Goal: Task Accomplishment & Management: Manage account settings

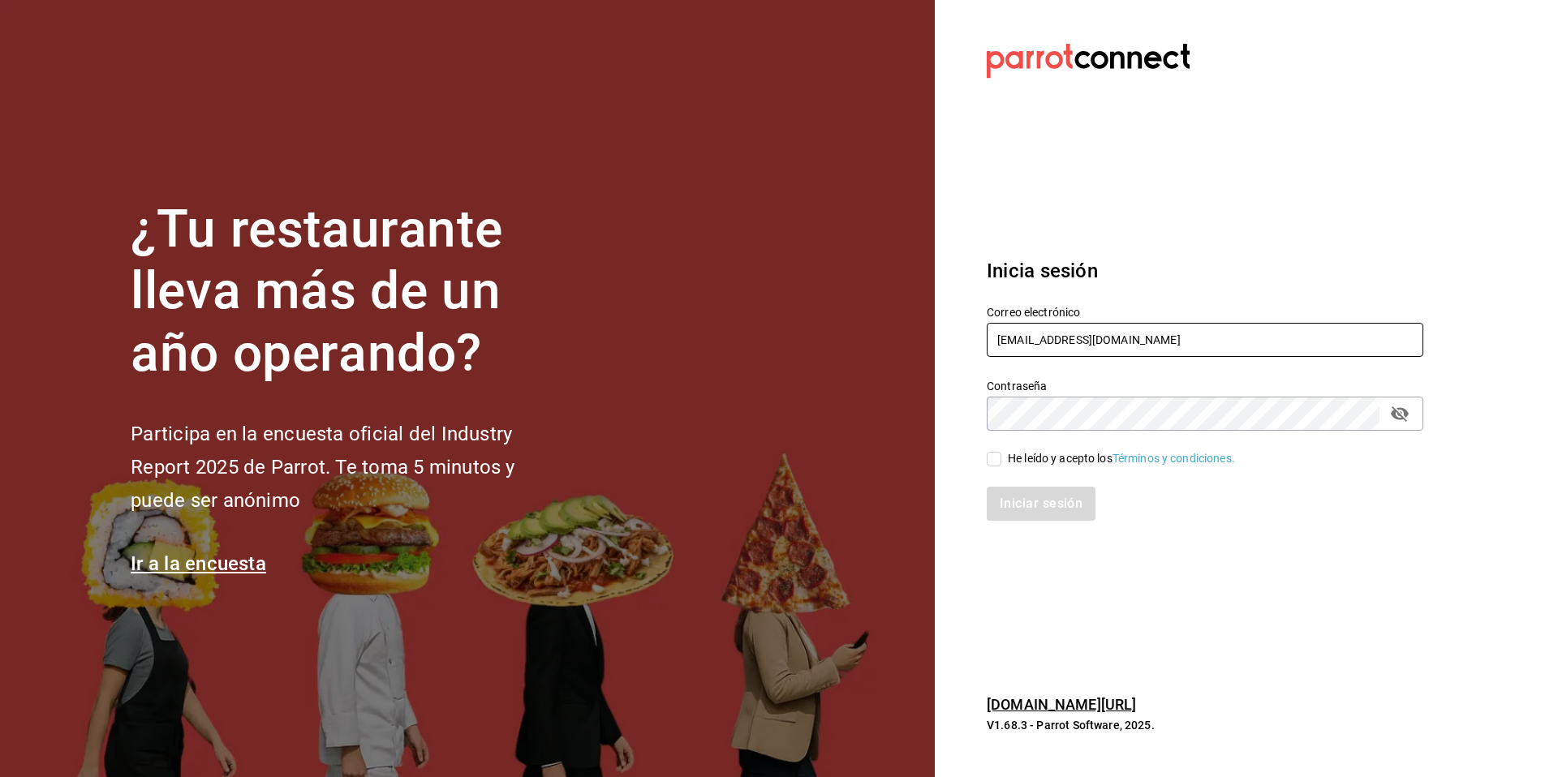
drag, startPoint x: 1164, startPoint y: 347, endPoint x: 983, endPoint y: 334, distance: 181.5
click at [983, 334] on div "Correo electrónico multiuser@playabichis.com" at bounding box center [1195, 323] width 456 height 74
type input "l"
paste input "cochinita@merida.com"
type input "[EMAIL_ADDRESS][DOMAIN_NAME]"
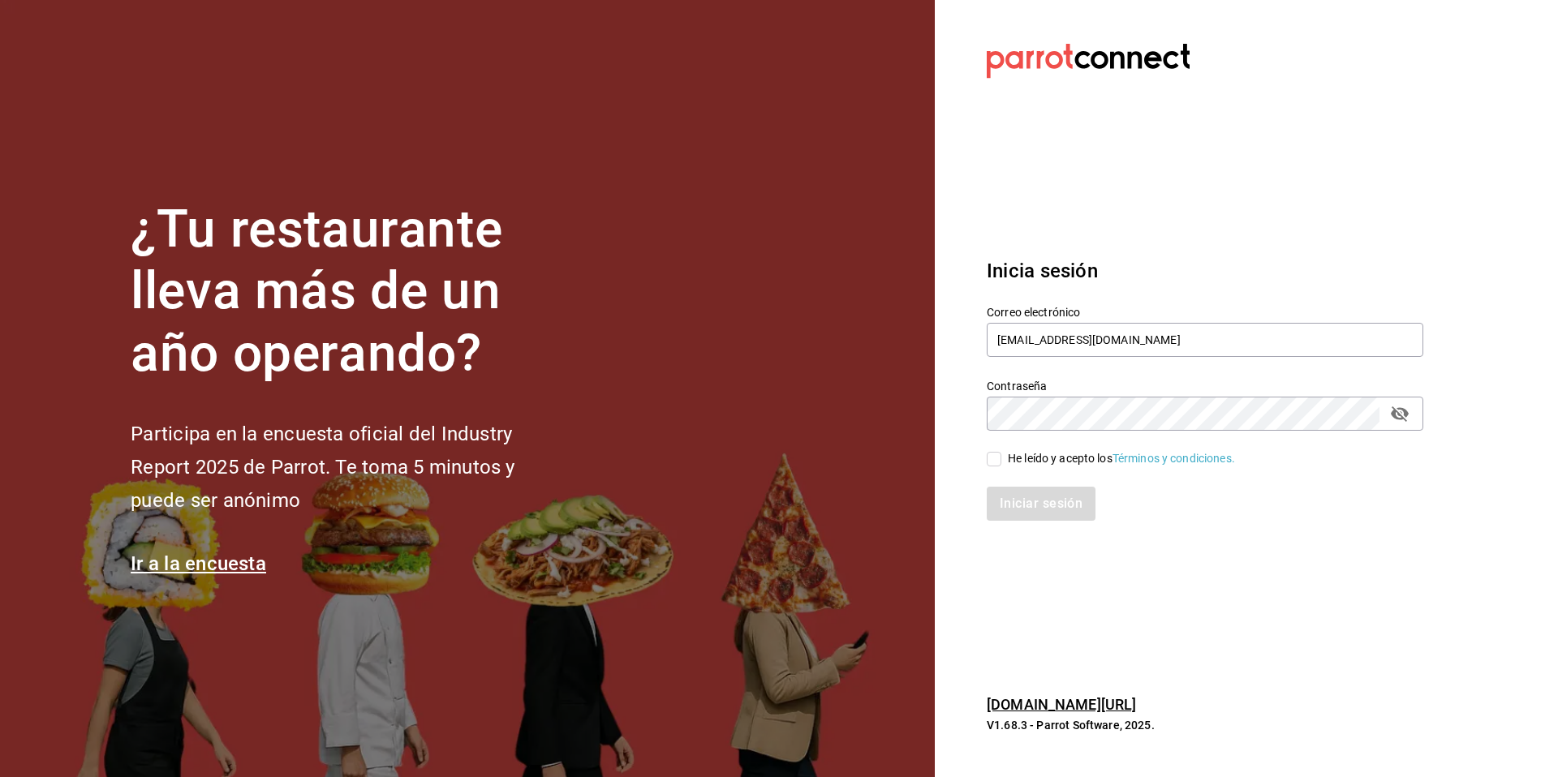
click at [1032, 460] on div "He leído y acepto los Términos y condiciones." at bounding box center [1121, 458] width 227 height 17
click at [1001, 460] on input "He leído y acepto los Términos y condiciones." at bounding box center [994, 459] width 15 height 15
checkbox input "true"
click at [1015, 523] on div "Inicia sesión Correo electrónico cochinita@merida.com Contraseña Contraseña He …" at bounding box center [1205, 389] width 437 height 304
click at [1027, 491] on button "Iniciar sesión" at bounding box center [1042, 504] width 110 height 34
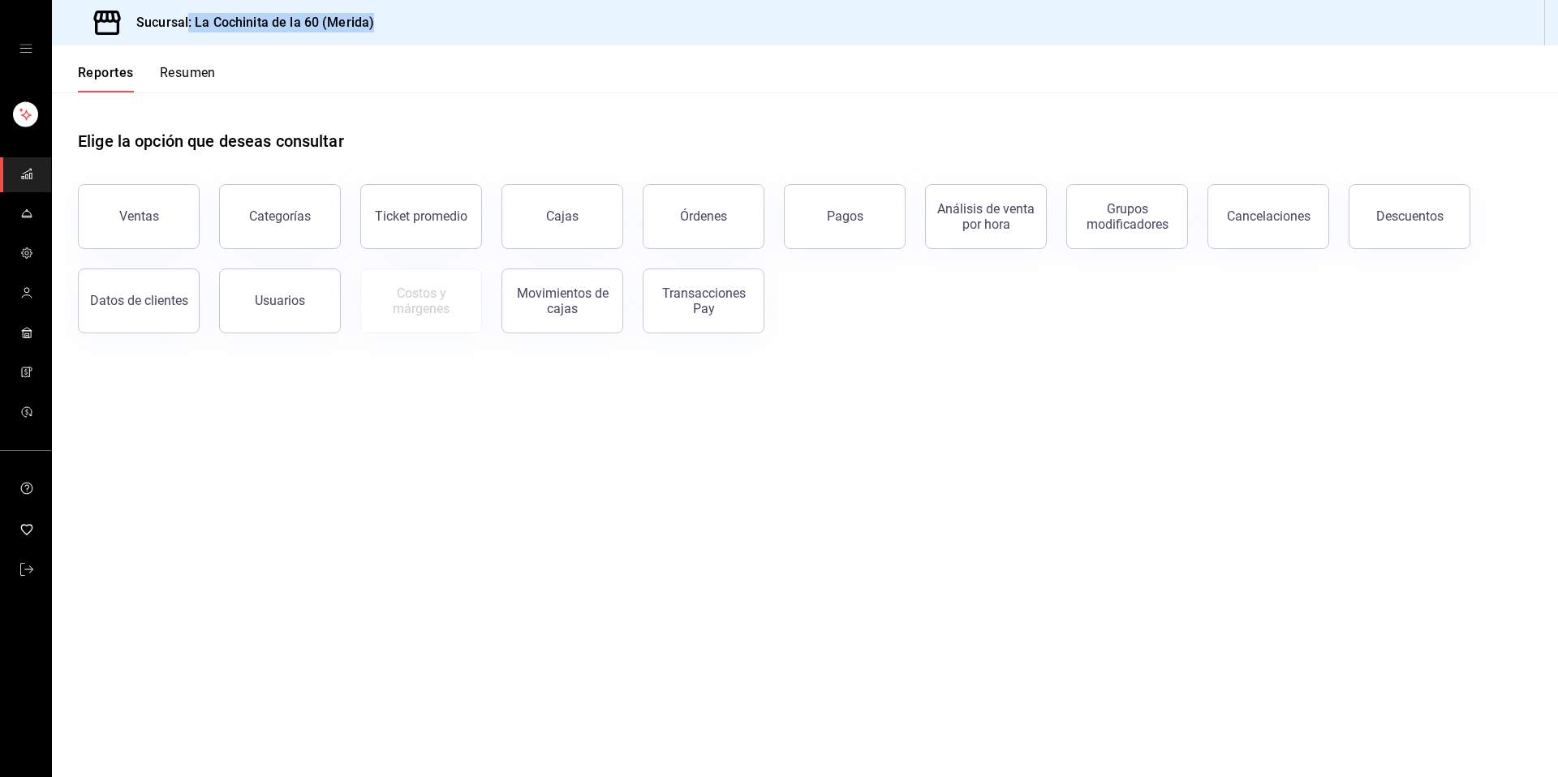
drag, startPoint x: 389, startPoint y: 14, endPoint x: 188, endPoint y: 19, distance: 201.3
click at [188, 19] on div "Sucursal: La Cochinita de la 60 (Merida)" at bounding box center [805, 22] width 1506 height 45
copy h3 ": La Cochinita de la 60 (Merida)"
click at [156, 508] on main "Elige la opción que deseas consultar Ventas Categorías Ticket promedio Cajas Ór…" at bounding box center [805, 435] width 1506 height 685
click at [34, 577] on link "mailbox folders" at bounding box center [25, 570] width 51 height 35
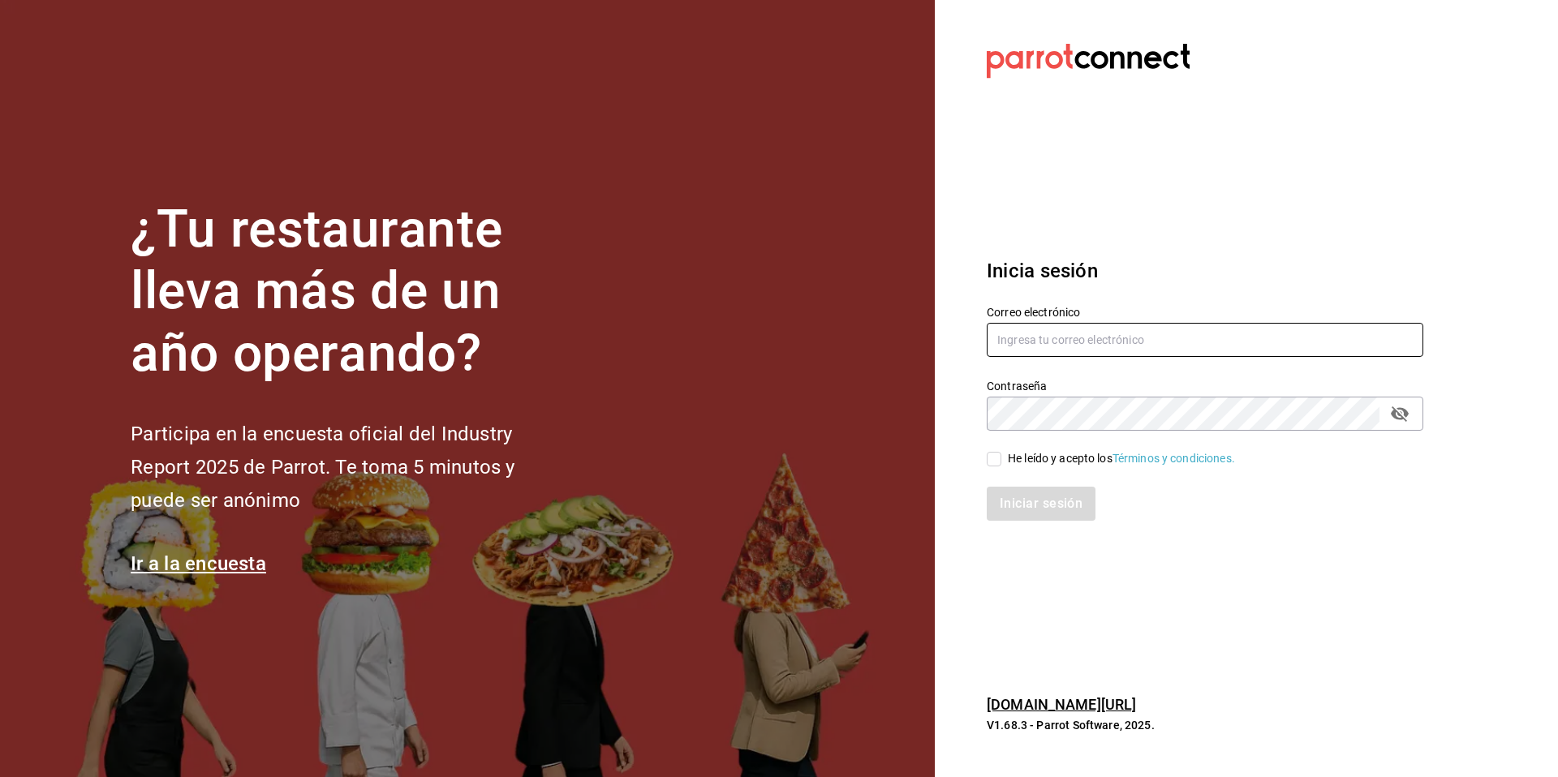
type input "[EMAIL_ADDRESS][DOMAIN_NAME]"
click at [1062, 462] on div "He leído y acepto los Términos y condiciones." at bounding box center [1121, 458] width 227 height 17
click at [1001, 462] on input "He leído y acepto los Términos y condiciones." at bounding box center [994, 459] width 15 height 15
checkbox input "true"
click at [1039, 506] on button "Iniciar sesión" at bounding box center [1042, 504] width 110 height 34
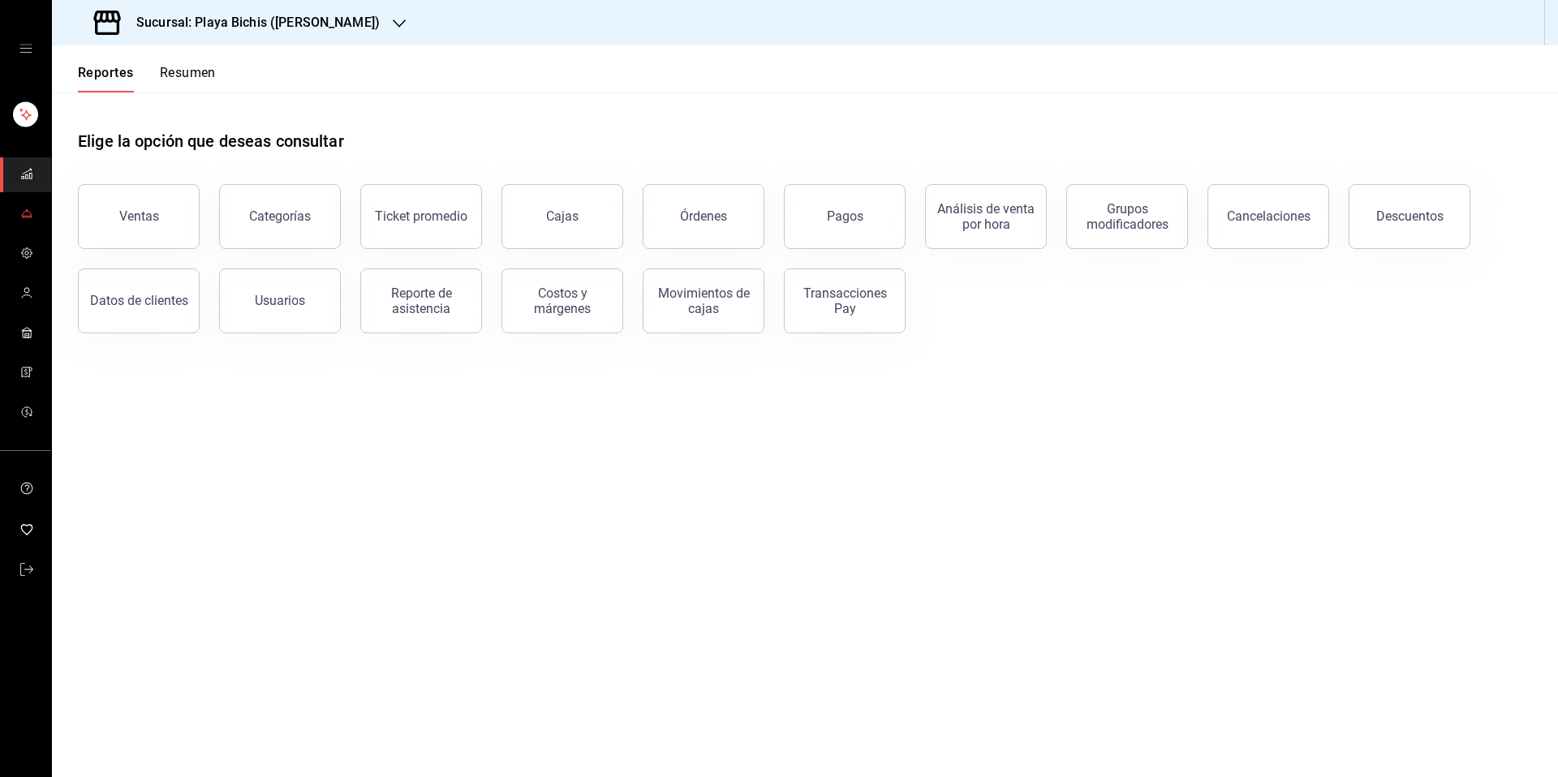
click at [23, 229] on link "mailbox folders" at bounding box center [25, 214] width 51 height 35
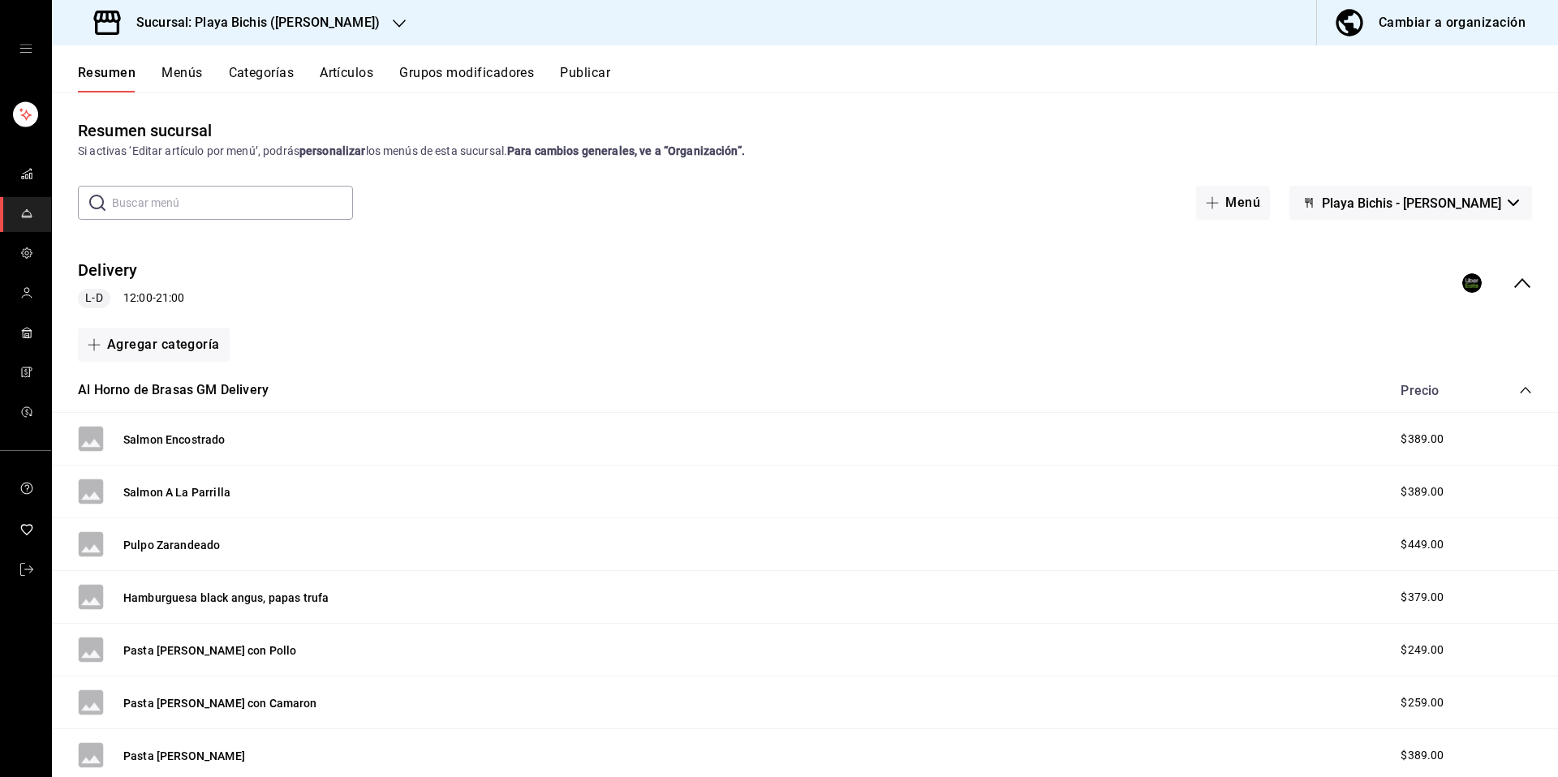
click at [173, 78] on button "Menús" at bounding box center [181, 79] width 41 height 28
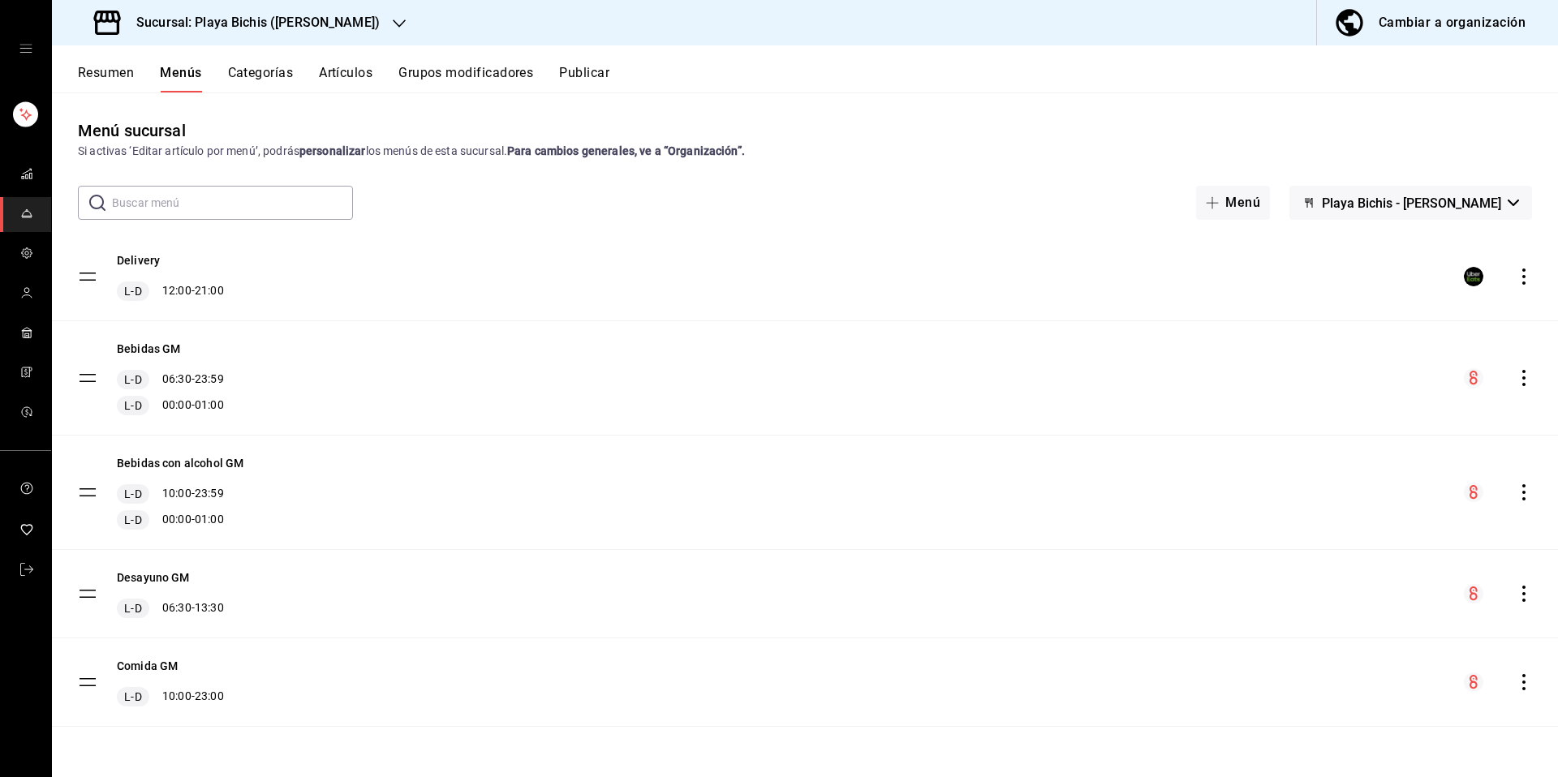
click at [1529, 280] on icon "actions" at bounding box center [1524, 277] width 16 height 16
click at [29, 583] on div at bounding box center [779, 388] width 1558 height 777
click at [27, 575] on body "Sucursal: Playa Bichis (Gomez Morin) Cambiar a organización Resumen Menús Categ…" at bounding box center [779, 388] width 1558 height 777
click at [22, 570] on icon "mailbox folders" at bounding box center [26, 569] width 13 height 13
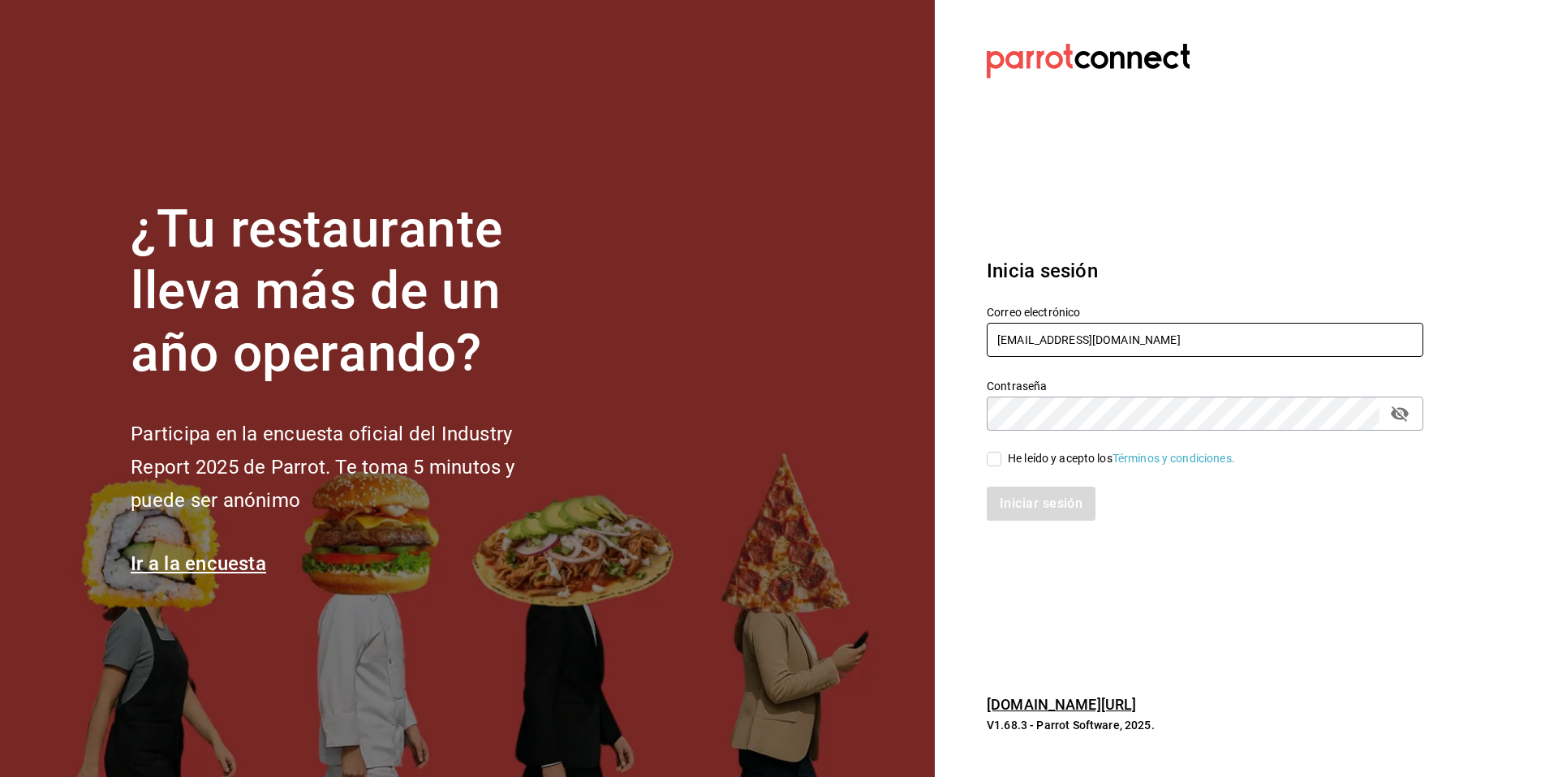
drag, startPoint x: 1205, startPoint y: 349, endPoint x: 947, endPoint y: 310, distance: 261.0
click at [947, 310] on section "Datos incorrectos. Verifica que tu Correo o Contraseña estén bien escritos. Ini…" at bounding box center [1198, 388] width 527 height 777
paste input "[EMAIL_ADDRESS][DOMAIN_NAME]"
type input "[EMAIL_ADDRESS][DOMAIN_NAME]"
click at [1022, 456] on div "He leído y acepto los Términos y condiciones." at bounding box center [1121, 458] width 227 height 17
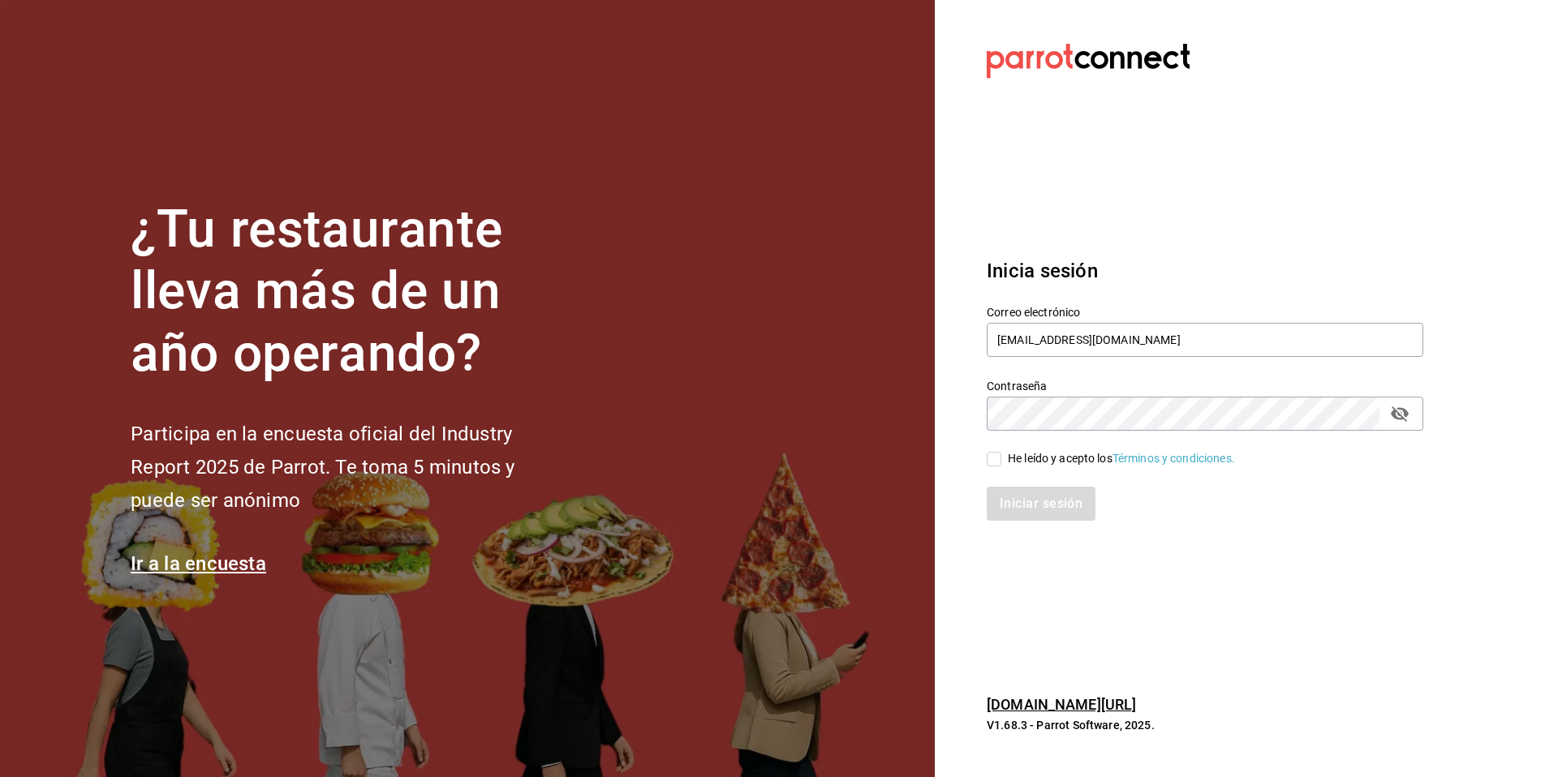
click at [1001, 456] on input "He leído y acepto los Términos y condiciones." at bounding box center [994, 459] width 15 height 15
checkbox input "true"
click at [1022, 493] on button "Iniciar sesión" at bounding box center [1042, 504] width 110 height 34
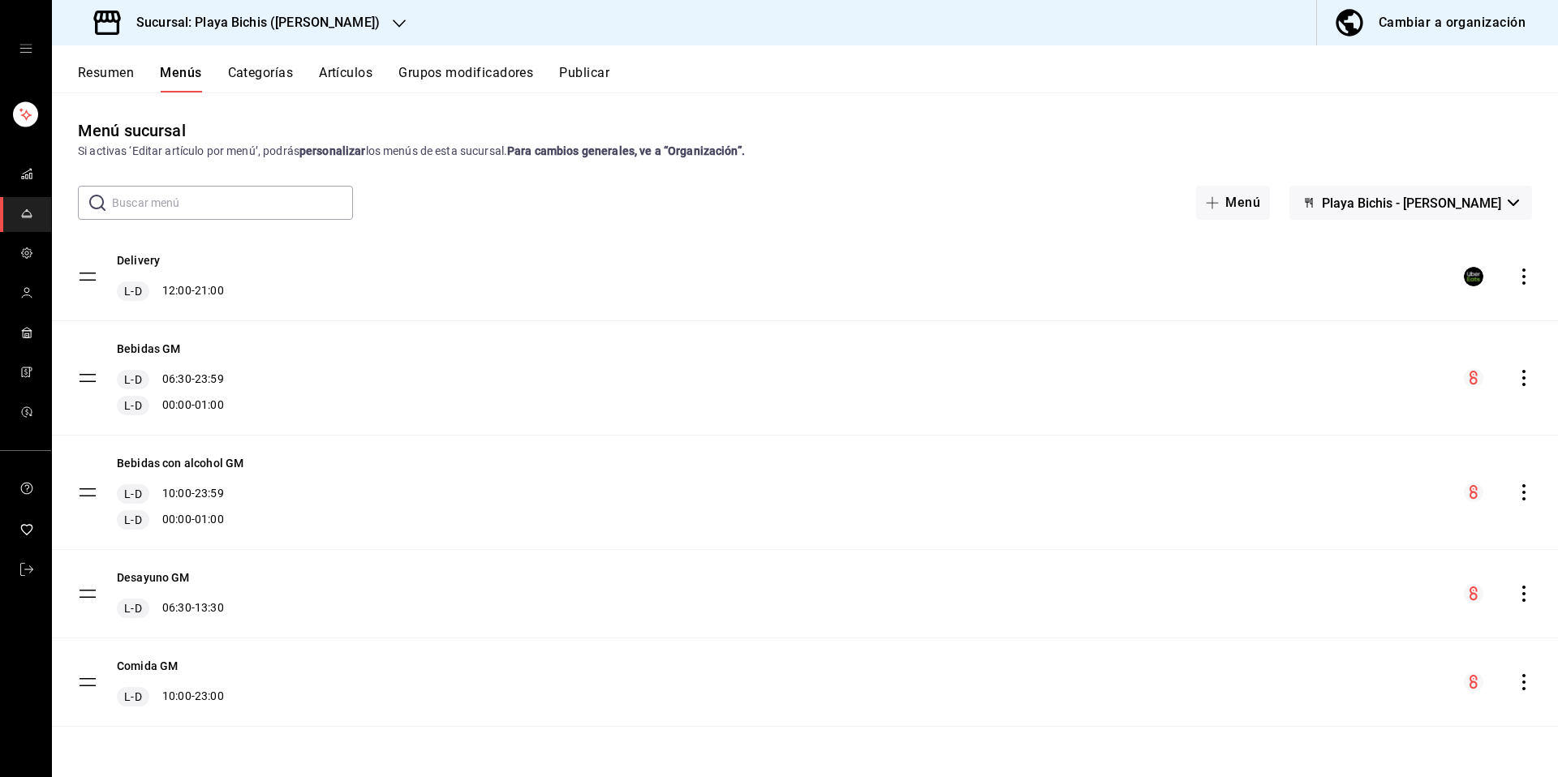
click at [351, 73] on button "Artículos" at bounding box center [346, 79] width 54 height 28
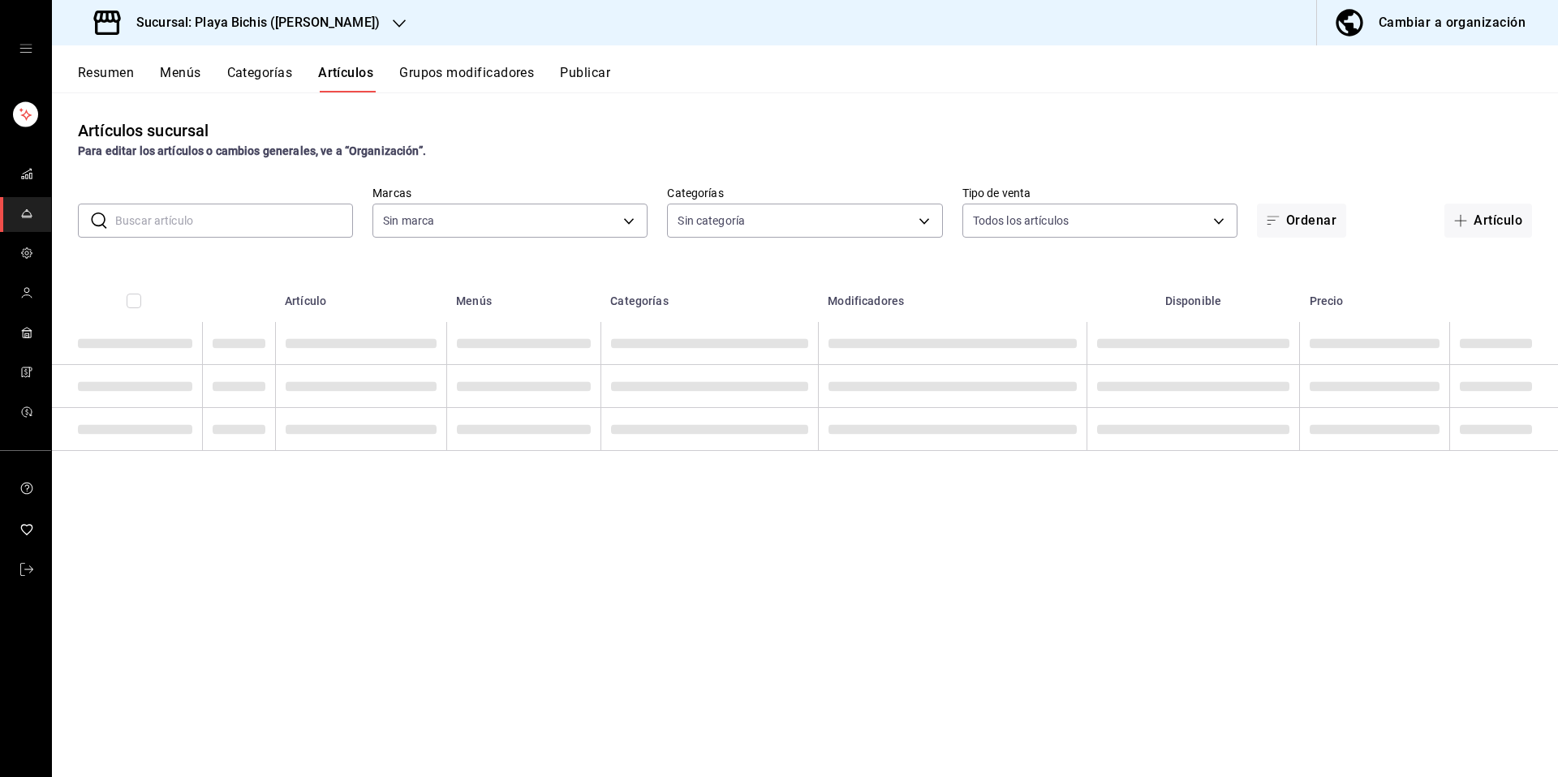
type input "4ba3d68a-2a71-4bf4-8272-d27f8f663470,fbc14f8a-a0c0-448e-9dac-7011cab8a3fb"
click at [260, 241] on div "Artículos sucursal Para editar los artículos o cambios generales, ve a “Organiz…" at bounding box center [805, 435] width 1506 height 684
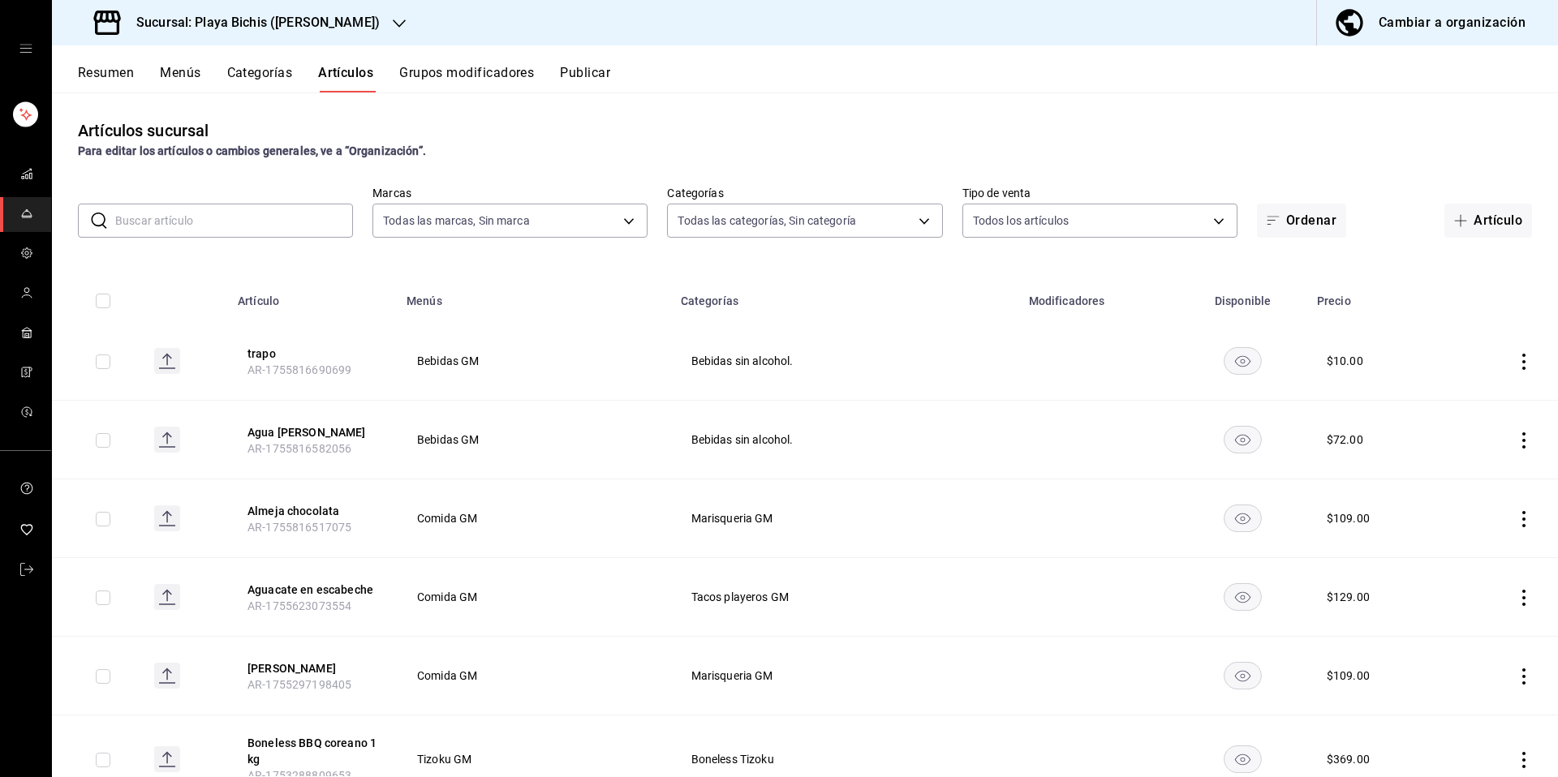
type input "76e75858-4b08-477f-a465-cf029eac86d2,78309816-bf67-4f6e-b1f2-e0ed4e3c0c0d,ac9ab…"
click at [268, 217] on input "text" at bounding box center [234, 220] width 238 height 32
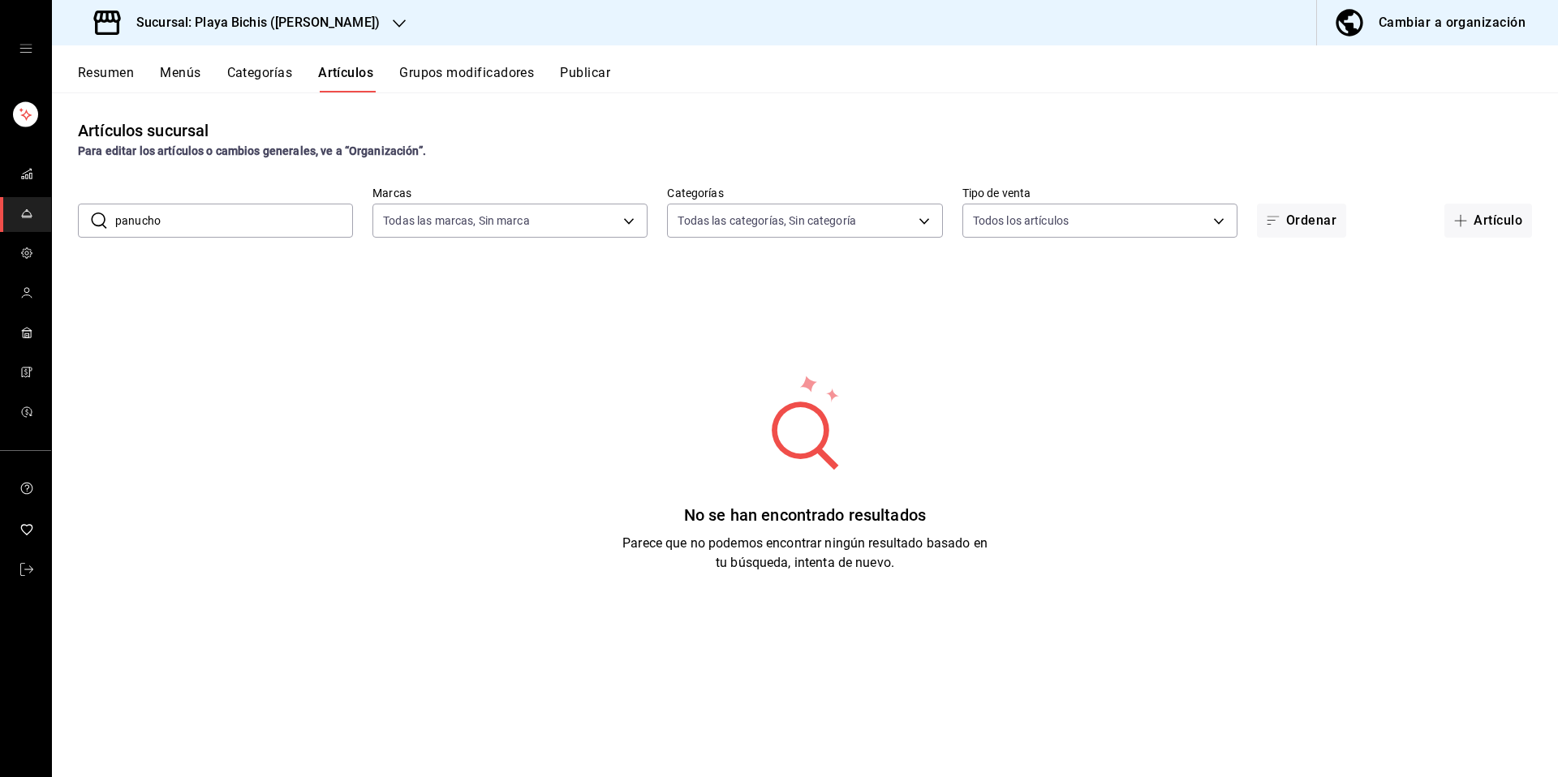
click at [200, 226] on input "panucho" at bounding box center [234, 220] width 238 height 32
type input "p"
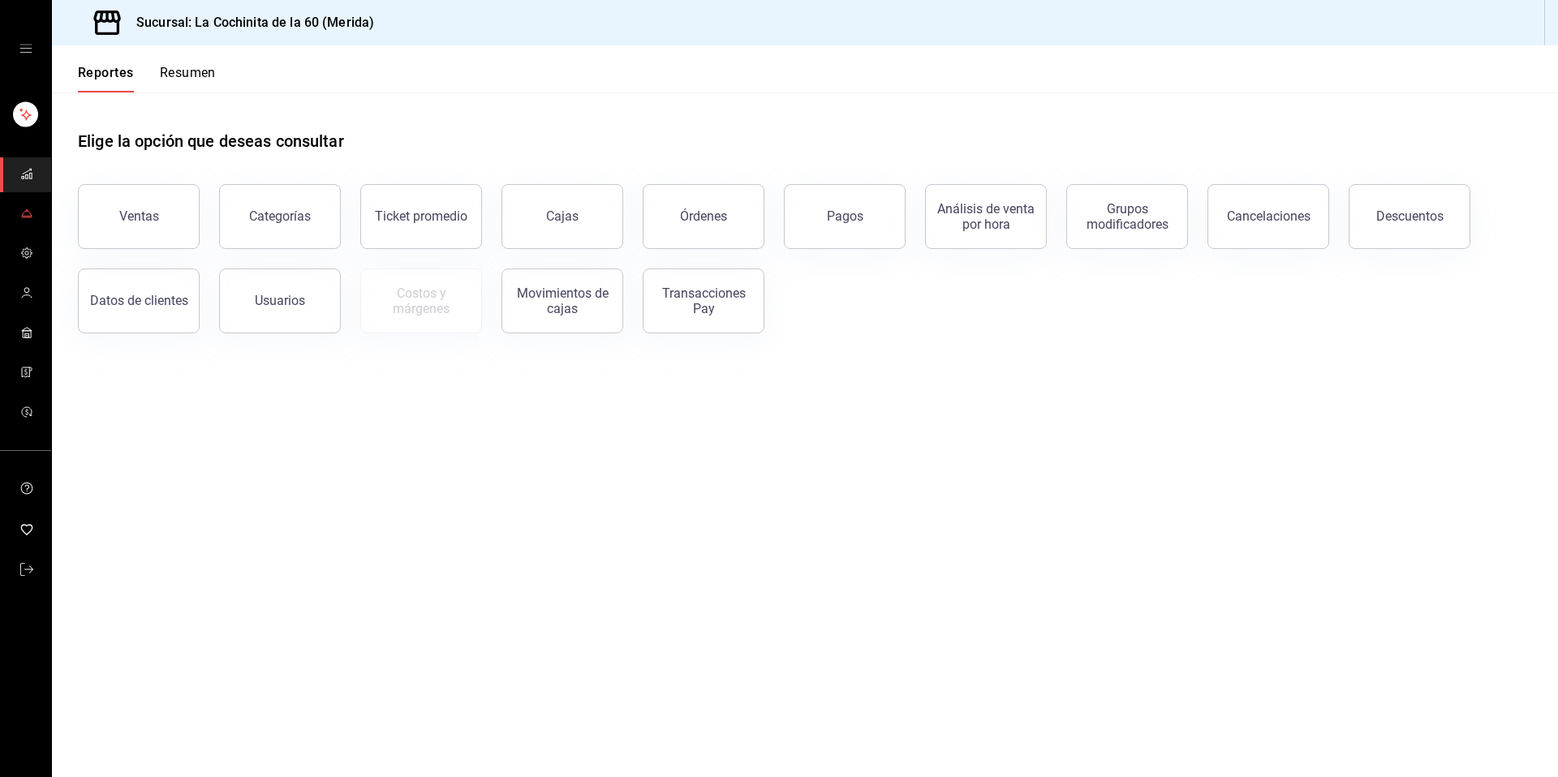
click at [22, 221] on span "mailbox folders" at bounding box center [26, 215] width 13 height 22
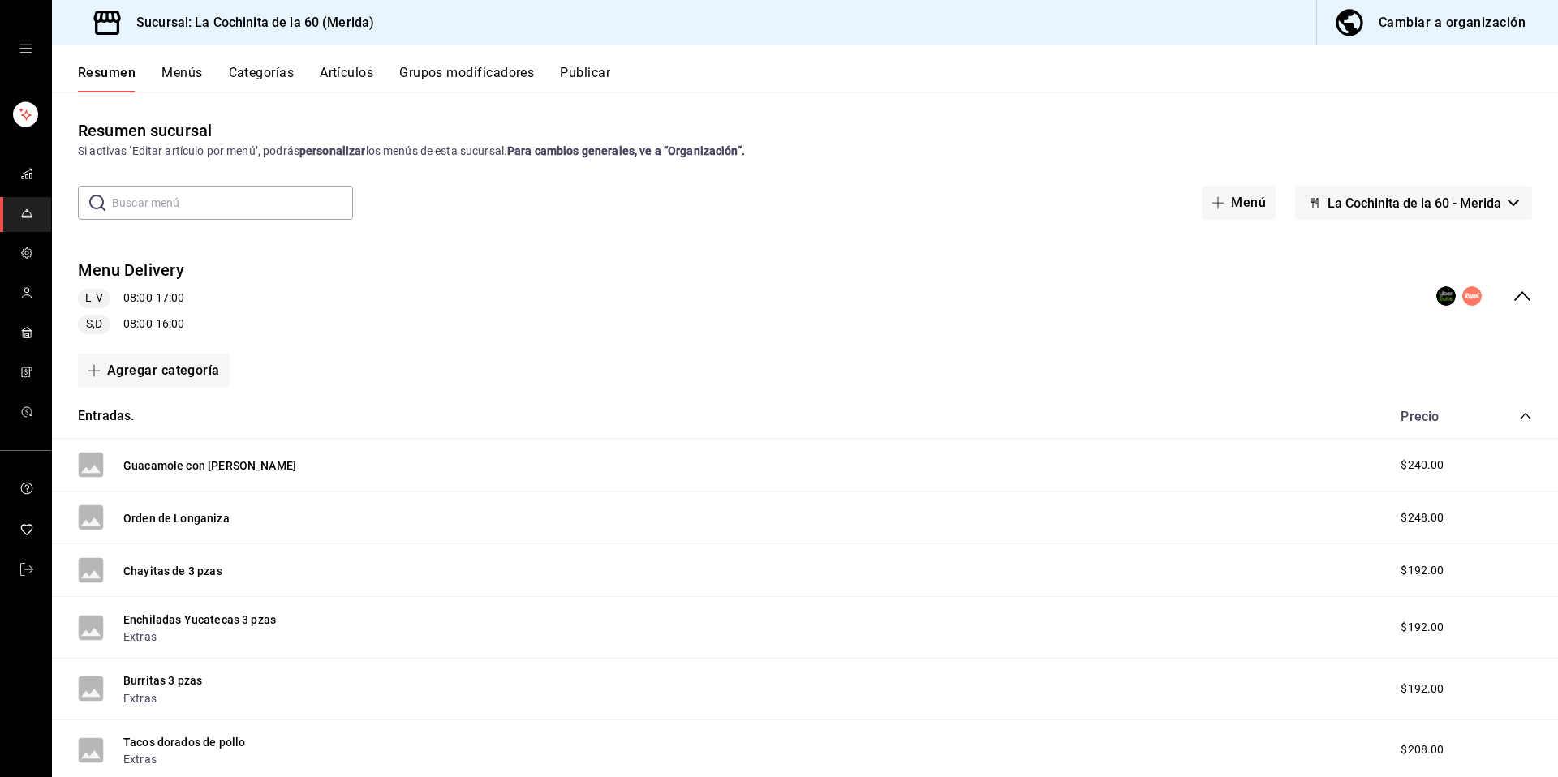
click at [428, 70] on button "Grupos modificadores" at bounding box center [466, 79] width 135 height 28
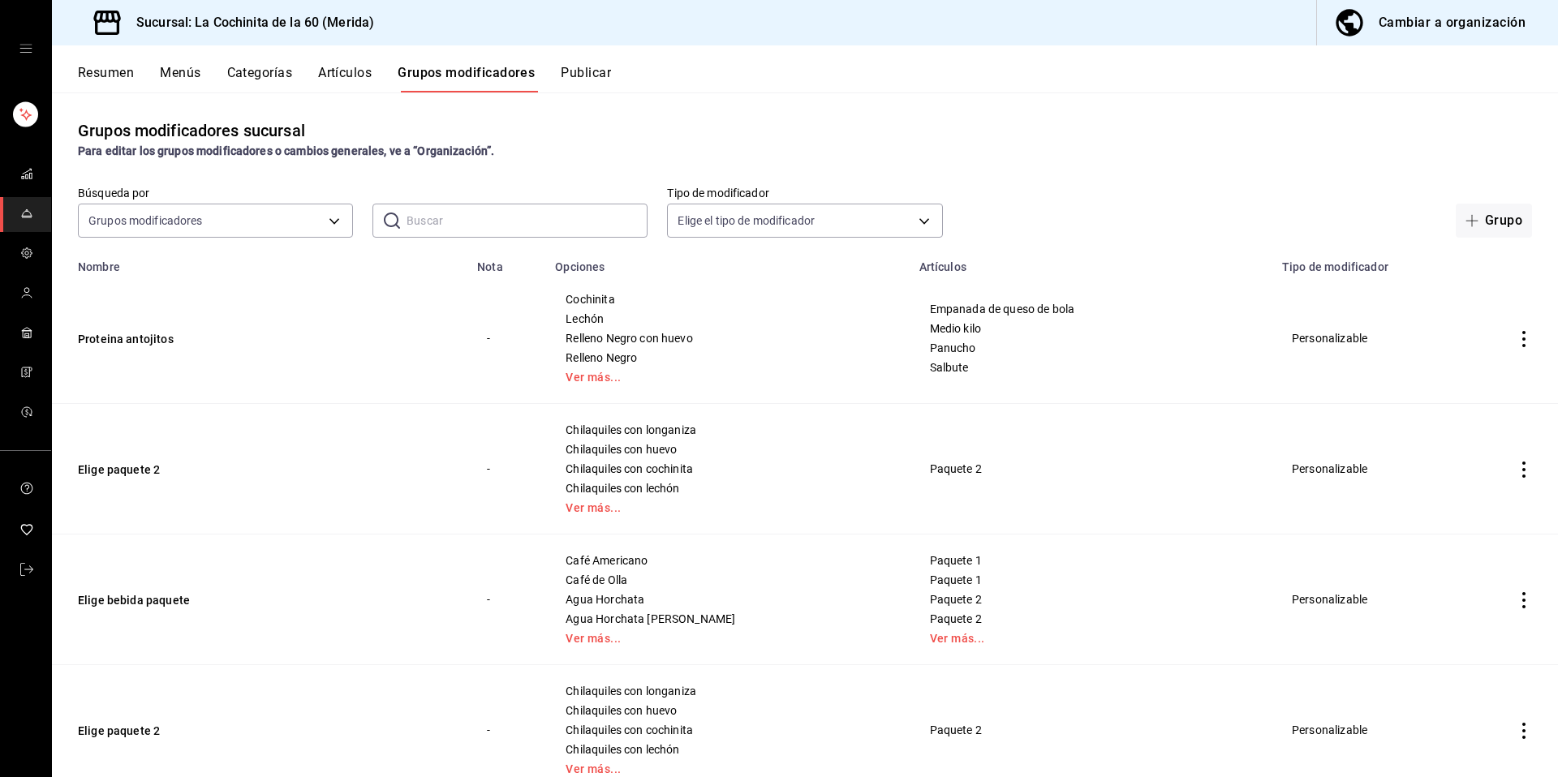
click at [480, 218] on input "text" at bounding box center [527, 220] width 241 height 32
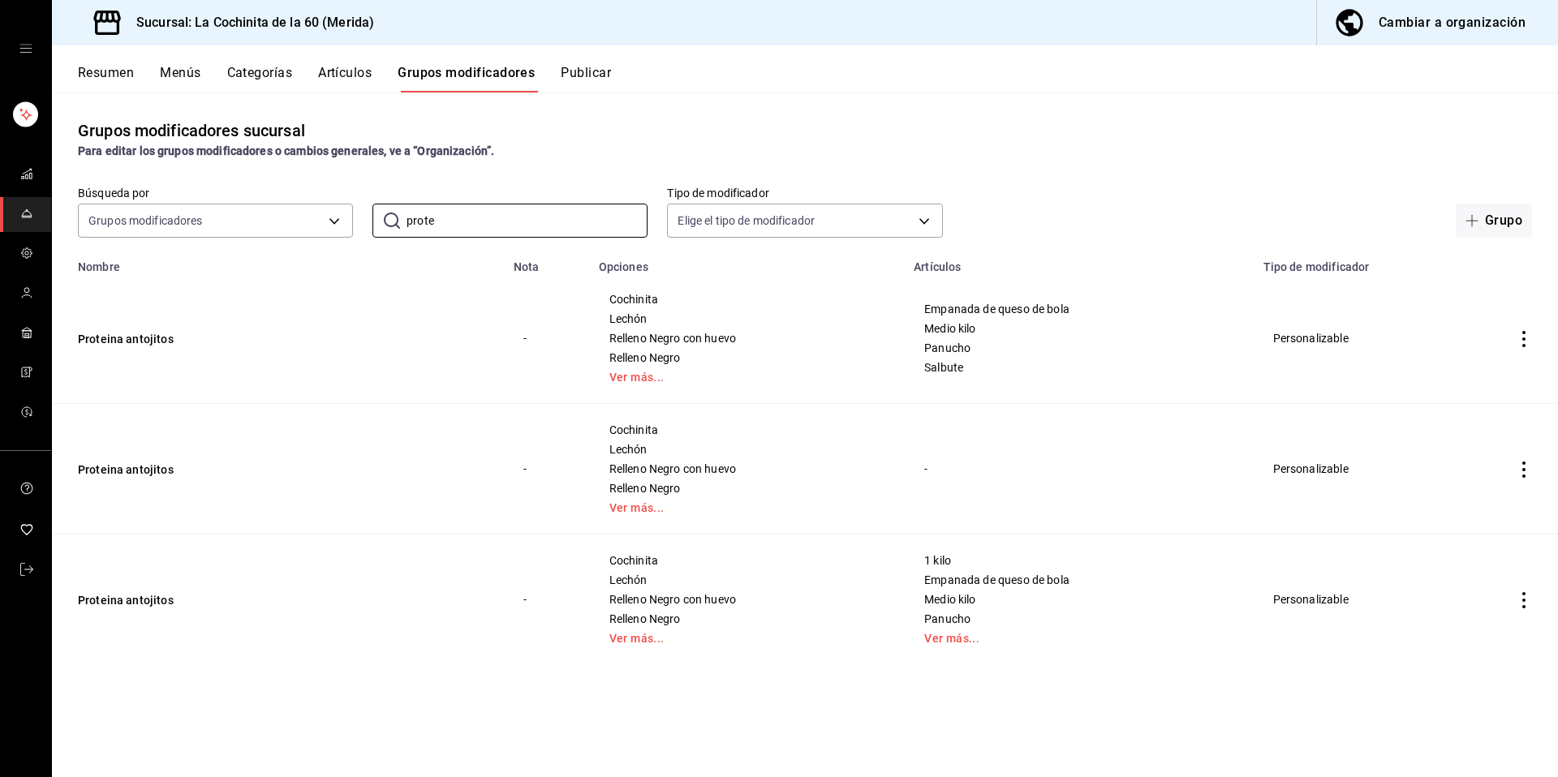
type input "prote"
click at [483, 703] on div "Grupos modificadores sucursal Para editar los grupos modificadores o cambios ge…" at bounding box center [805, 435] width 1506 height 684
click at [931, 643] on link "Ver más..." at bounding box center [1078, 638] width 308 height 11
drag, startPoint x: 161, startPoint y: 330, endPoint x: 477, endPoint y: 399, distance: 323.9
click at [159, 331] on button "Proteina antojitos" at bounding box center [175, 339] width 195 height 16
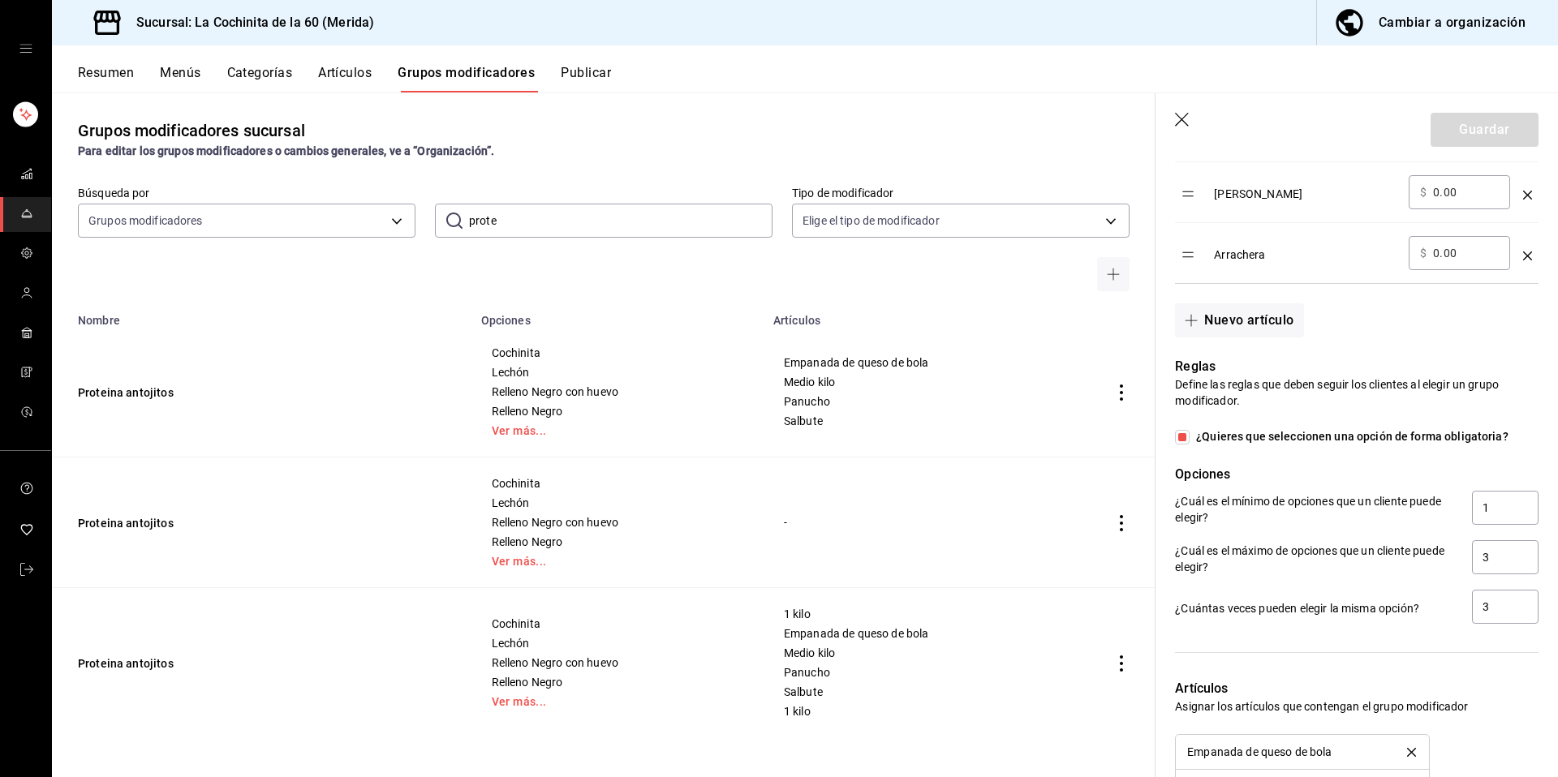
scroll to position [1064, 0]
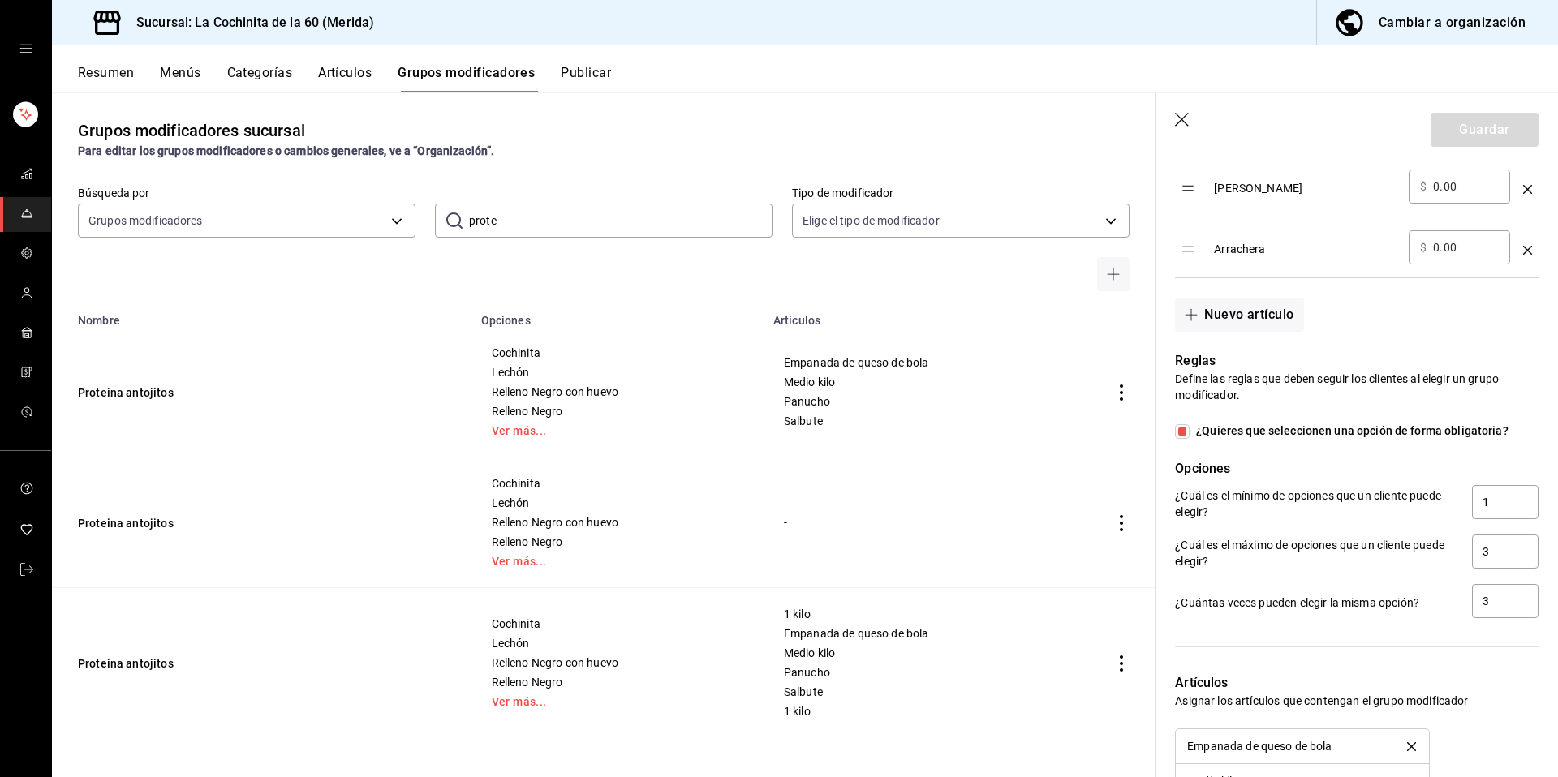
click at [129, 677] on td "Proteina antojitos" at bounding box center [262, 663] width 420 height 150
click at [130, 669] on button "Proteina antojitos" at bounding box center [175, 664] width 195 height 16
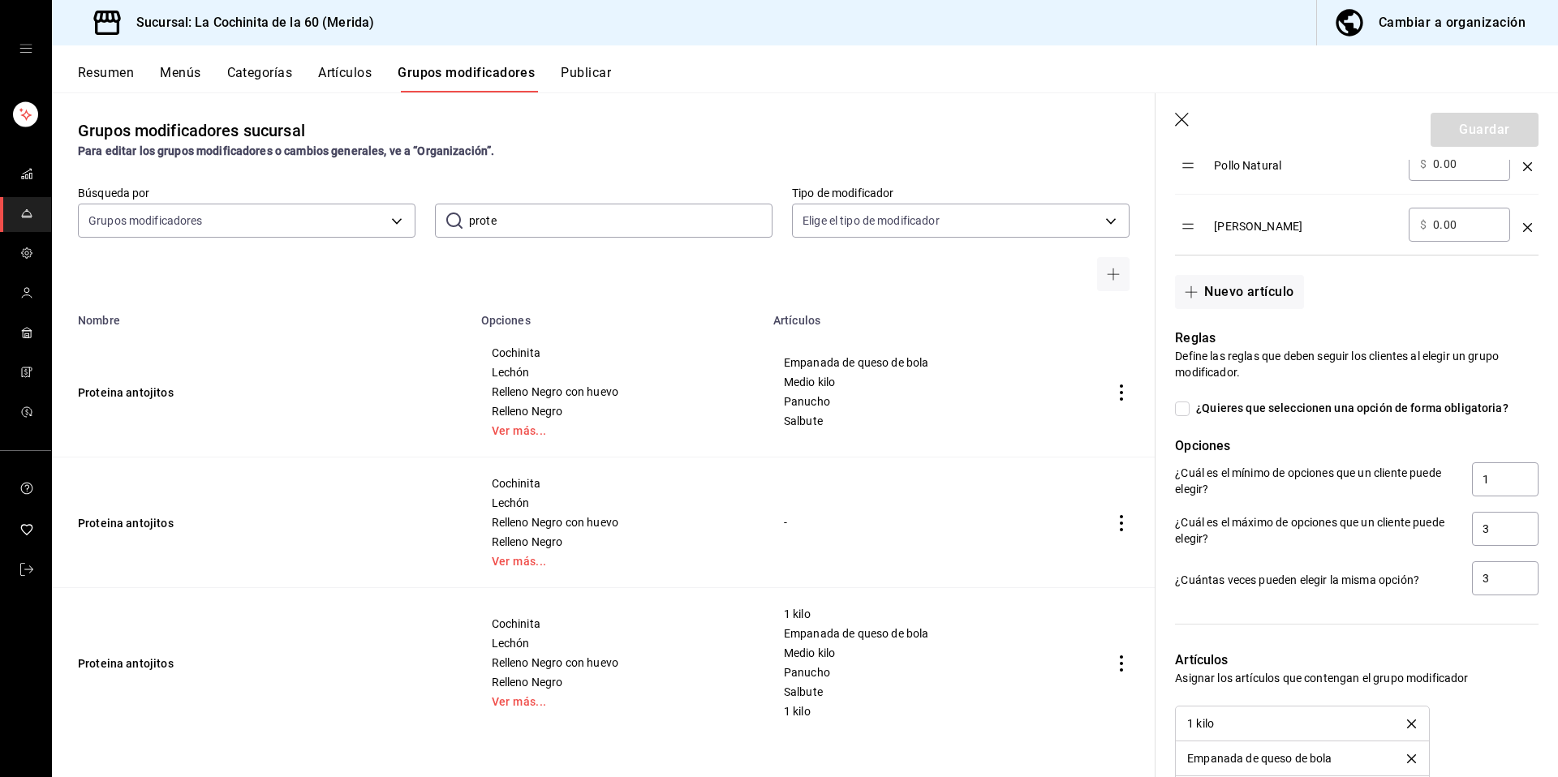
scroll to position [1212, 0]
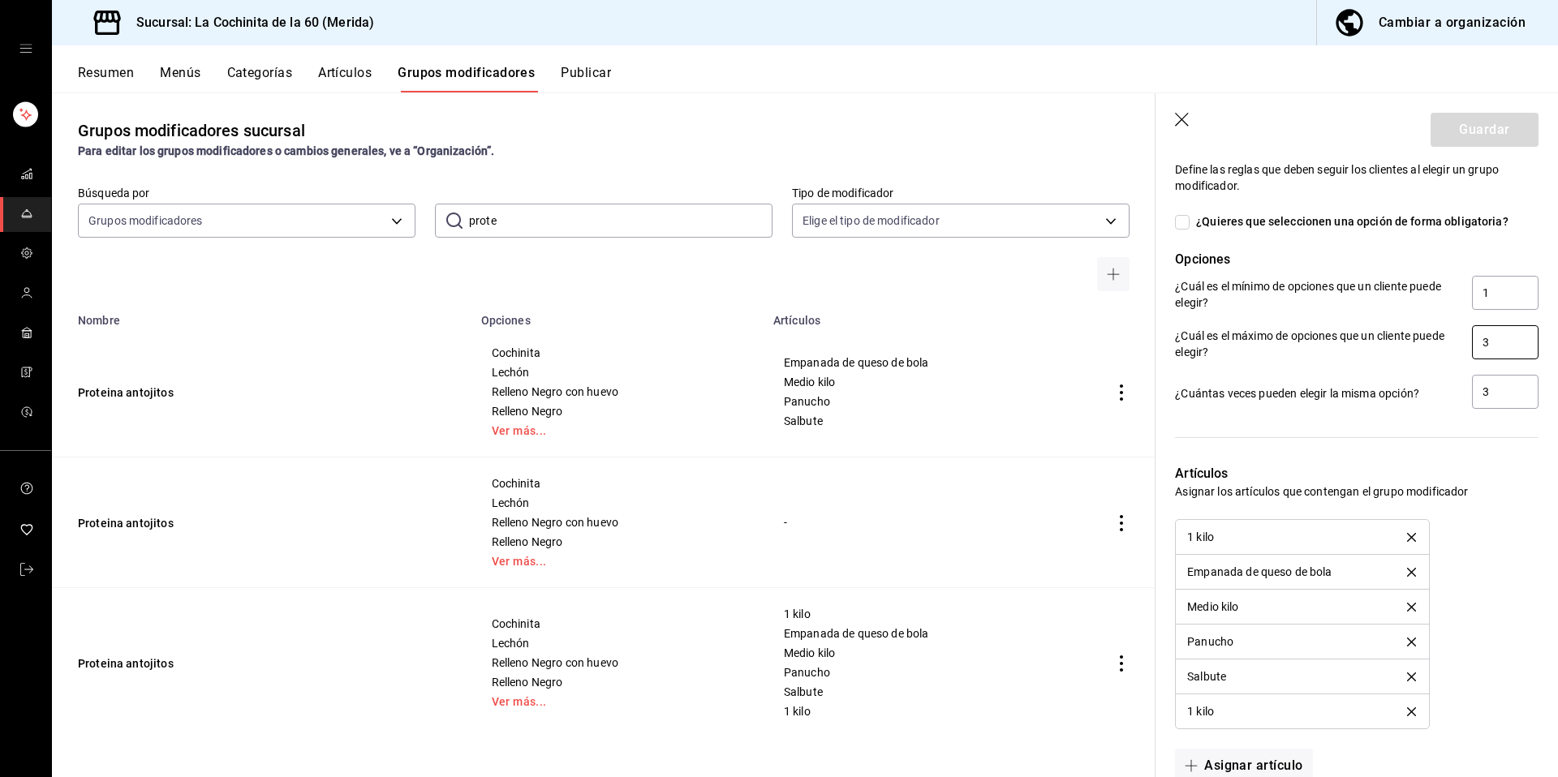
click at [1490, 344] on input "3" at bounding box center [1505, 342] width 67 height 34
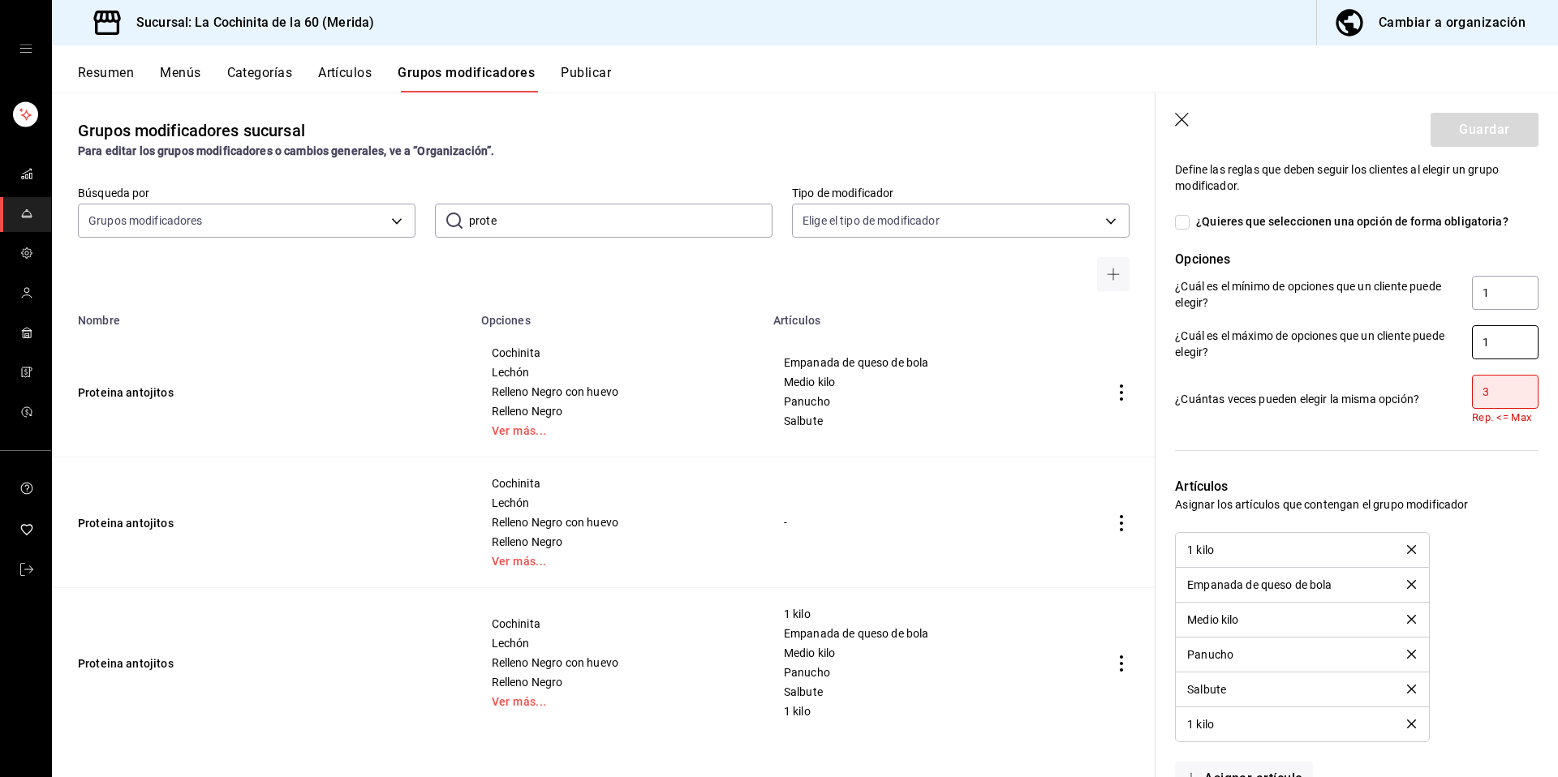
type input "1"
click at [1491, 389] on input "3" at bounding box center [1505, 392] width 67 height 34
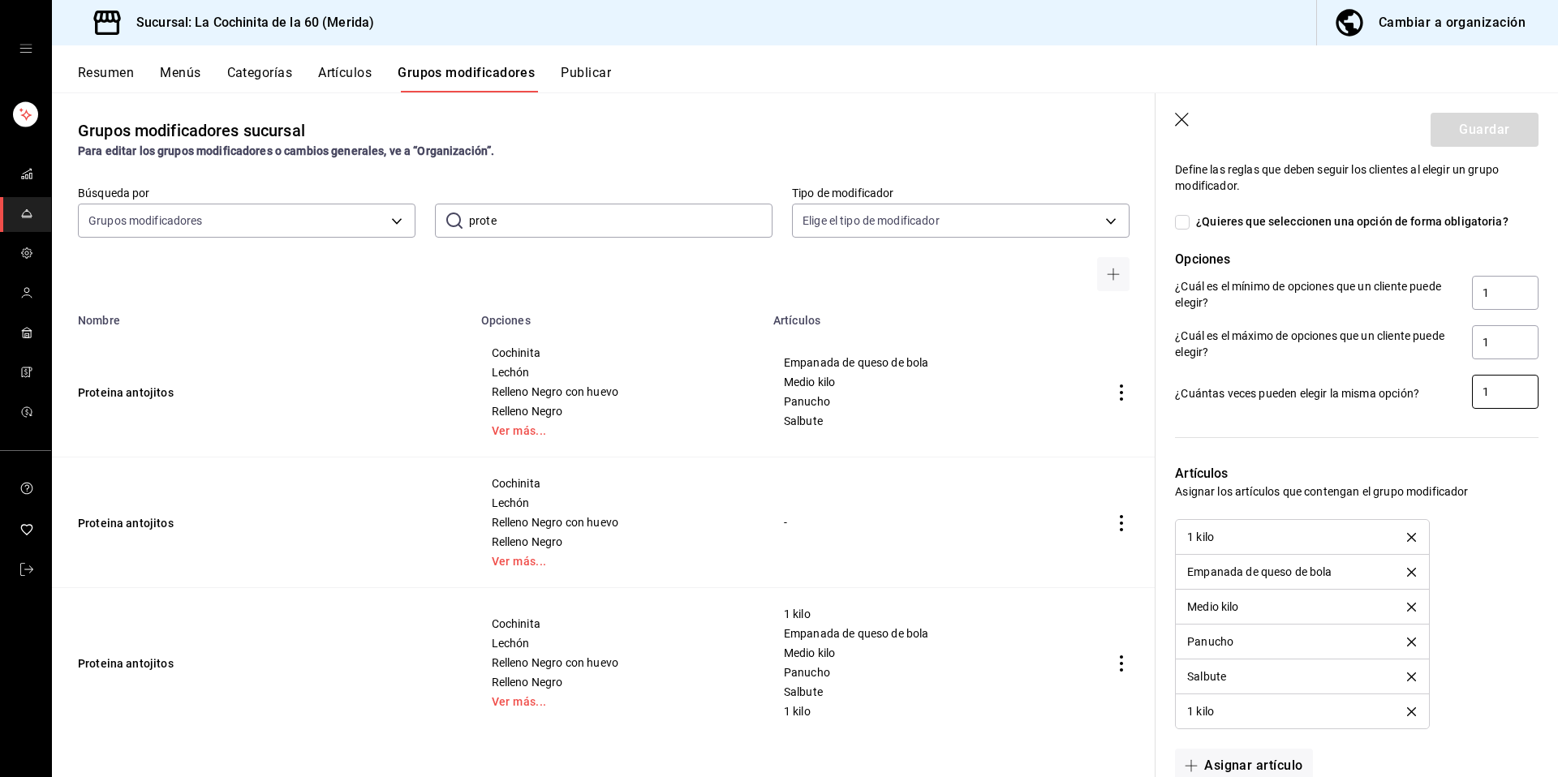
type input "1"
click at [1176, 228] on input "¿Quieres que seleccionen una opción de forma obligatoria?" at bounding box center [1182, 222] width 15 height 15
checkbox input "true"
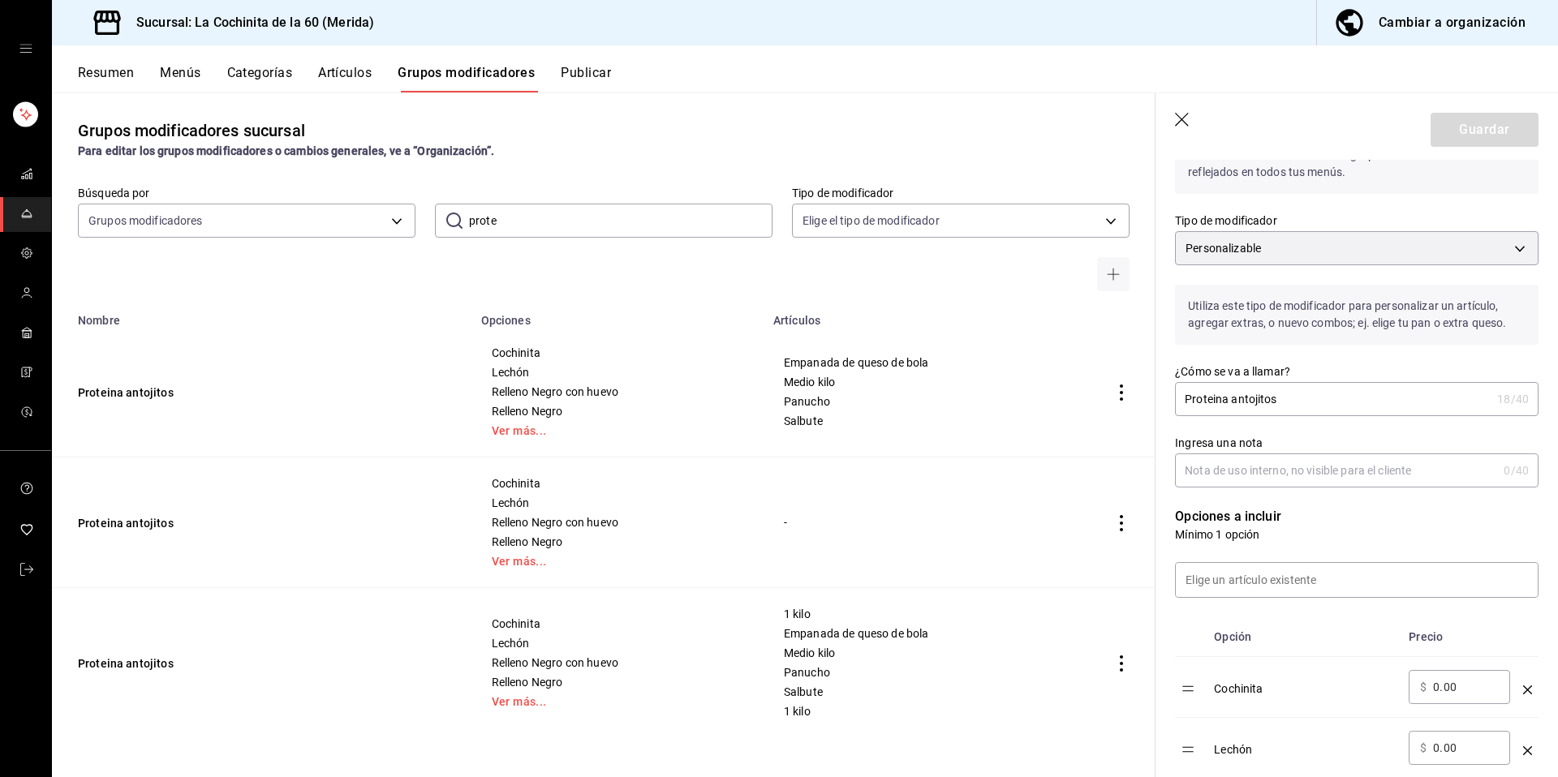
scroll to position [0, 0]
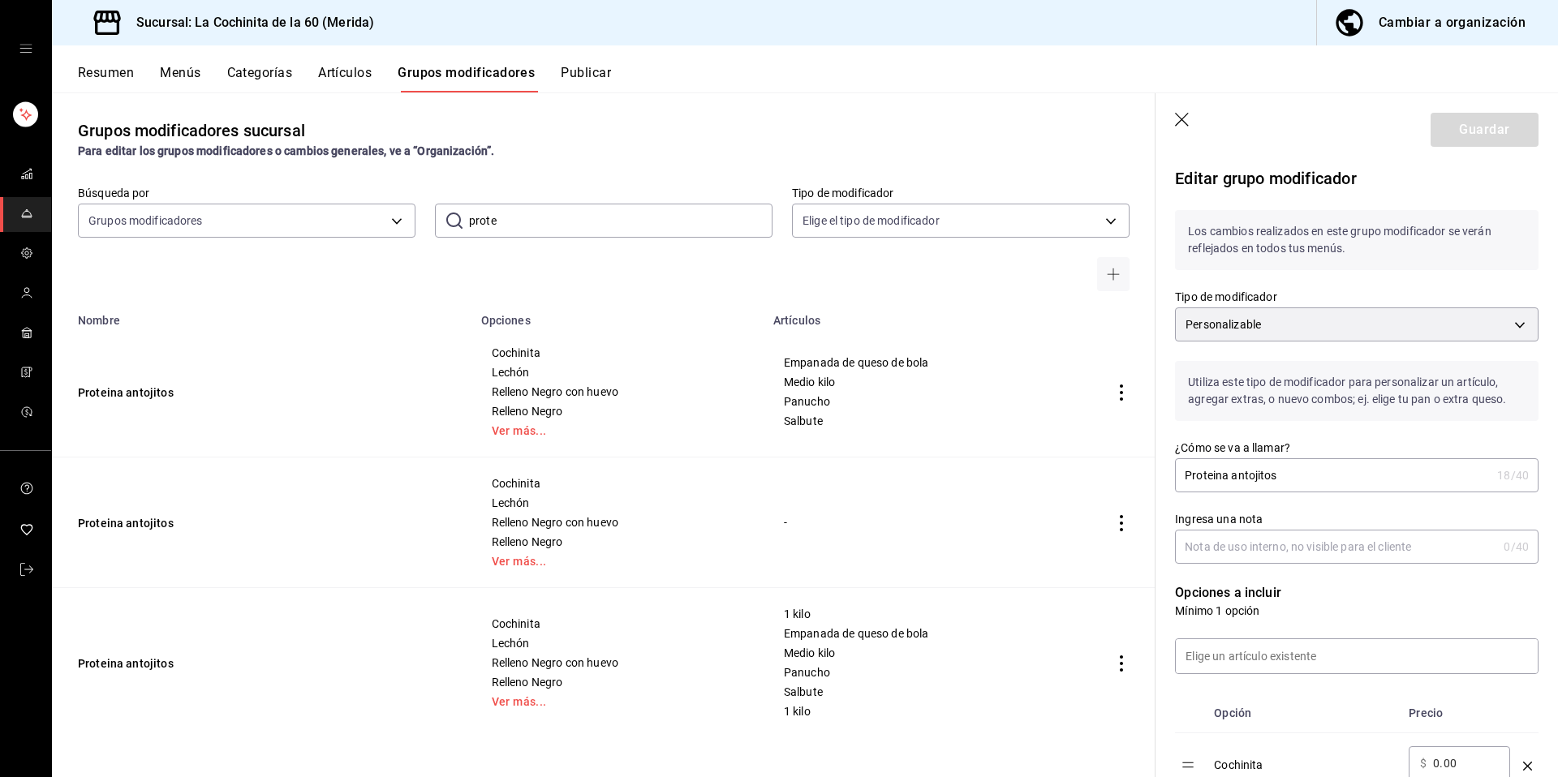
click at [1176, 125] on icon "button" at bounding box center [1182, 120] width 14 height 14
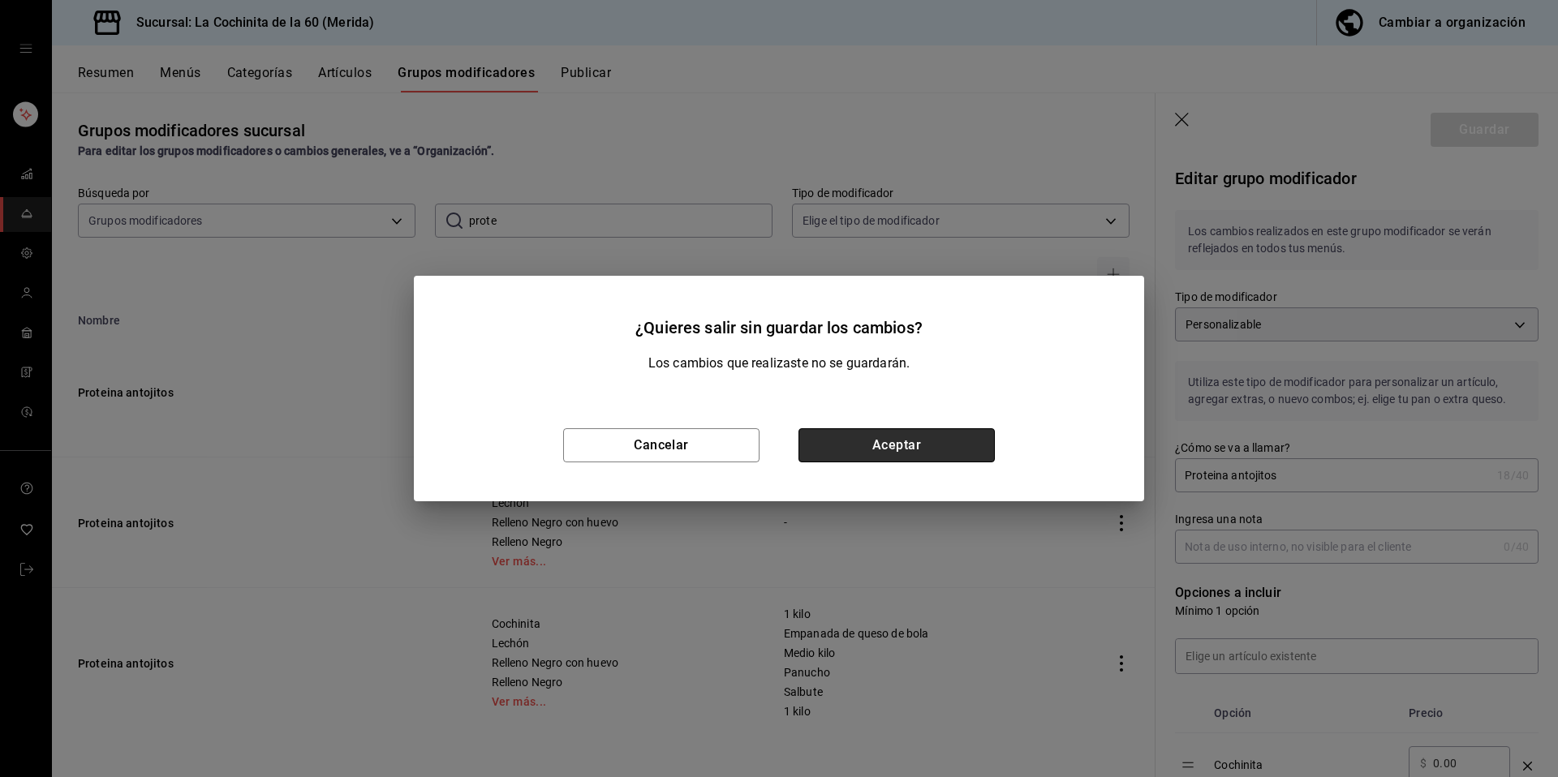
click at [893, 447] on button "Aceptar" at bounding box center [896, 445] width 196 height 34
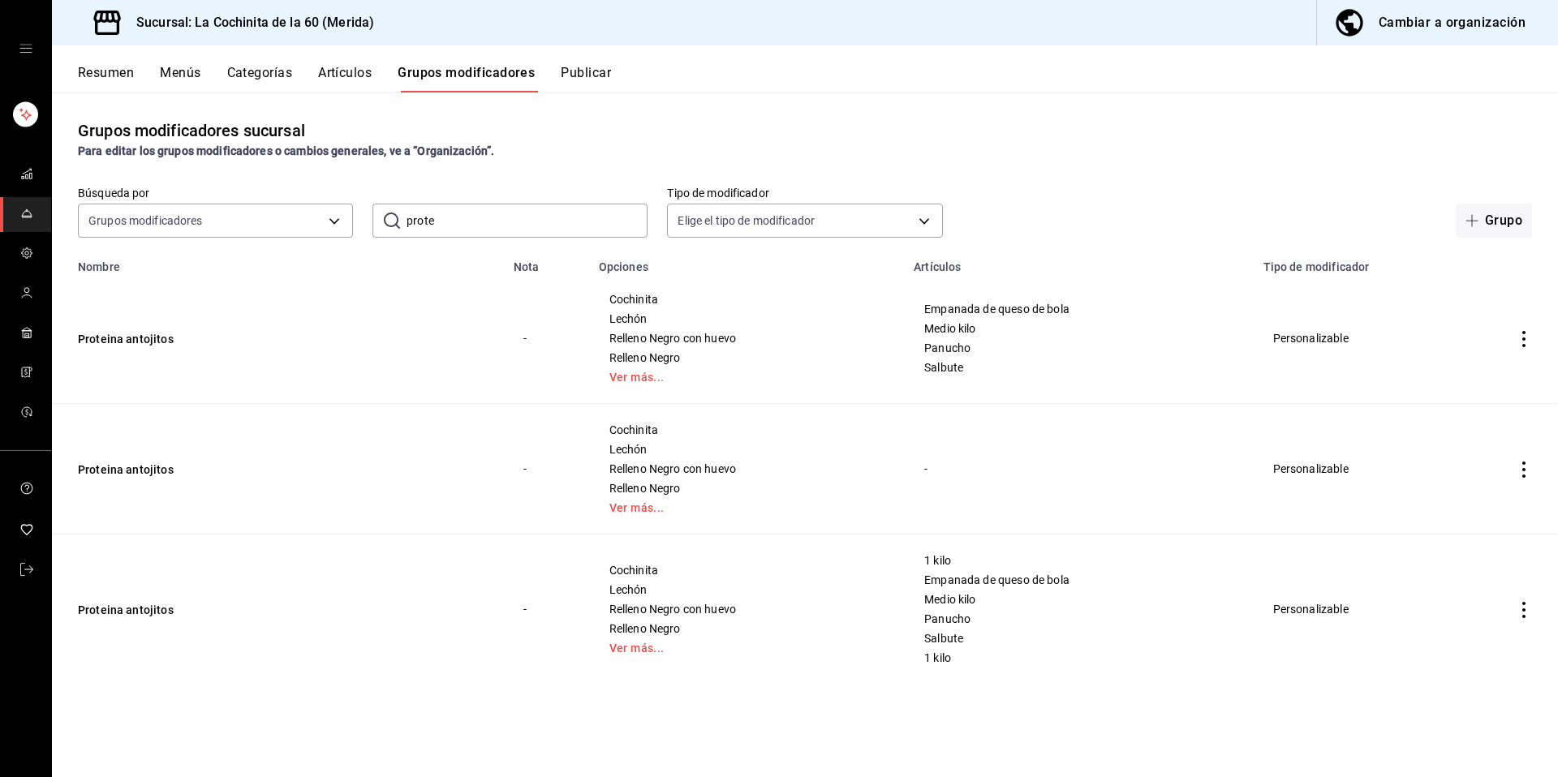
click at [137, 347] on td "Proteina antojitos" at bounding box center [278, 338] width 452 height 131
click at [117, 334] on button "Proteina antojitos" at bounding box center [175, 339] width 195 height 16
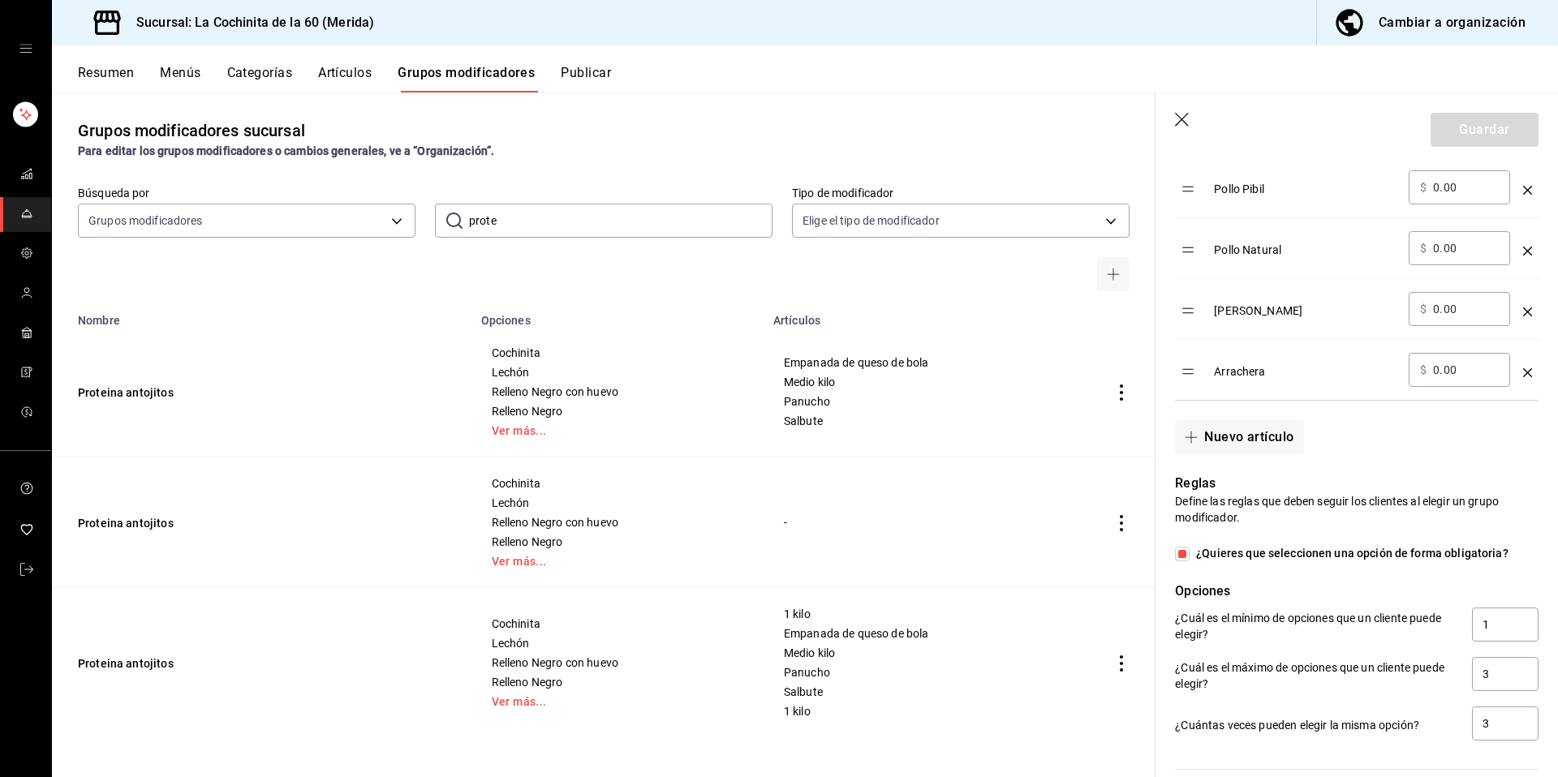
scroll to position [1023, 0]
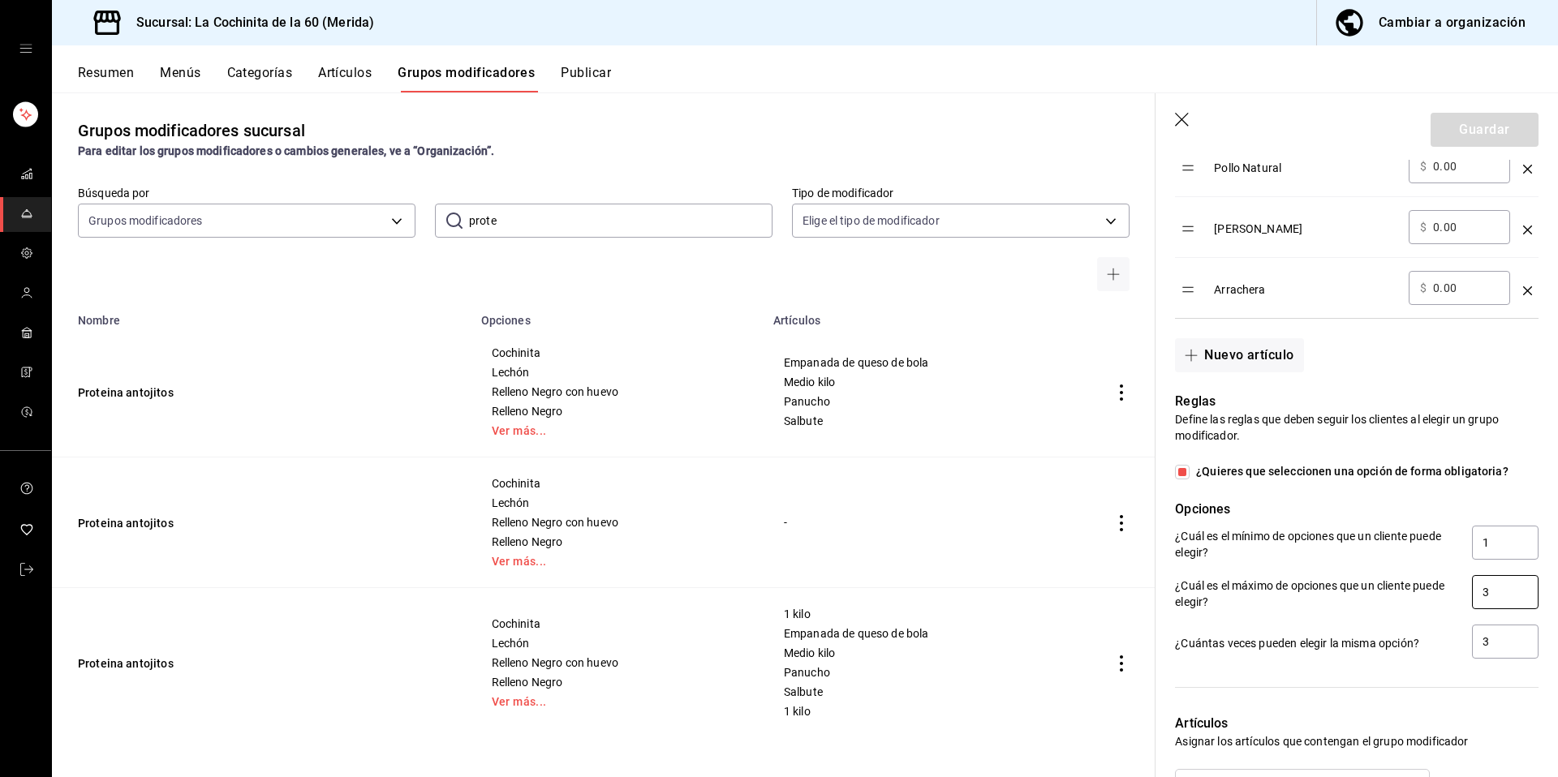
click at [1498, 580] on input "3" at bounding box center [1505, 592] width 67 height 34
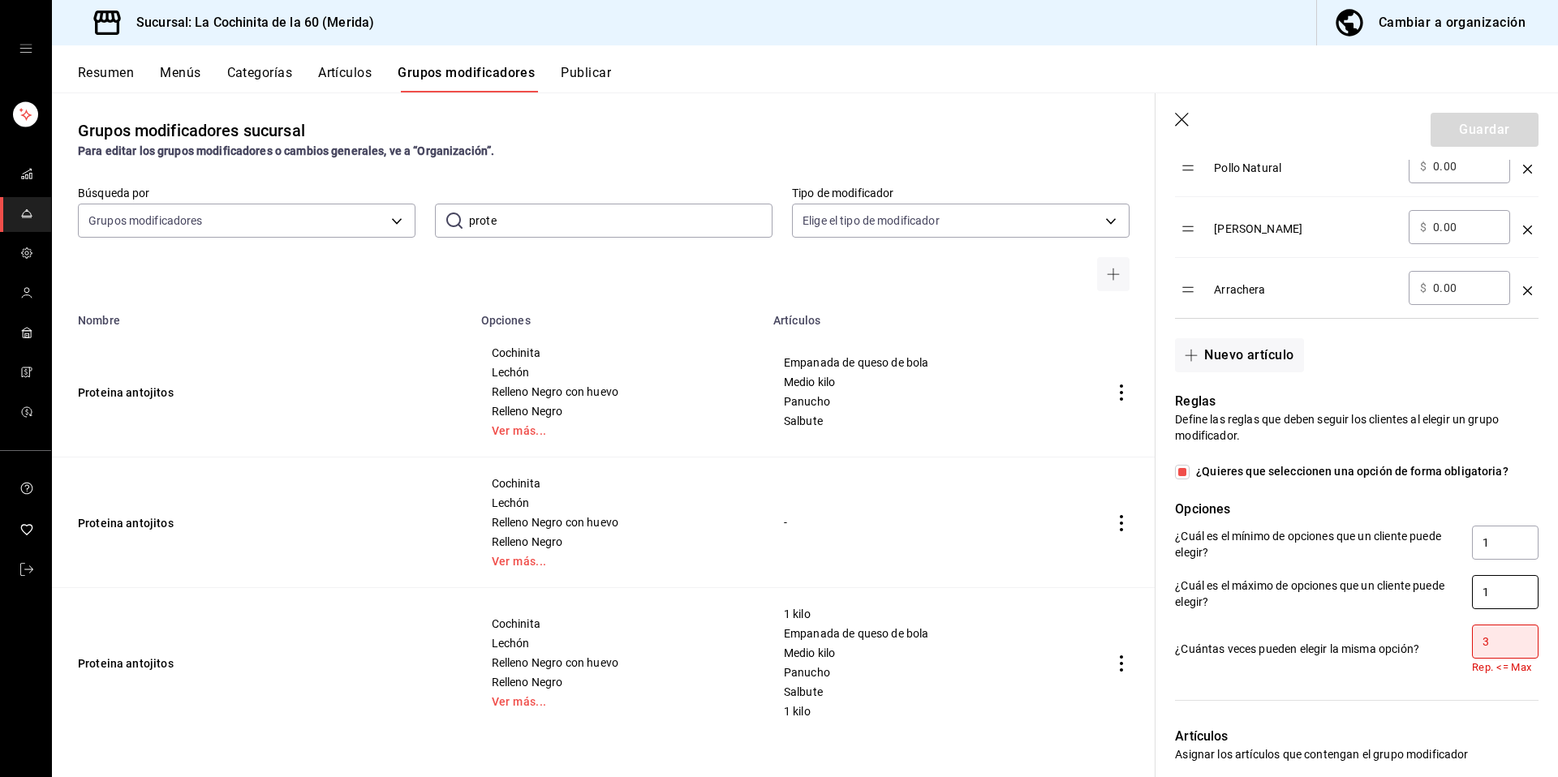
type input "1"
drag, startPoint x: 1498, startPoint y: 652, endPoint x: 1457, endPoint y: 642, distance: 41.7
click at [1457, 642] on div "¿Cuántas veces pueden elegir la misma opción? 3 Rep. <= Max" at bounding box center [1357, 649] width 364 height 49
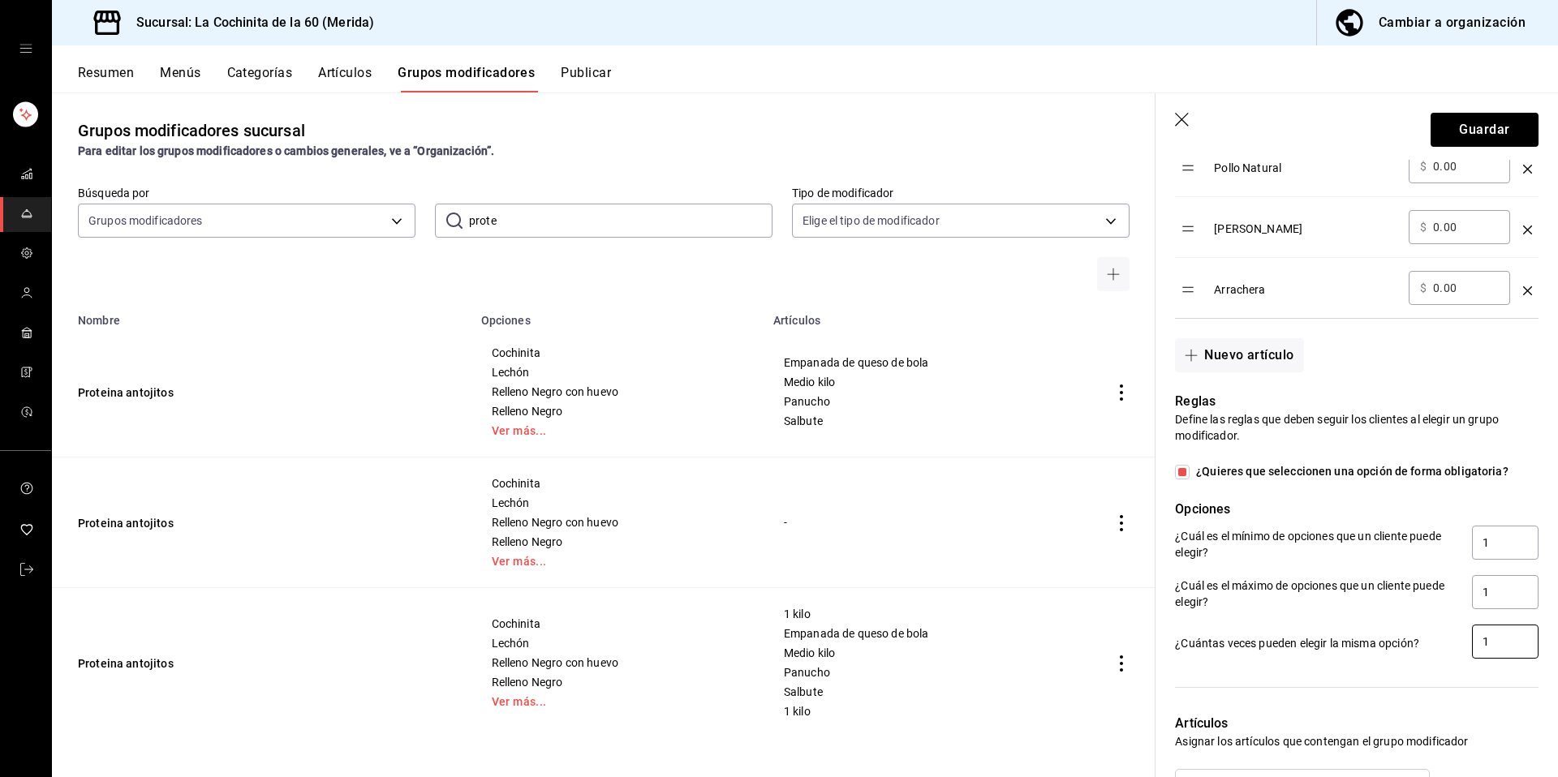
type input "1"
click at [1482, 135] on button "Guardar" at bounding box center [1485, 130] width 108 height 34
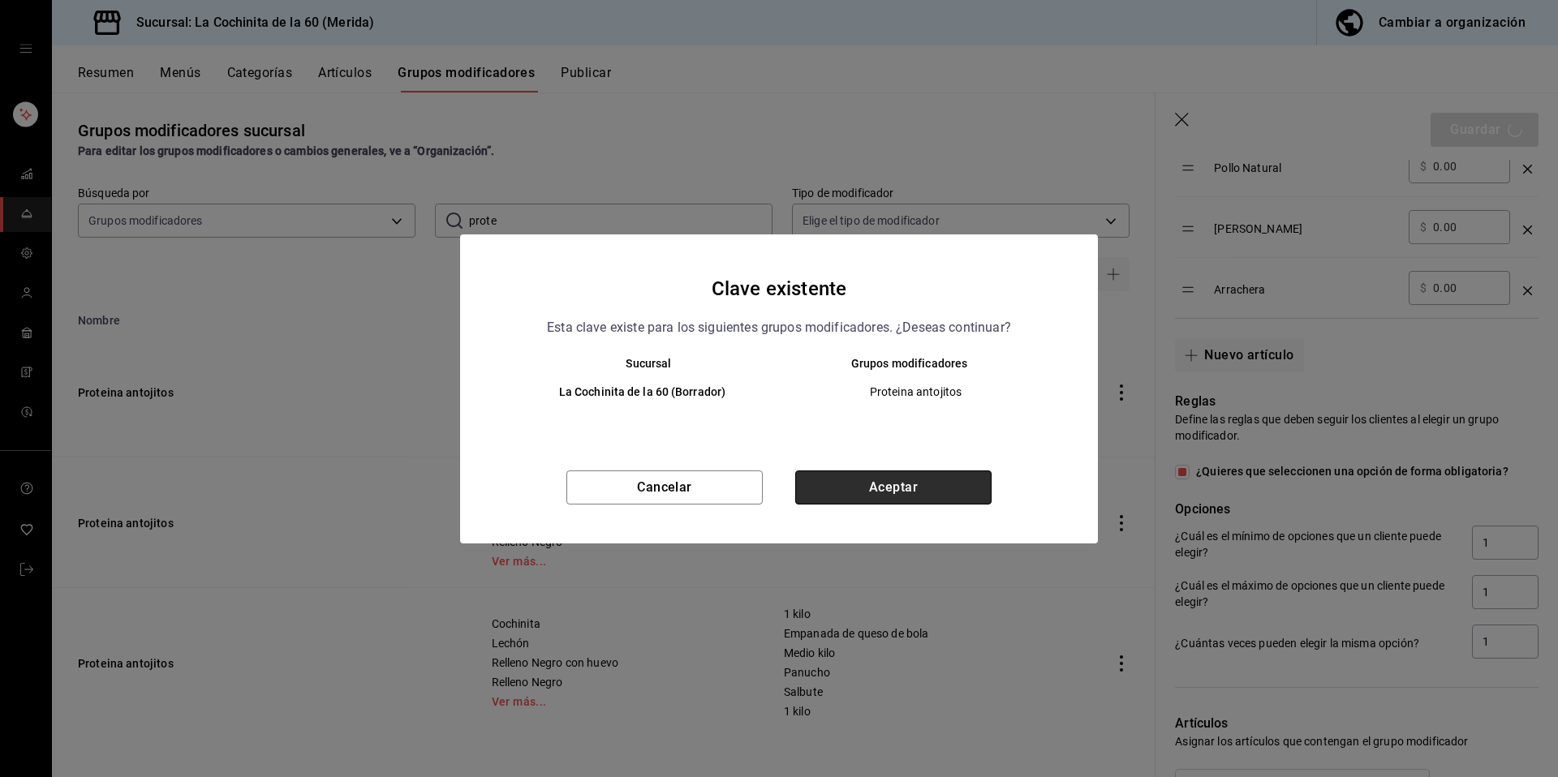
click at [897, 479] on button "Aceptar" at bounding box center [893, 488] width 196 height 34
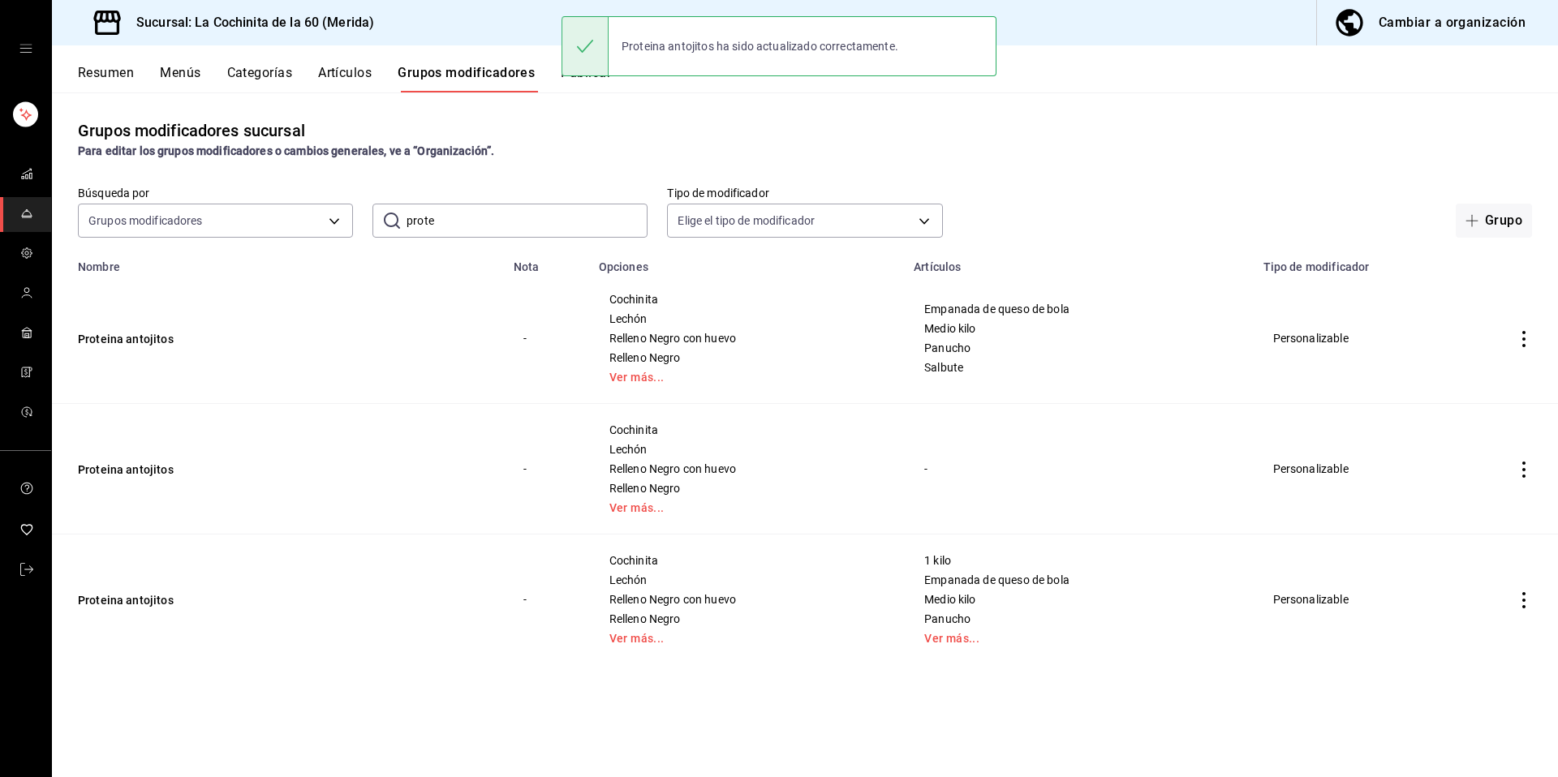
click at [114, 580] on td "Proteina antojitos" at bounding box center [278, 600] width 452 height 131
click at [123, 613] on td "Proteina antojitos" at bounding box center [278, 600] width 452 height 131
click at [150, 605] on button "Proteina antojitos" at bounding box center [175, 600] width 195 height 16
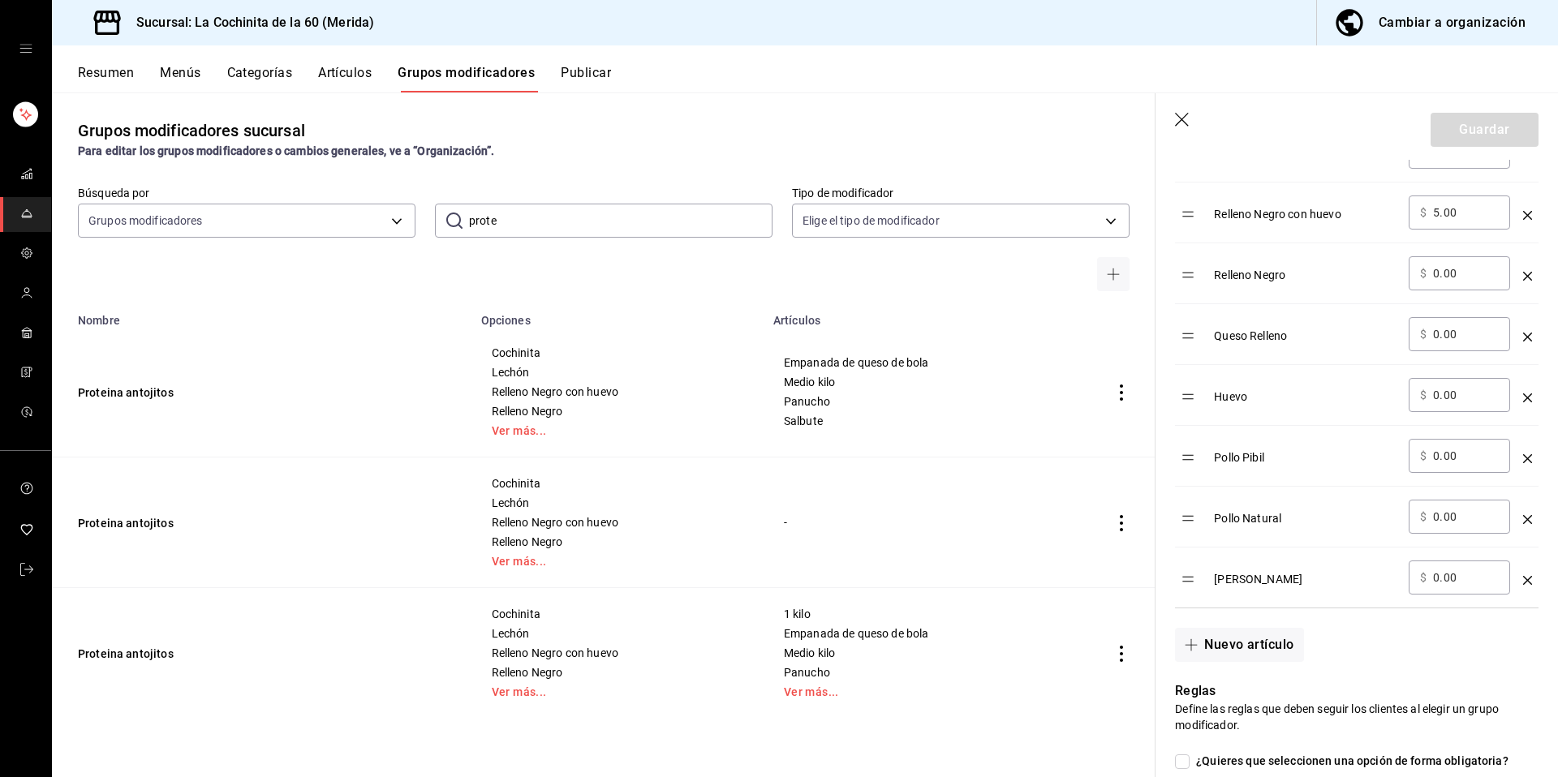
scroll to position [1001, 0]
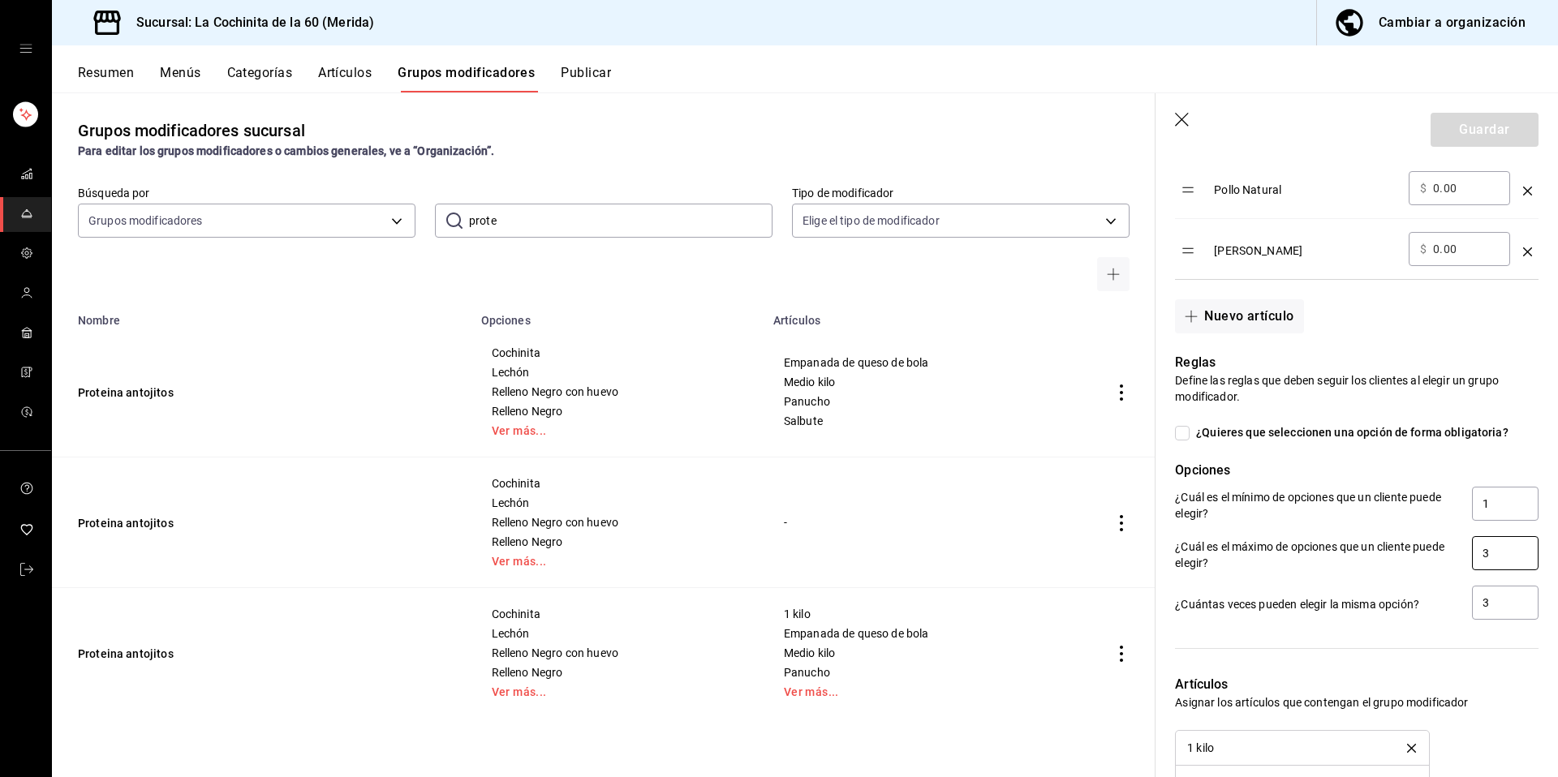
drag, startPoint x: 1500, startPoint y: 561, endPoint x: 1431, endPoint y: 535, distance: 74.5
click at [1431, 535] on div "¿Cuál es el máximo de opciones que un cliente puede elegir? 3" at bounding box center [1350, 547] width 377 height 49
type input "1"
drag, startPoint x: 1488, startPoint y: 596, endPoint x: 1447, endPoint y: 595, distance: 41.4
click at [1425, 596] on div "¿Cuántas veces pueden elegir la misma opción? 3 Rep. <= Max" at bounding box center [1357, 610] width 364 height 49
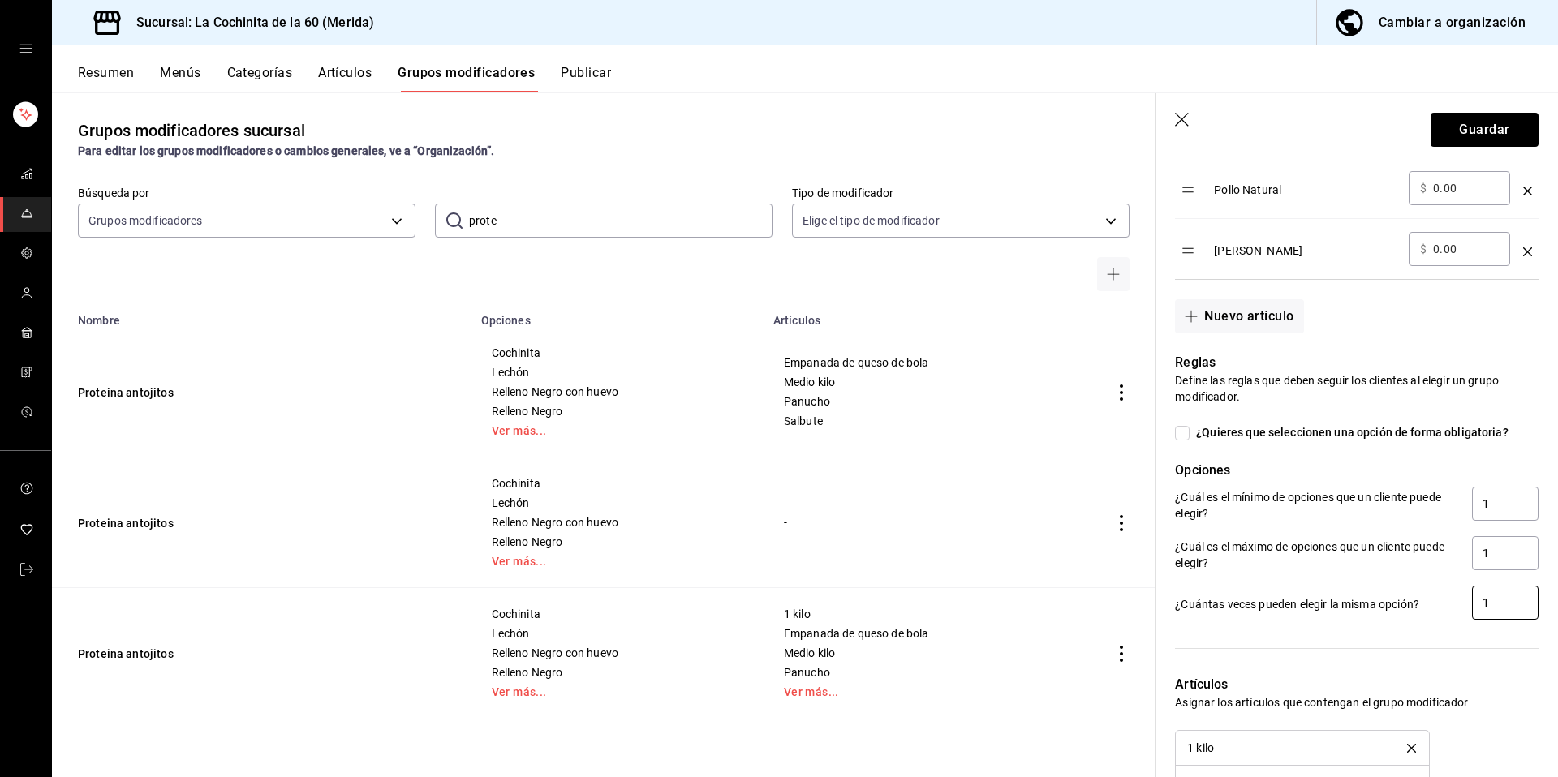
type input "1"
click at [1203, 424] on span "¿Quieres que seleccionen una opción de forma obligatoria?" at bounding box center [1349, 432] width 319 height 17
click at [1190, 426] on input "¿Quieres que seleccionen una opción de forma obligatoria?" at bounding box center [1182, 433] width 15 height 15
checkbox input "true"
click at [1470, 137] on button "Guardar" at bounding box center [1485, 130] width 108 height 34
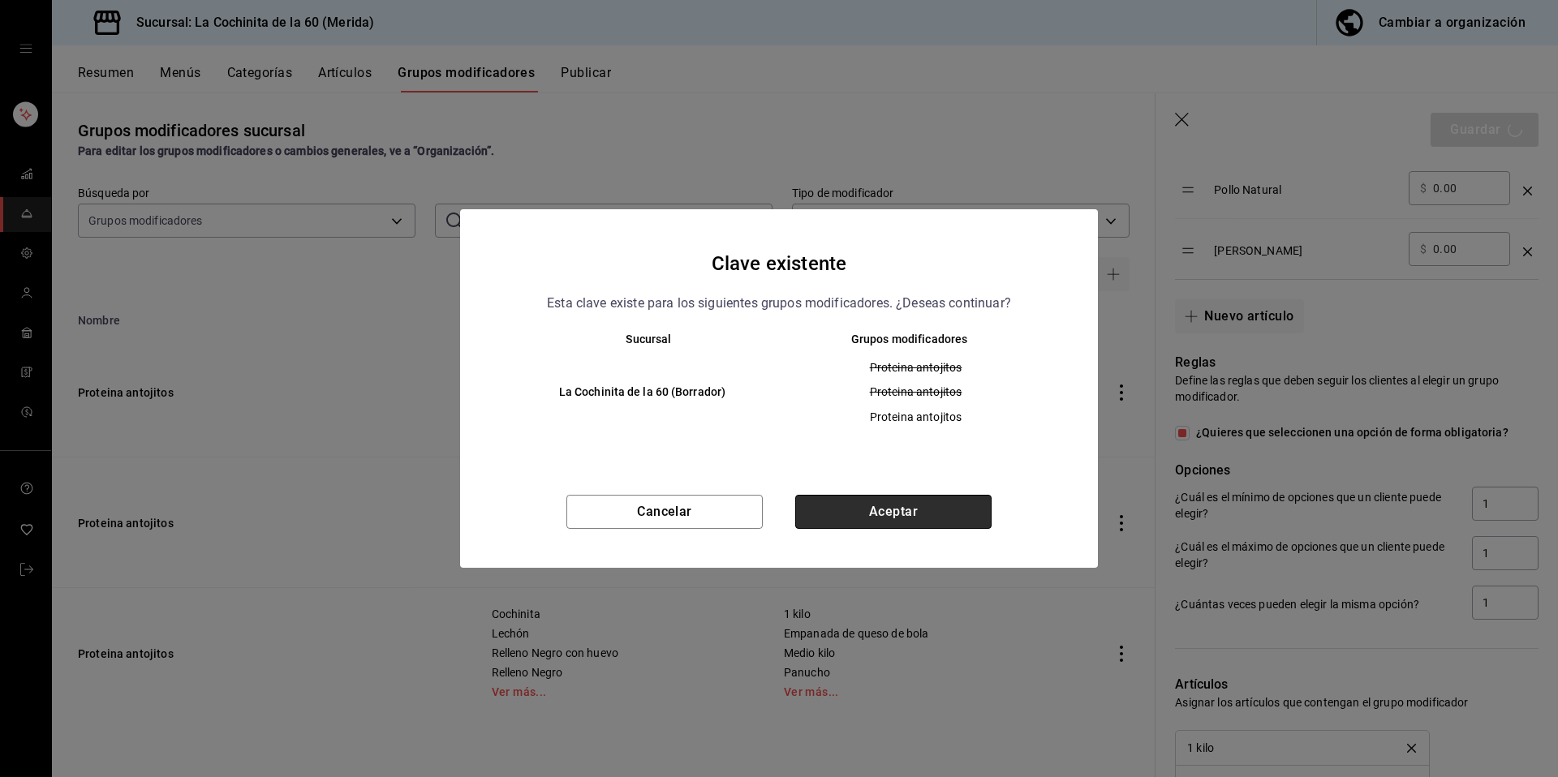
click at [865, 523] on button "Aceptar" at bounding box center [893, 512] width 196 height 34
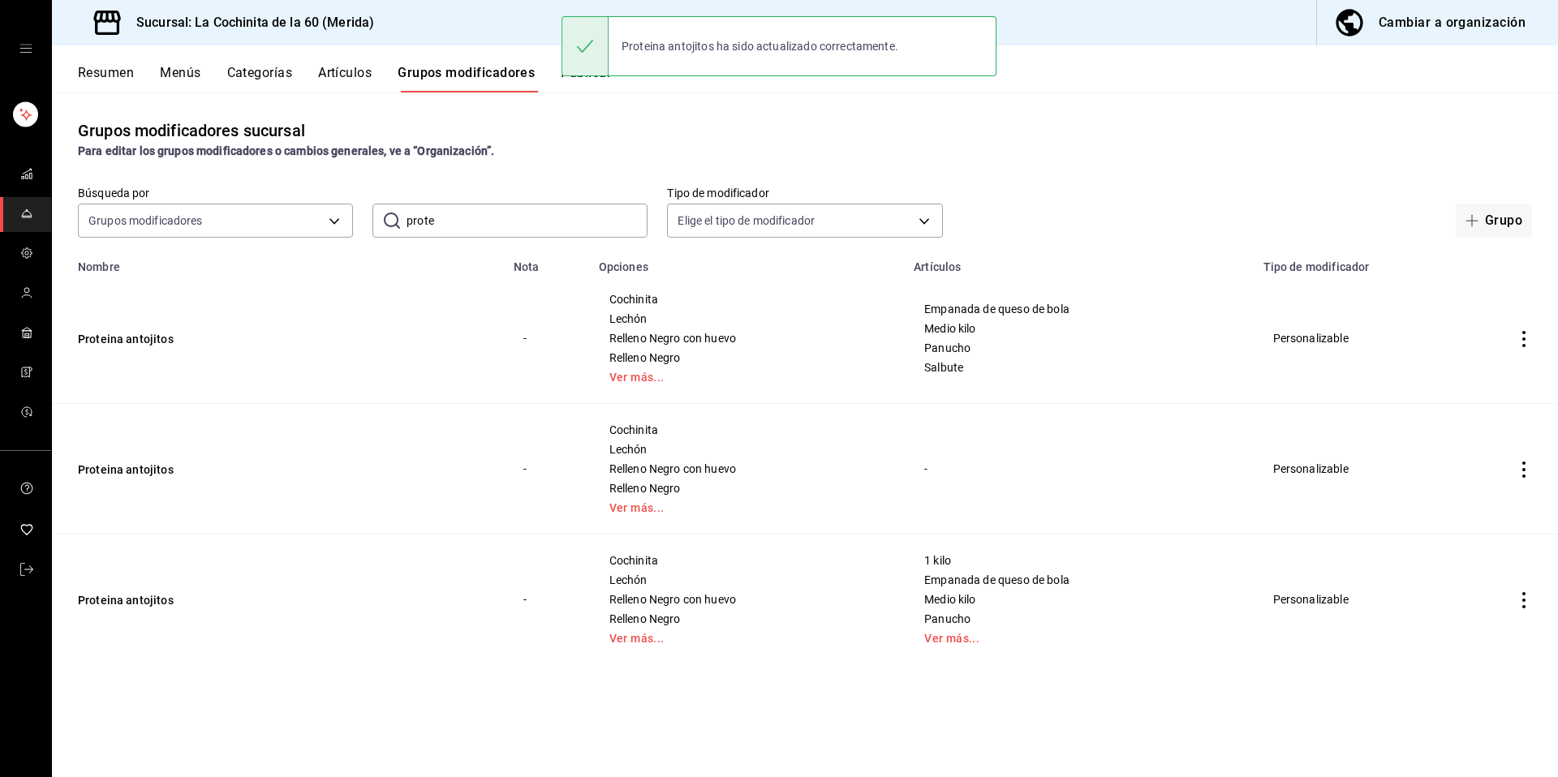
click at [182, 69] on button "Menús" at bounding box center [180, 79] width 41 height 28
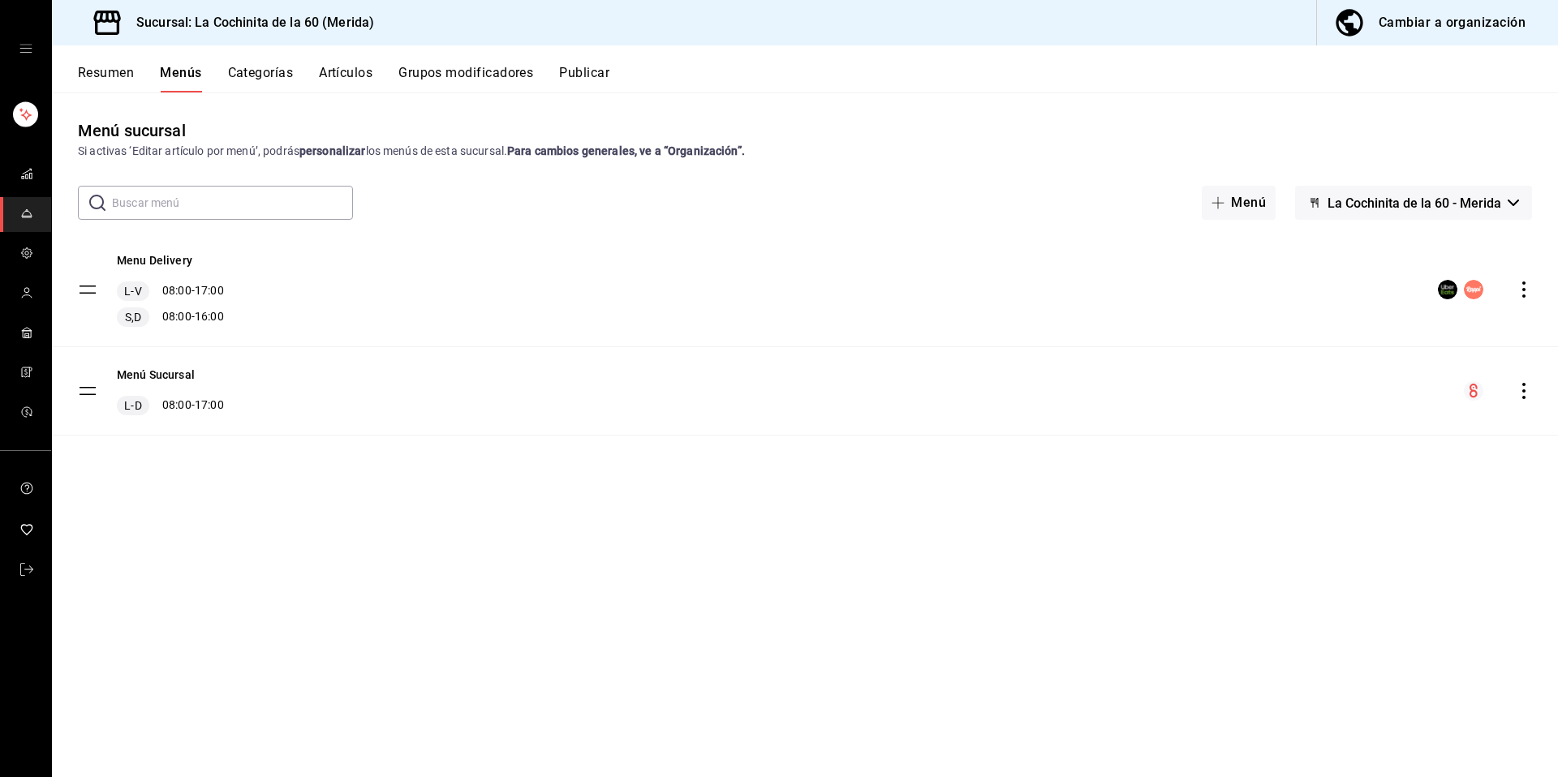
click at [1418, 210] on span "La Cochinita de la 60 - Merida" at bounding box center [1415, 203] width 174 height 15
click at [1409, 233] on li "La Cochinita de la 60 - Merida" at bounding box center [1414, 245] width 200 height 39
click at [583, 77] on button "Publicar" at bounding box center [584, 79] width 50 height 28
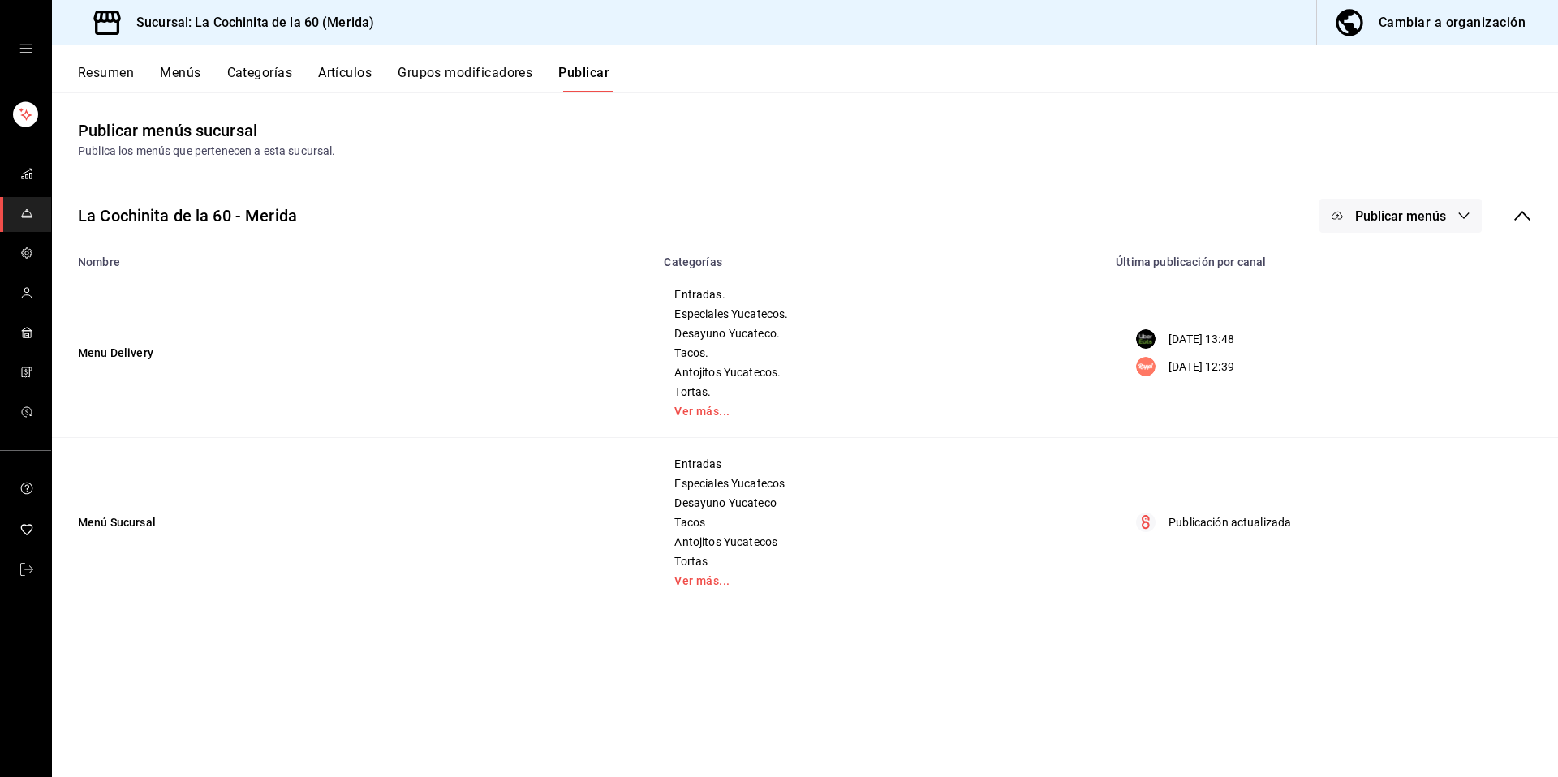
click at [1384, 222] on span "Publicar menús" at bounding box center [1400, 216] width 91 height 15
click at [1418, 269] on span "Uber Eats" at bounding box center [1424, 268] width 78 height 17
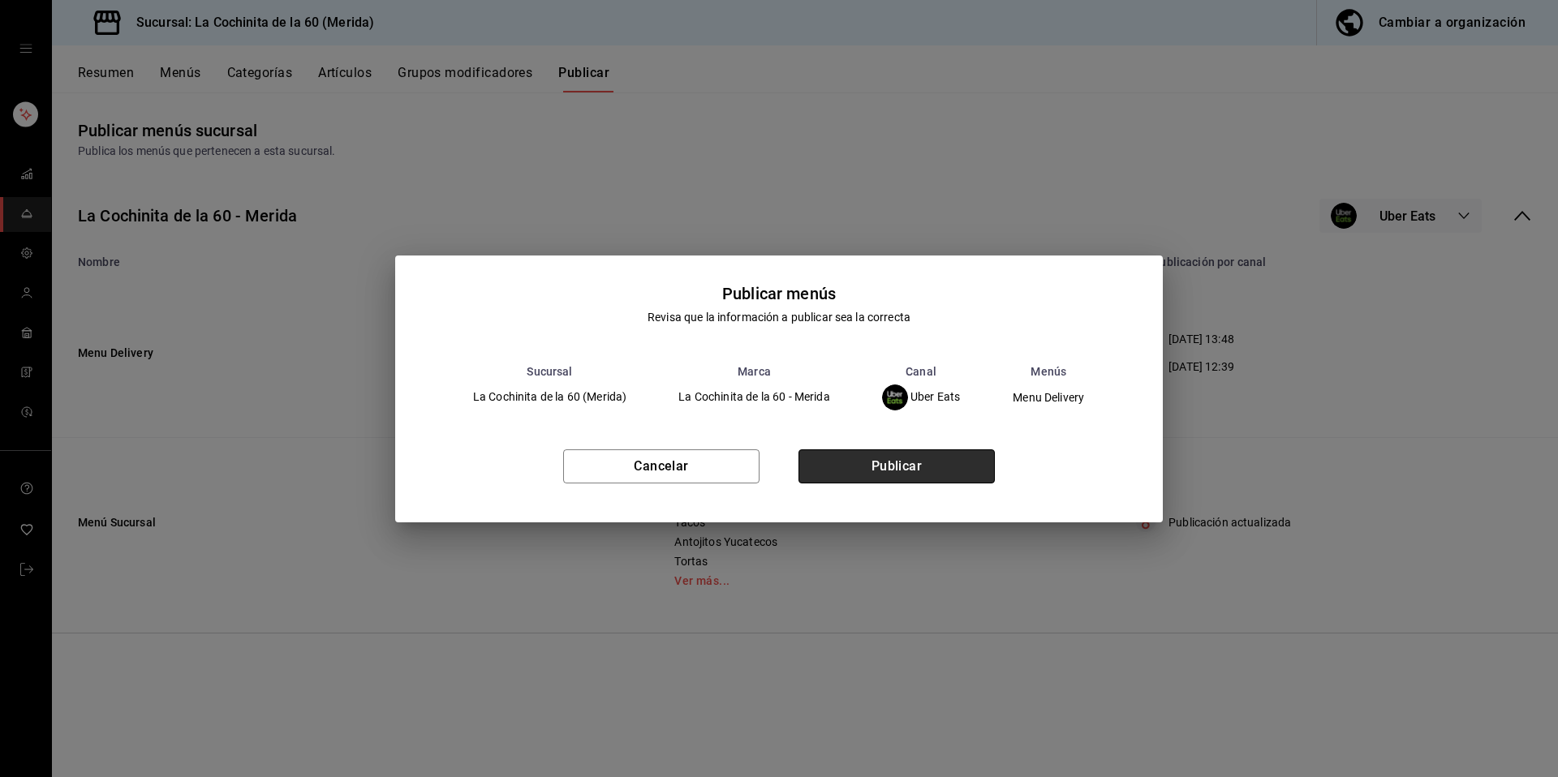
click at [941, 463] on button "Publicar" at bounding box center [896, 467] width 196 height 34
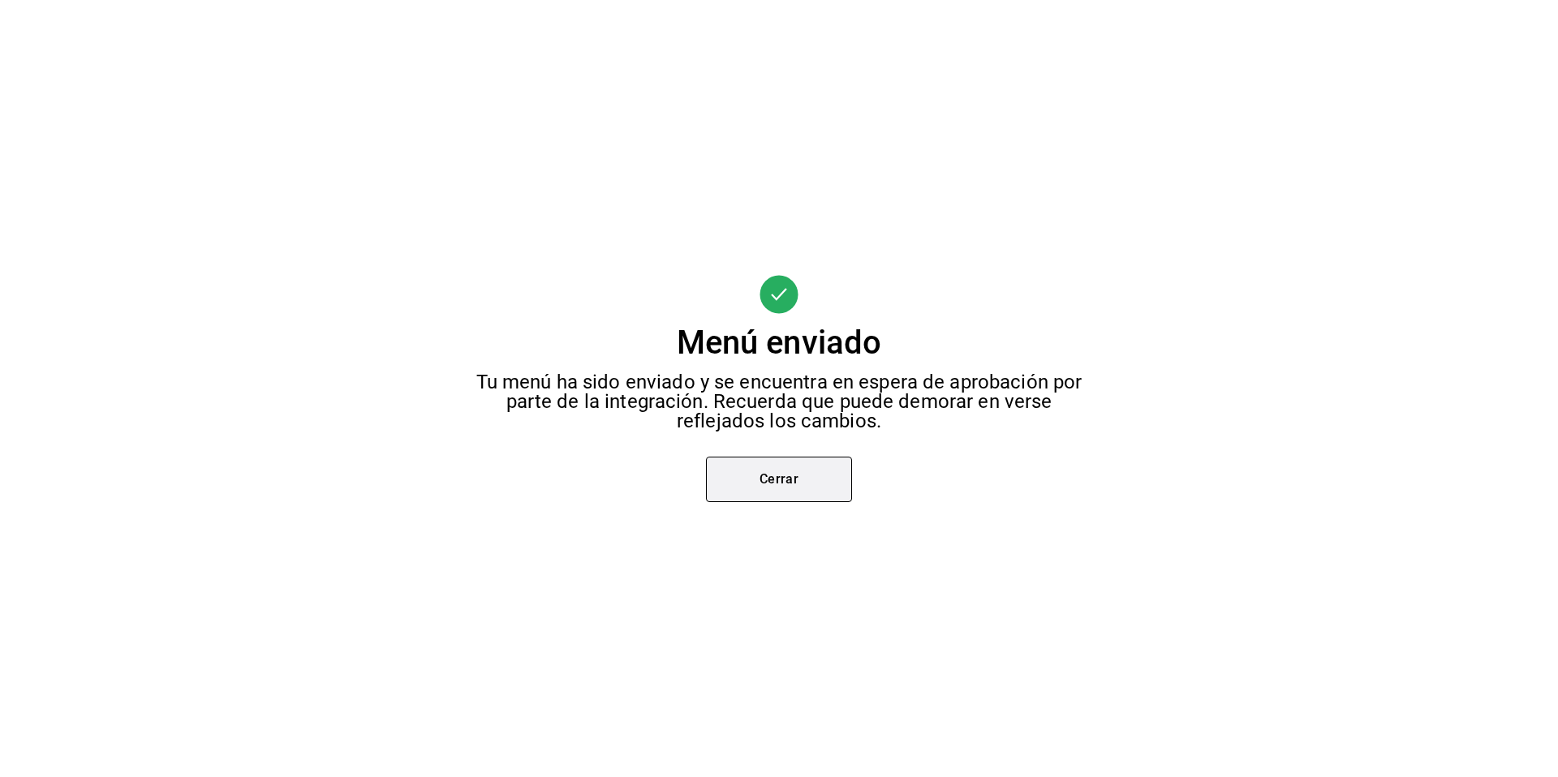
click at [753, 496] on button "Cerrar" at bounding box center [779, 479] width 146 height 45
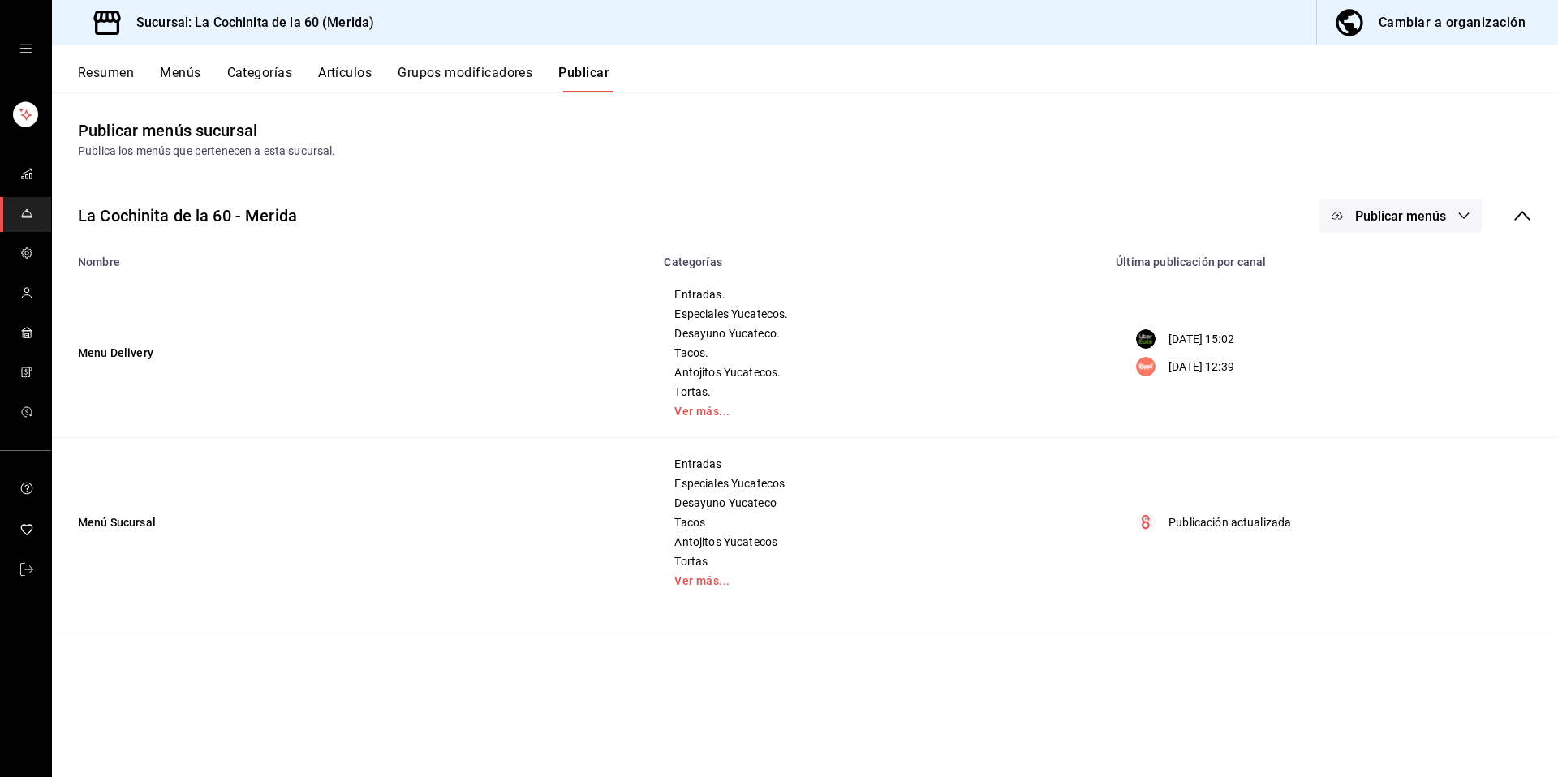
click at [1411, 221] on span "Publicar menús" at bounding box center [1400, 216] width 91 height 15
click at [1362, 317] on img at bounding box center [1353, 314] width 26 height 26
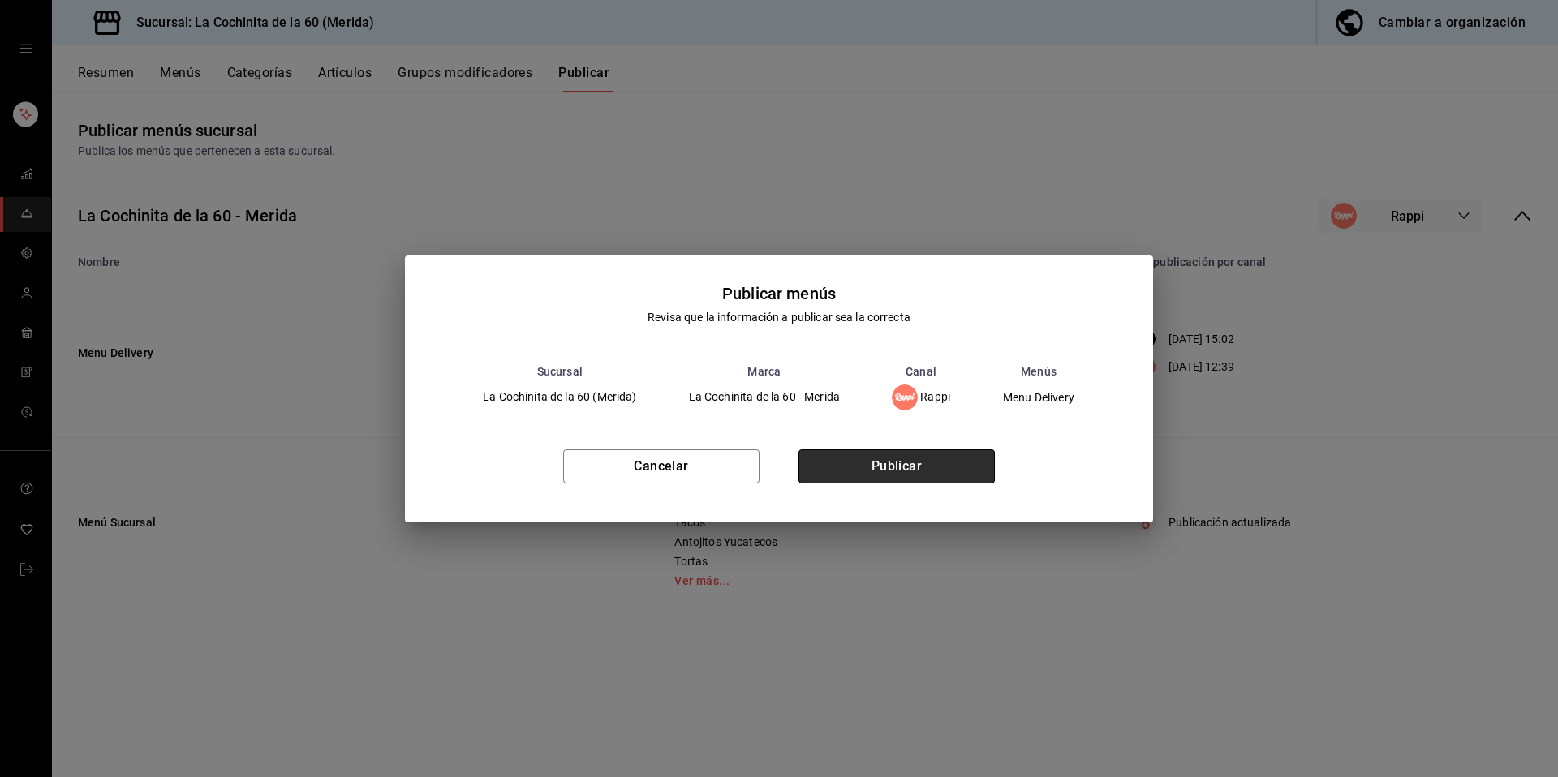
click at [931, 462] on button "Publicar" at bounding box center [896, 467] width 196 height 34
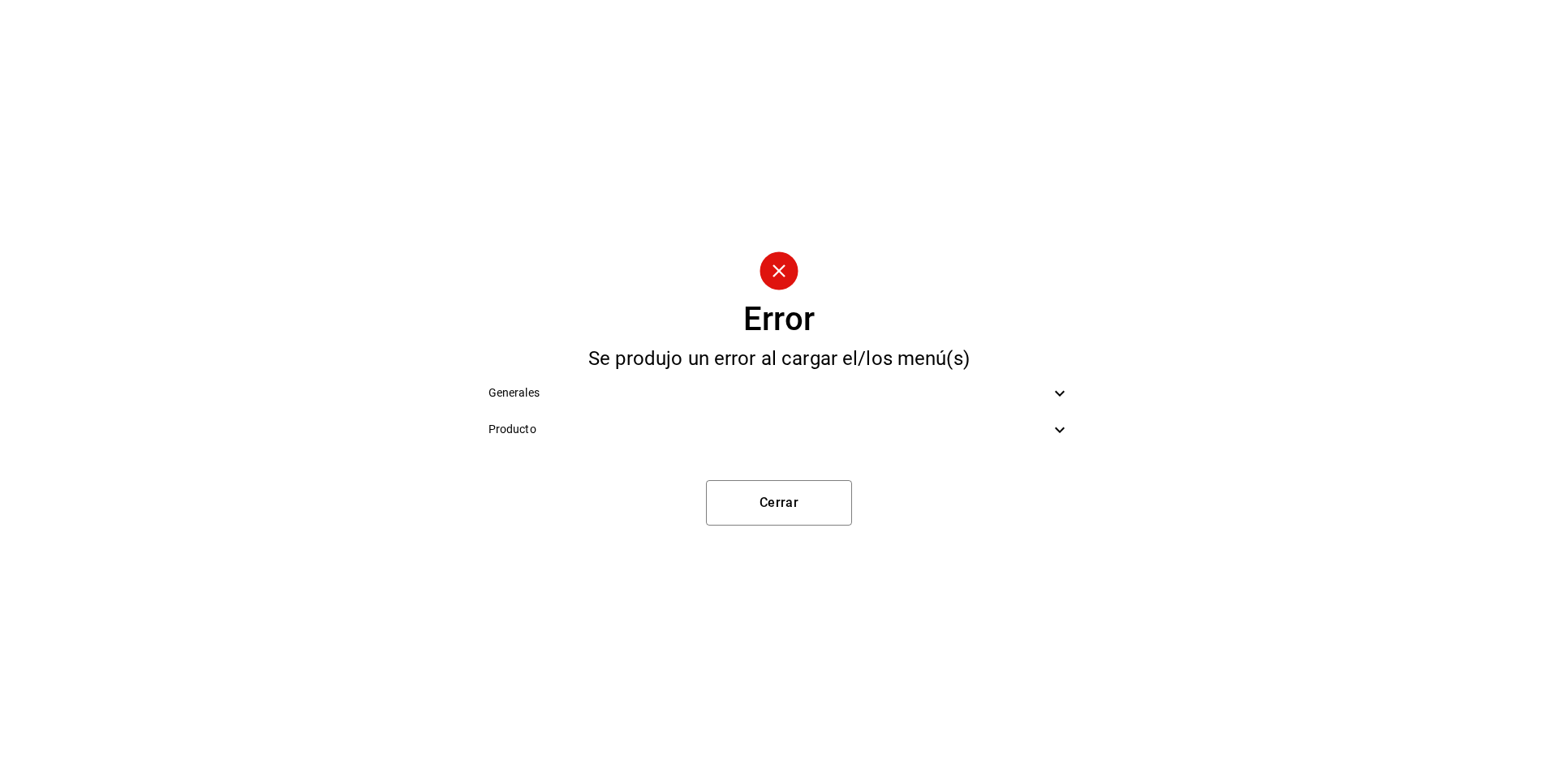
click at [1048, 425] on span "Producto" at bounding box center [769, 429] width 562 height 17
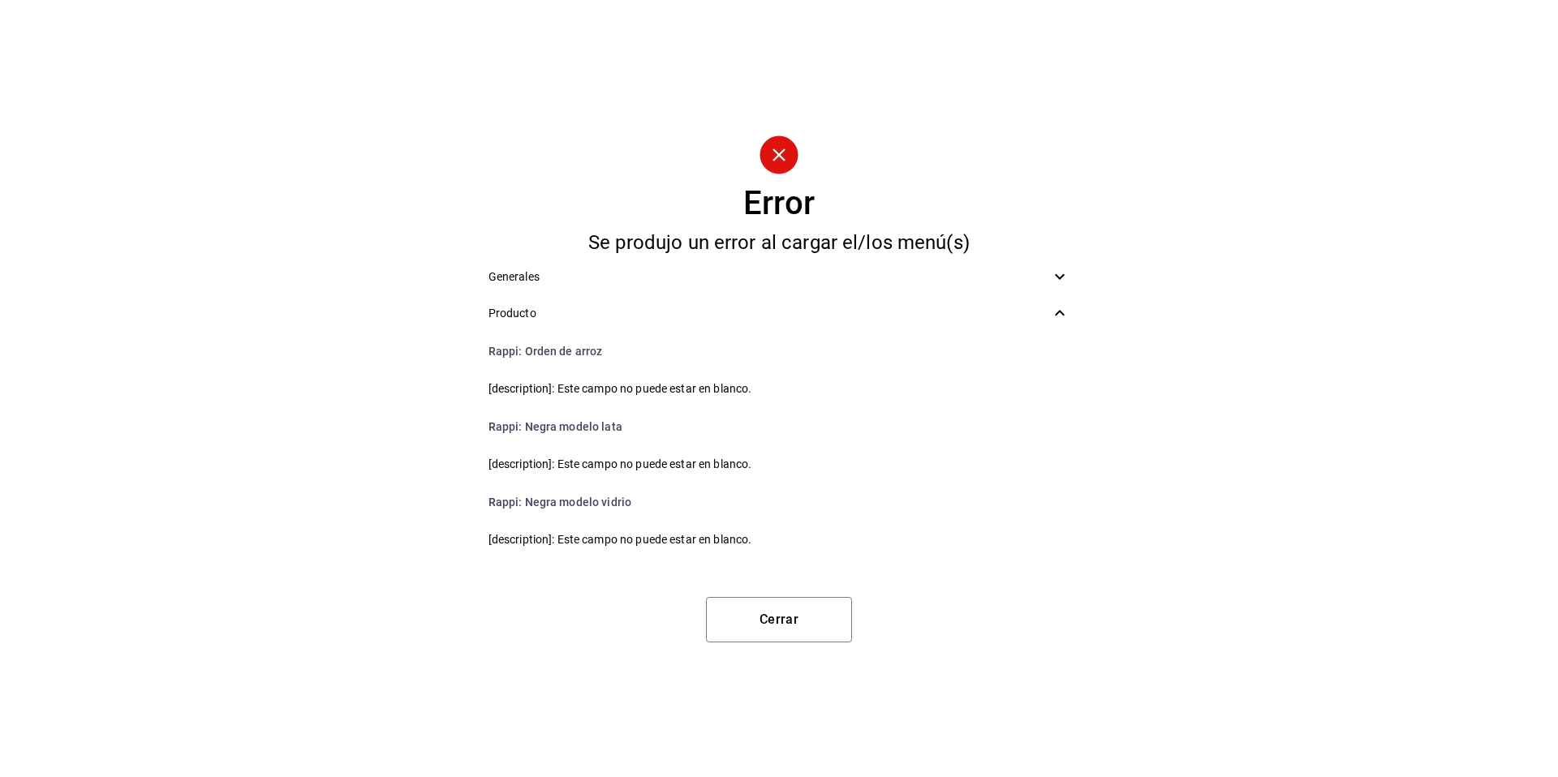
click at [749, 388] on span "[description]: Este campo no puede estar en blanco." at bounding box center [779, 389] width 582 height 17
drag, startPoint x: 593, startPoint y: 349, endPoint x: 527, endPoint y: 349, distance: 66.5
click at [527, 349] on li "Rappi : Orden de arroz" at bounding box center [780, 351] width 608 height 39
copy li "Orden de arroz"
drag, startPoint x: 617, startPoint y: 425, endPoint x: 522, endPoint y: 424, distance: 94.9
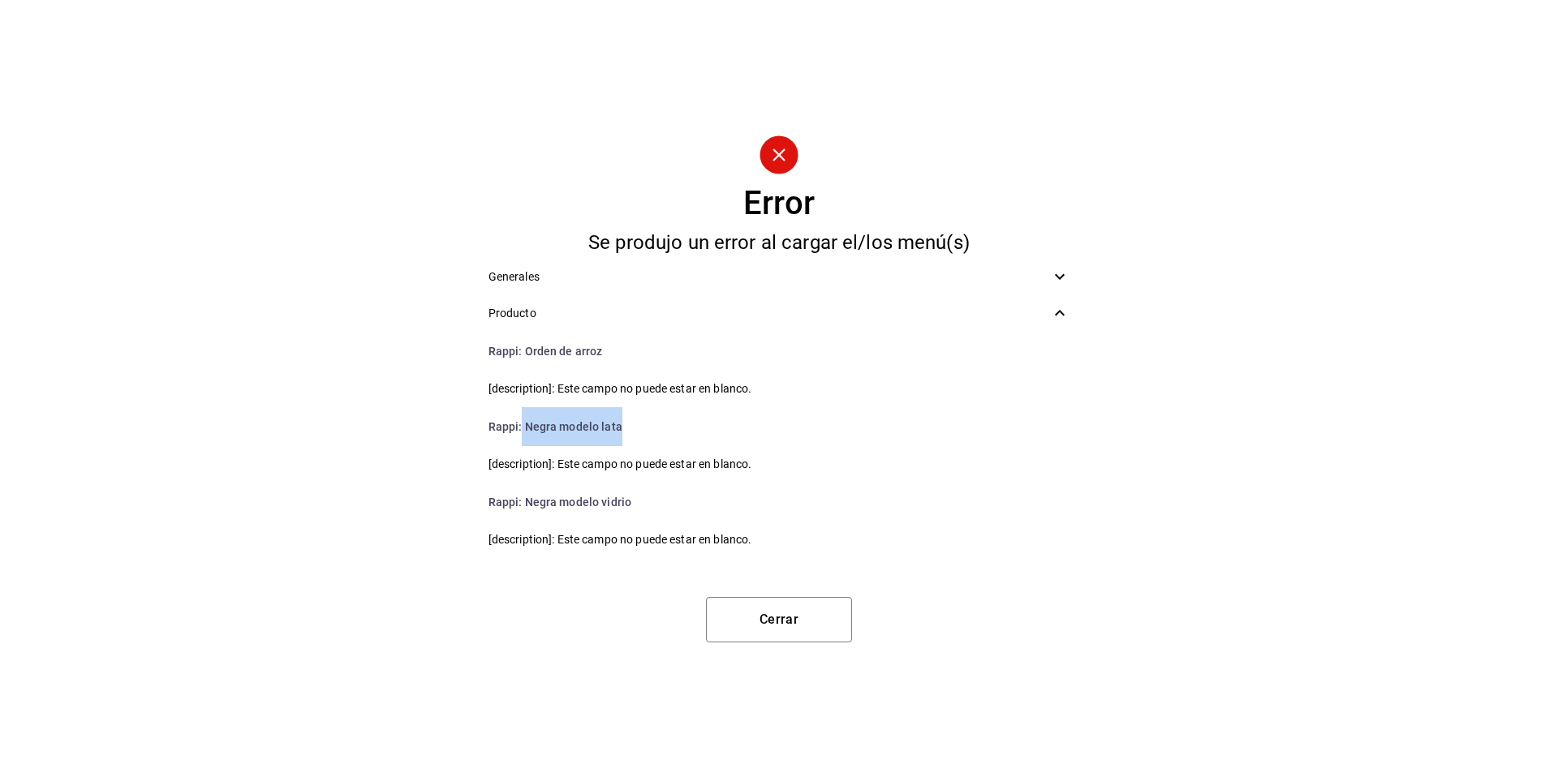
click at [522, 424] on li "Rappi : Negra modelo lata" at bounding box center [780, 426] width 608 height 39
copy li "Negra modelo lata"
drag, startPoint x: 634, startPoint y: 501, endPoint x: 522, endPoint y: 510, distance: 112.4
click at [522, 510] on li "Rappi : Negra modelo vidrio" at bounding box center [780, 502] width 608 height 39
copy li "Negra modelo vidrio"
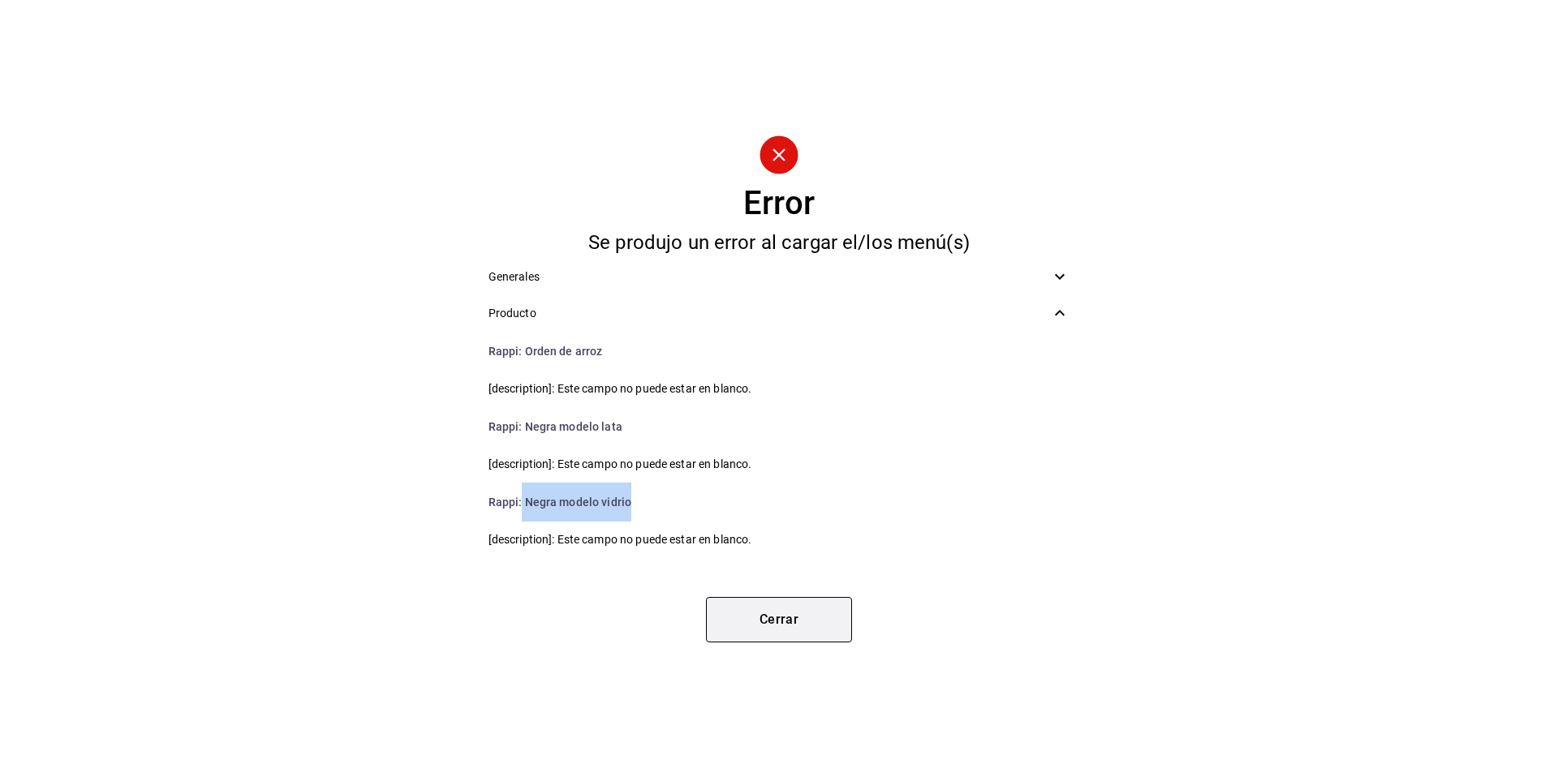
click at [807, 635] on button "Cerrar" at bounding box center [779, 619] width 146 height 45
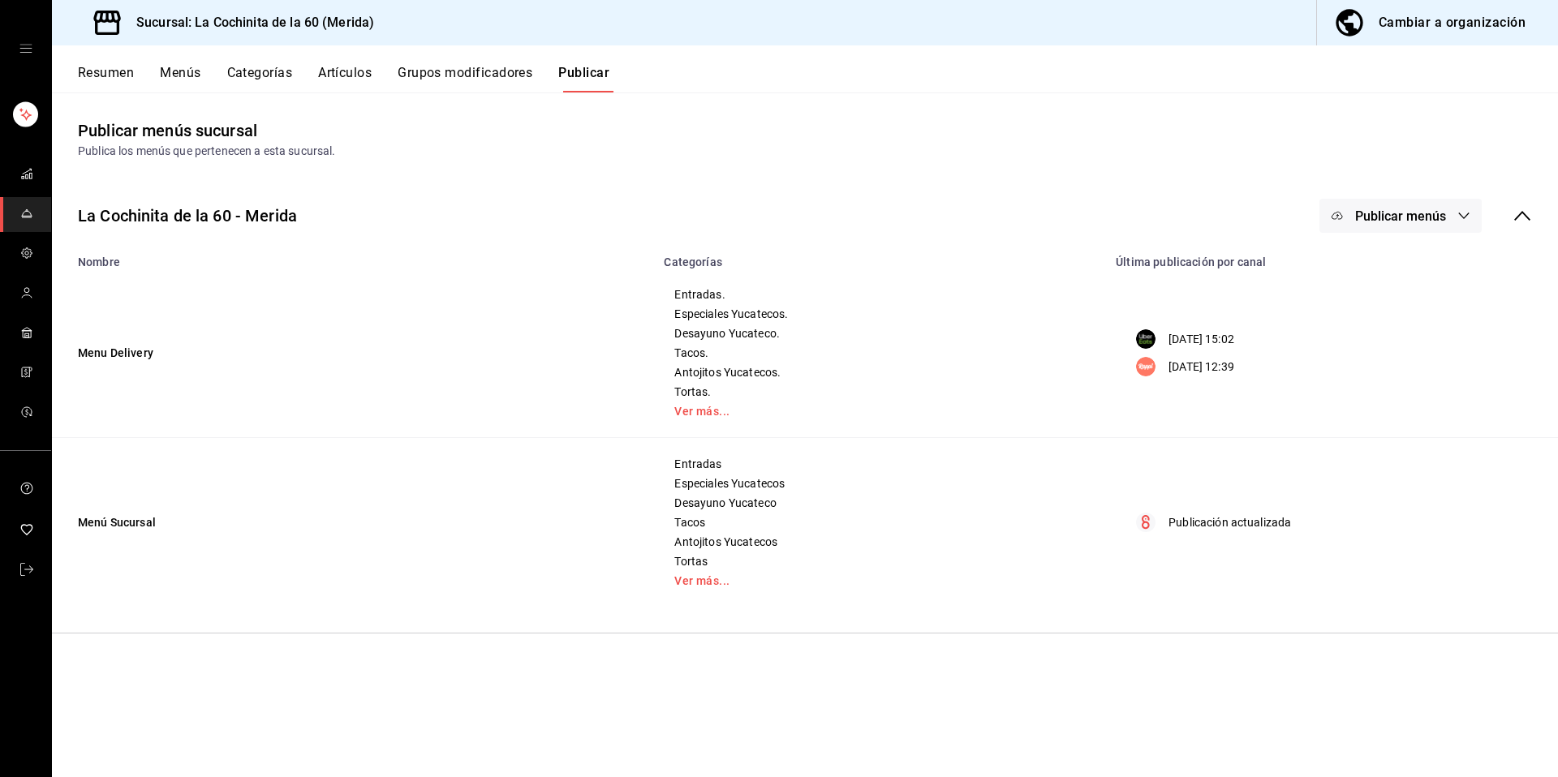
click at [1401, 211] on span "Publicar menús" at bounding box center [1400, 216] width 91 height 15
click at [1404, 320] on span "Rappi" at bounding box center [1424, 314] width 78 height 17
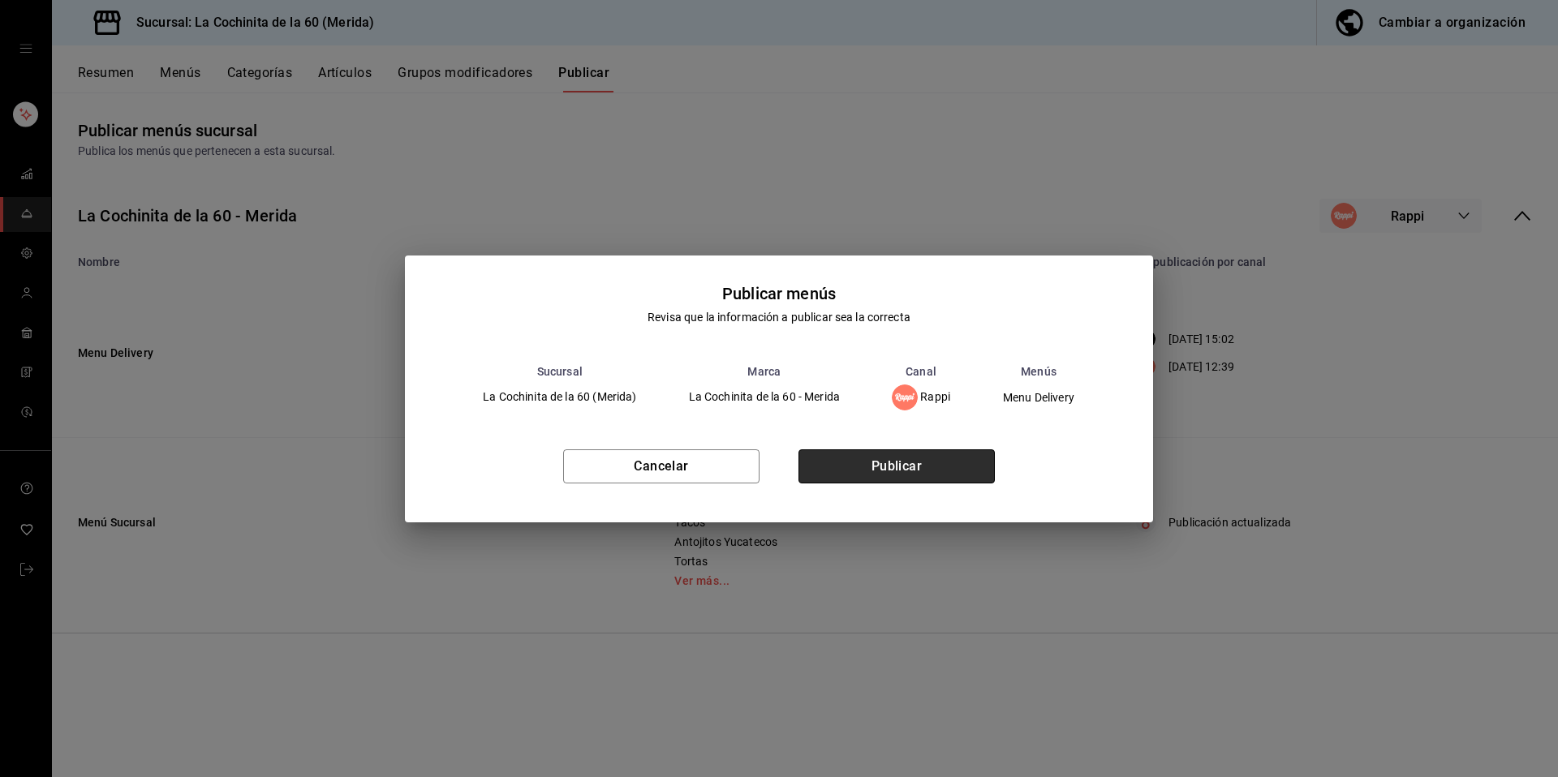
click at [963, 454] on button "Publicar" at bounding box center [896, 467] width 196 height 34
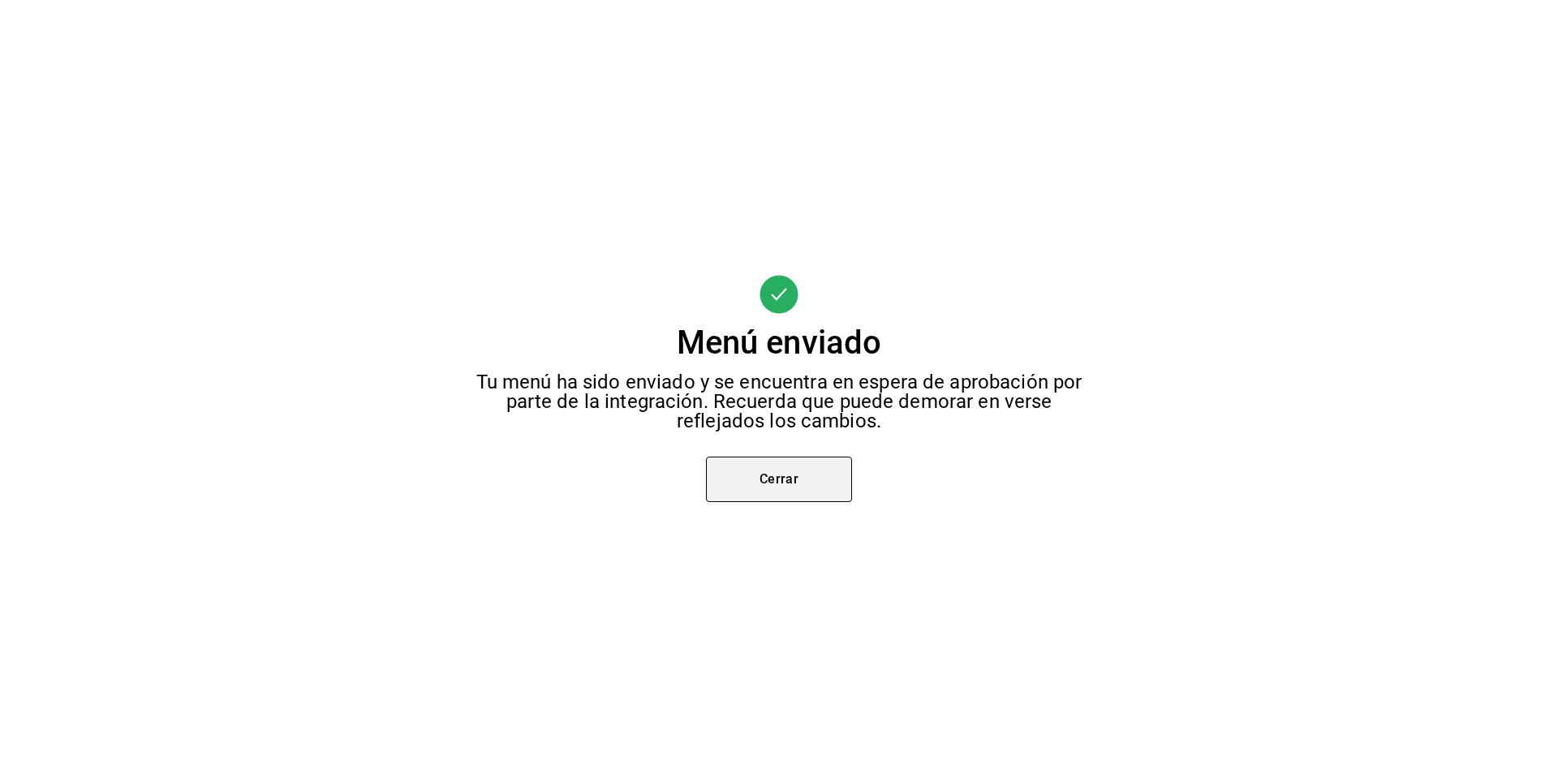
click at [816, 486] on button "Cerrar" at bounding box center [779, 479] width 146 height 45
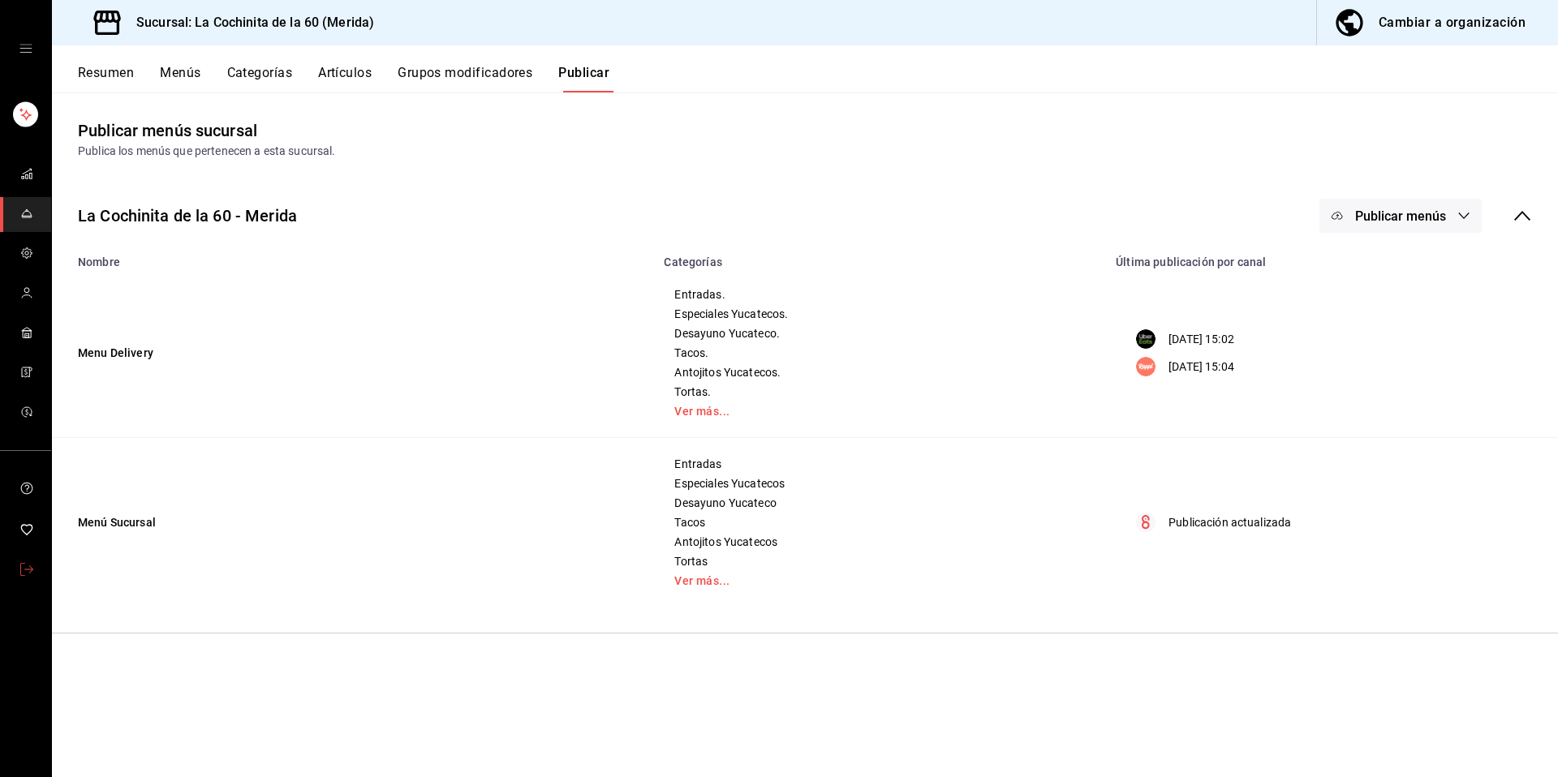
click at [37, 566] on link "mailbox folders" at bounding box center [25, 570] width 51 height 35
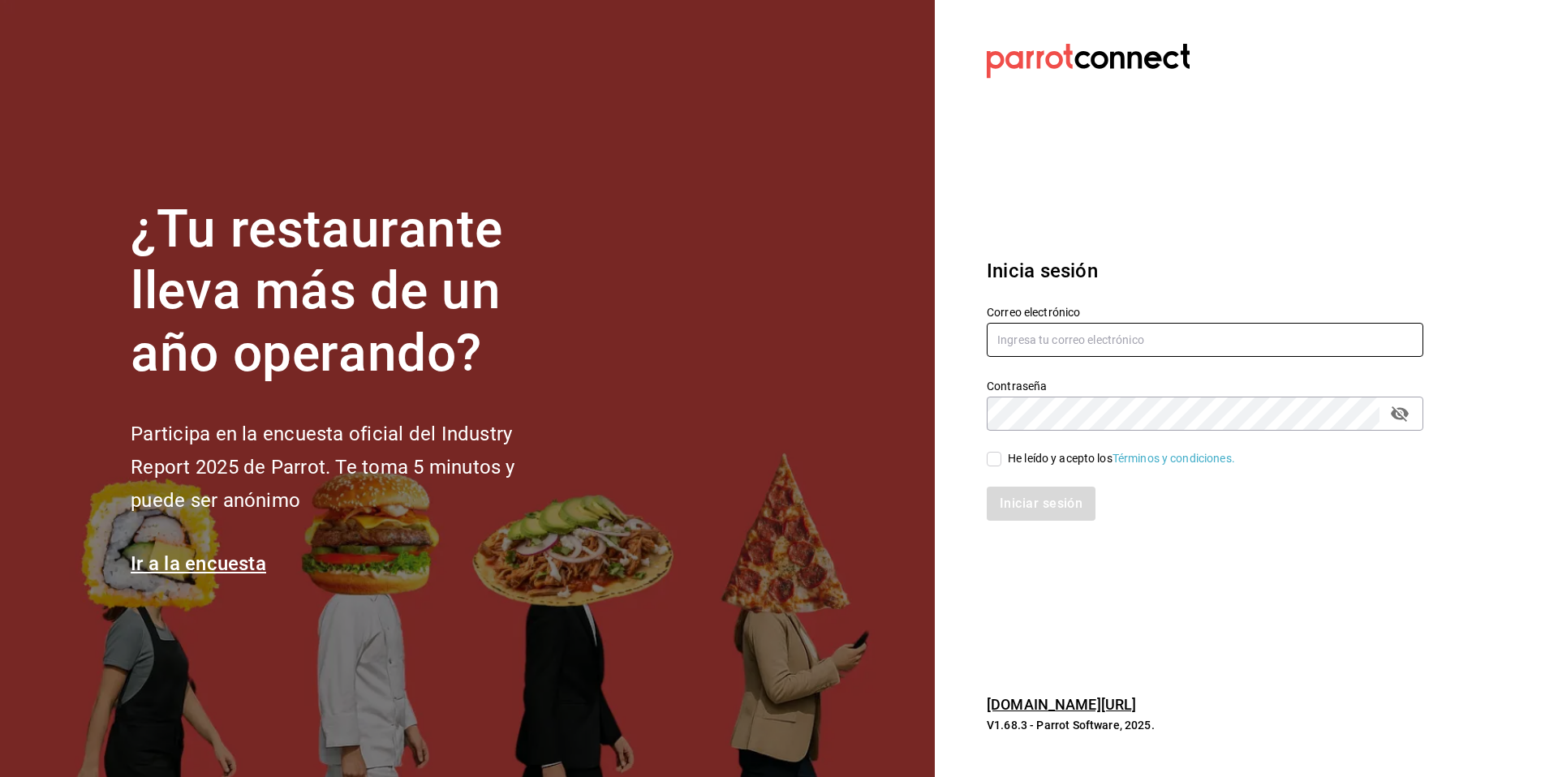
type input "[EMAIL_ADDRESS][DOMAIN_NAME]"
click at [1004, 462] on span "He leído y acepto los Términos y condiciones." at bounding box center [1118, 458] width 234 height 17
click at [1001, 462] on input "He leído y acepto los Términos y condiciones." at bounding box center [994, 459] width 15 height 15
checkbox input "true"
click at [1018, 506] on button "Iniciar sesión" at bounding box center [1042, 504] width 110 height 34
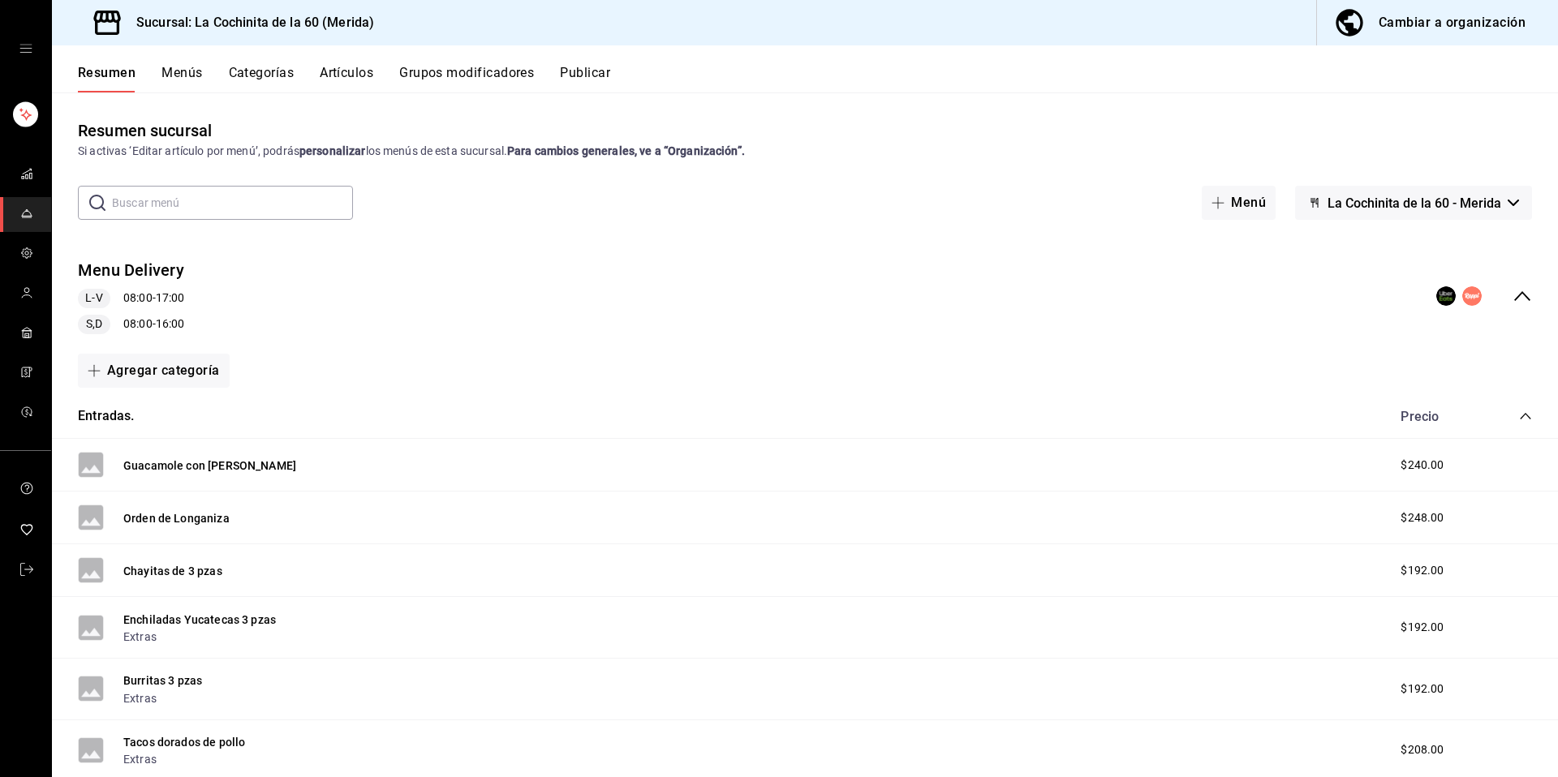
click at [344, 76] on button "Artículos" at bounding box center [347, 79] width 54 height 28
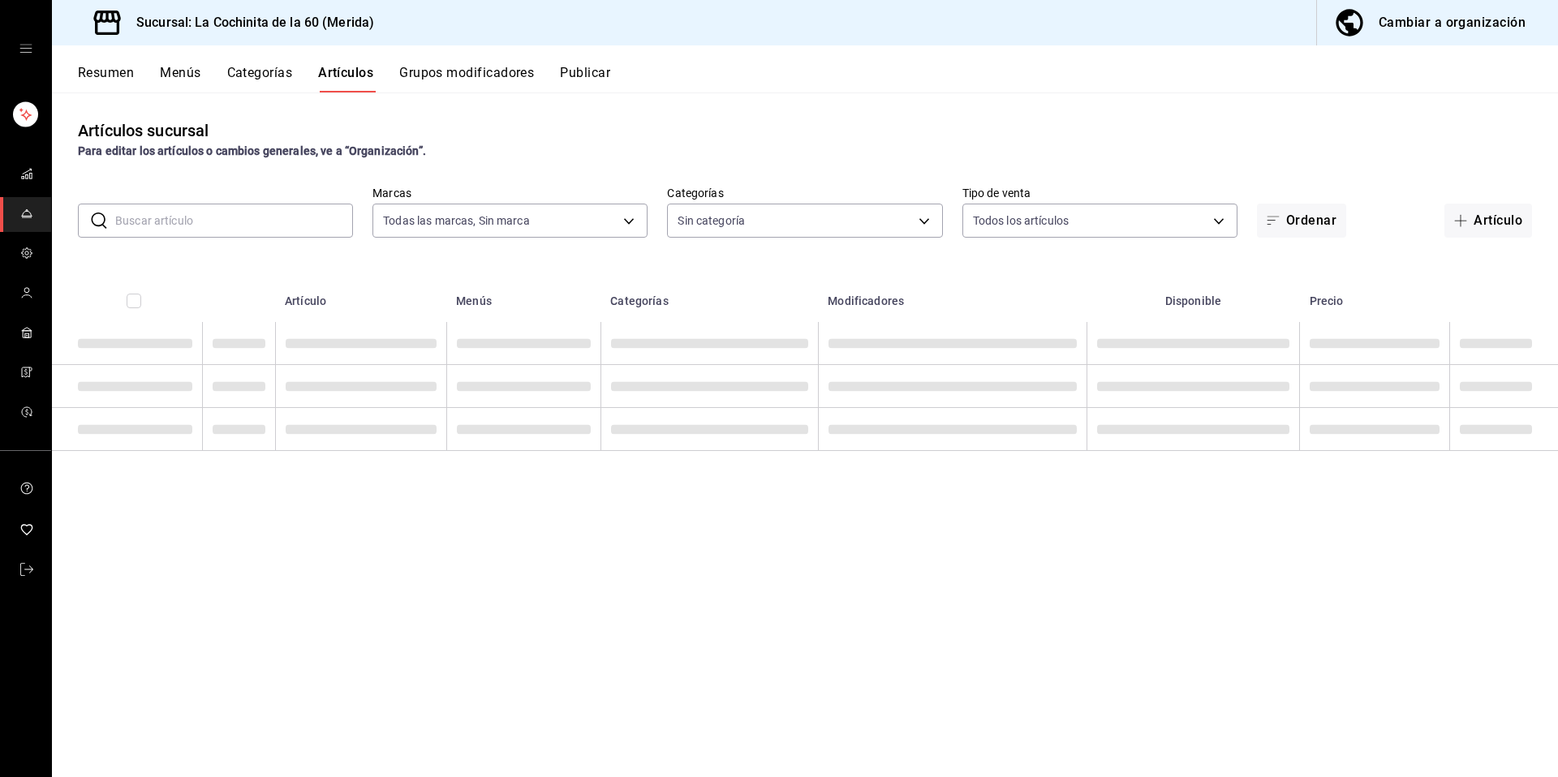
type input "268ce8d1-4722-4411-a626-51c418737468"
type input "cf8b5d9a-166c-4b97-a20e-5714138213e1,9b19a878-138e-43f8-8e93-308546fe6856,0650d…"
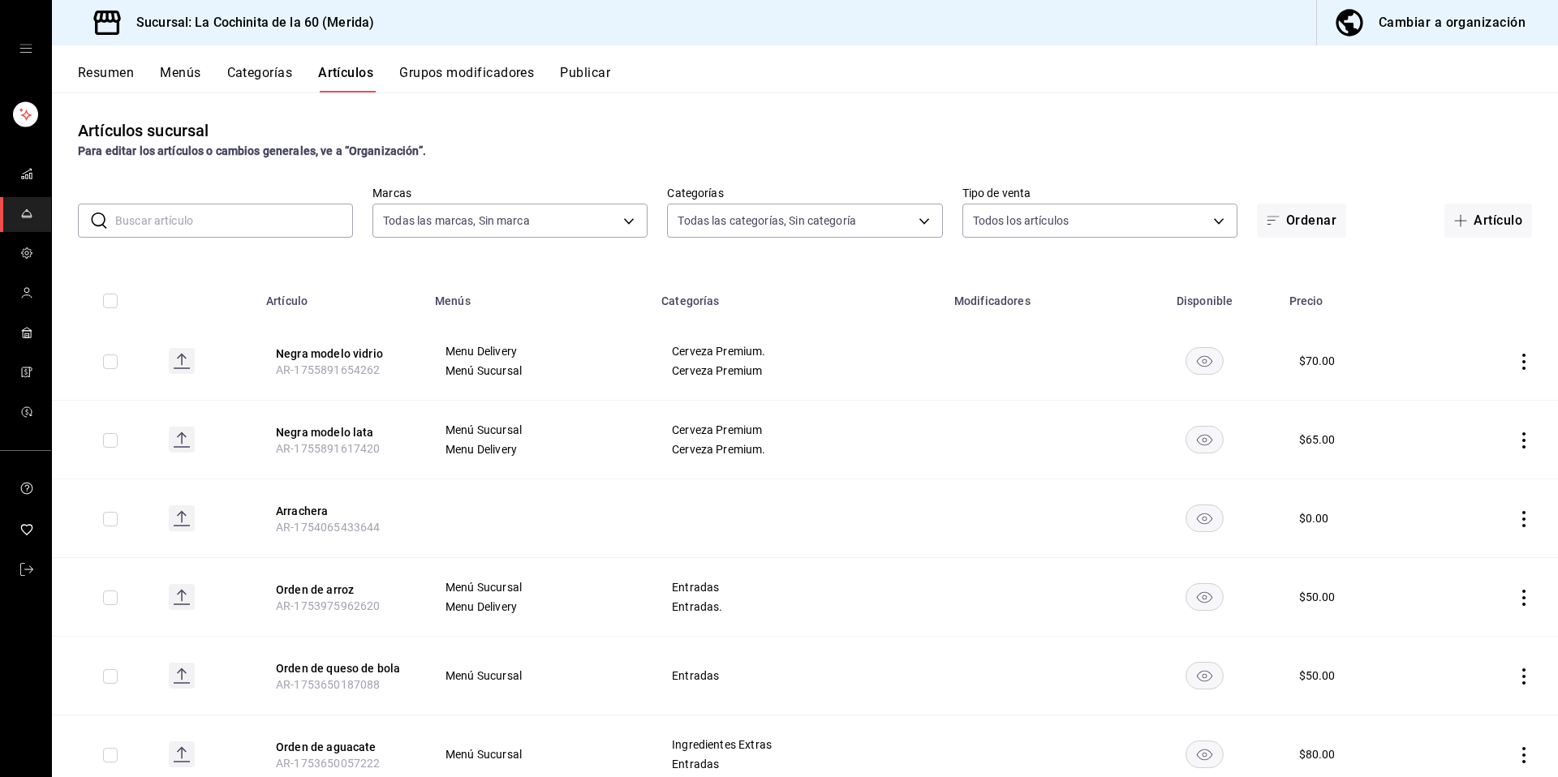
click at [248, 232] on input "text" at bounding box center [234, 220] width 238 height 32
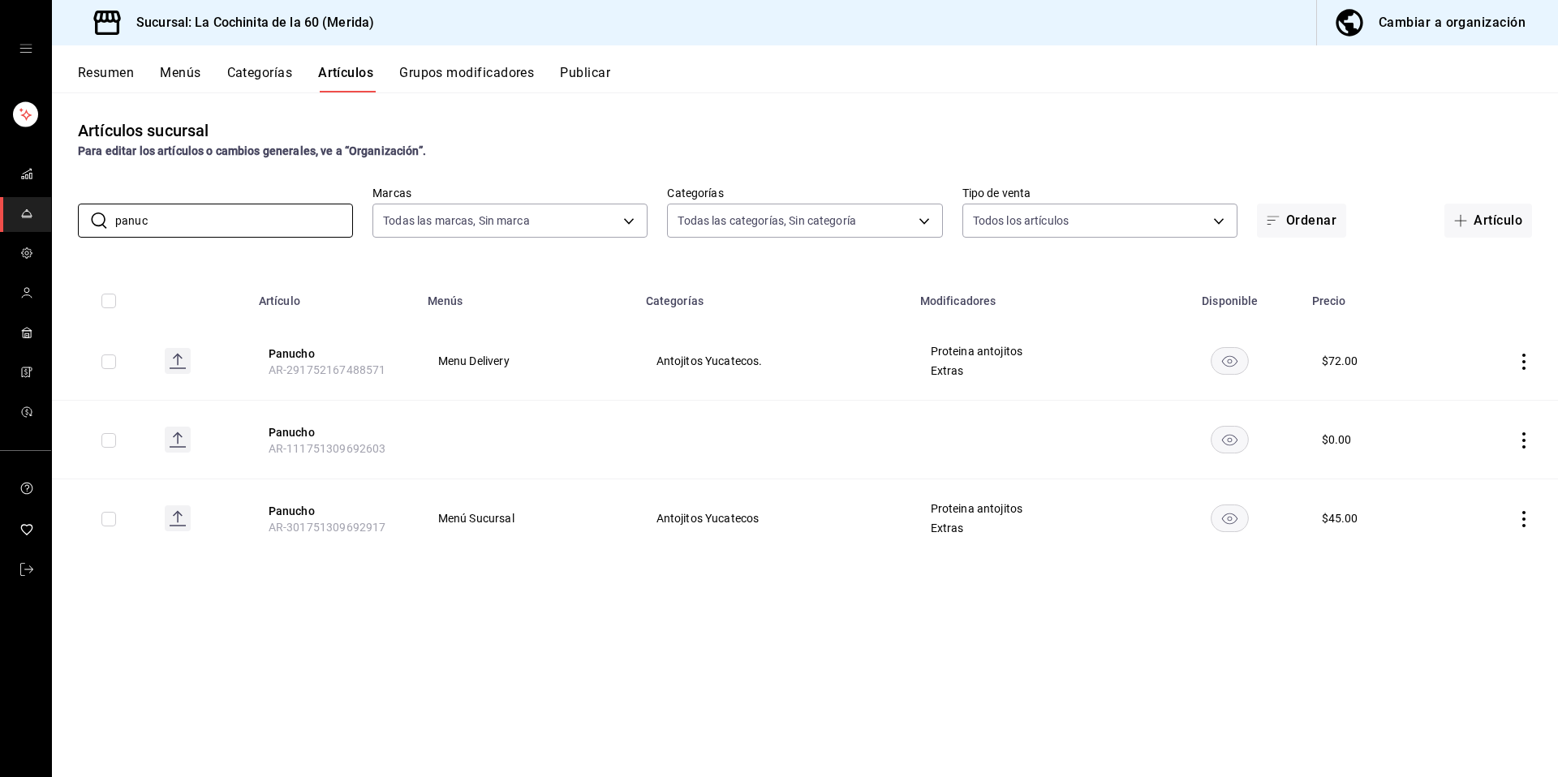
type input "panuc"
click at [169, 75] on button "Menús" at bounding box center [180, 79] width 41 height 28
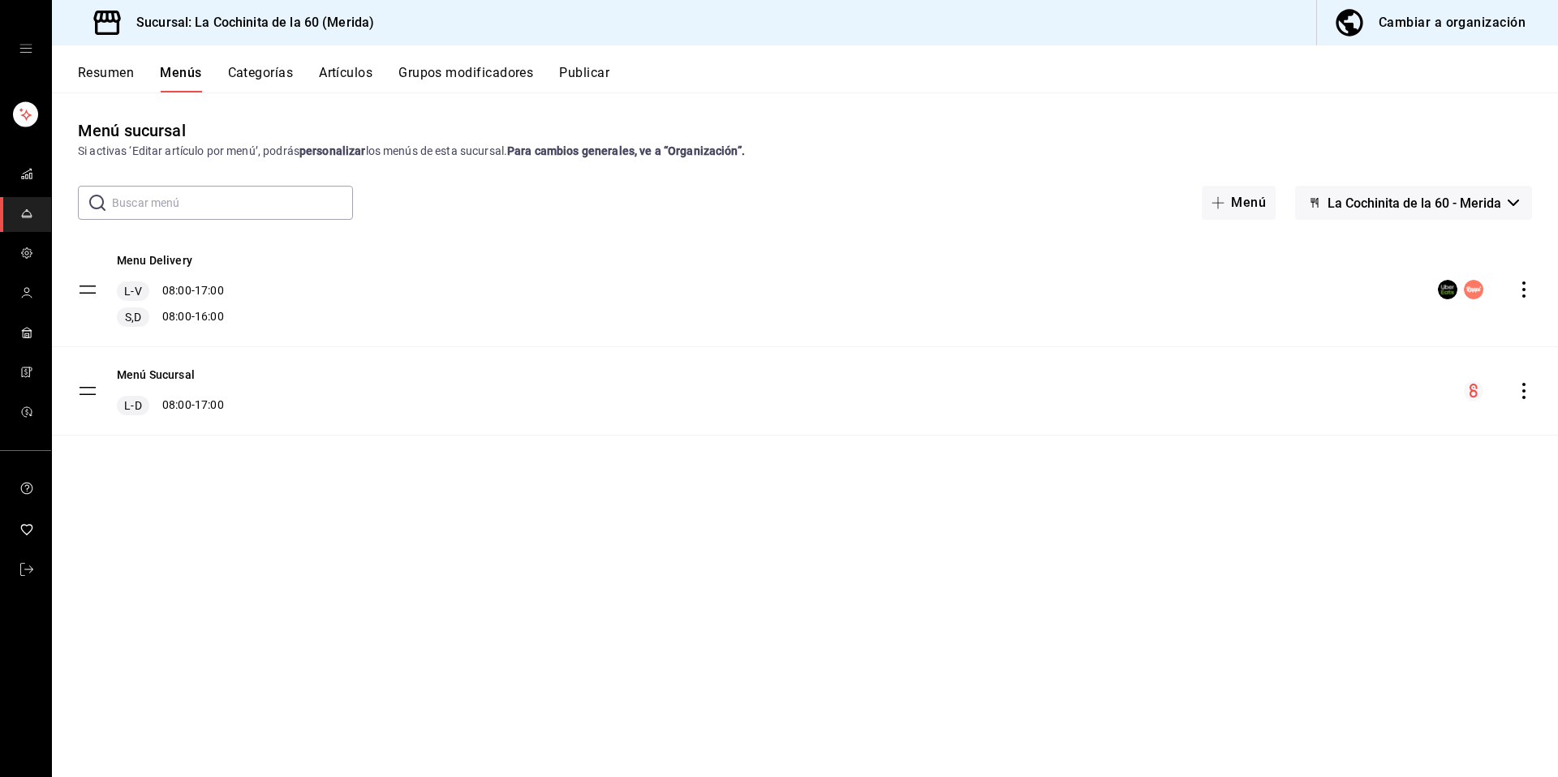
click at [1527, 287] on icon "actions" at bounding box center [1524, 290] width 16 height 16
click at [1337, 396] on span "Previsualizar" at bounding box center [1396, 393] width 198 height 17
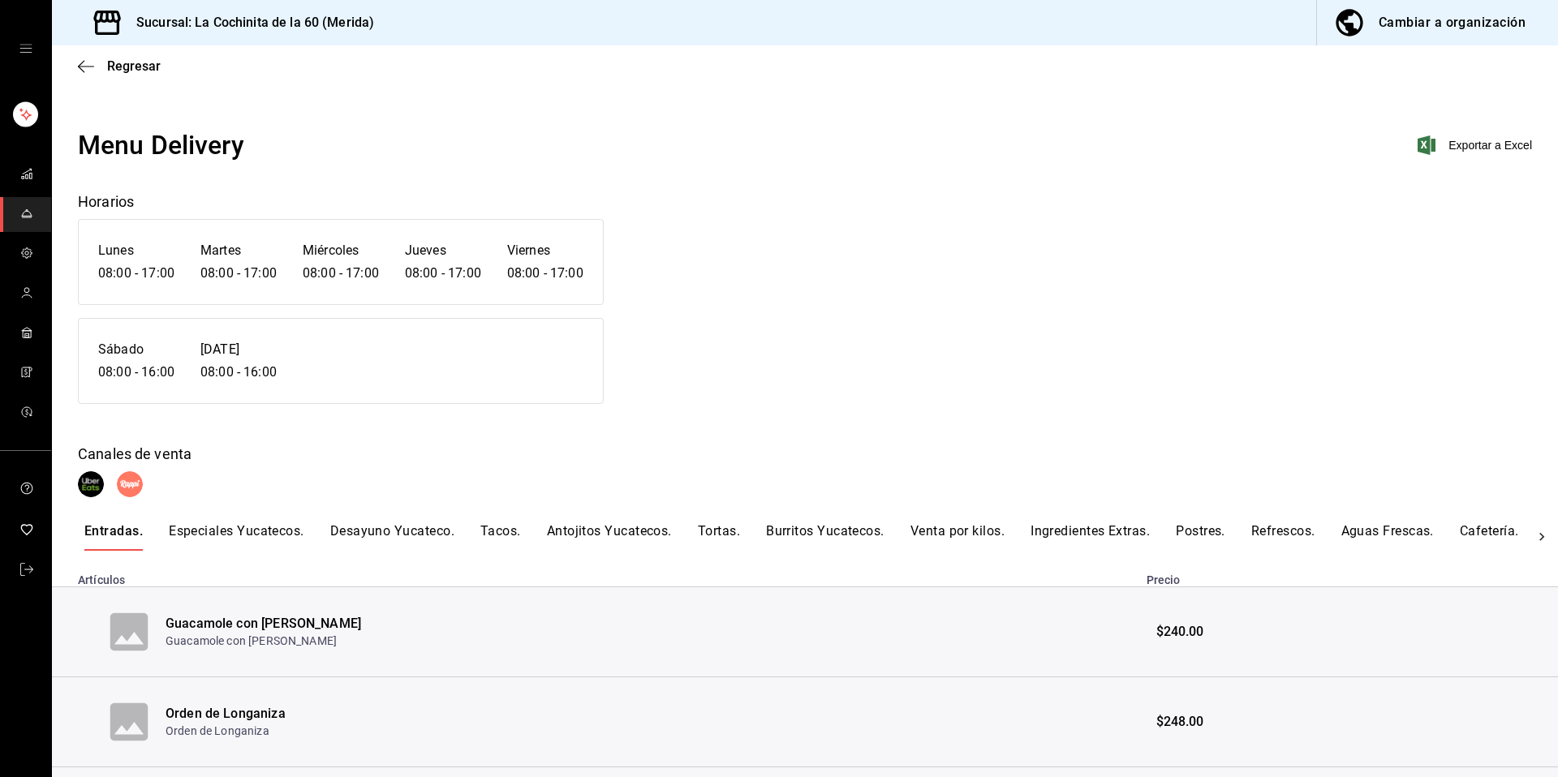
click at [595, 527] on button "Antojitos Yucatecos." at bounding box center [609, 537] width 125 height 28
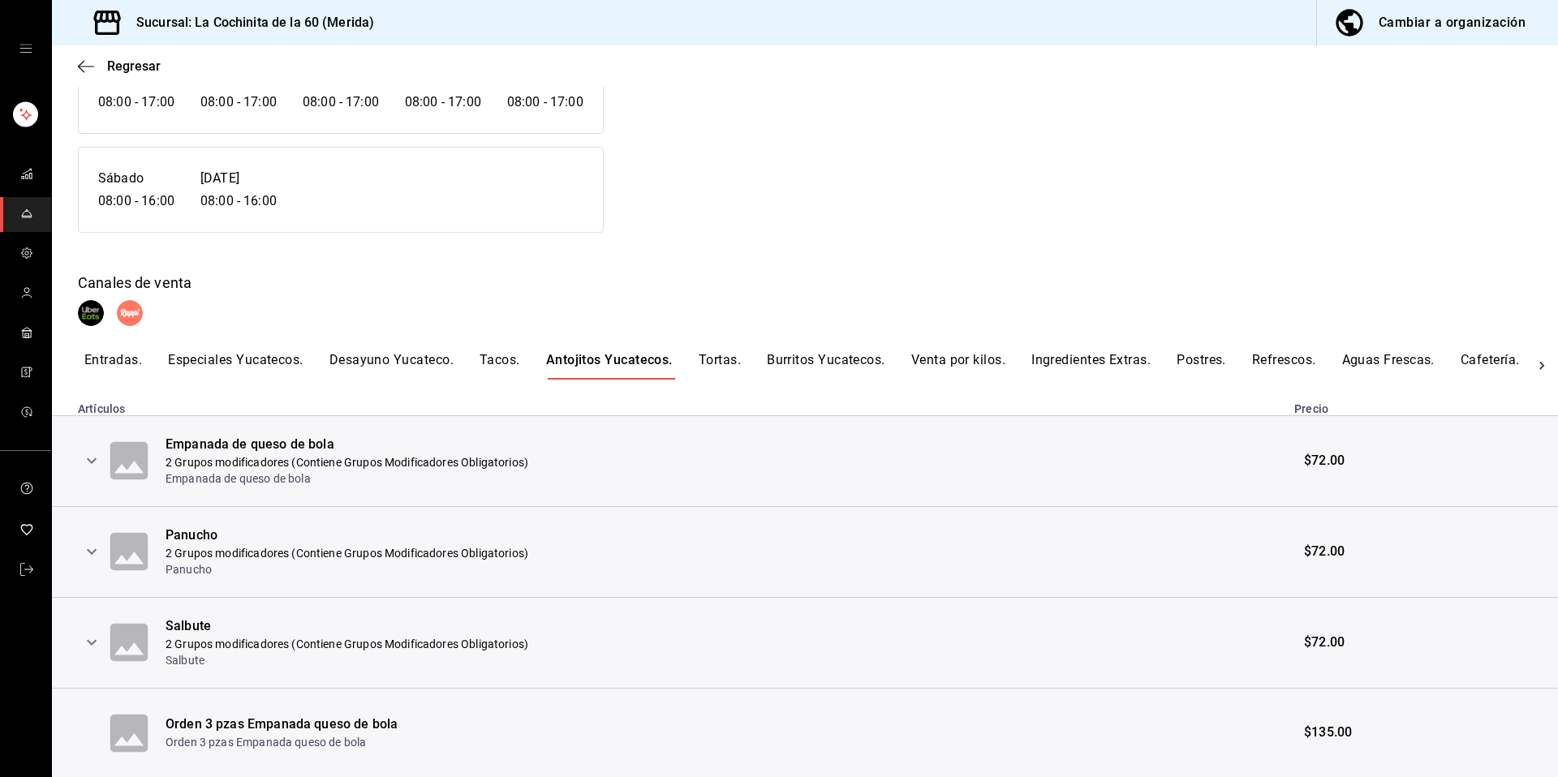
scroll to position [225, 0]
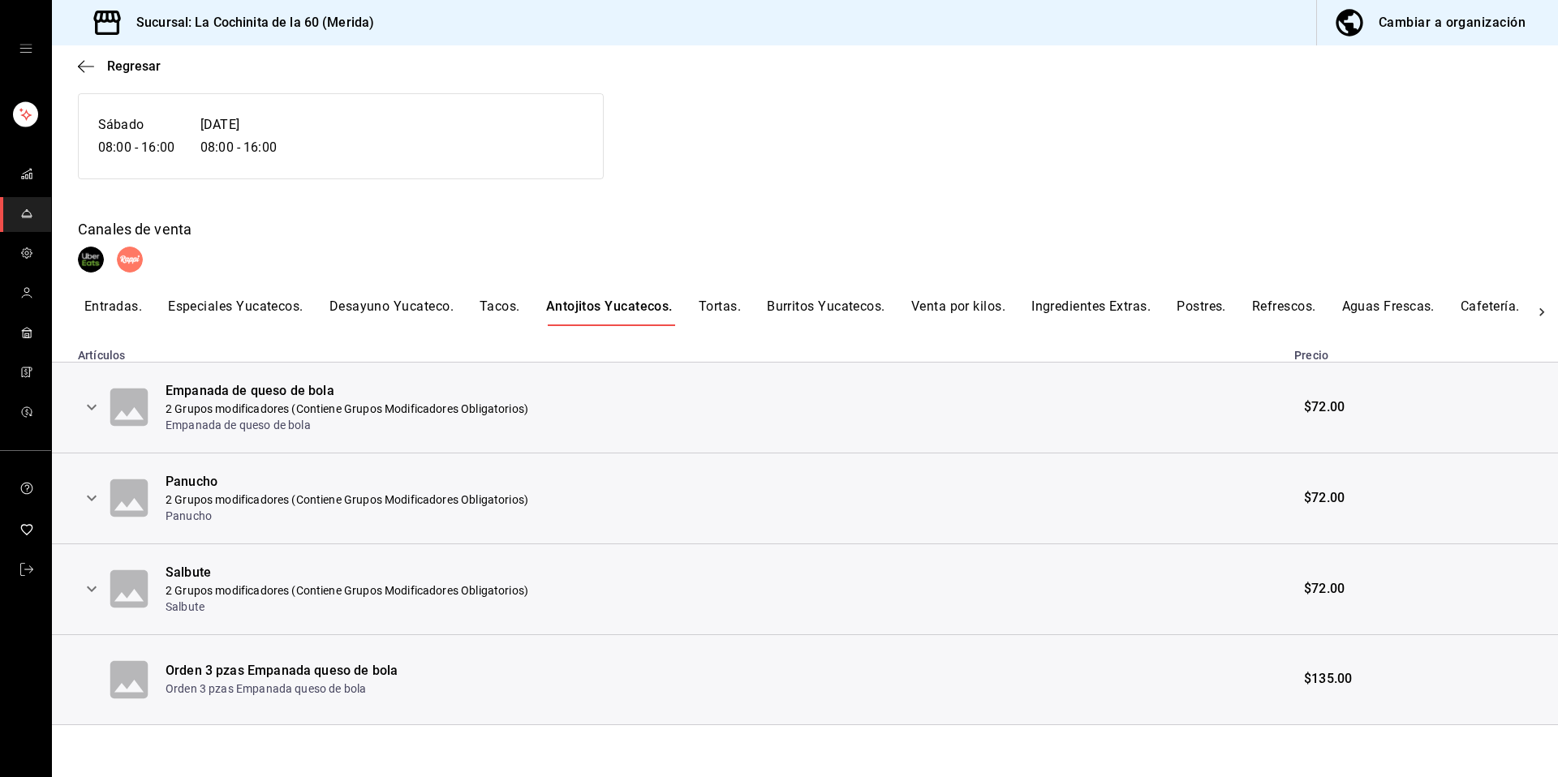
click at [84, 501] on icon "expand row" at bounding box center [91, 497] width 19 height 19
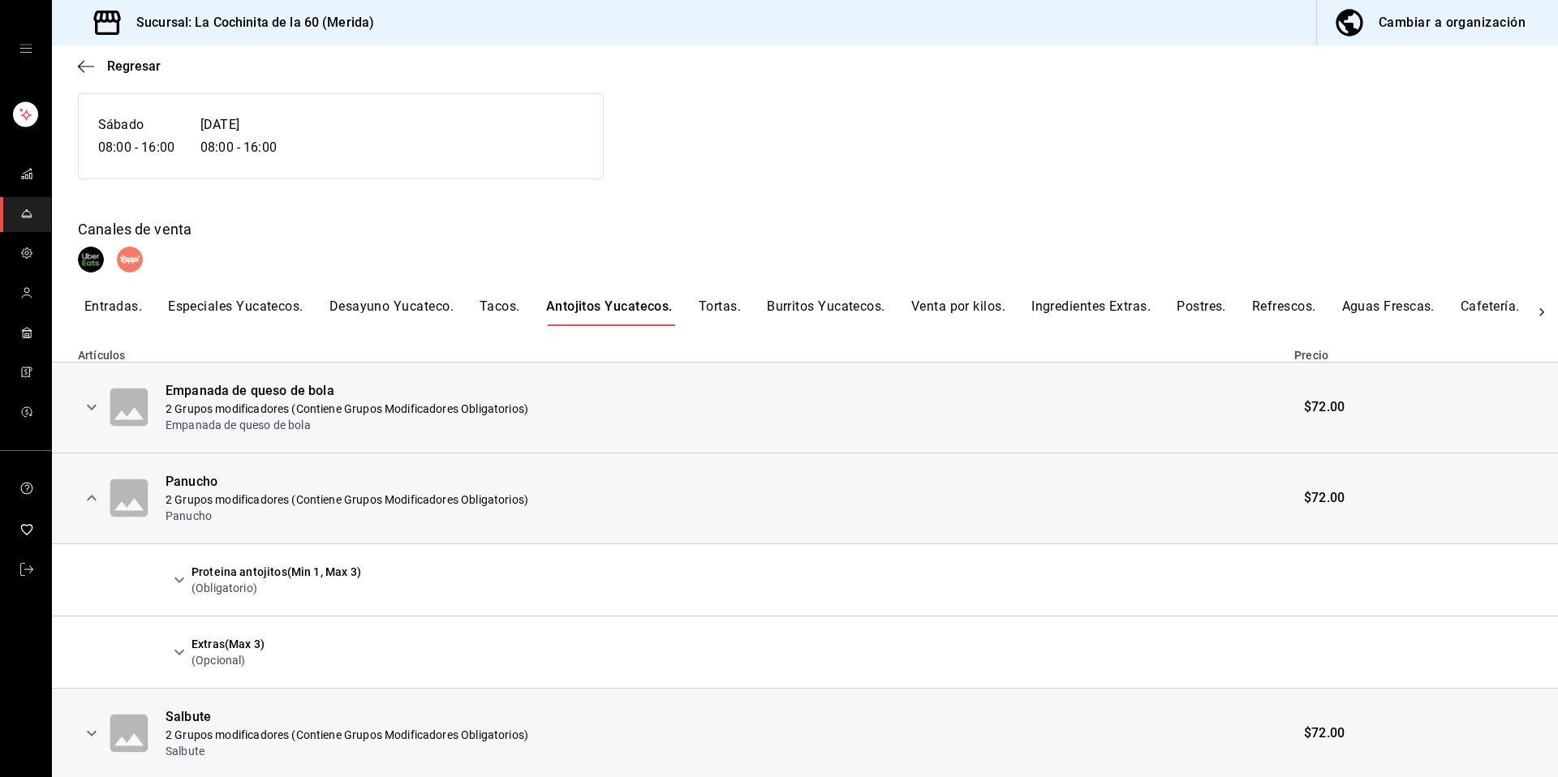
click at [181, 652] on icon "expand row" at bounding box center [179, 652] width 10 height 6
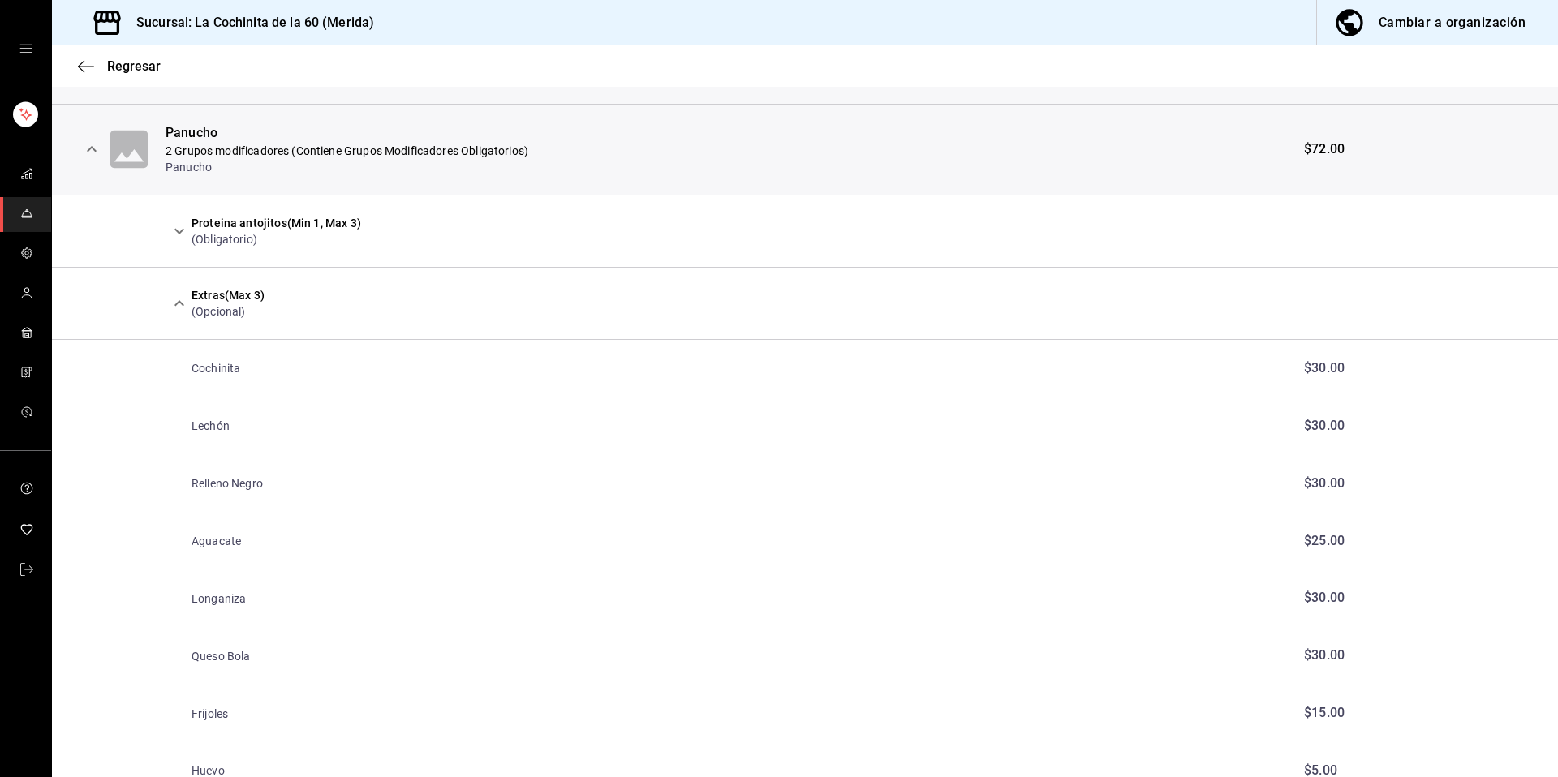
scroll to position [600, 0]
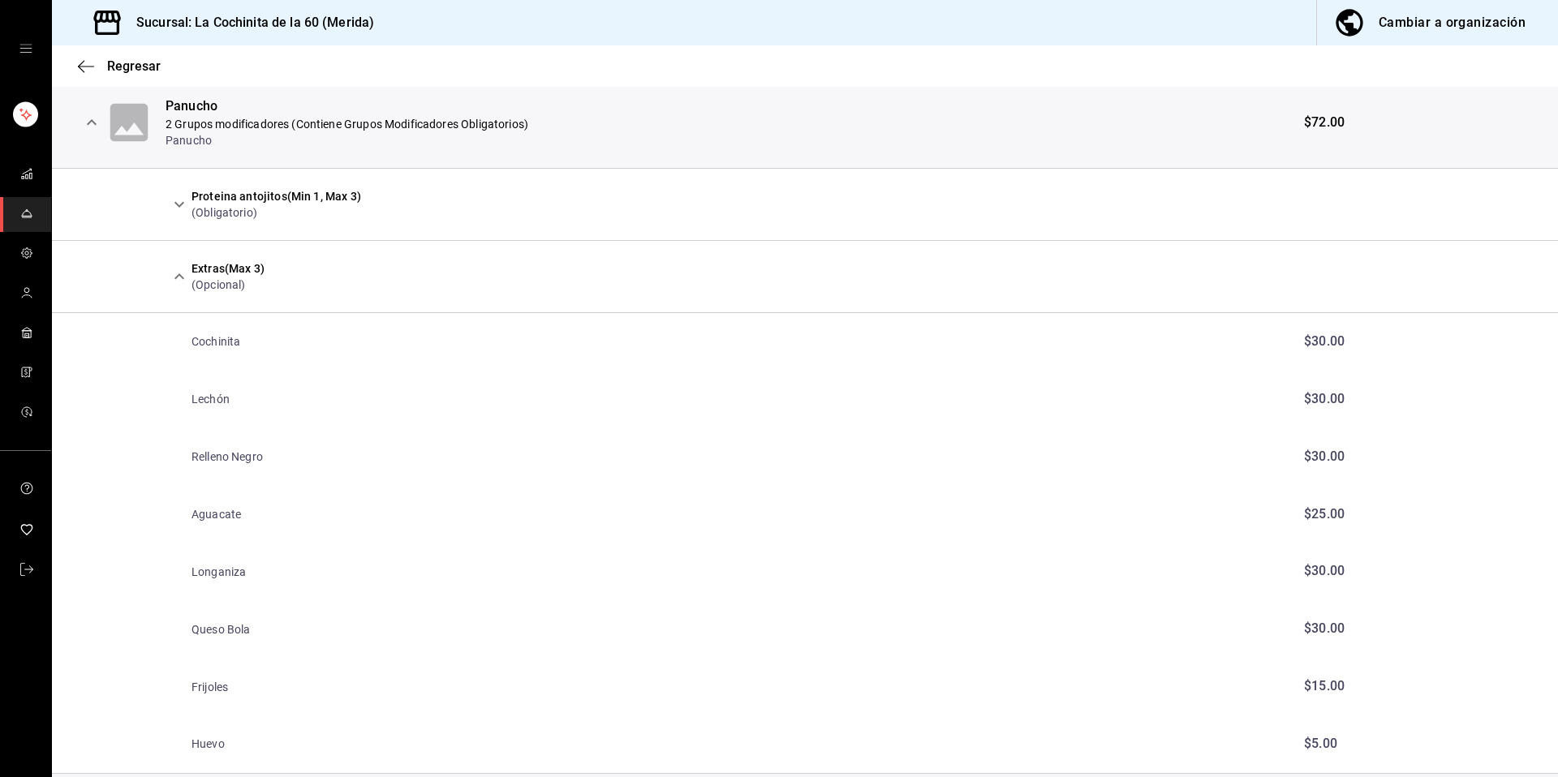
click at [186, 201] on icon "expand row" at bounding box center [179, 204] width 19 height 19
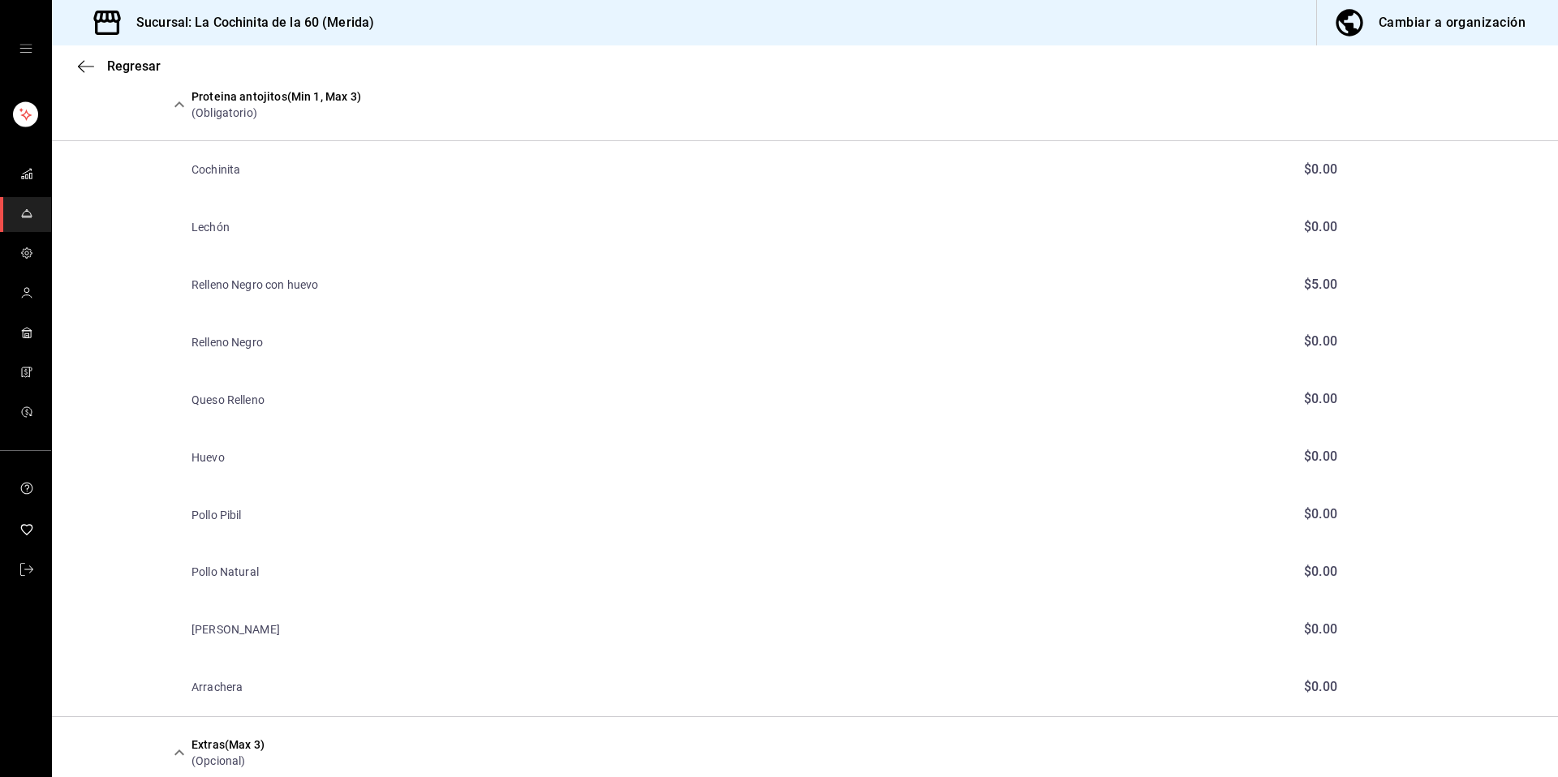
scroll to position [671, 0]
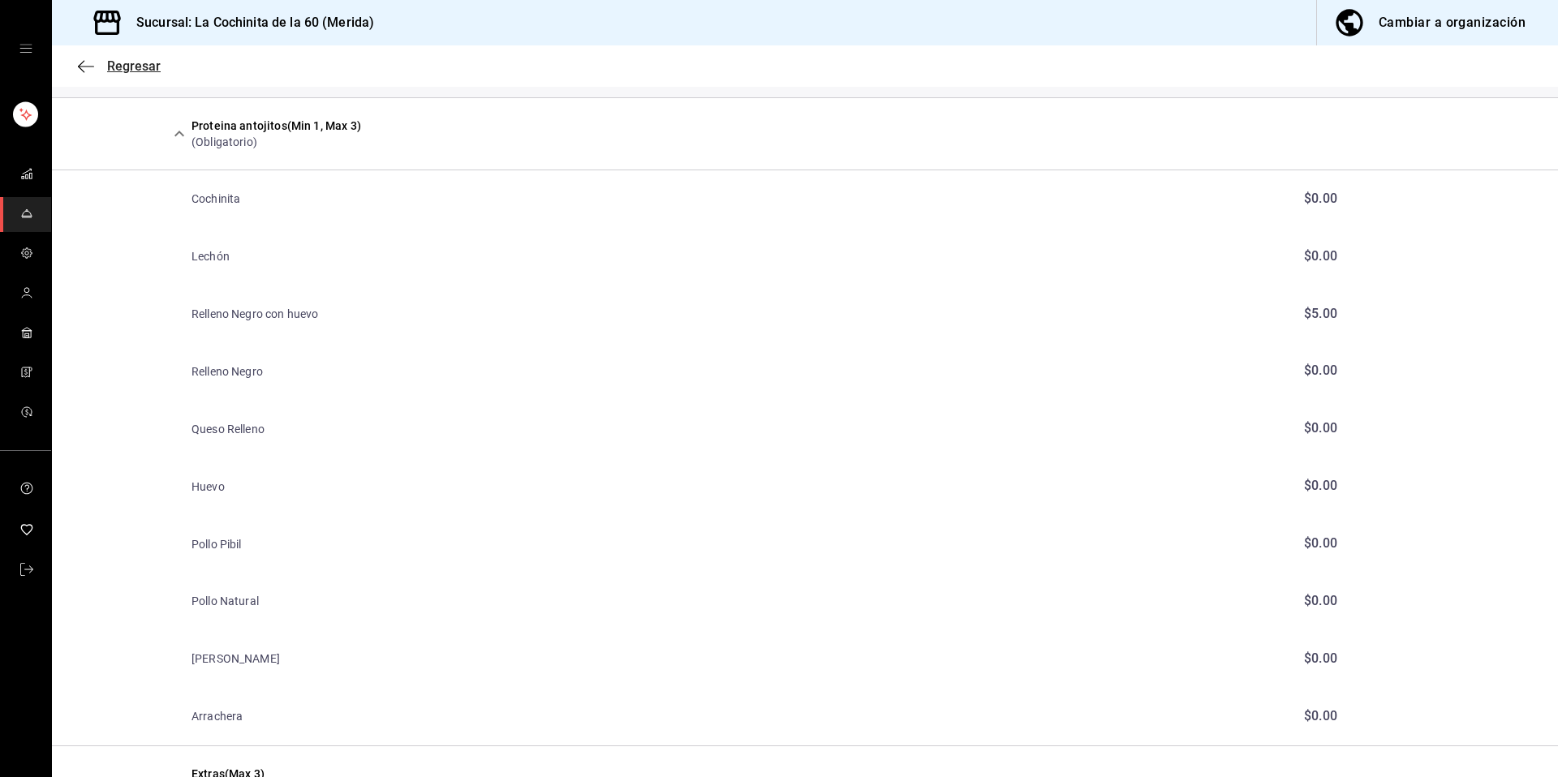
click at [132, 55] on div "Regresar" at bounding box center [805, 65] width 1506 height 41
click at [132, 60] on span "Regresar" at bounding box center [134, 65] width 54 height 15
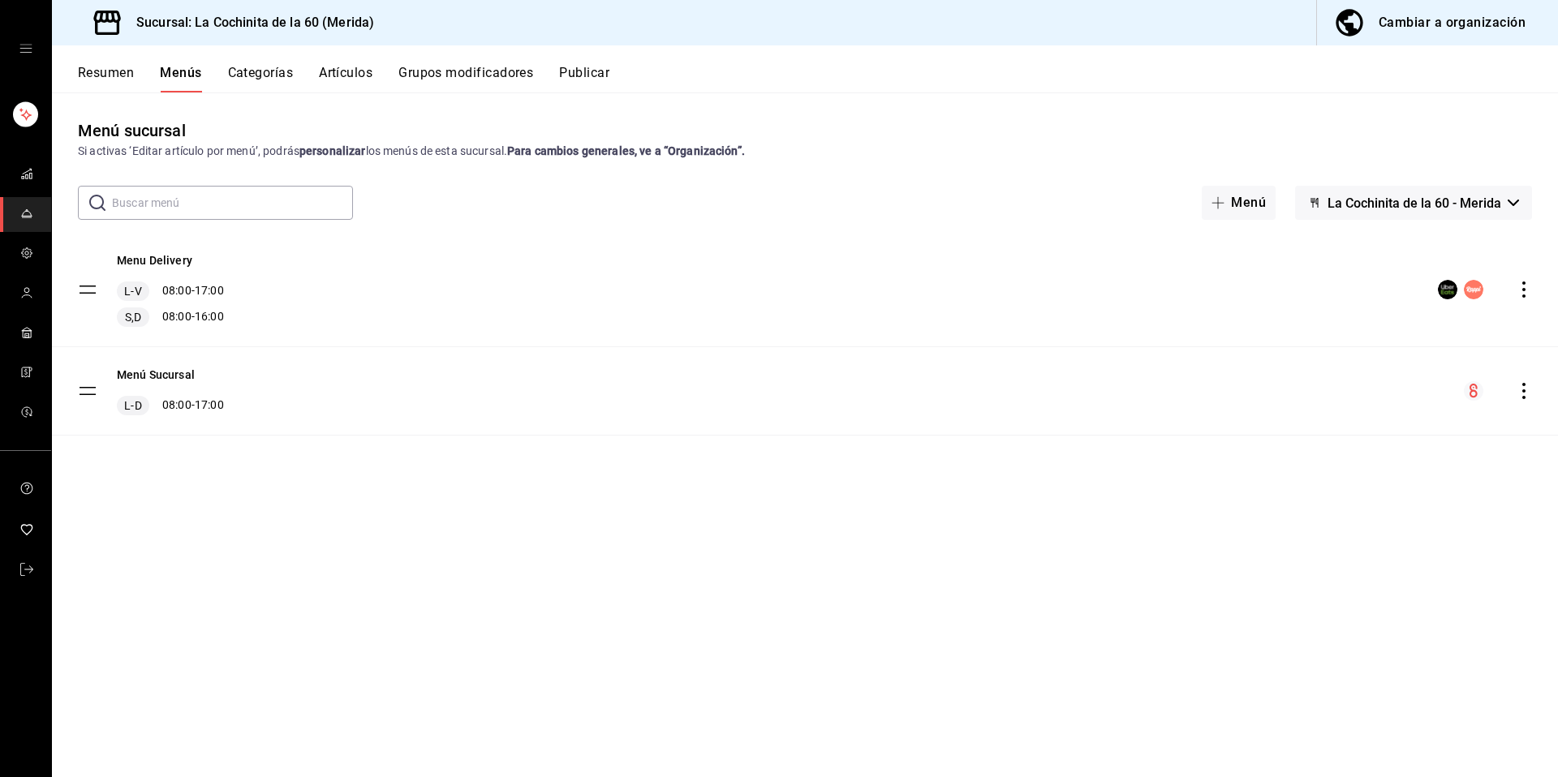
click at [344, 76] on button "Artículos" at bounding box center [346, 79] width 54 height 28
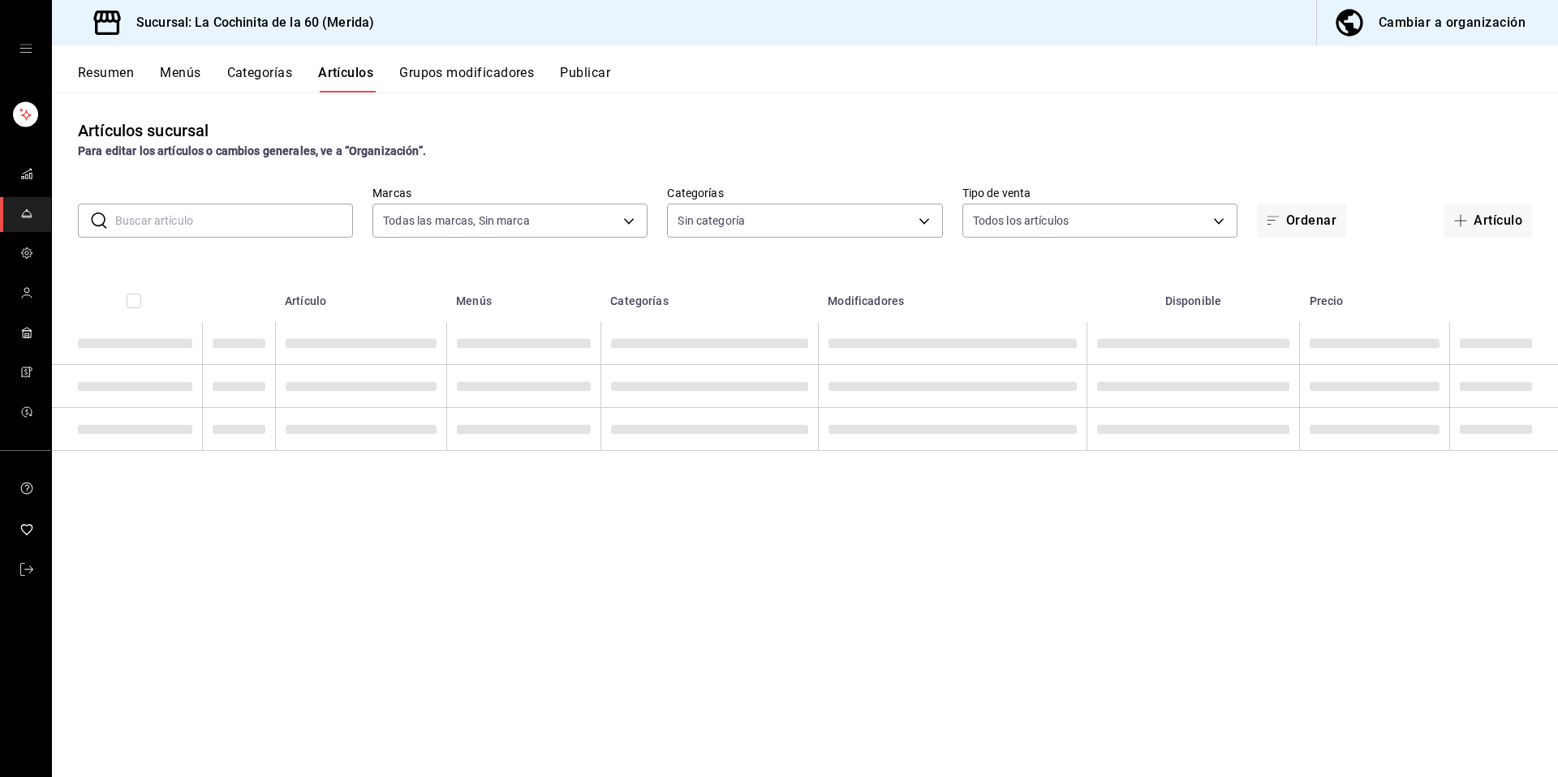
type input "268ce8d1-4722-4411-a626-51c418737468"
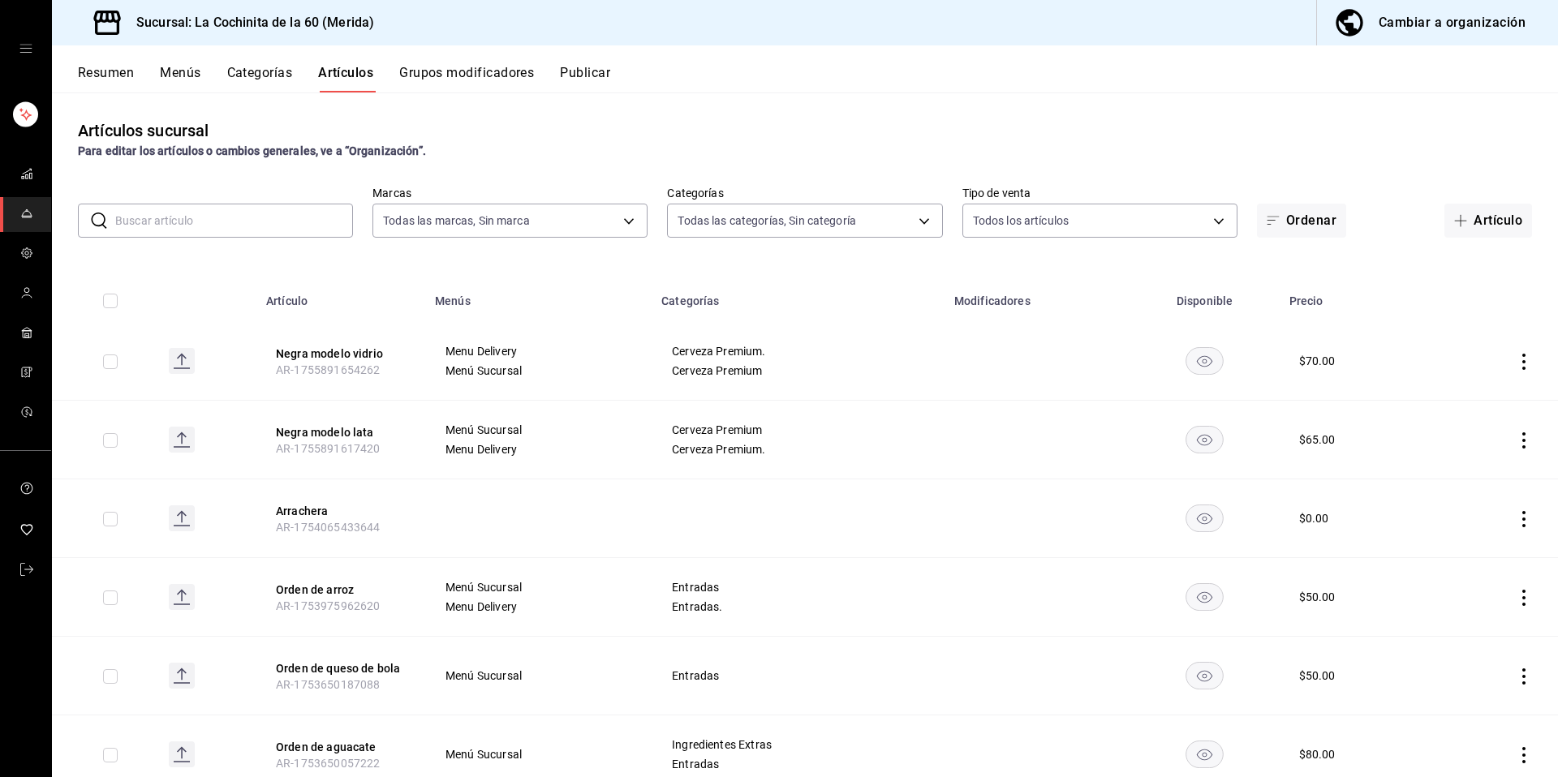
type input "cf8b5d9a-166c-4b97-a20e-5714138213e1,9b19a878-138e-43f8-8e93-308546fe6856,0650d…"
click at [35, 177] on link "mailbox folders" at bounding box center [25, 174] width 51 height 35
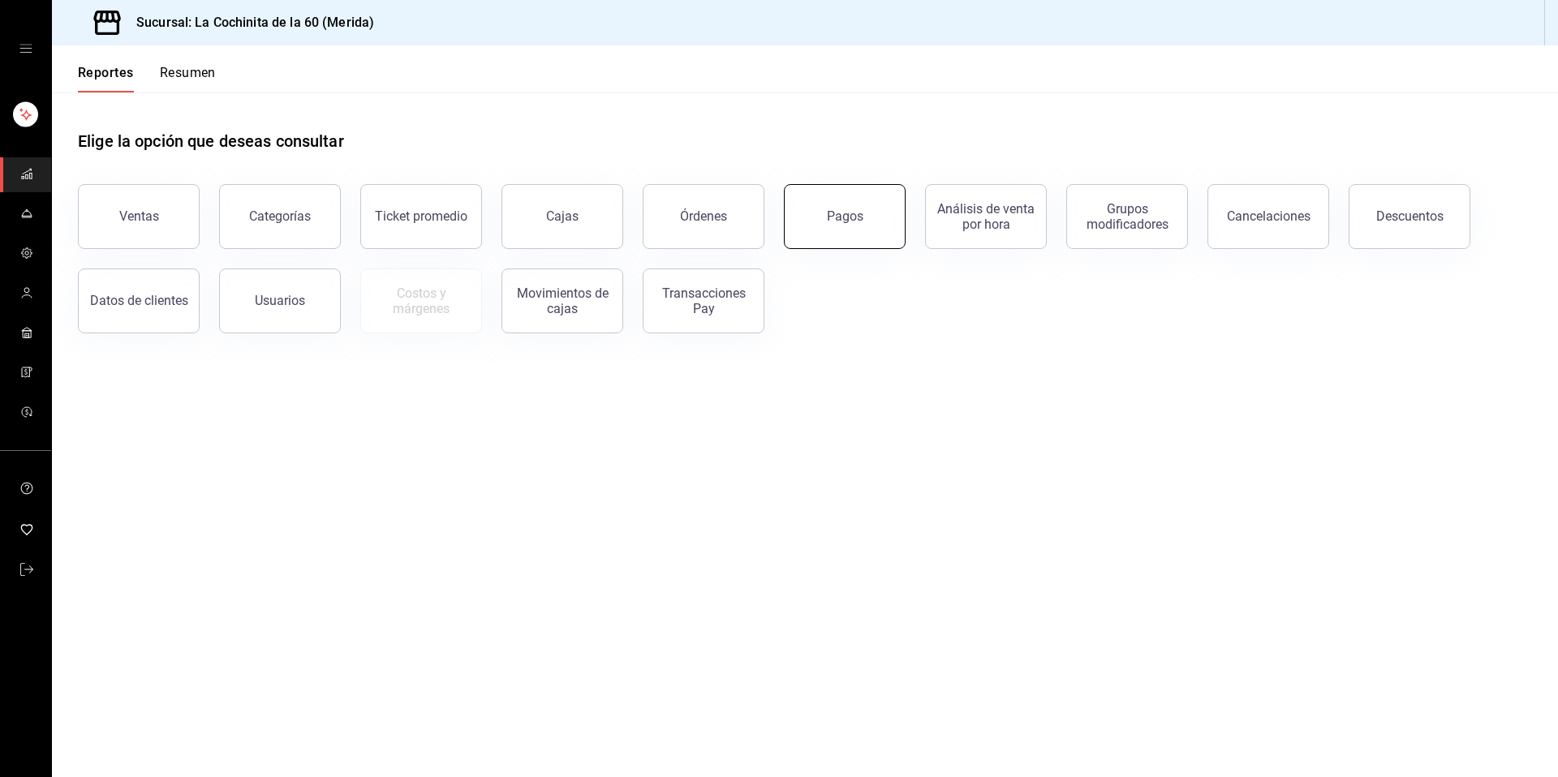
click at [868, 235] on button "Pagos" at bounding box center [845, 216] width 122 height 65
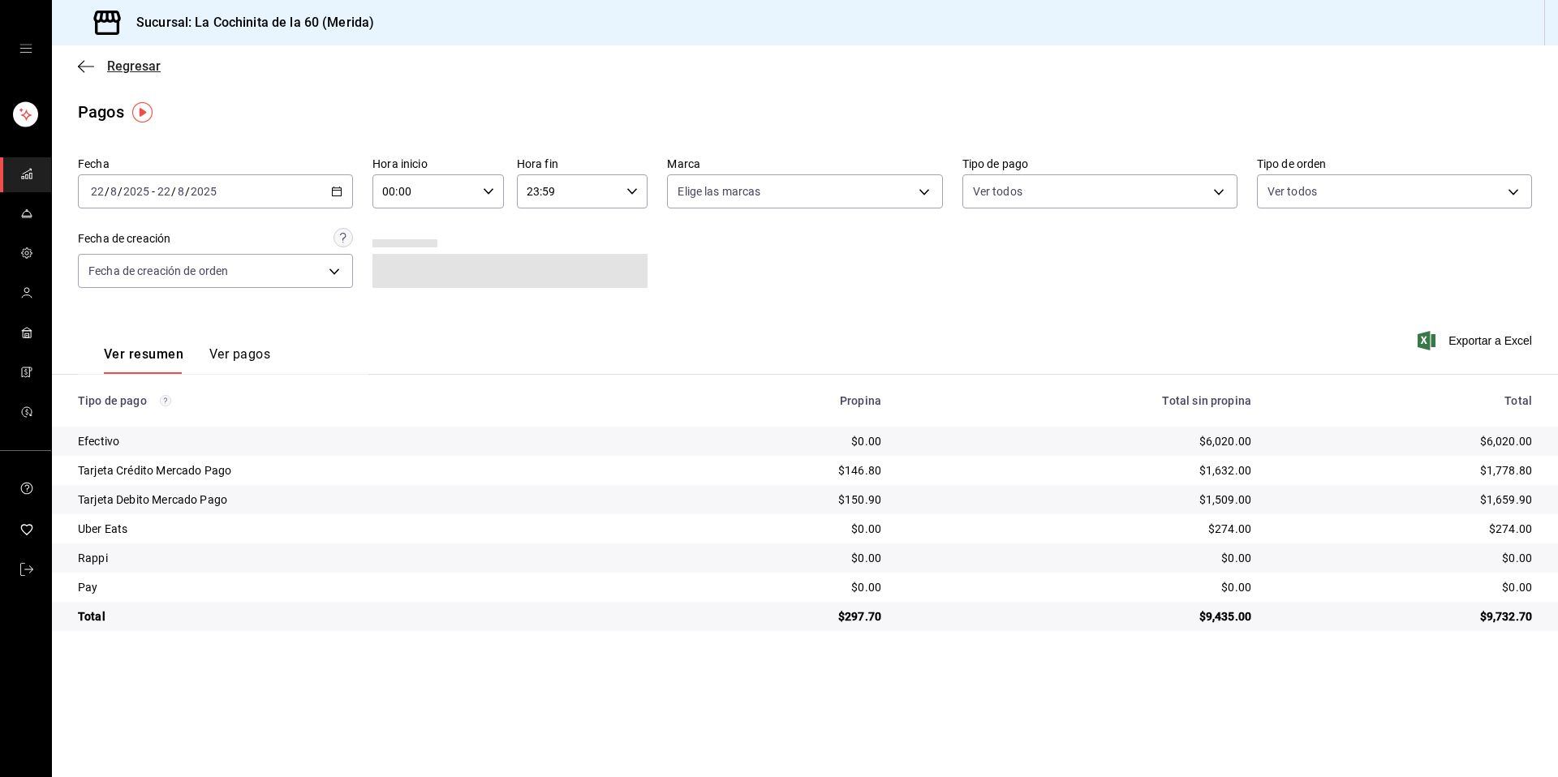
click at [118, 69] on span "Regresar" at bounding box center [134, 65] width 54 height 15
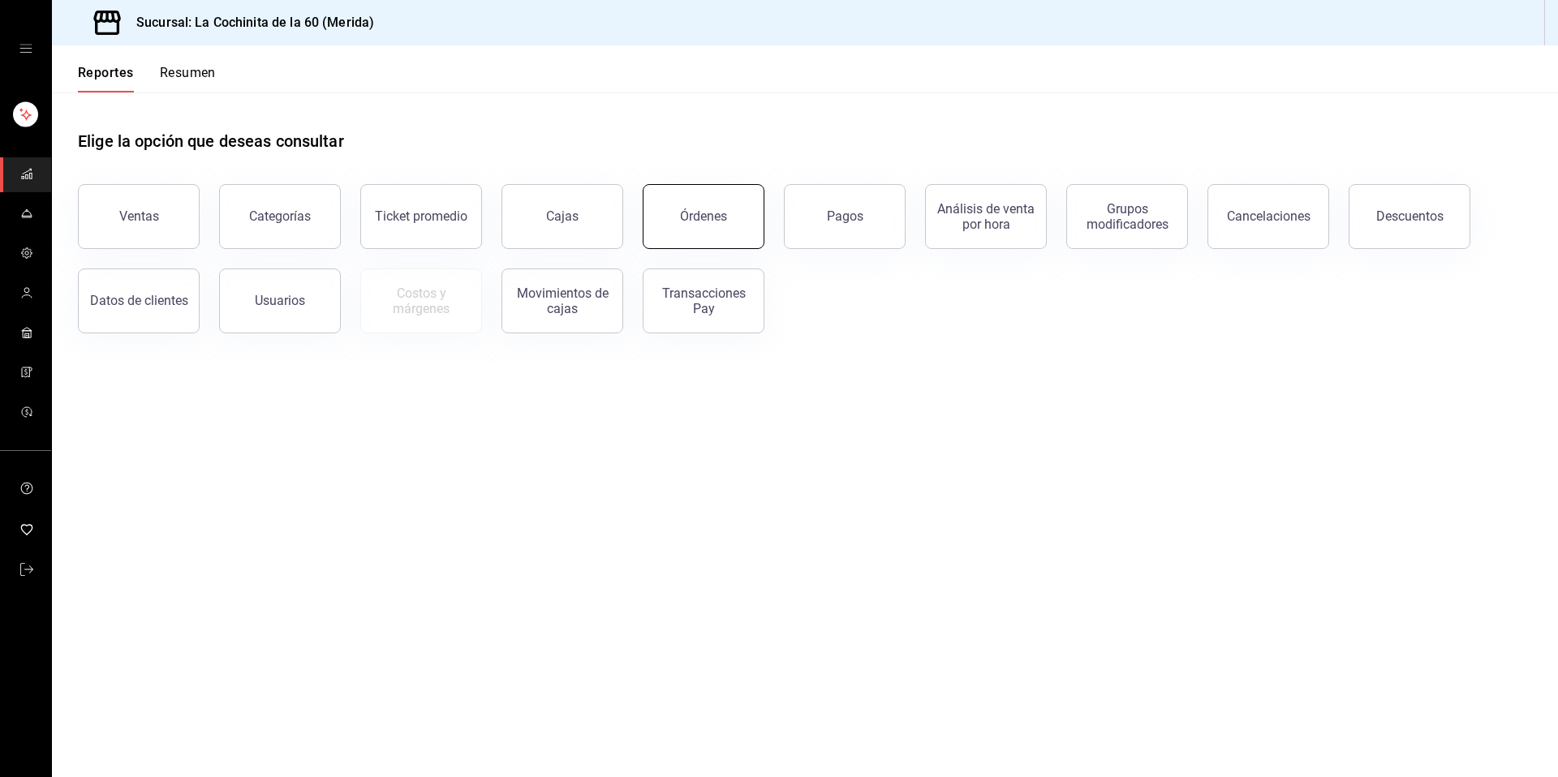
click at [725, 203] on button "Órdenes" at bounding box center [704, 216] width 122 height 65
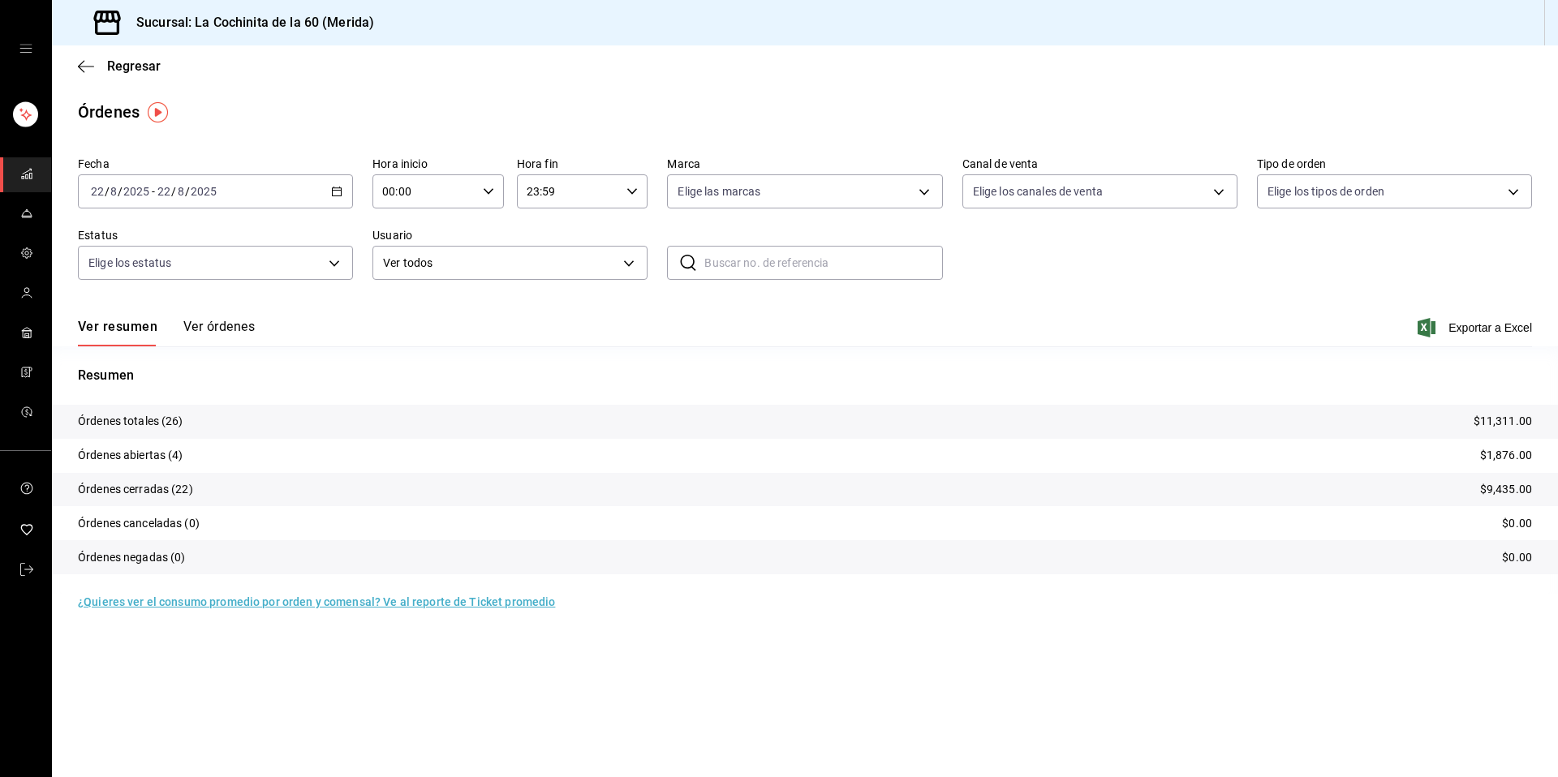
click at [323, 194] on div "2025-08-22 22 / 8 / 2025 - 2025-08-22 22 / 8 / 2025" at bounding box center [215, 191] width 275 height 34
click at [126, 351] on span "Mes actual" at bounding box center [155, 350] width 126 height 17
click at [213, 322] on button "Ver órdenes" at bounding box center [218, 333] width 71 height 28
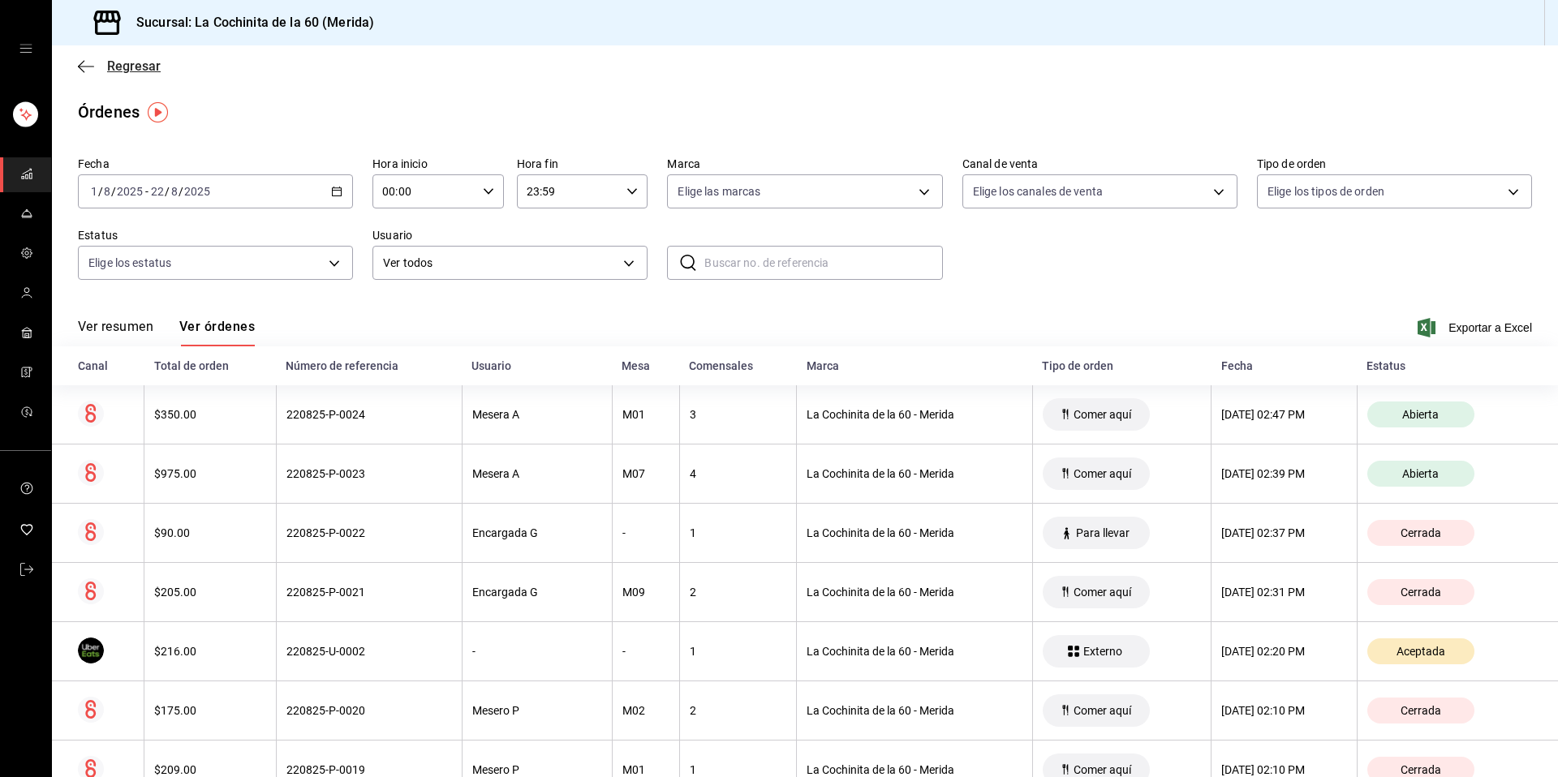
click at [116, 67] on span "Regresar" at bounding box center [134, 65] width 54 height 15
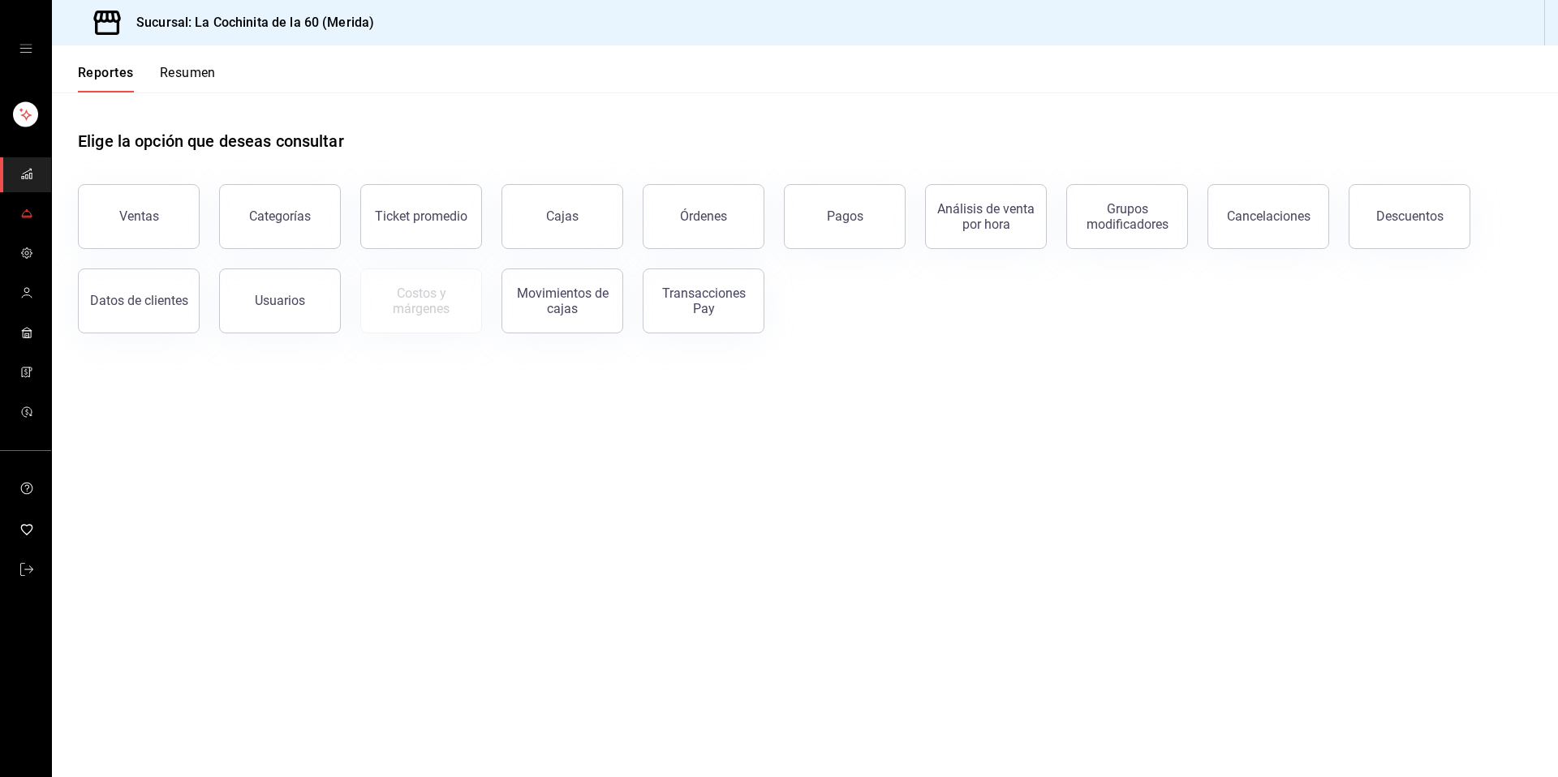
click at [20, 217] on icon "mailbox folders" at bounding box center [26, 213] width 13 height 13
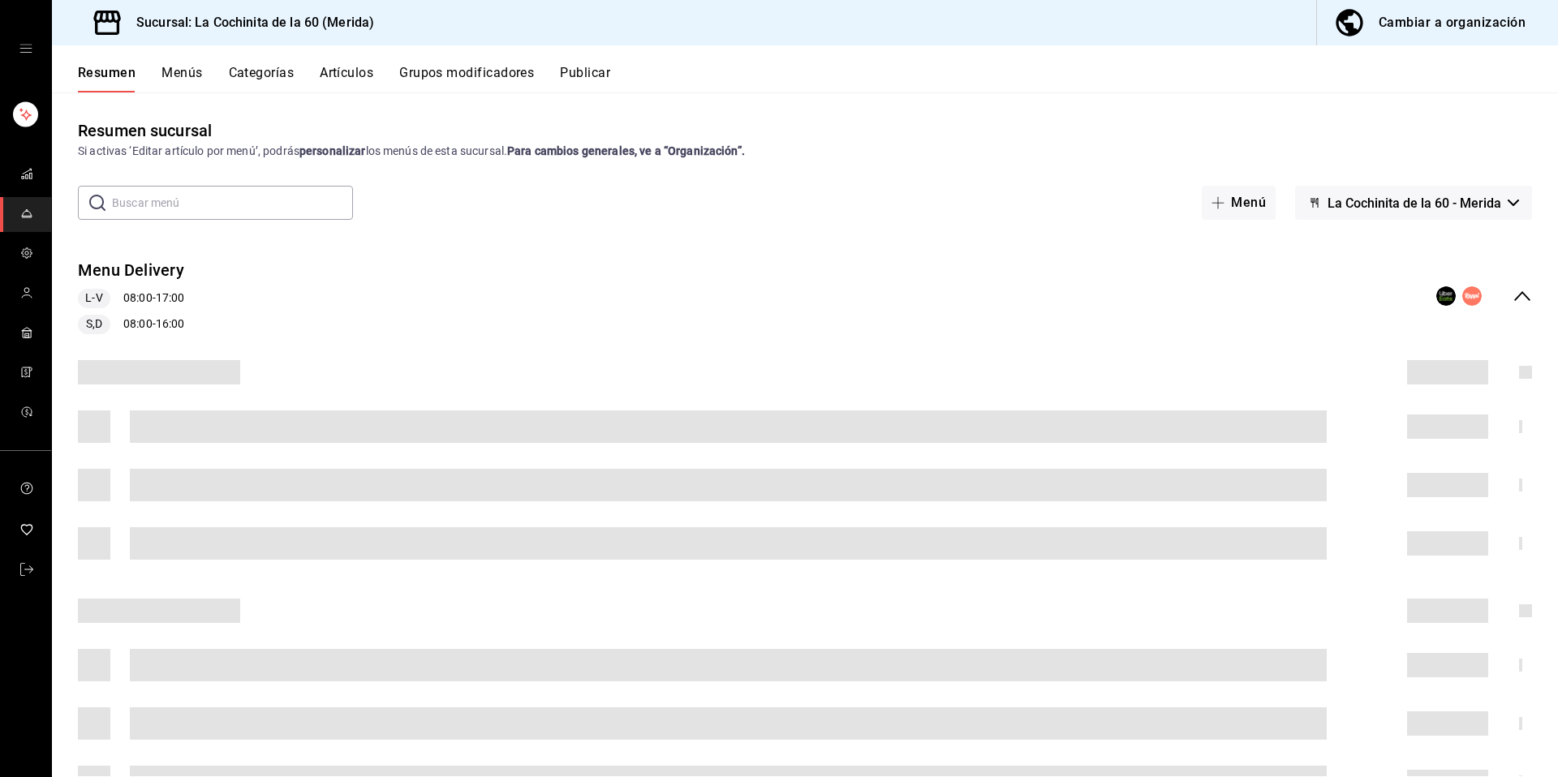
click at [323, 72] on button "Artículos" at bounding box center [347, 79] width 54 height 28
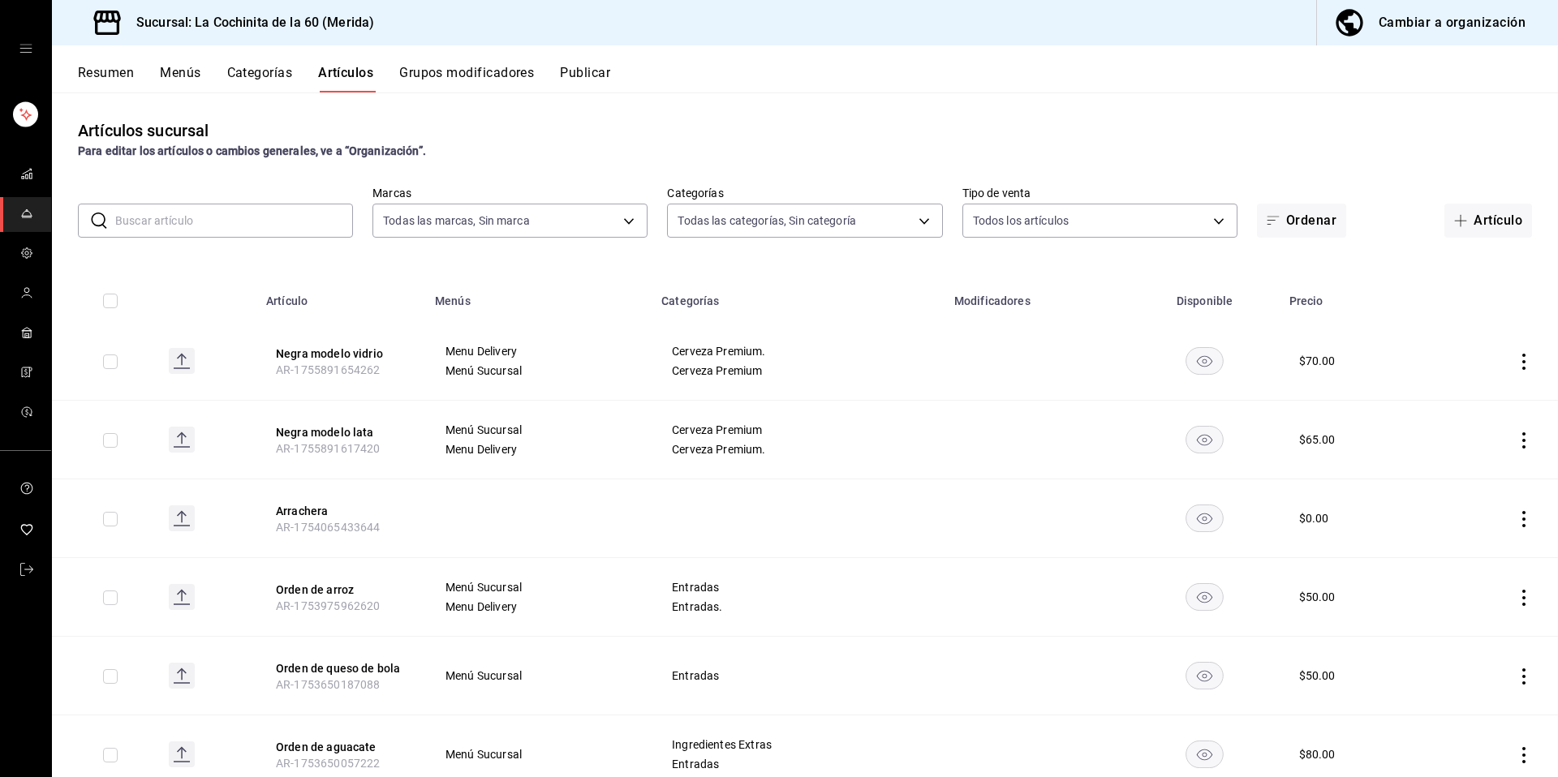
type input "268ce8d1-4722-4411-a626-51c418737468"
type input "cf8b5d9a-166c-4b97-a20e-5714138213e1,9b19a878-138e-43f8-8e93-308546fe6856,0650d…"
click at [230, 221] on input "text" at bounding box center [234, 220] width 238 height 32
paste input "Orden de arroz"
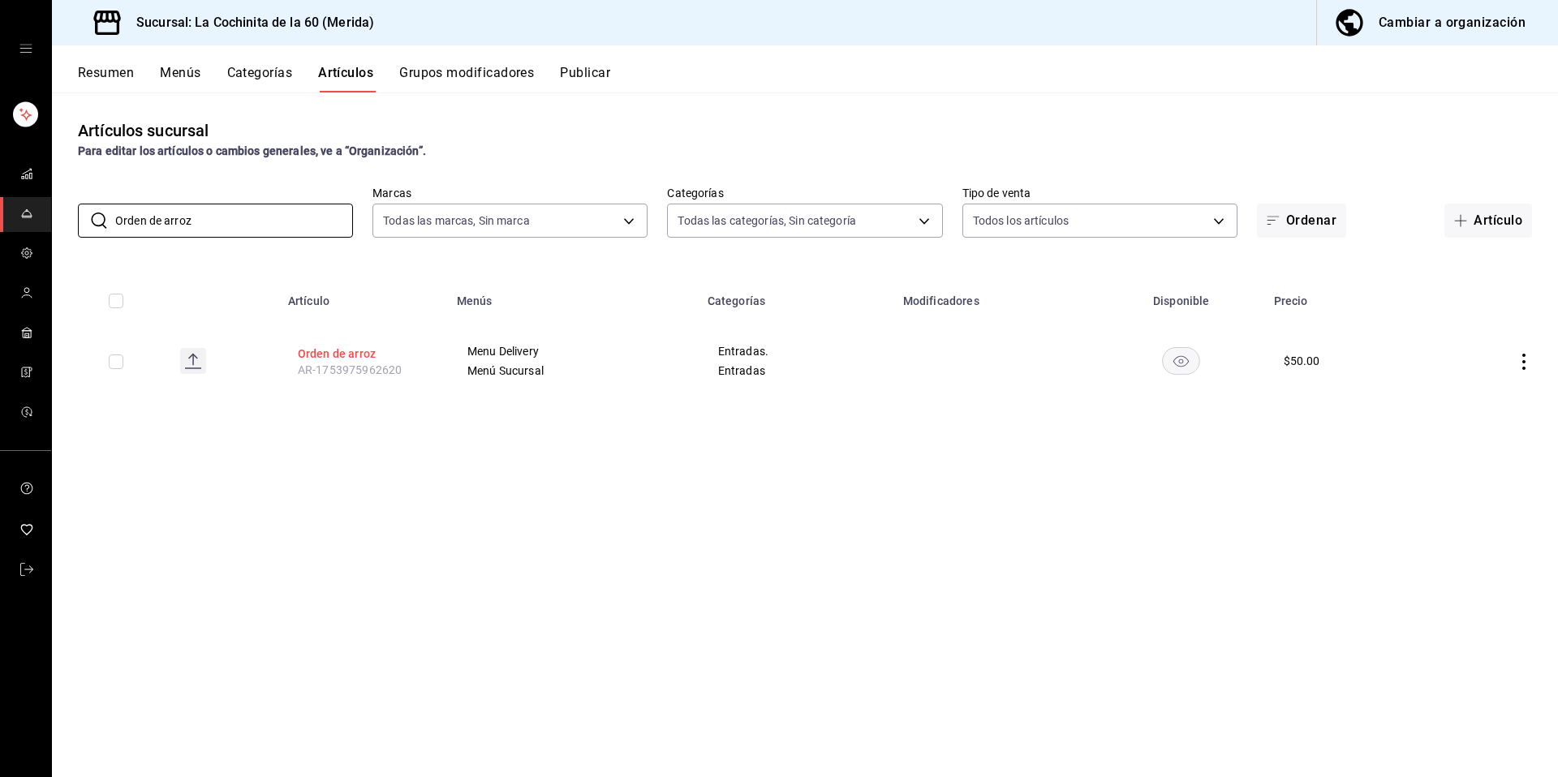
type input "Orden de arroz"
click at [357, 359] on button "Orden de arroz" at bounding box center [363, 354] width 130 height 16
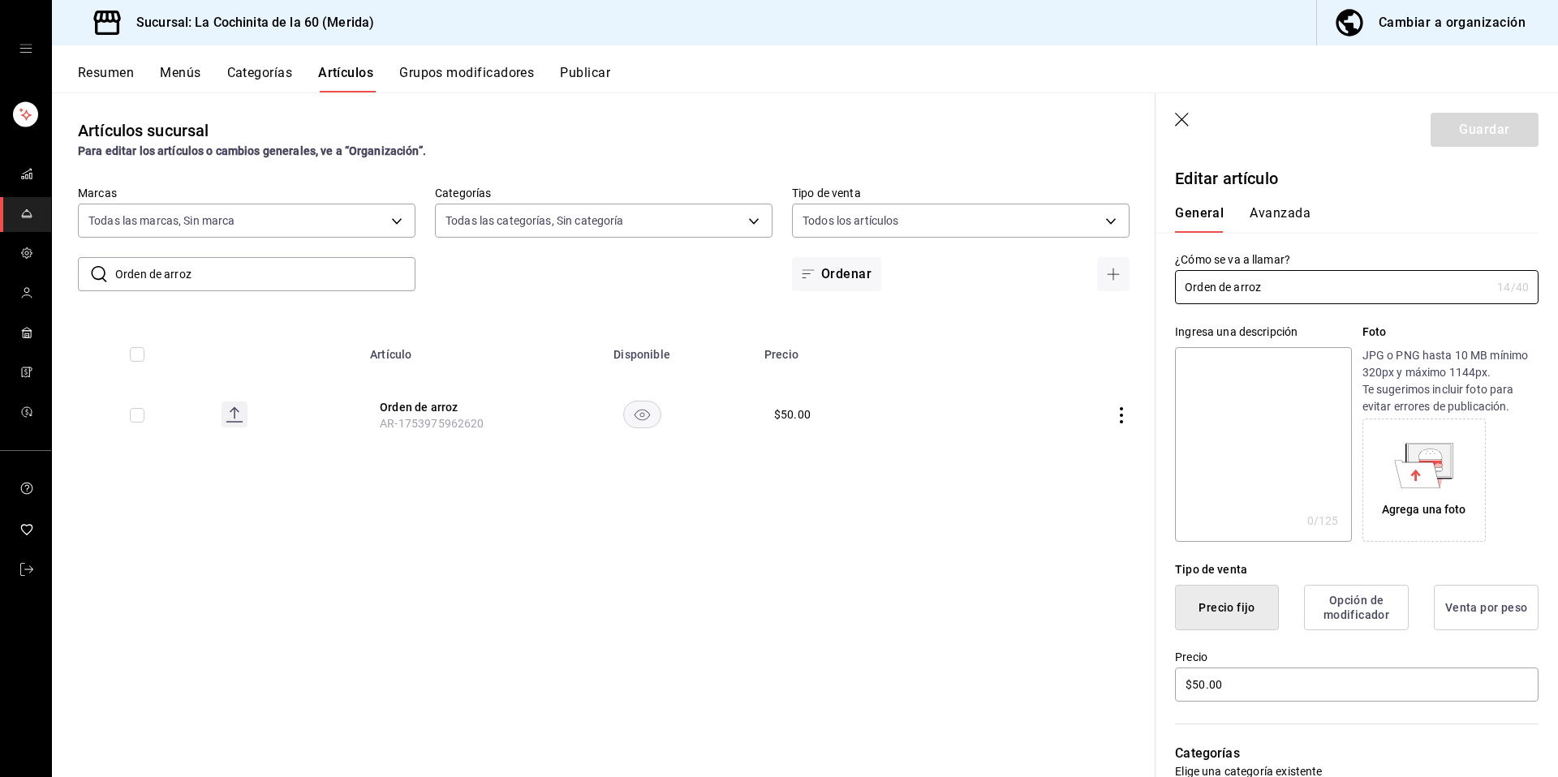
click at [1214, 429] on textarea at bounding box center [1263, 444] width 176 height 195
paste textarea "Orden de arroz"
type textarea "Orden de arroz"
type textarea "x"
type textarea "Orden de arroz"
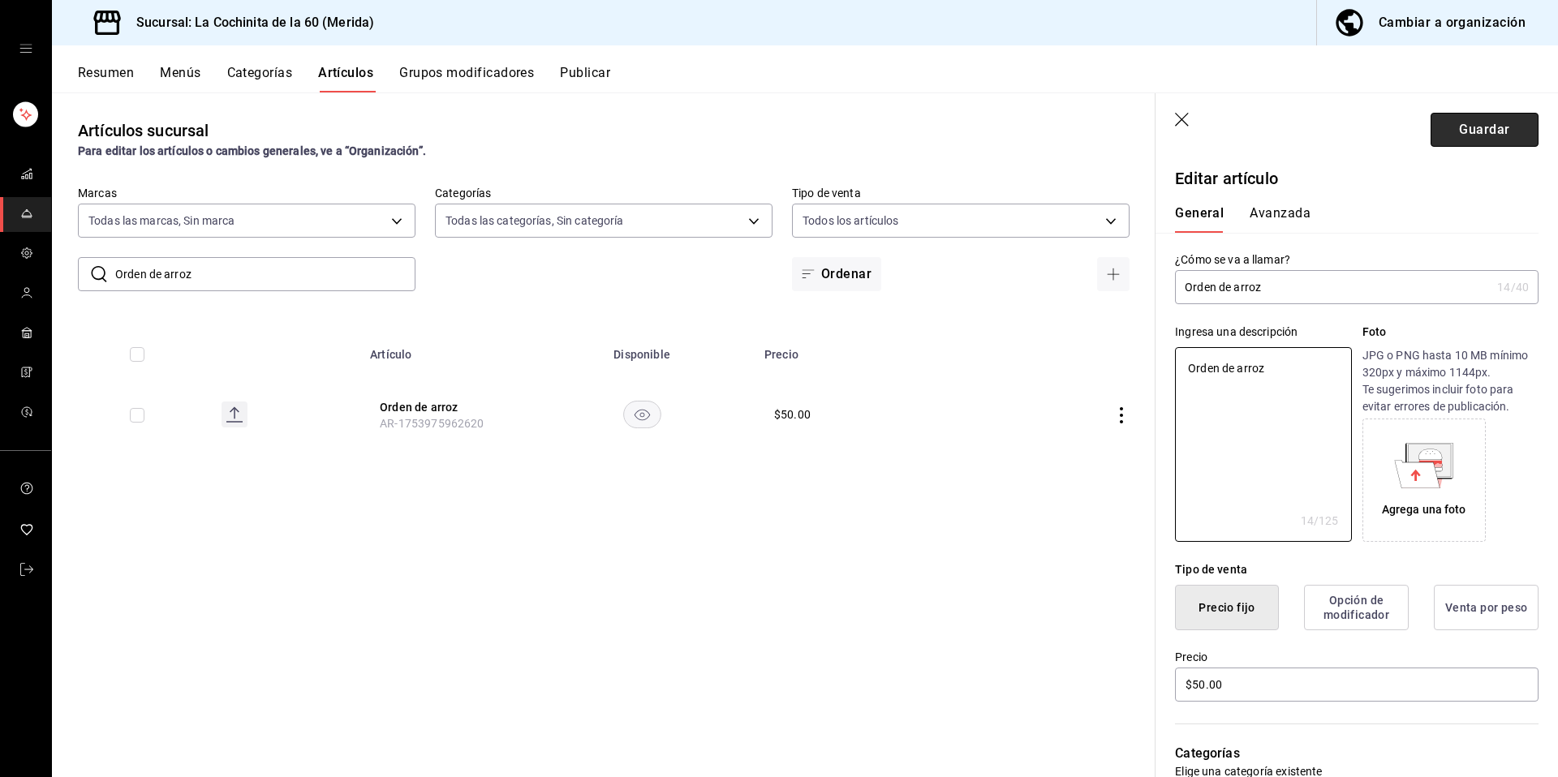
click at [1460, 123] on button "Guardar" at bounding box center [1485, 130] width 108 height 34
type textarea "x"
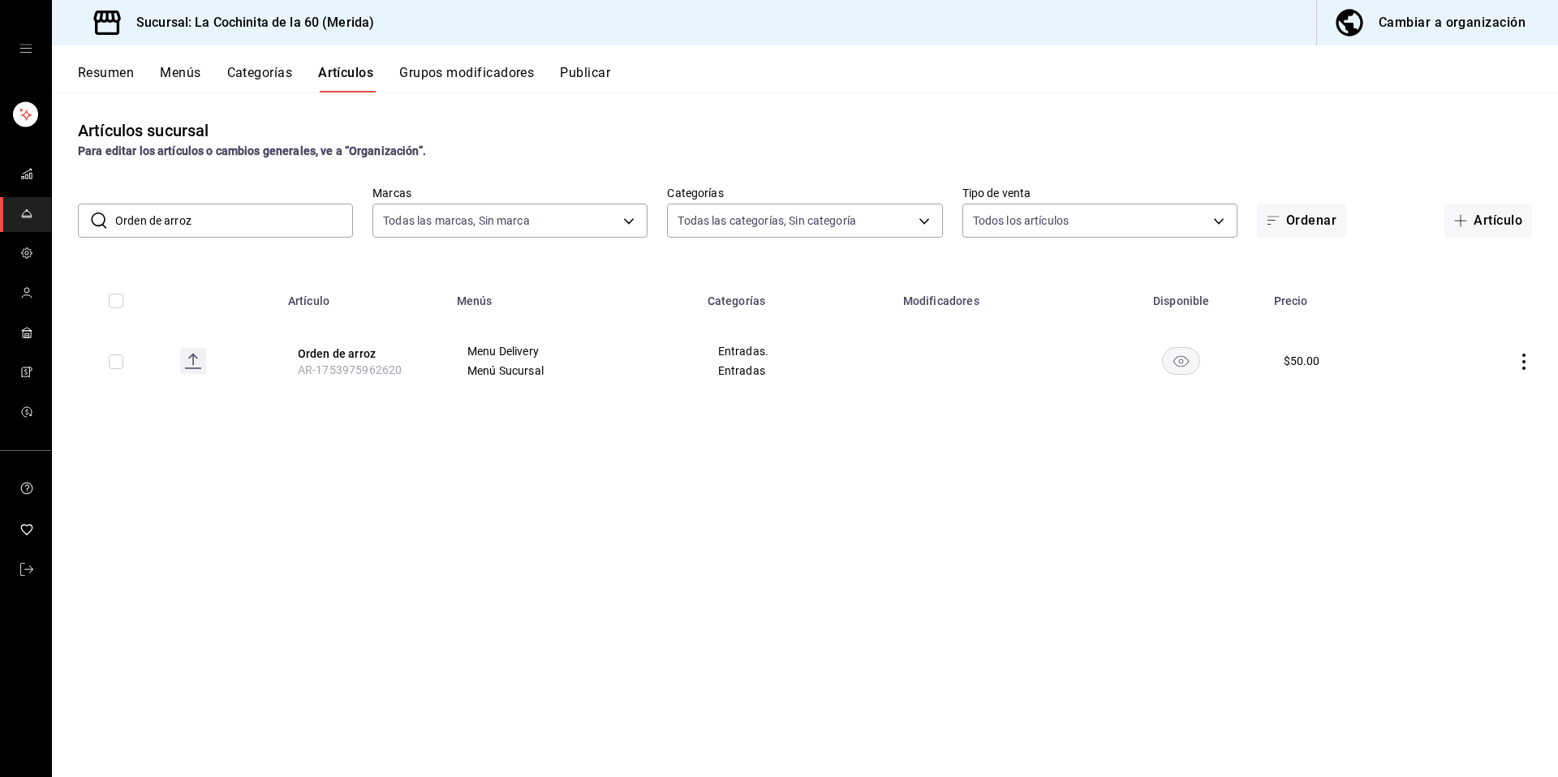
drag, startPoint x: 179, startPoint y: 222, endPoint x: 140, endPoint y: 232, distance: 40.9
click at [269, 232] on input "Orden de arroz" at bounding box center [234, 220] width 238 height 32
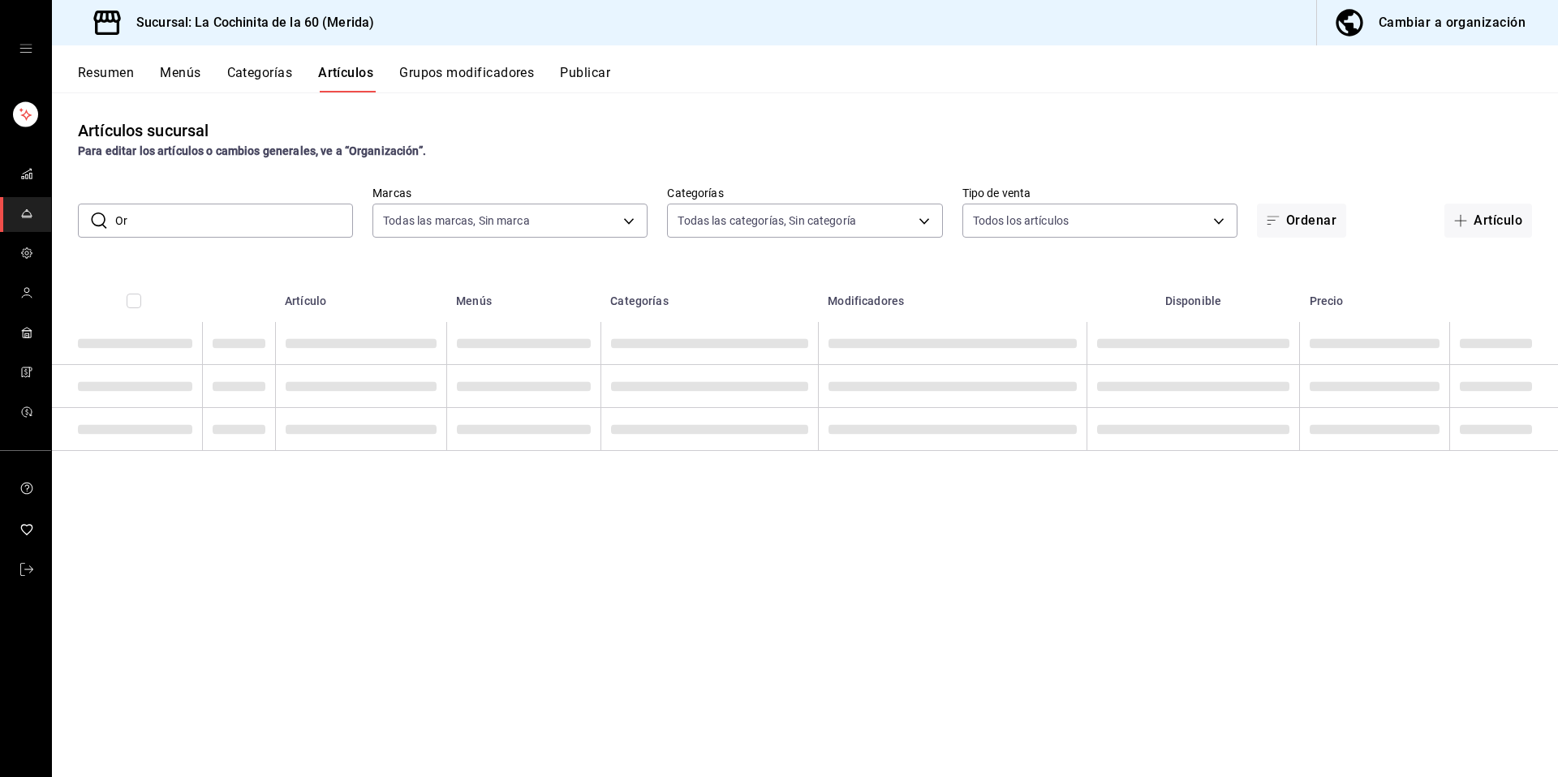
type input "O"
paste input "Negra modelo lata"
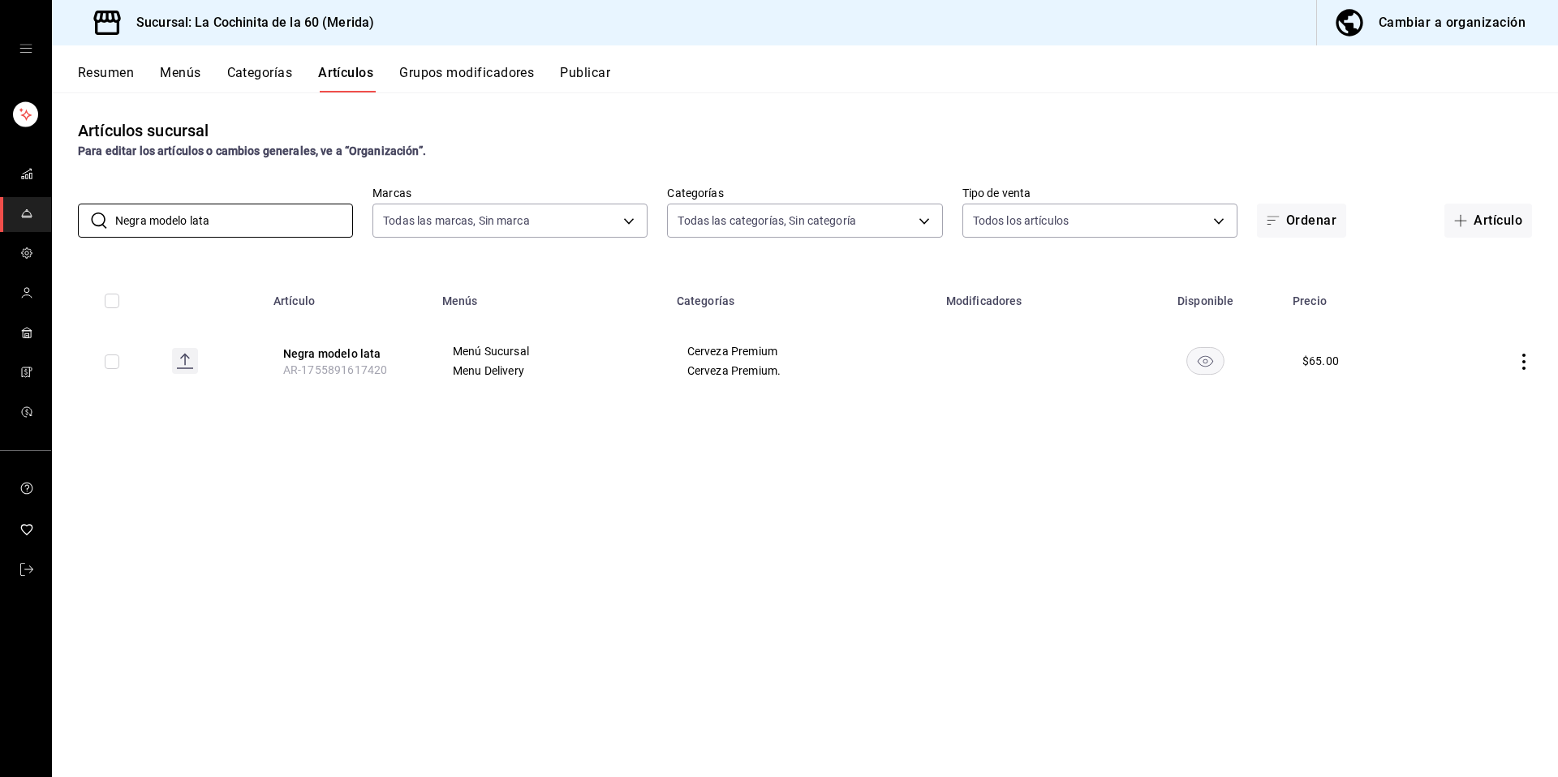
type input "Negra modelo lata"
click at [356, 366] on span "AR-1755891617420" at bounding box center [335, 370] width 104 height 13
click at [322, 349] on button "Negra modelo lata" at bounding box center [348, 354] width 130 height 16
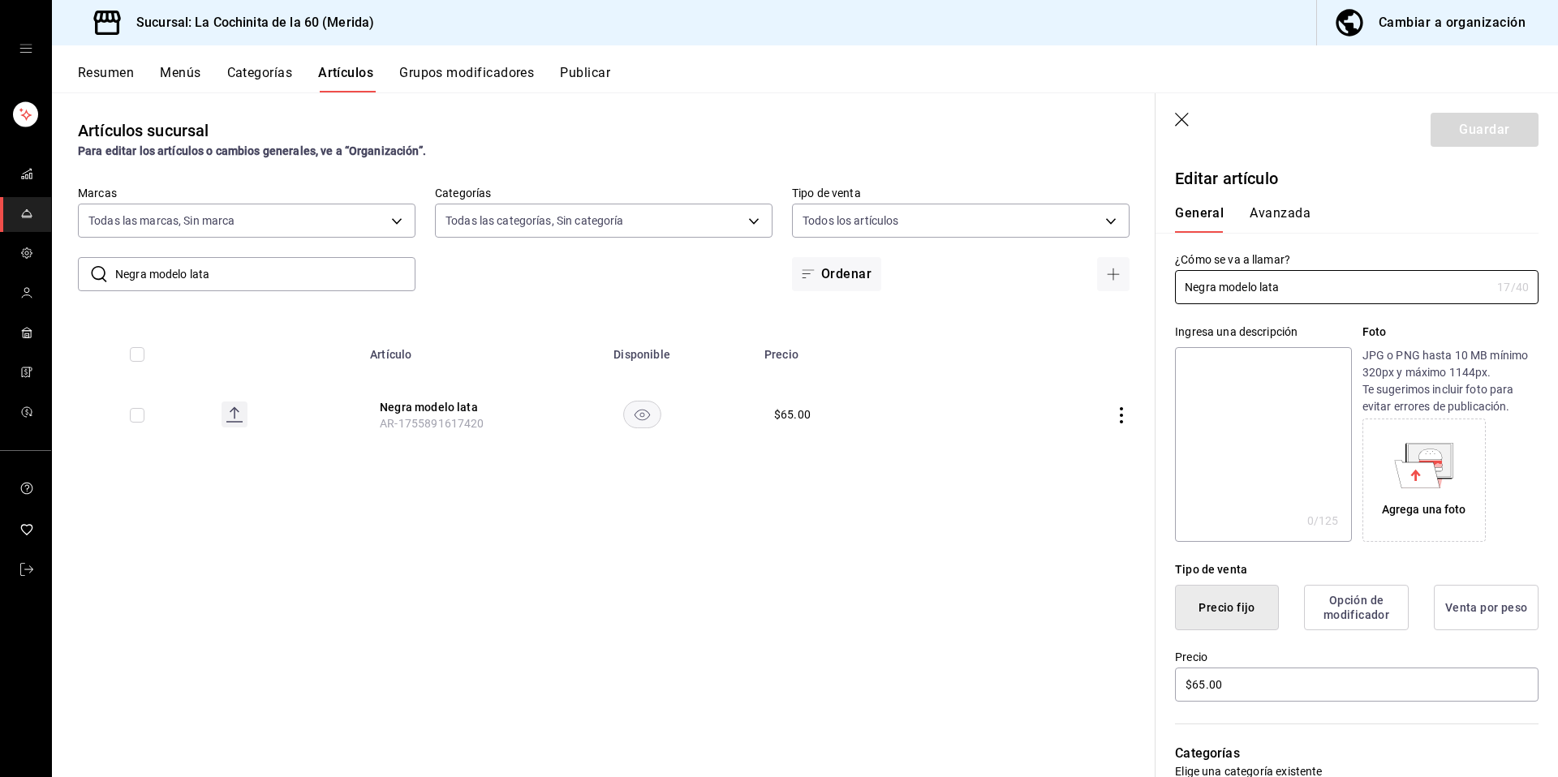
click at [1229, 429] on textarea at bounding box center [1263, 444] width 176 height 195
paste textarea "Negra modelo lata"
type textarea "Negra modelo lata"
type textarea "x"
type textarea "Negra modelo lata"
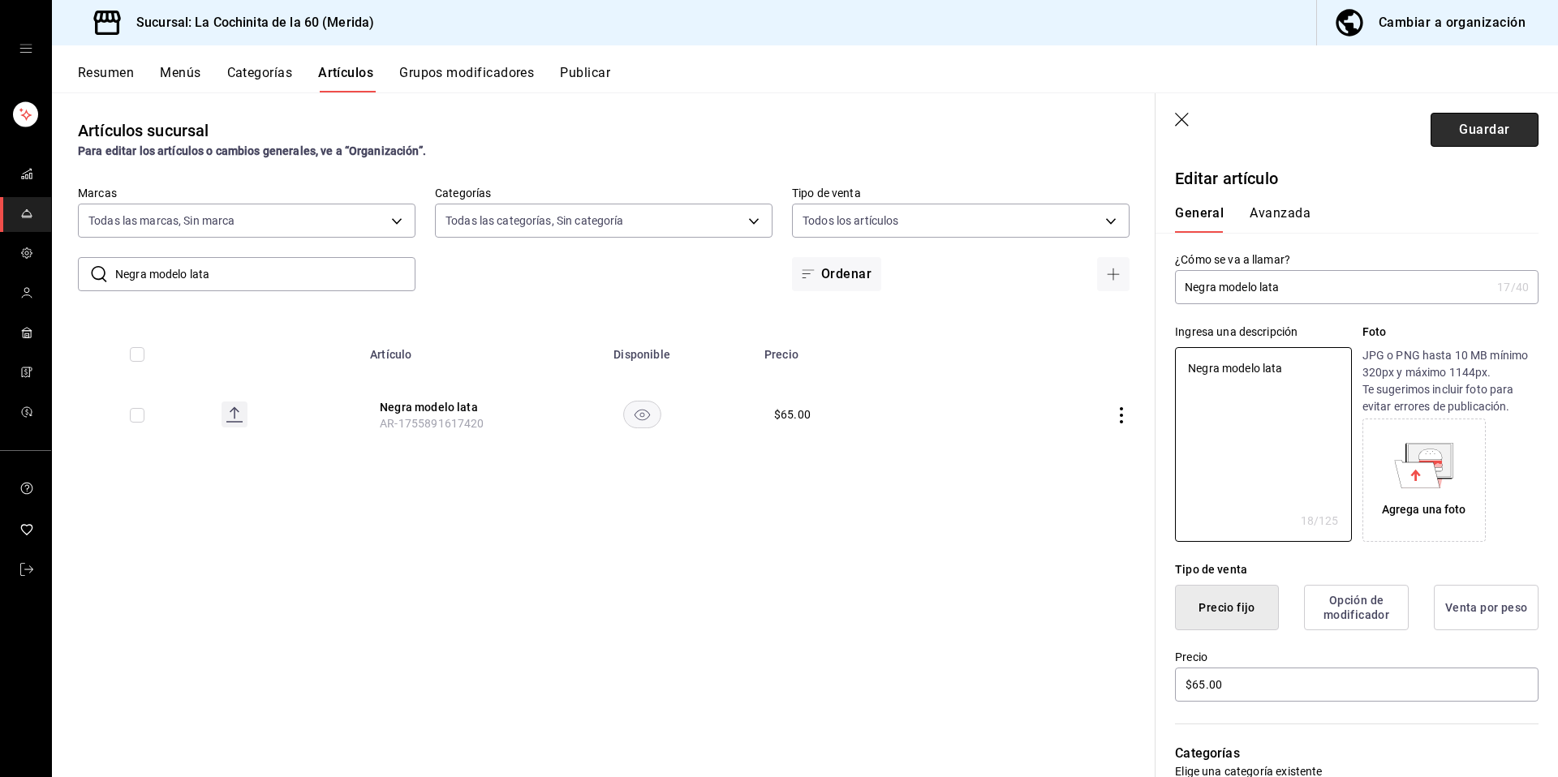
click at [1487, 116] on button "Guardar" at bounding box center [1485, 130] width 108 height 34
type textarea "x"
type input "AR-1755896676137"
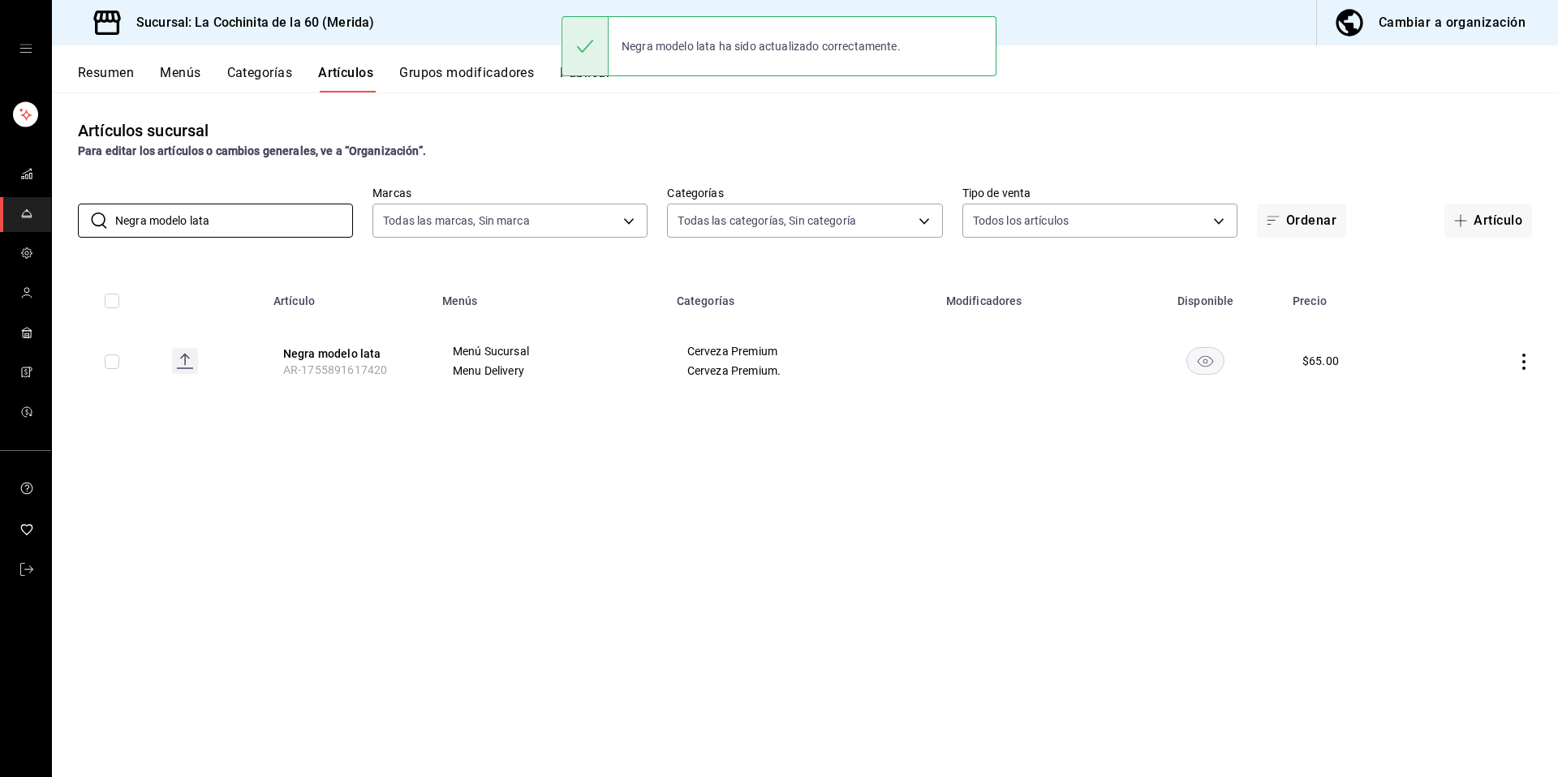
drag, startPoint x: 247, startPoint y: 216, endPoint x: 152, endPoint y: 170, distance: 105.6
click at [105, 203] on div "​ Negra modelo lata ​ Marcas Todas las marcas, Sin marca 268ce8d1-4722-4411-a62…" at bounding box center [805, 212] width 1506 height 52
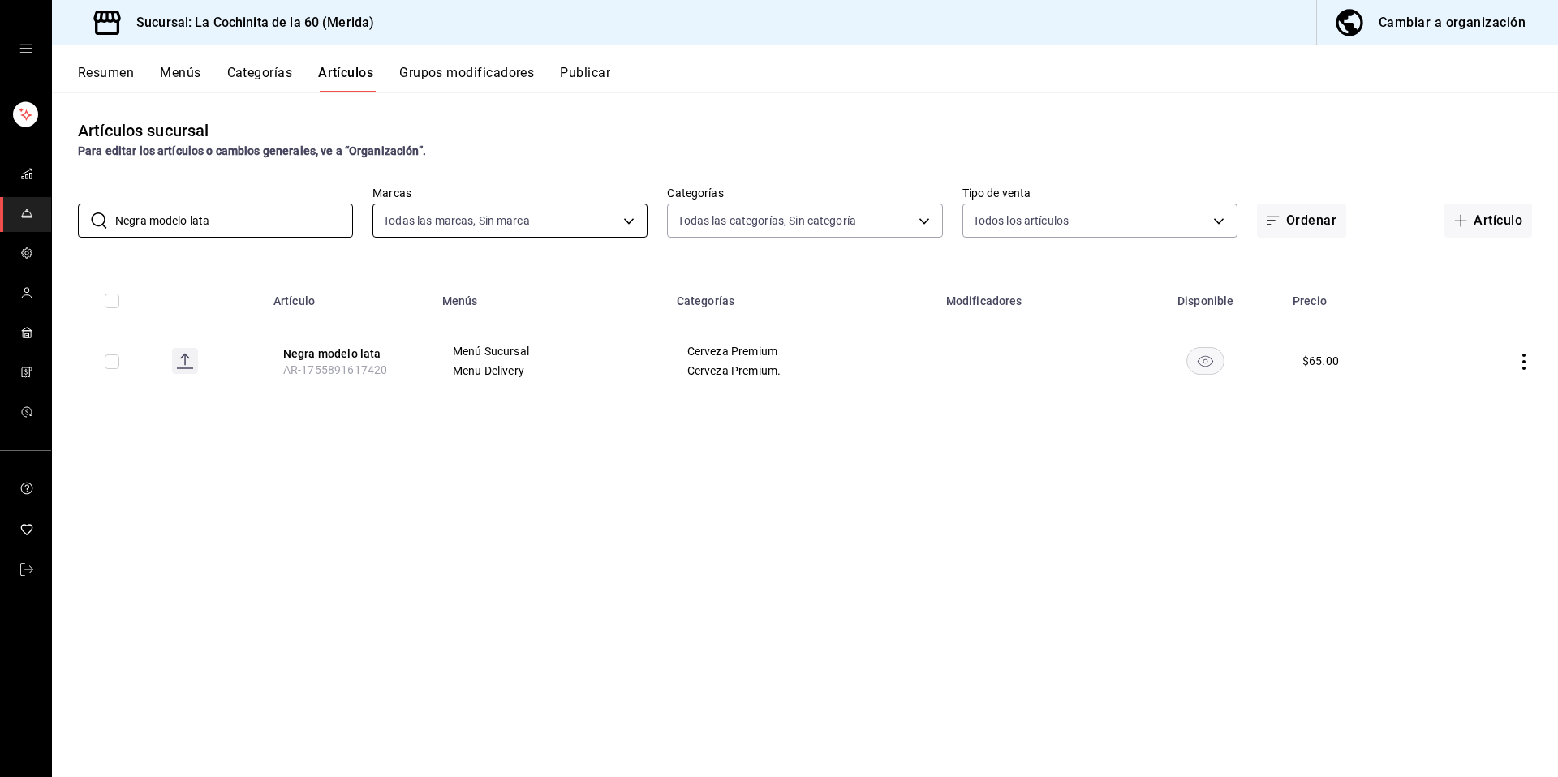
paste input "vidrio"
type input "Negra modelo vidrio"
click at [339, 355] on button "Negra modelo vidrio" at bounding box center [348, 354] width 130 height 16
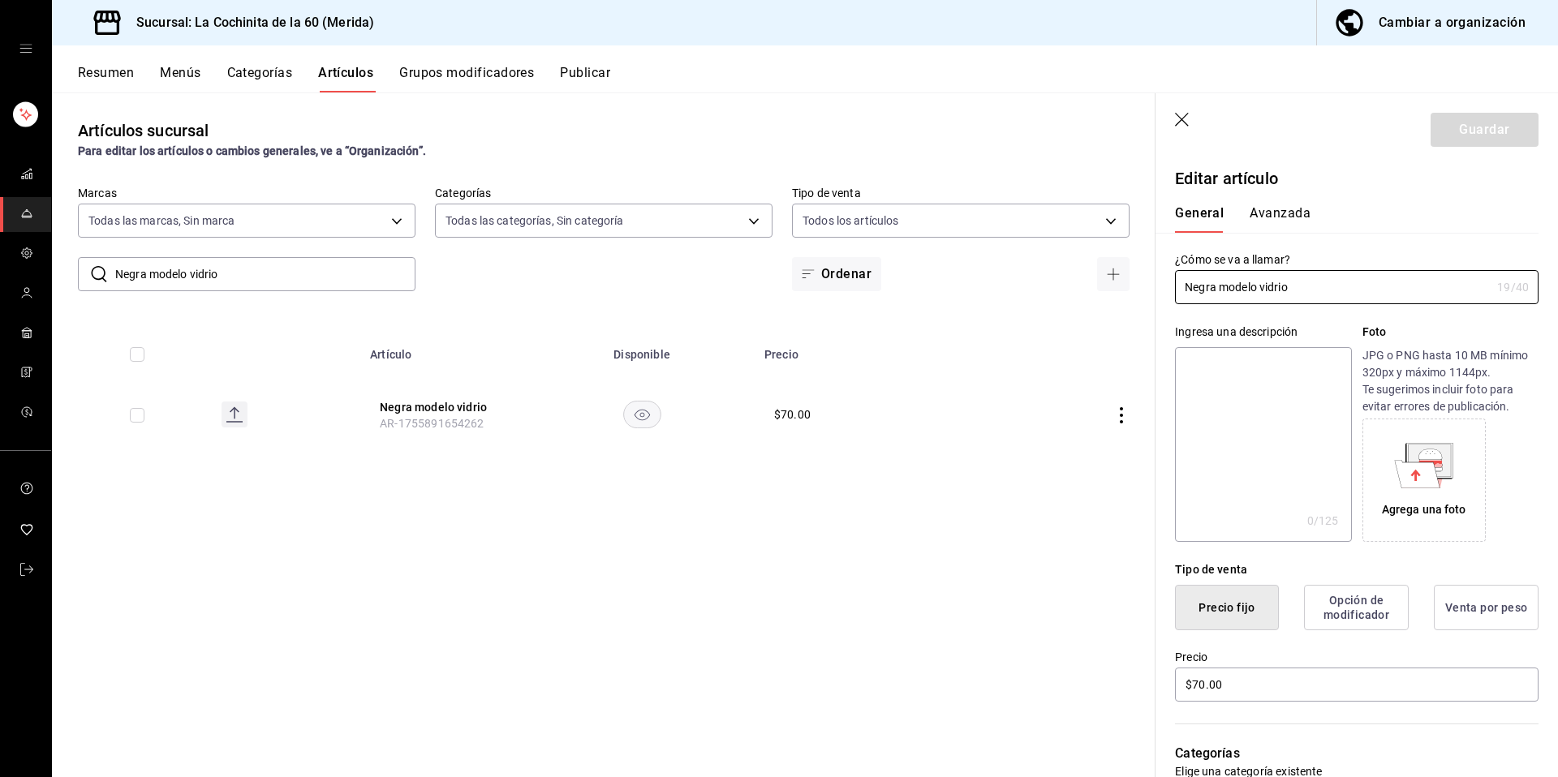
click at [1235, 391] on textarea at bounding box center [1263, 444] width 176 height 195
paste textarea "Negra modelo vidrio"
type textarea "Negra modelo vidrio"
type textarea "x"
type textarea "Negra modelo vidrio"
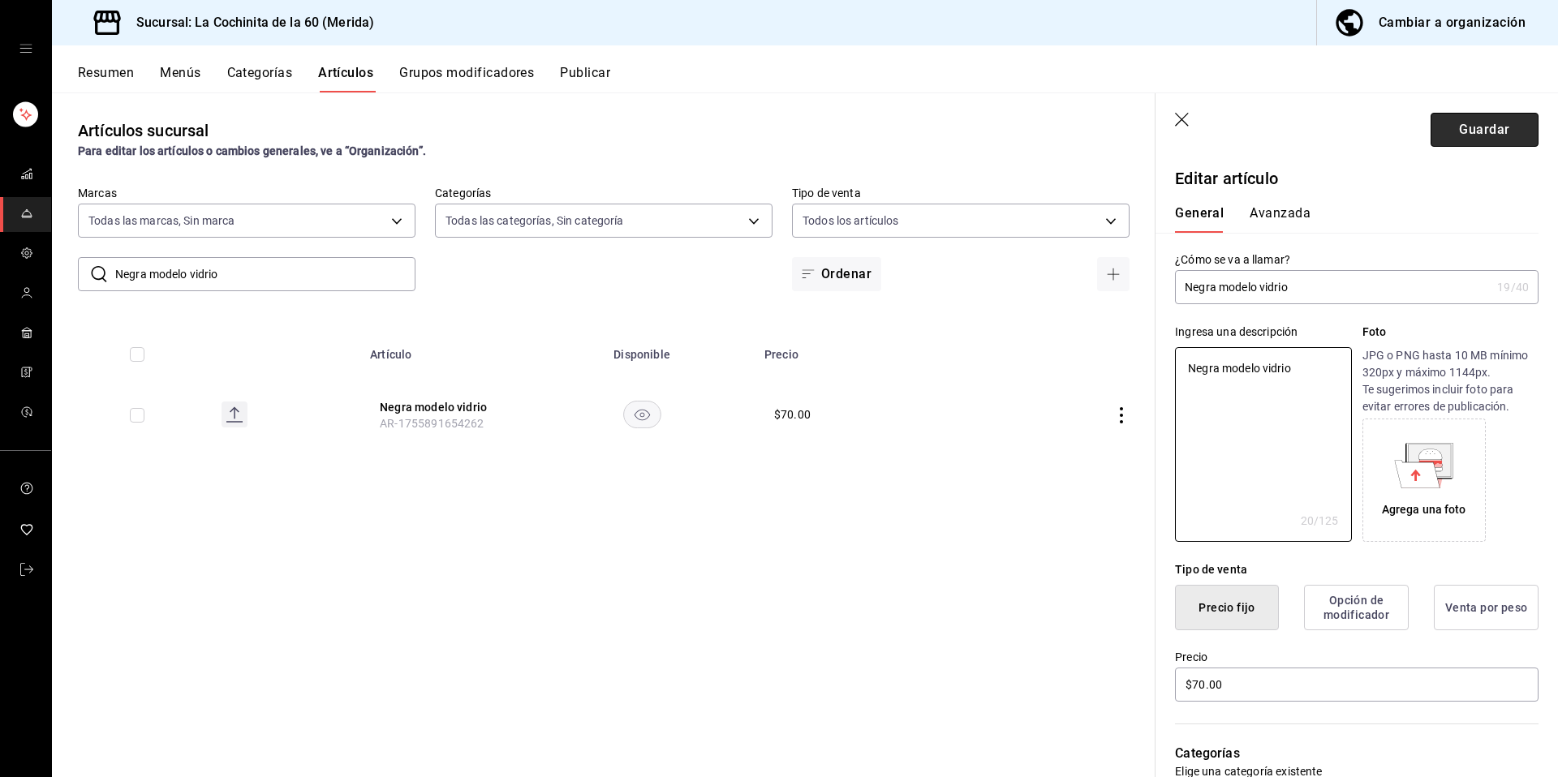
click at [1476, 123] on button "Guardar" at bounding box center [1485, 130] width 108 height 34
type textarea "x"
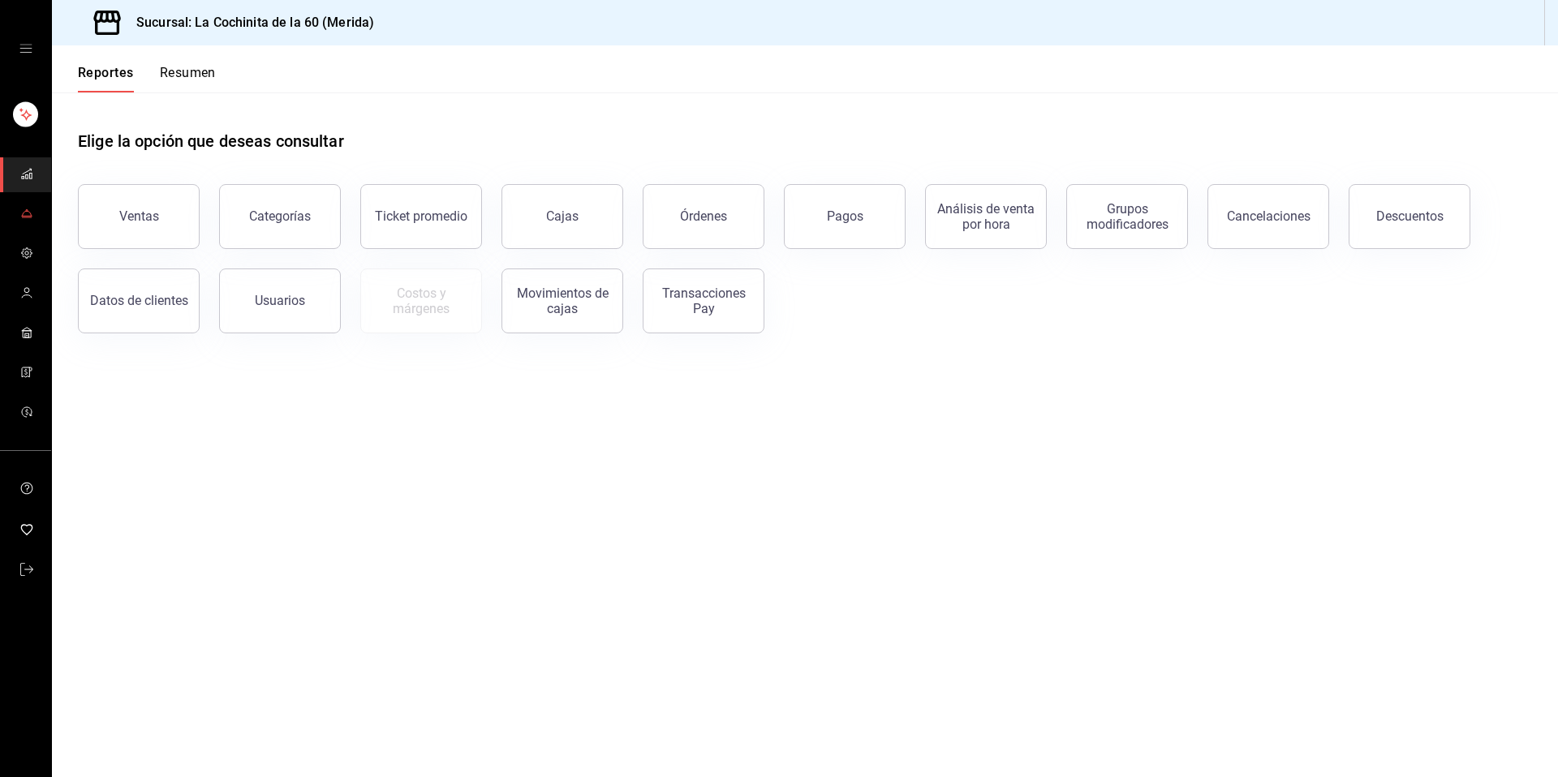
click at [20, 211] on icon "mailbox folders" at bounding box center [26, 213] width 13 height 13
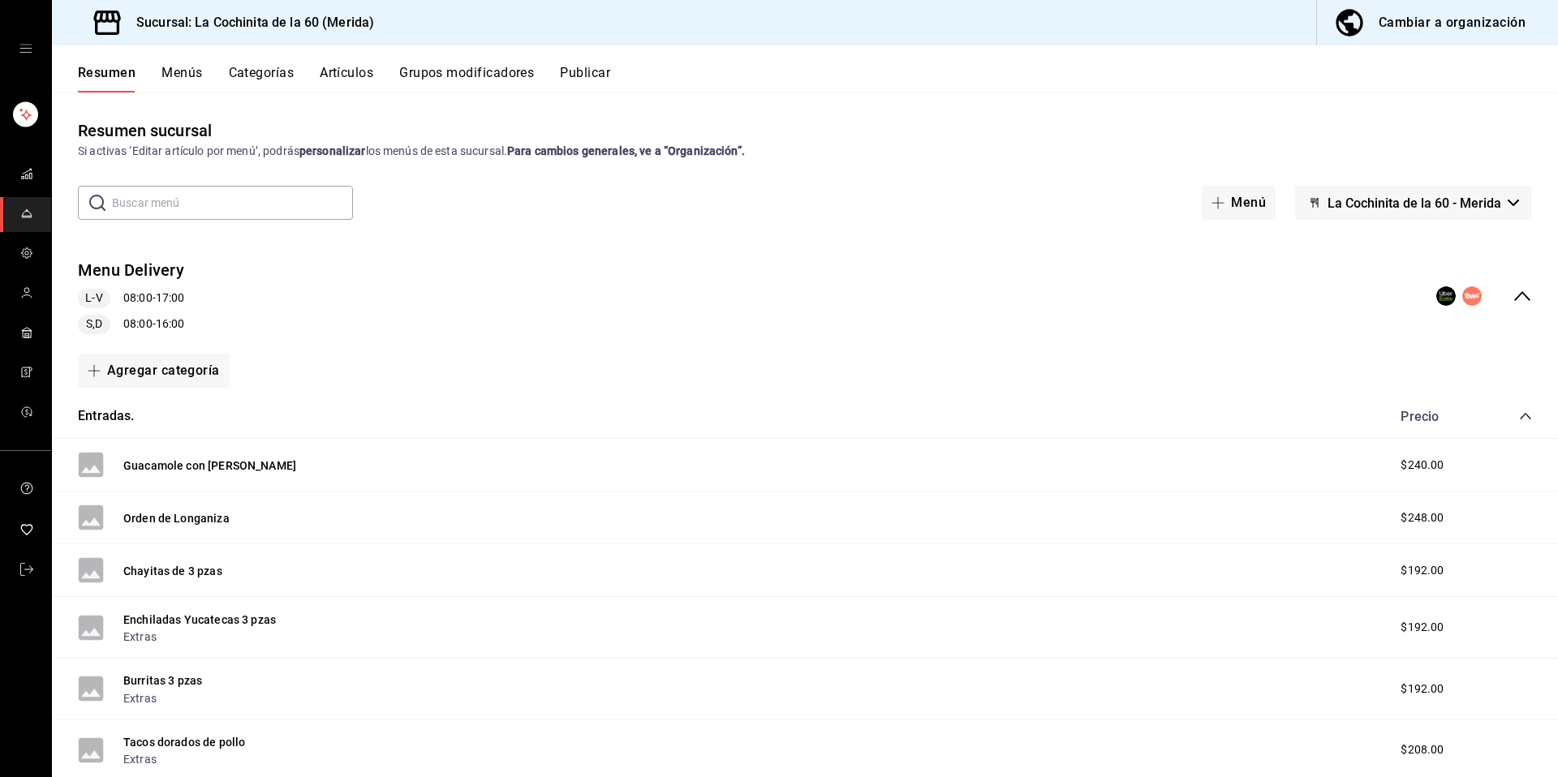
click at [466, 87] on button "Grupos modificadores" at bounding box center [466, 79] width 135 height 28
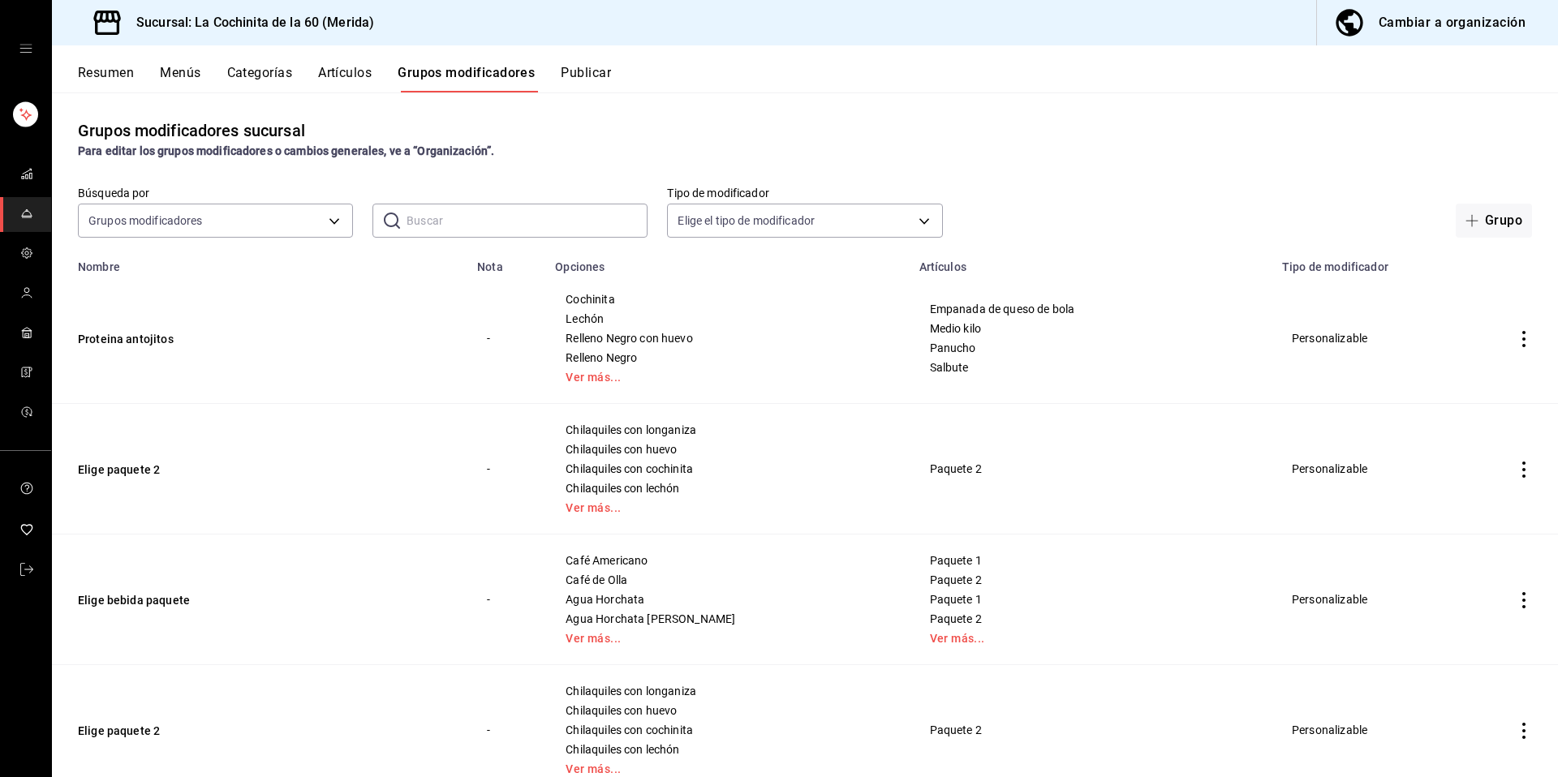
click at [512, 232] on input "text" at bounding box center [527, 220] width 241 height 32
click at [391, 351] on td "Proteina antojitos" at bounding box center [259, 338] width 415 height 131
click at [596, 378] on link "Ver más..." at bounding box center [727, 377] width 323 height 11
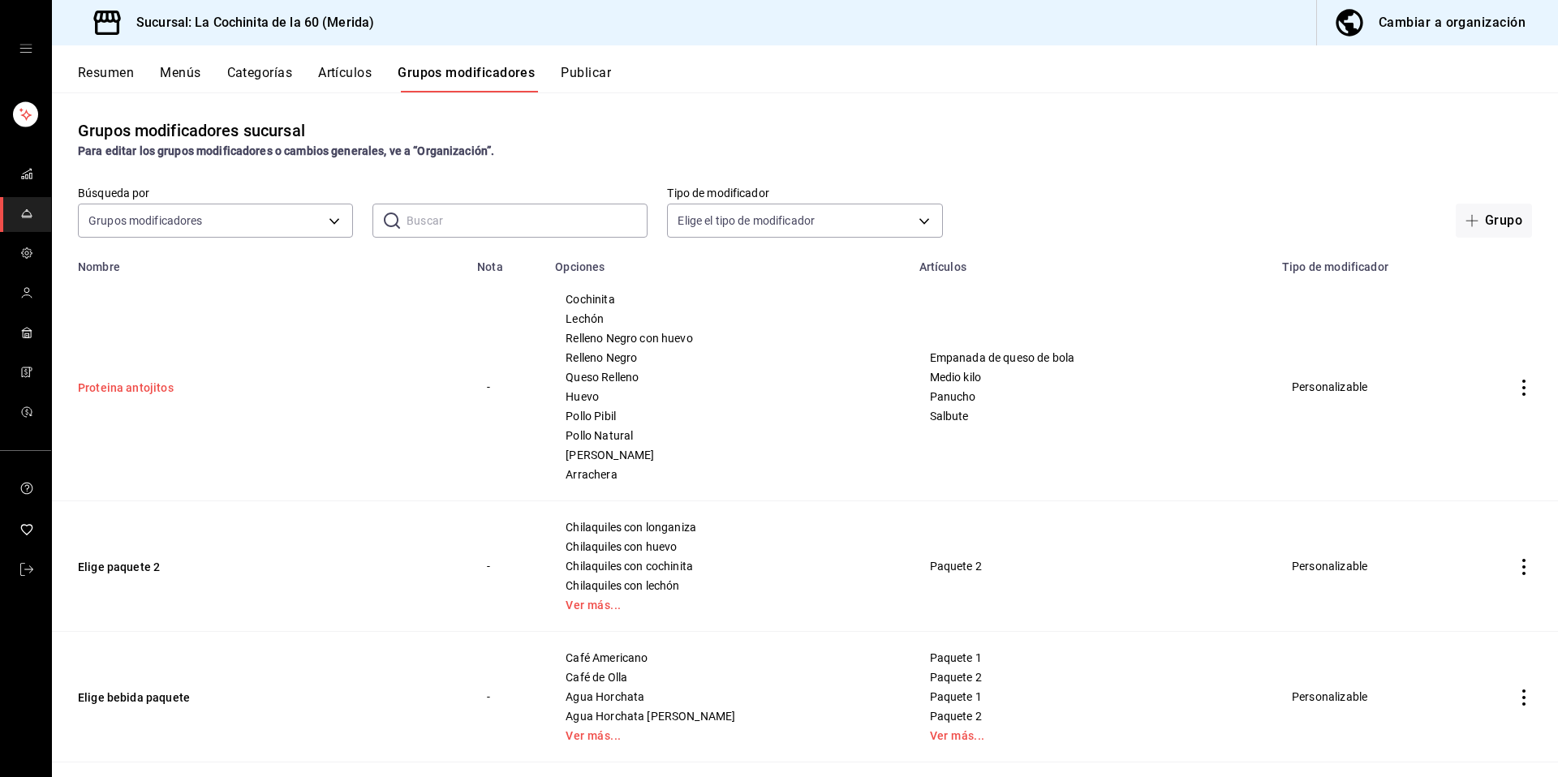
click at [131, 381] on button "Proteina antojitos" at bounding box center [175, 388] width 195 height 16
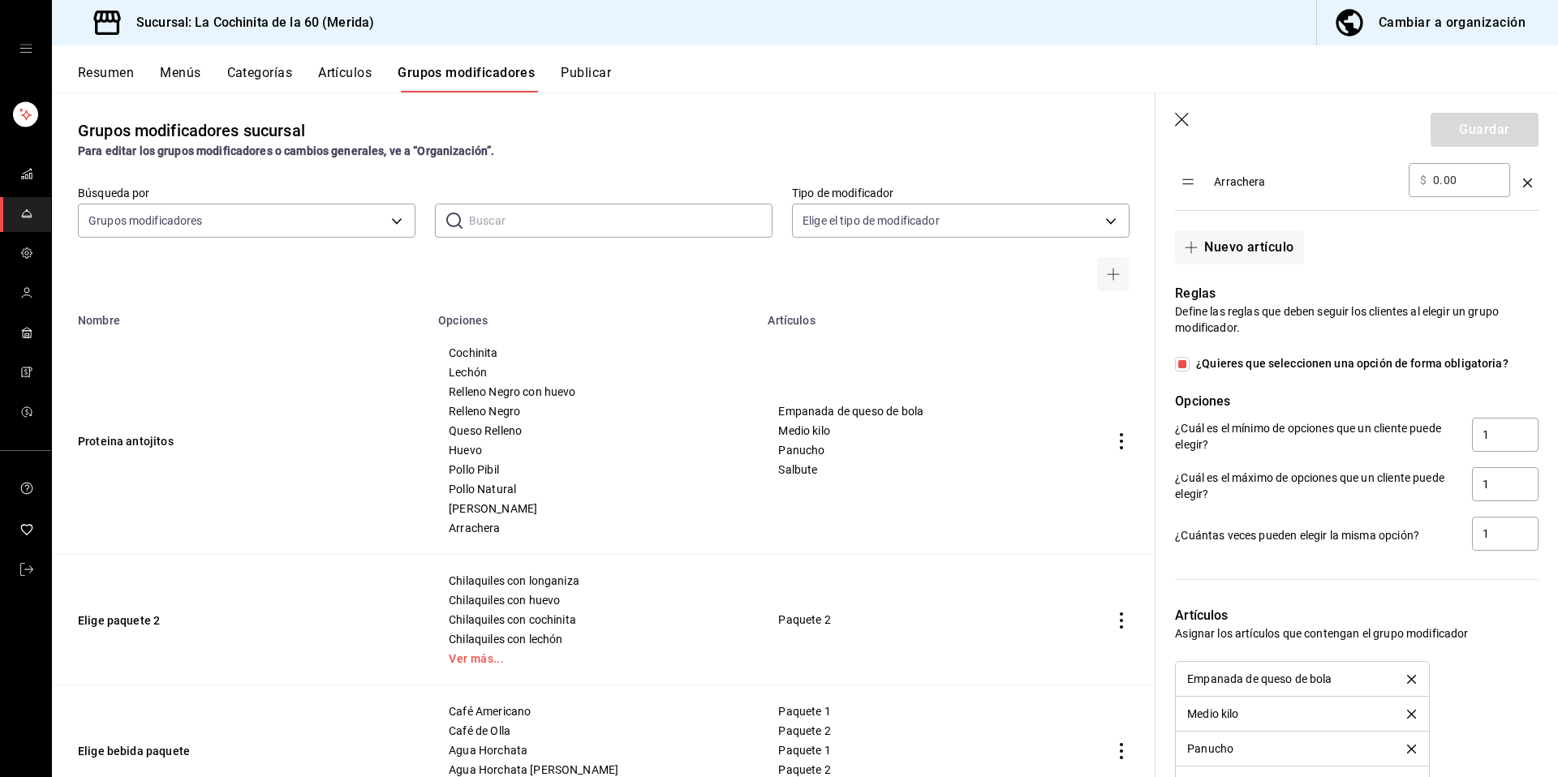
scroll to position [1111, 0]
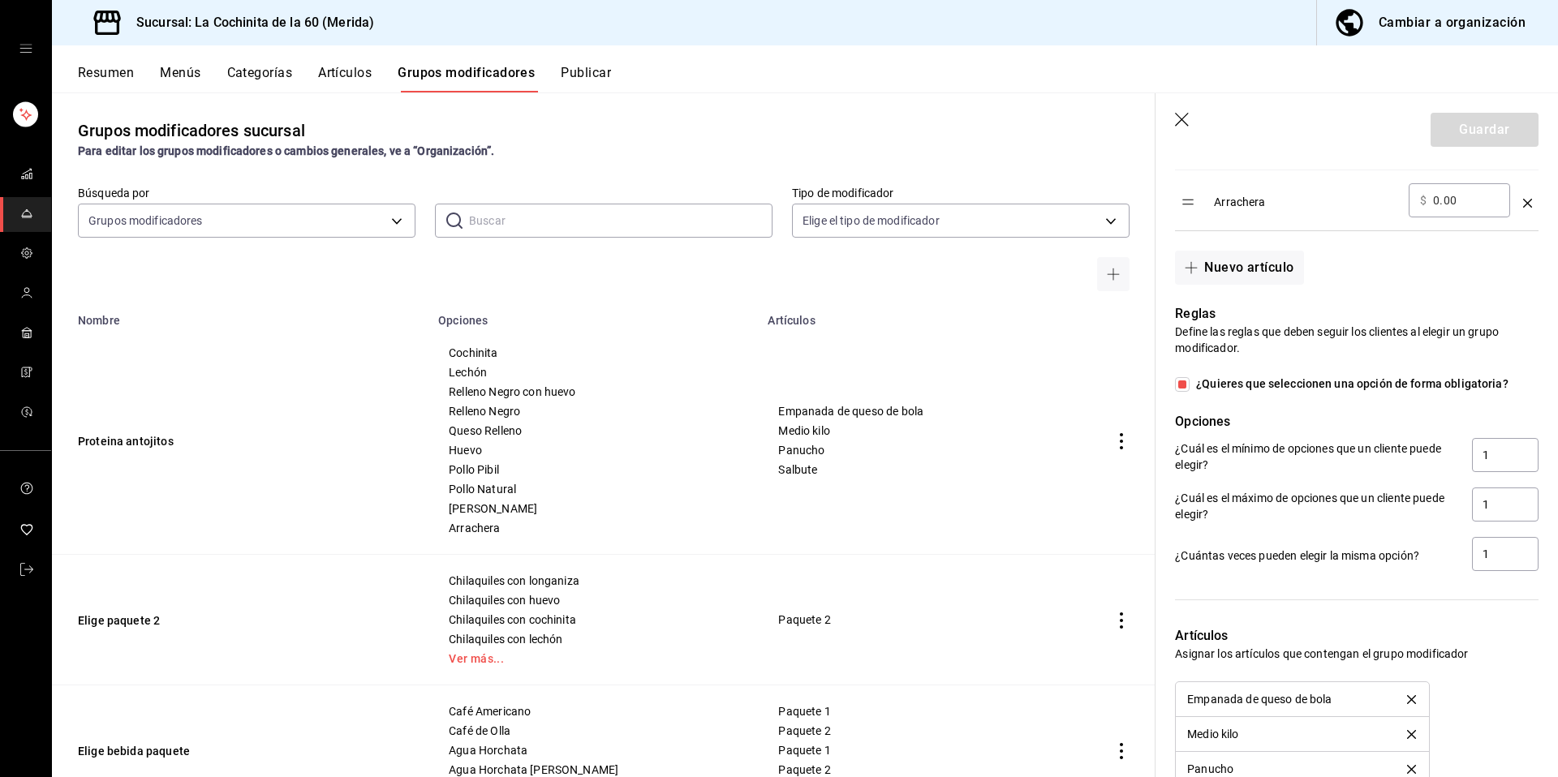
click at [1226, 385] on span "¿Quieres que seleccionen una opción de forma obligatoria?" at bounding box center [1349, 384] width 319 height 17
click at [1190, 385] on input "¿Quieres que seleccionen una opción de forma obligatoria?" at bounding box center [1182, 384] width 15 height 15
checkbox input "false"
type input "0"
click at [1440, 120] on button "Guardar" at bounding box center [1485, 130] width 108 height 34
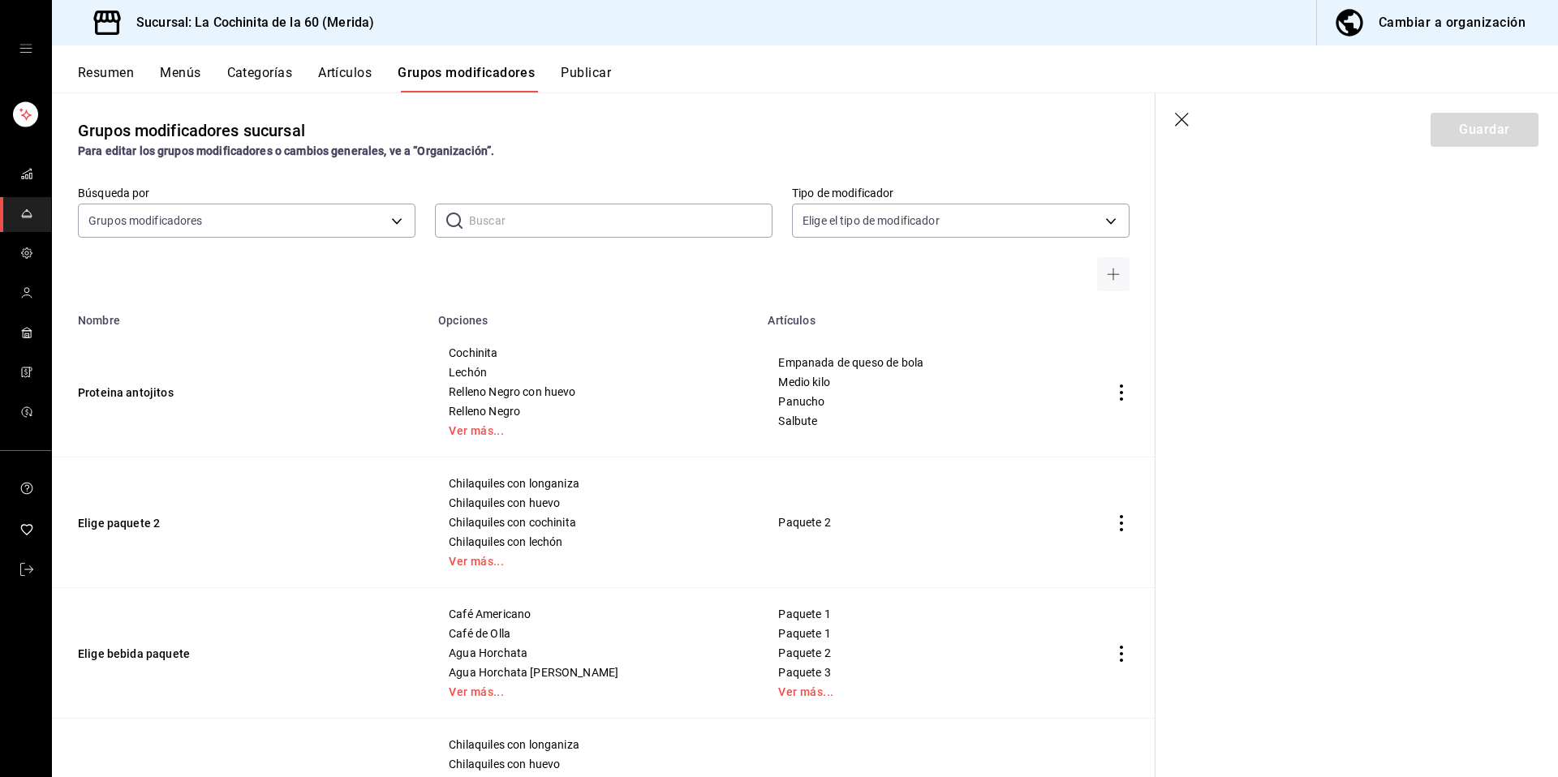
click at [1187, 121] on icon "button" at bounding box center [1183, 121] width 16 height 16
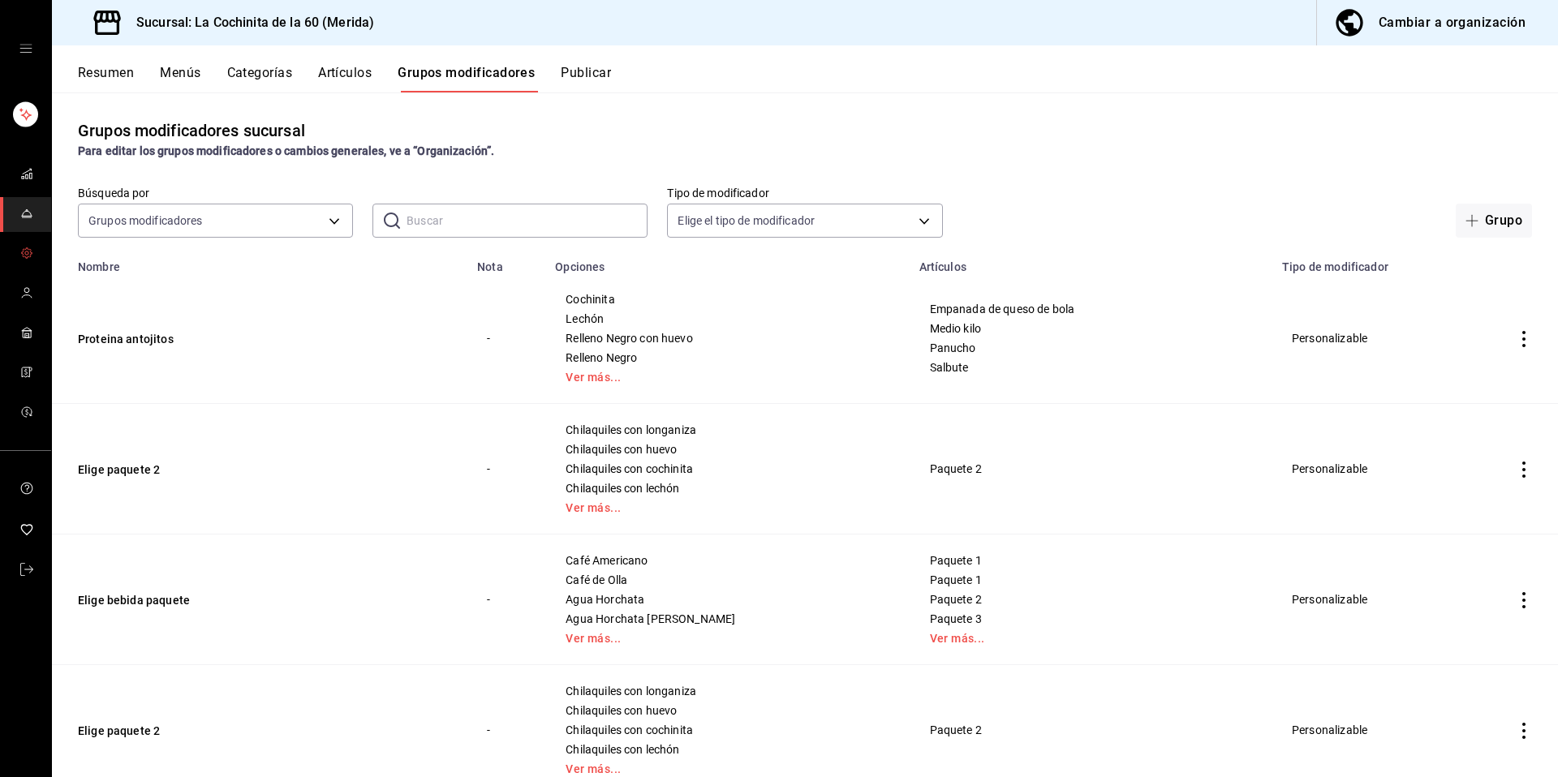
click at [11, 260] on link "mailbox folders" at bounding box center [25, 254] width 51 height 35
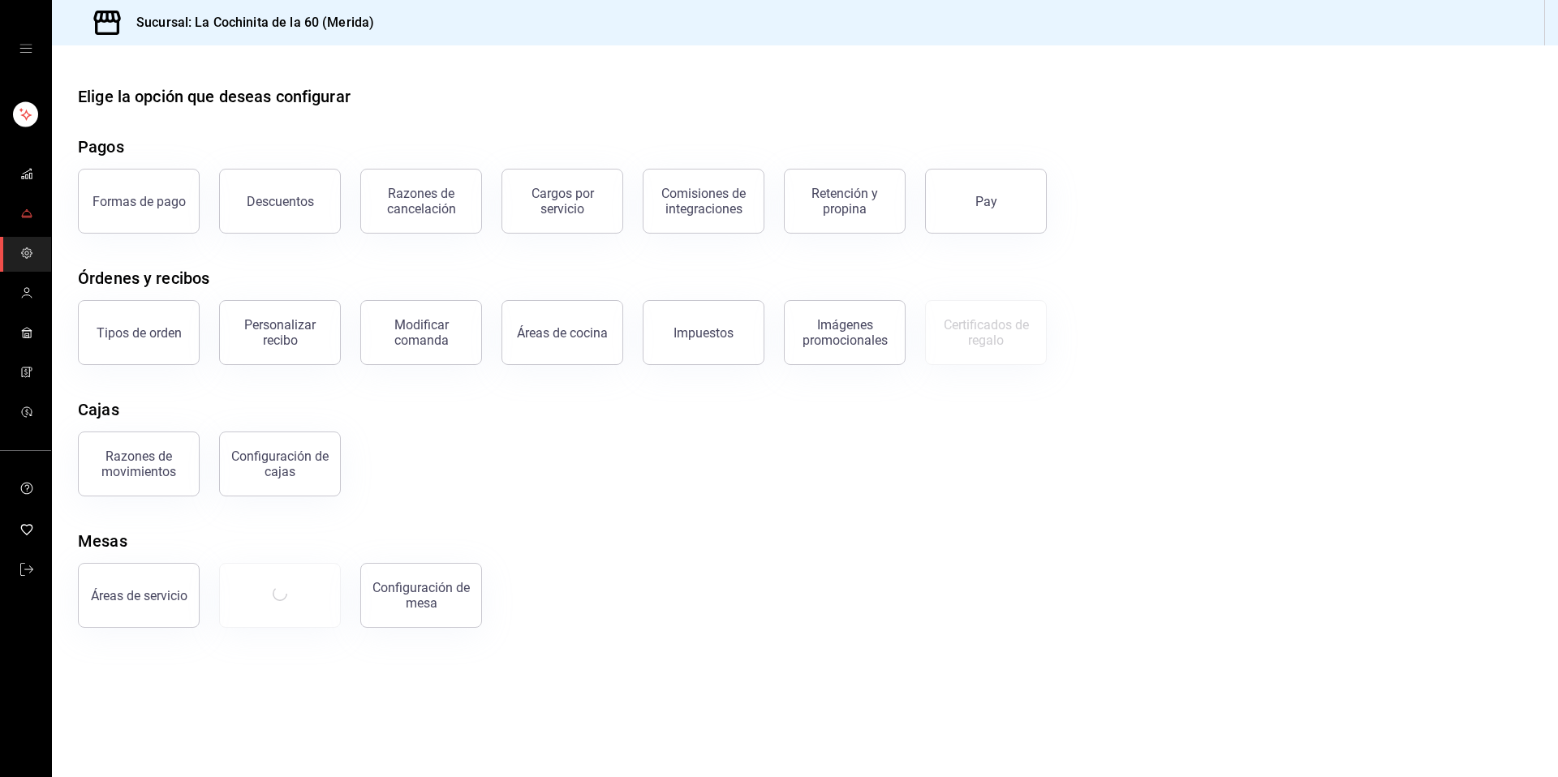
click at [36, 223] on link "mailbox folders" at bounding box center [25, 214] width 51 height 35
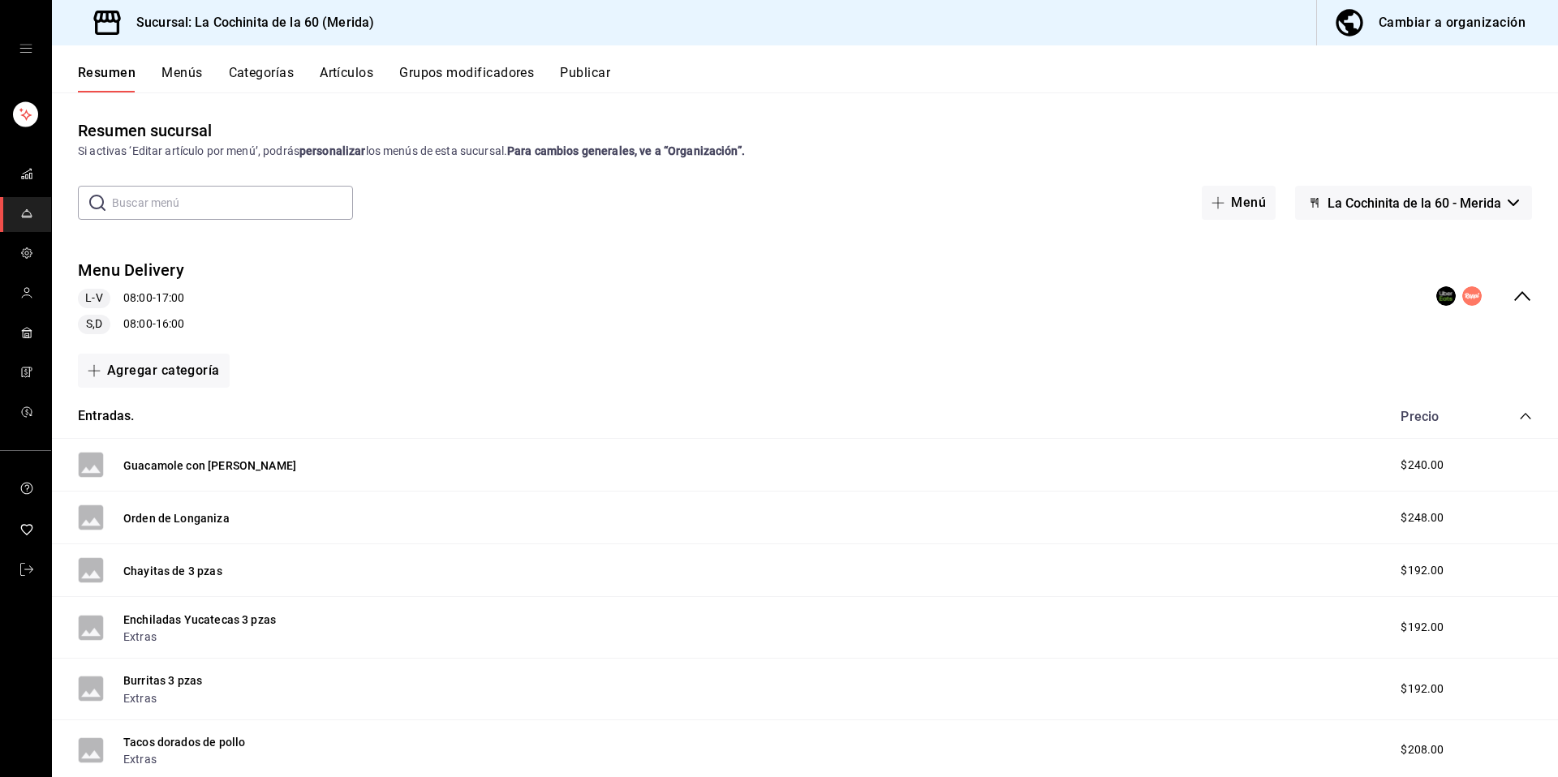
click at [502, 71] on button "Grupos modificadores" at bounding box center [466, 79] width 135 height 28
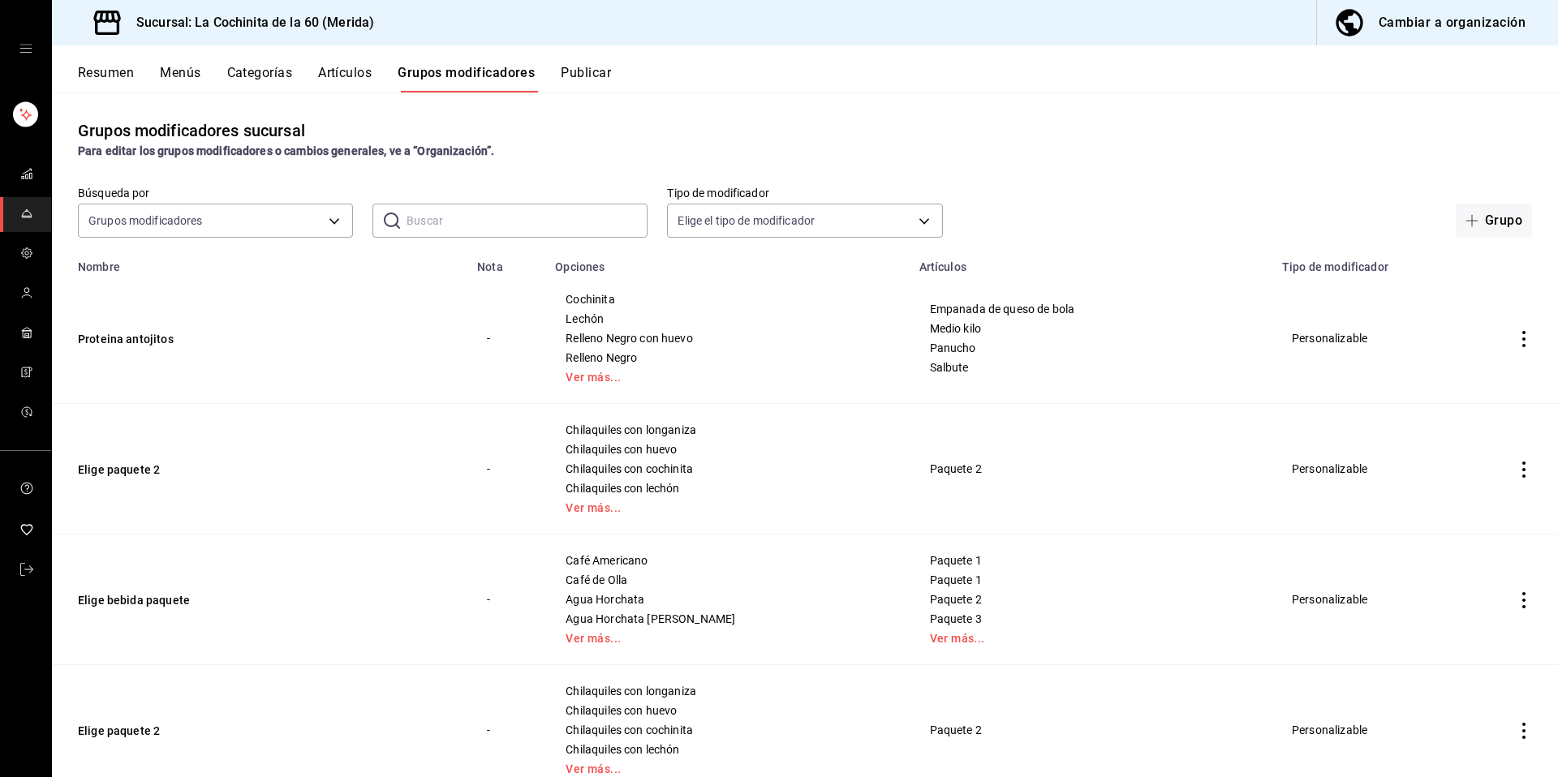
click at [484, 233] on input "text" at bounding box center [527, 220] width 241 height 32
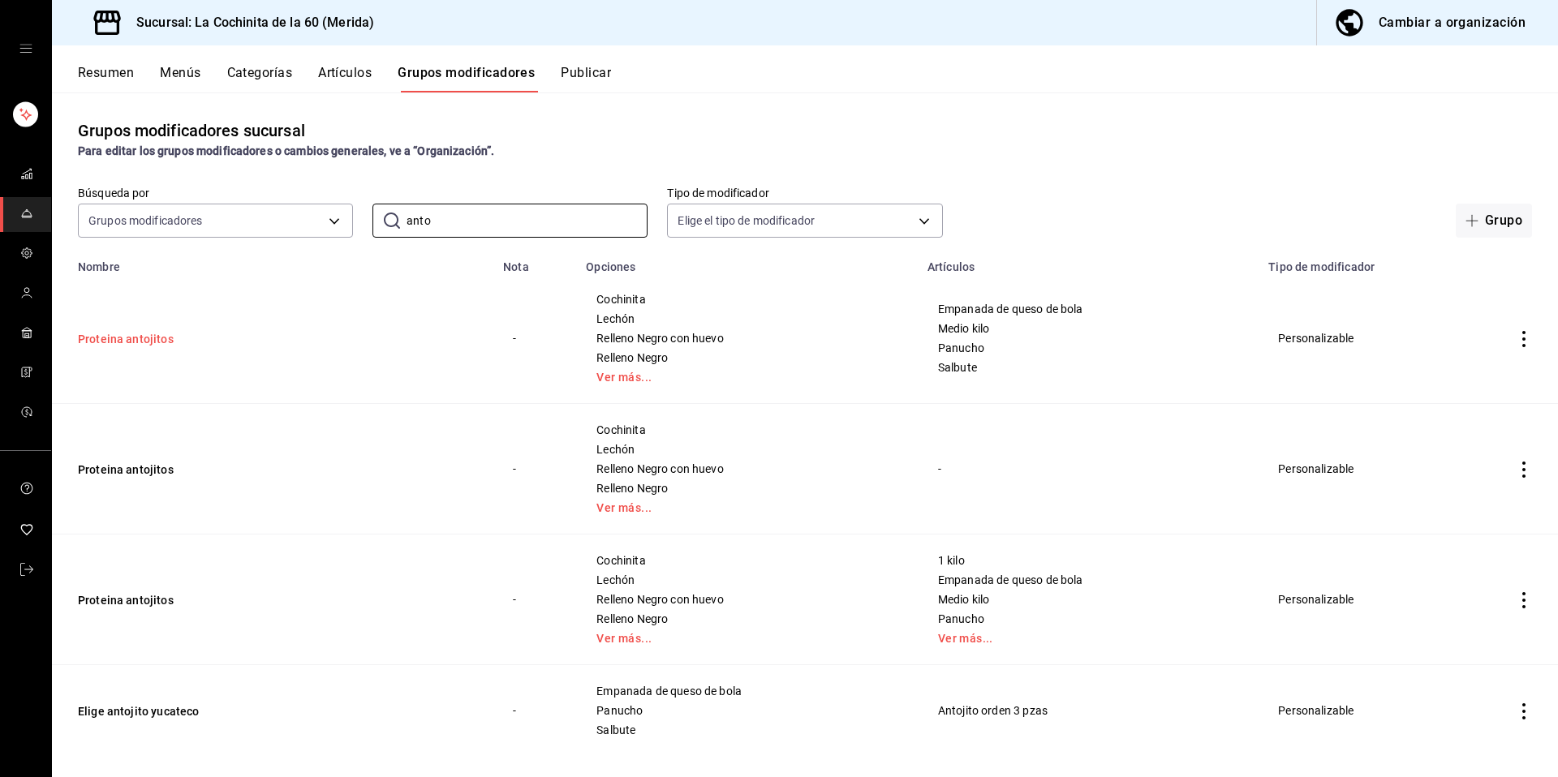
type input "anto"
click at [128, 342] on button "Proteina antojitos" at bounding box center [175, 339] width 195 height 16
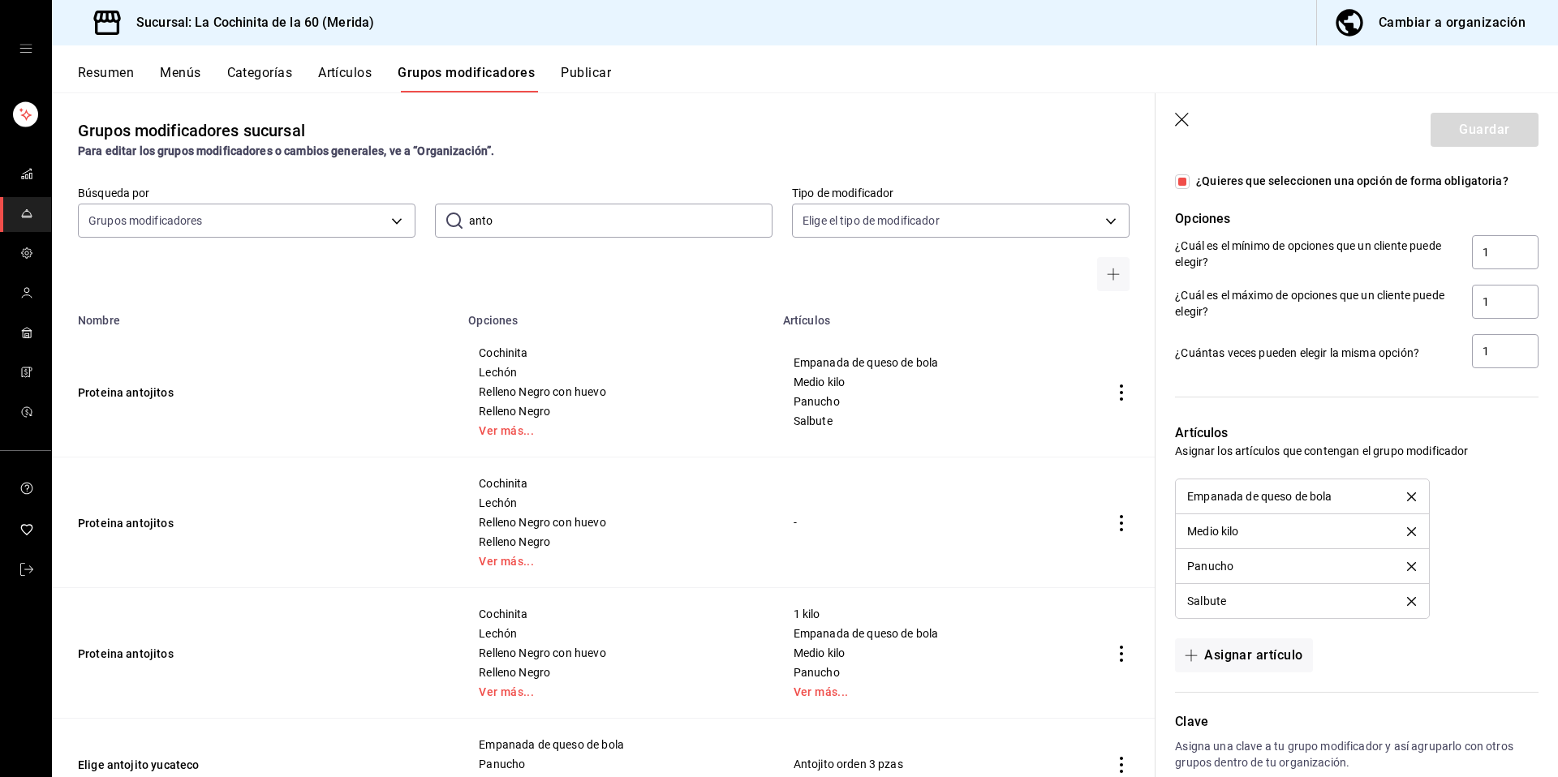
scroll to position [1310, 0]
click at [1194, 193] on span "¿Quieres que seleccionen una opción de forma obligatoria?" at bounding box center [1349, 184] width 319 height 17
click at [1190, 192] on input "¿Quieres que seleccionen una opción de forma obligatoria?" at bounding box center [1182, 185] width 15 height 15
checkbox input "false"
type input "0"
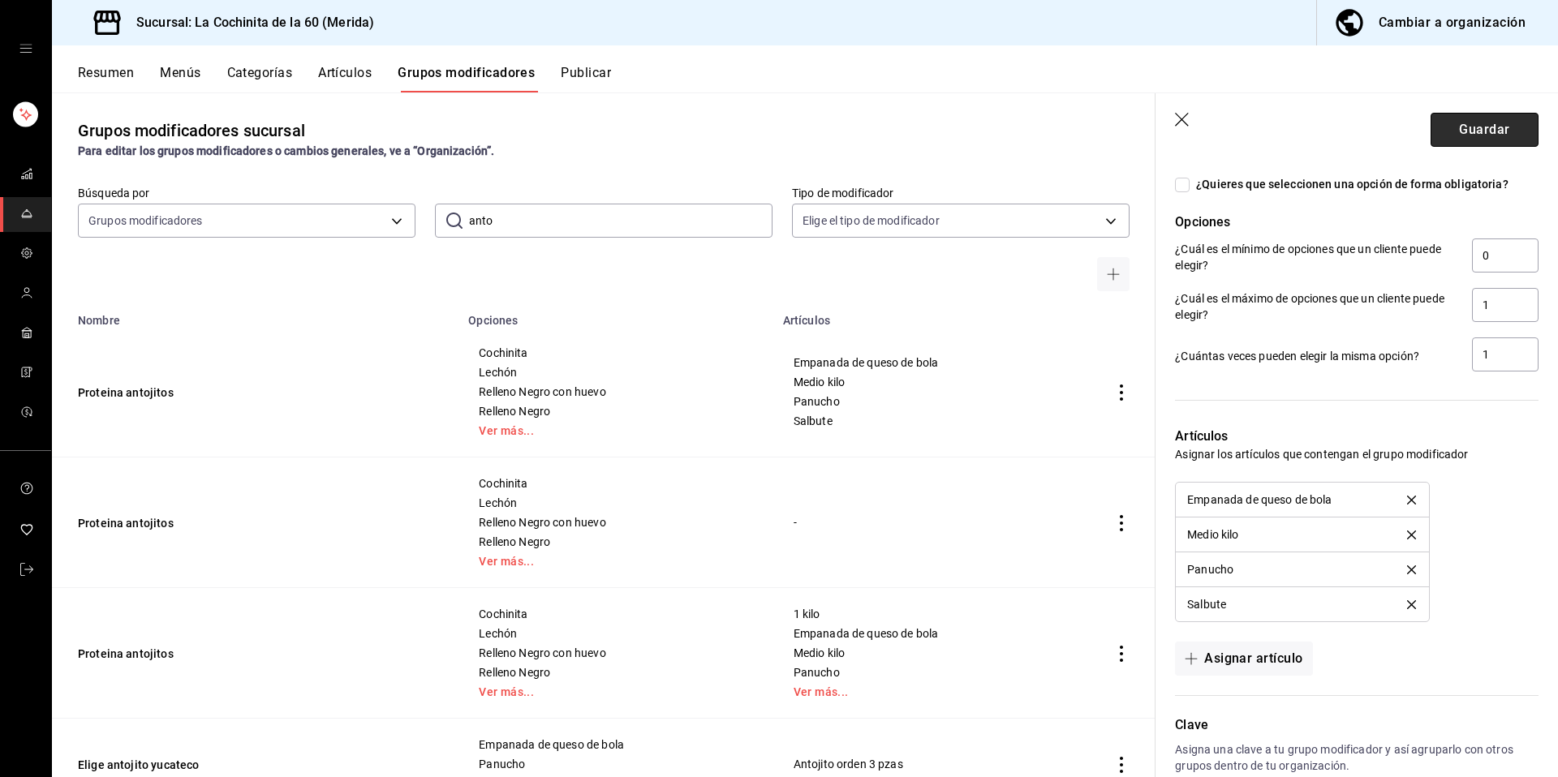
click at [1472, 140] on button "Guardar" at bounding box center [1485, 130] width 108 height 34
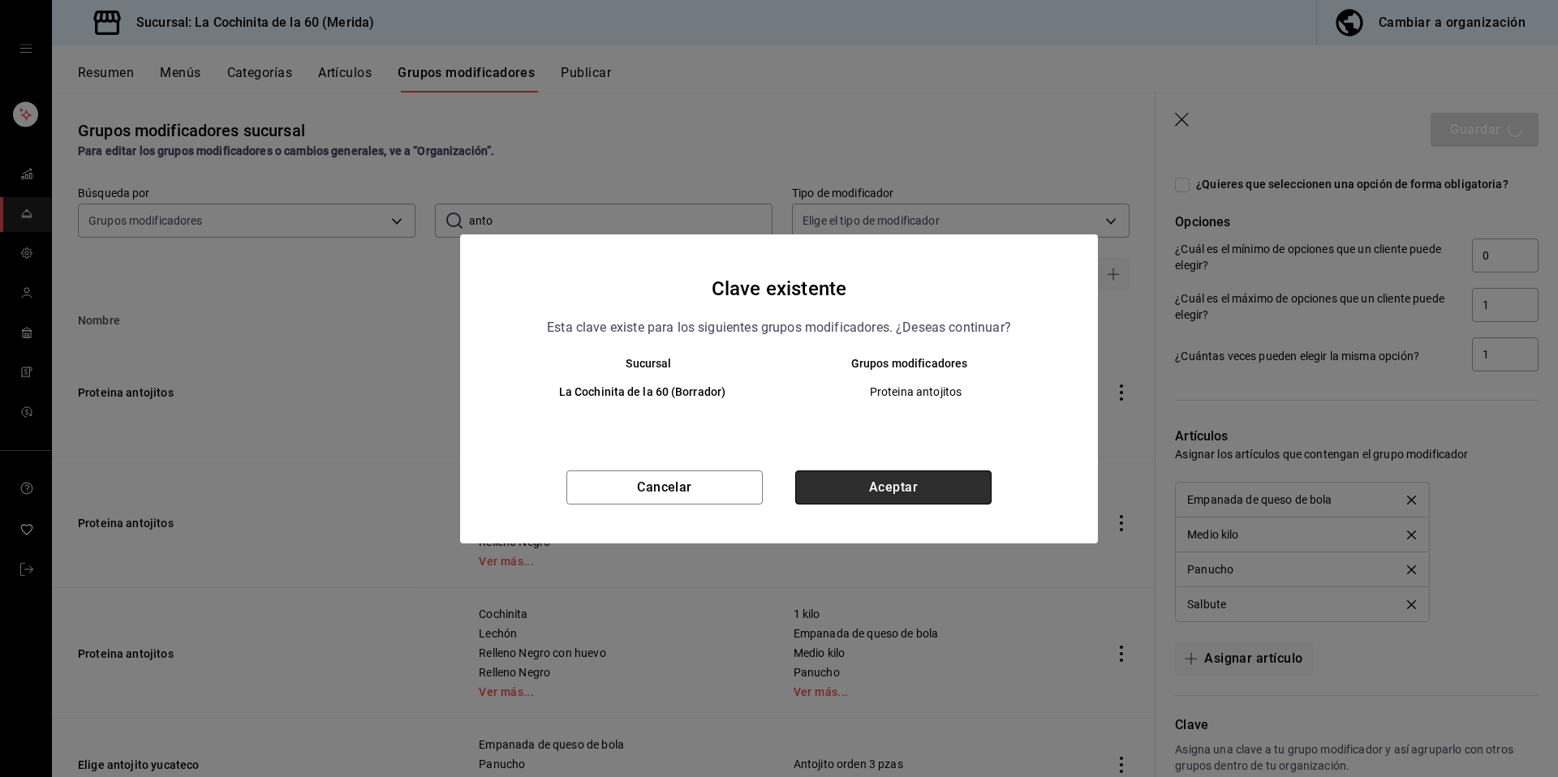
click at [950, 485] on button "Aceptar" at bounding box center [893, 488] width 196 height 34
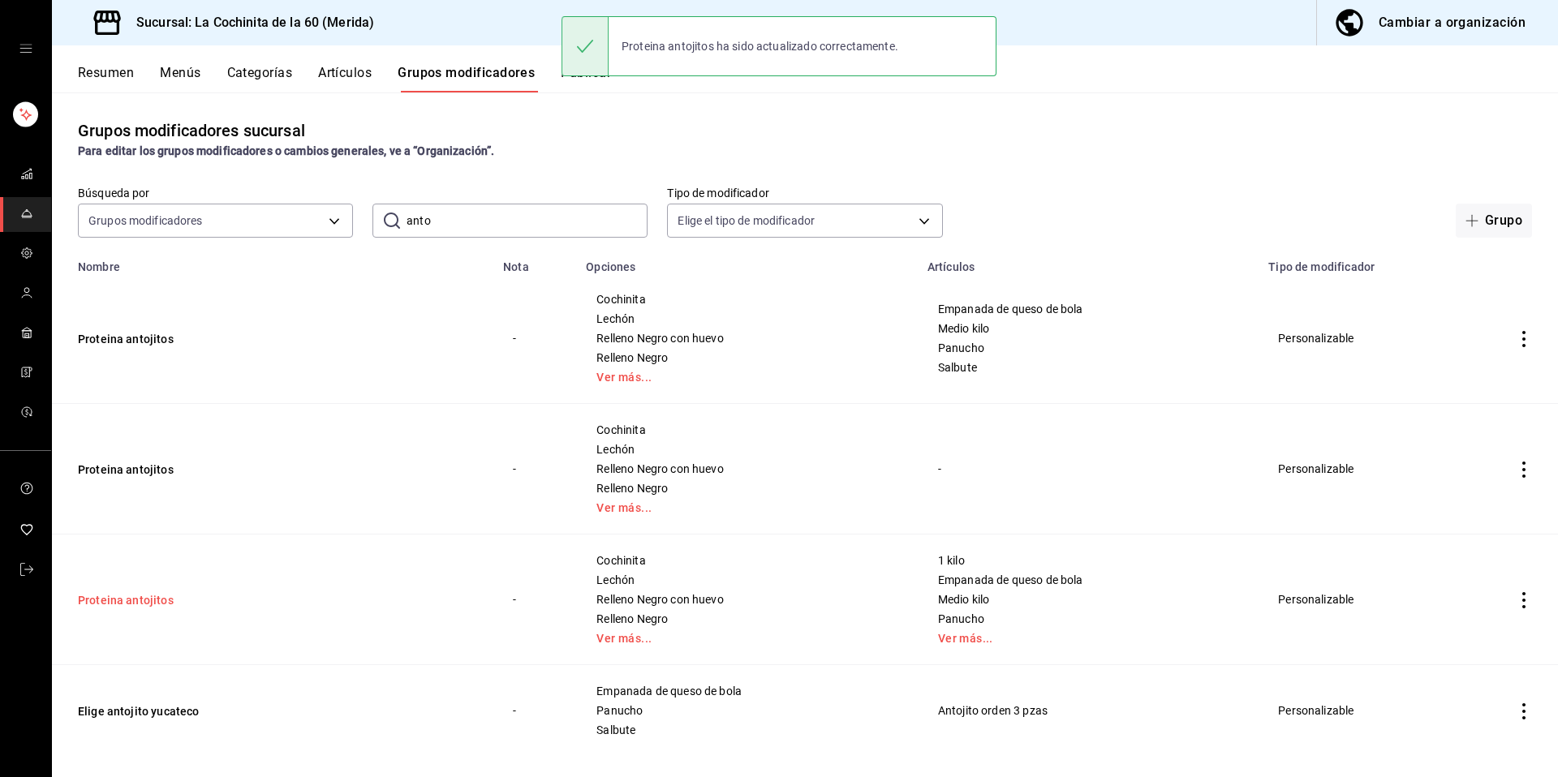
click at [150, 597] on button "Proteina antojitos" at bounding box center [175, 600] width 195 height 16
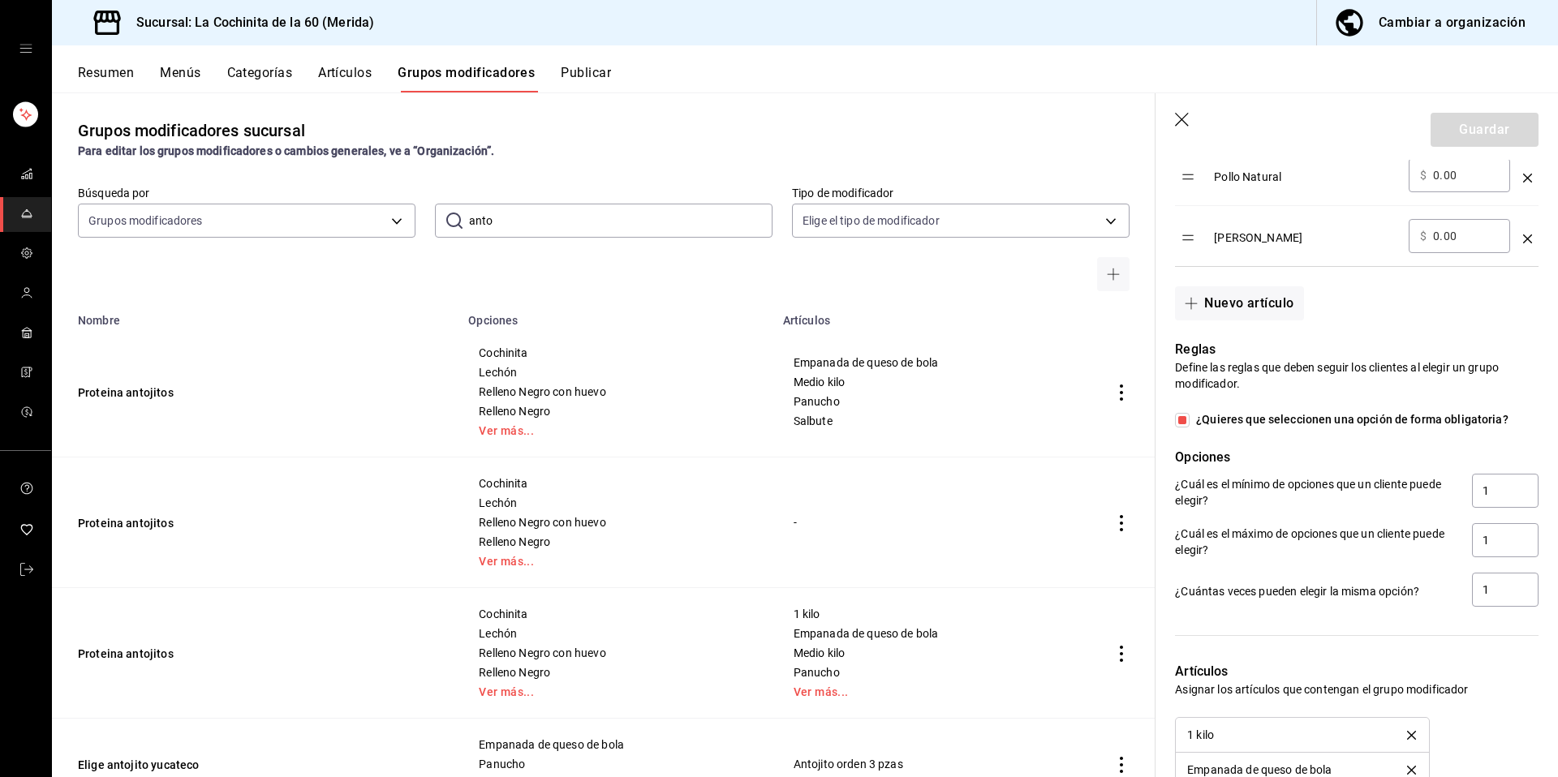
scroll to position [1241, 0]
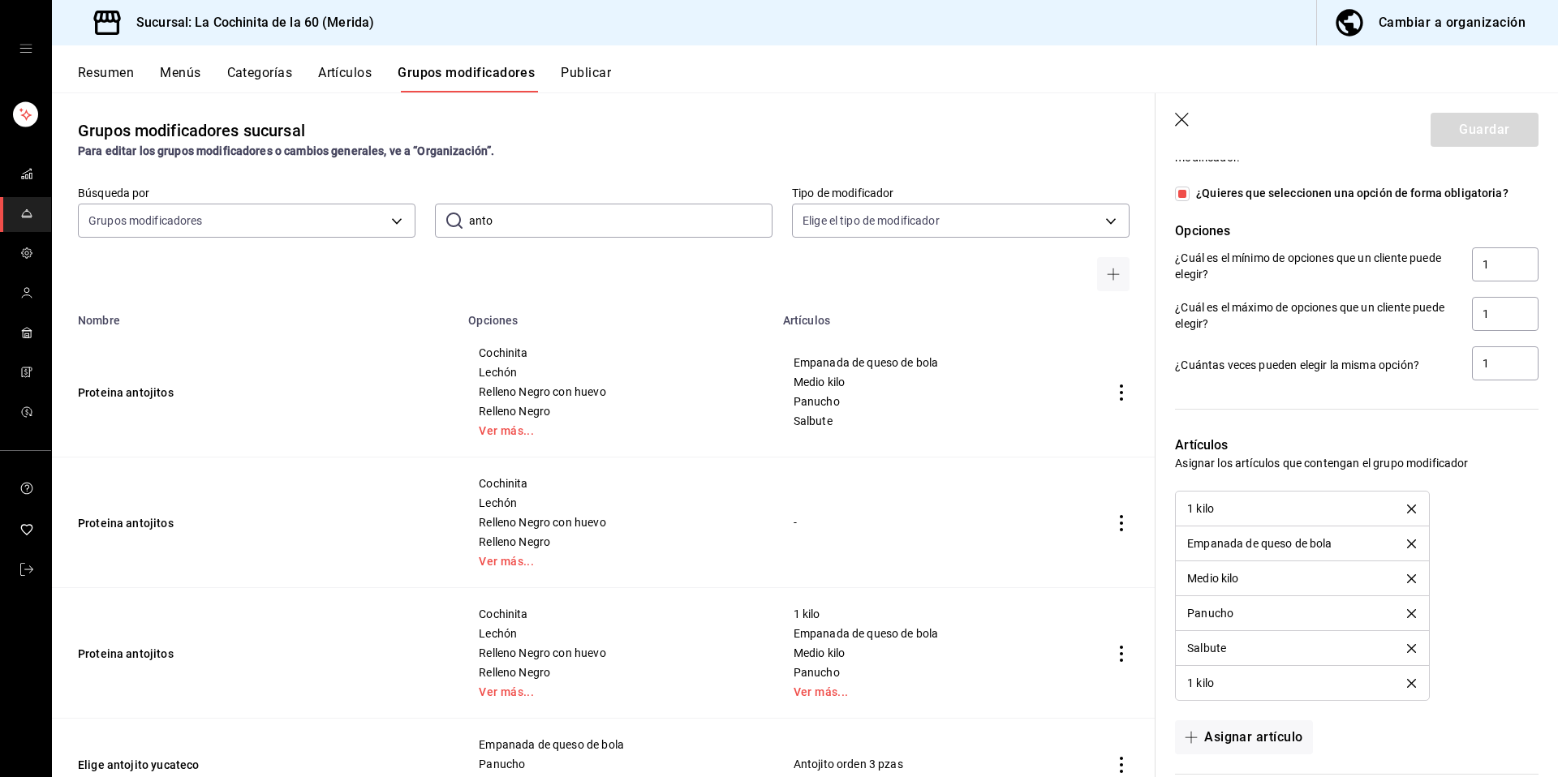
click at [1181, 189] on input "¿Quieres que seleccionen una opción de forma obligatoria?" at bounding box center [1182, 194] width 15 height 15
checkbox input "false"
type input "0"
click at [1460, 135] on button "Guardar" at bounding box center [1485, 130] width 108 height 34
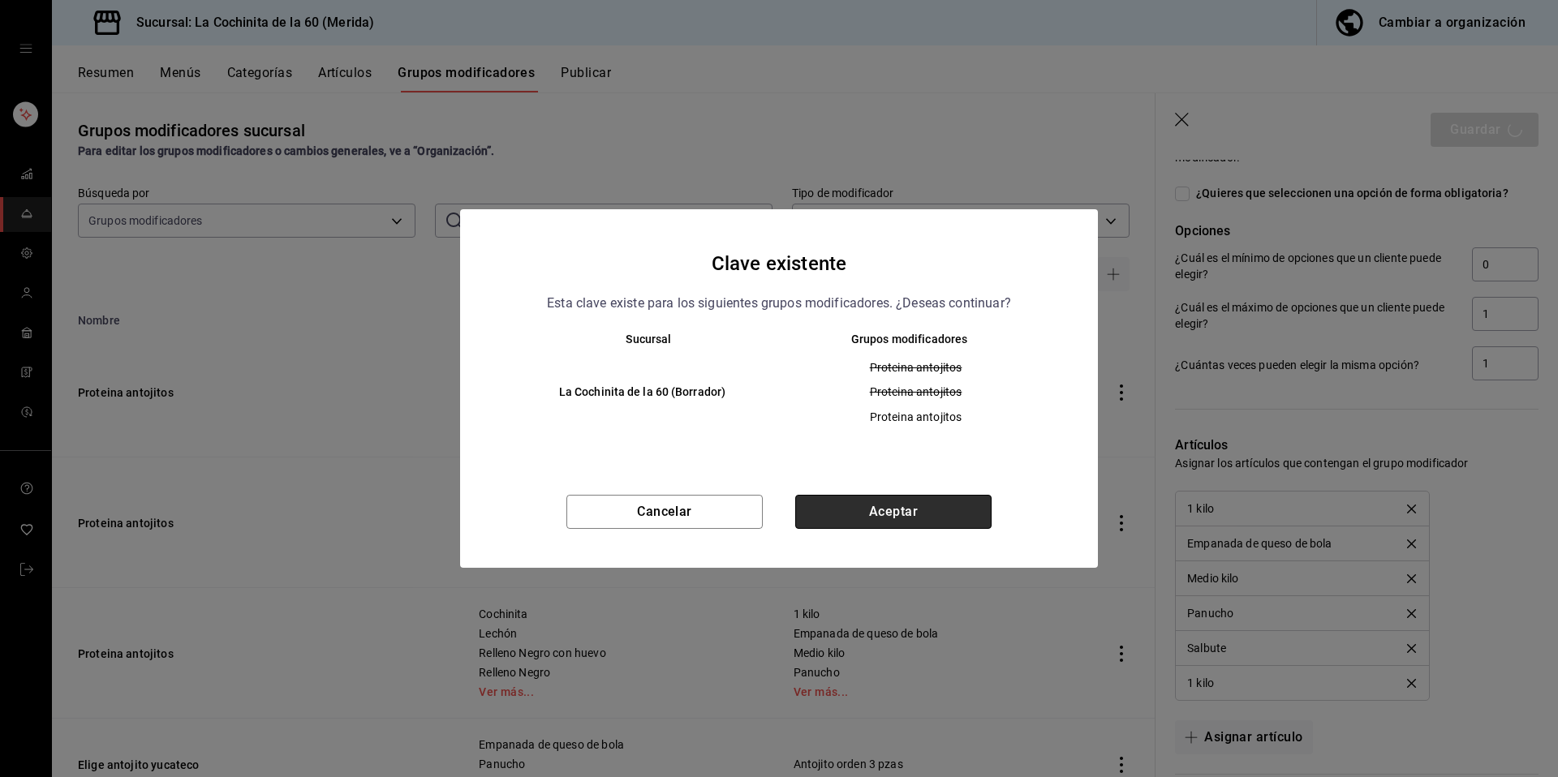
click at [932, 510] on button "Aceptar" at bounding box center [893, 512] width 196 height 34
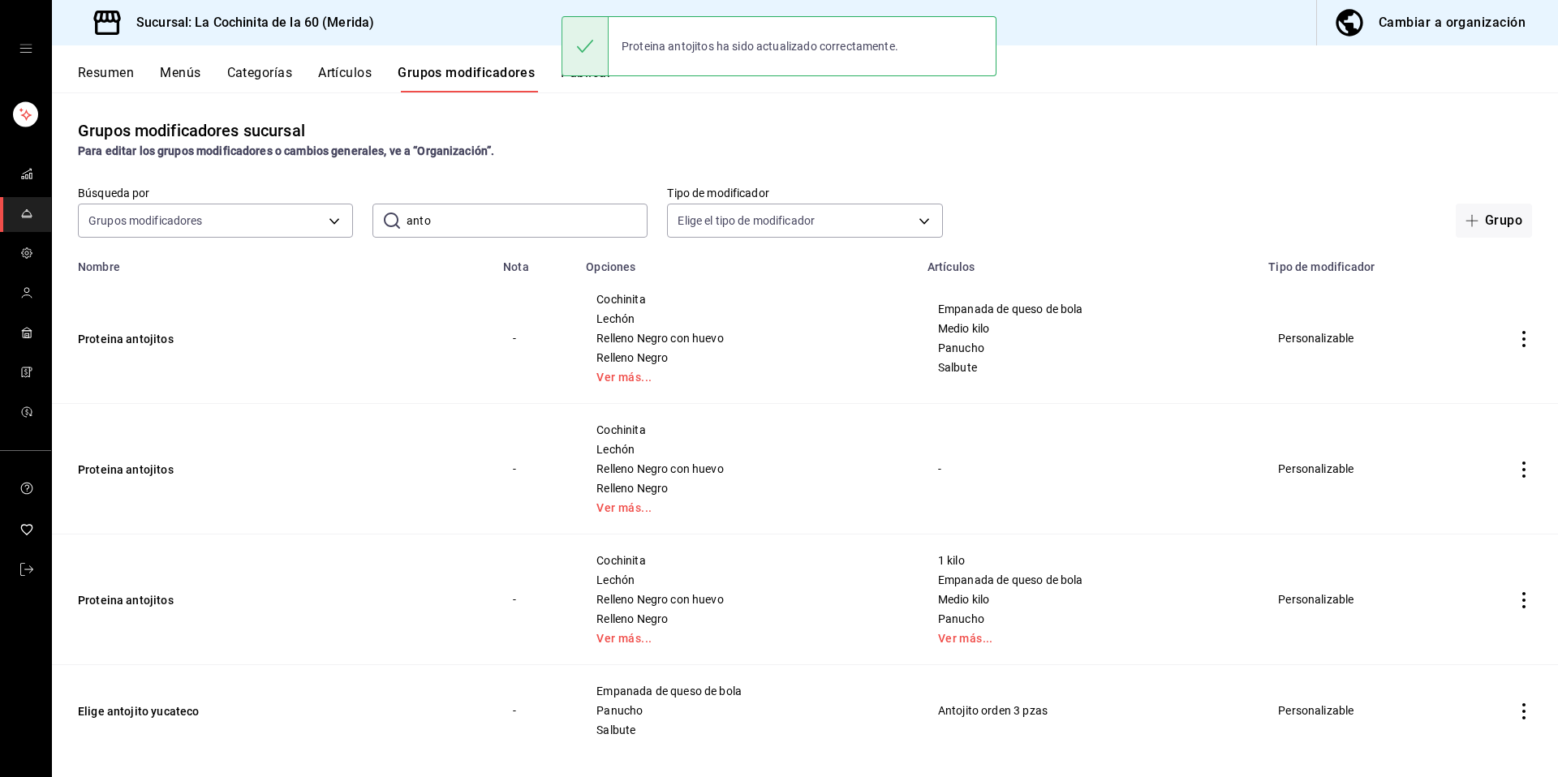
click at [1275, 118] on div "Grupos modificadores sucursal Para editar los grupos modificadores o cambios ge…" at bounding box center [805, 435] width 1506 height 684
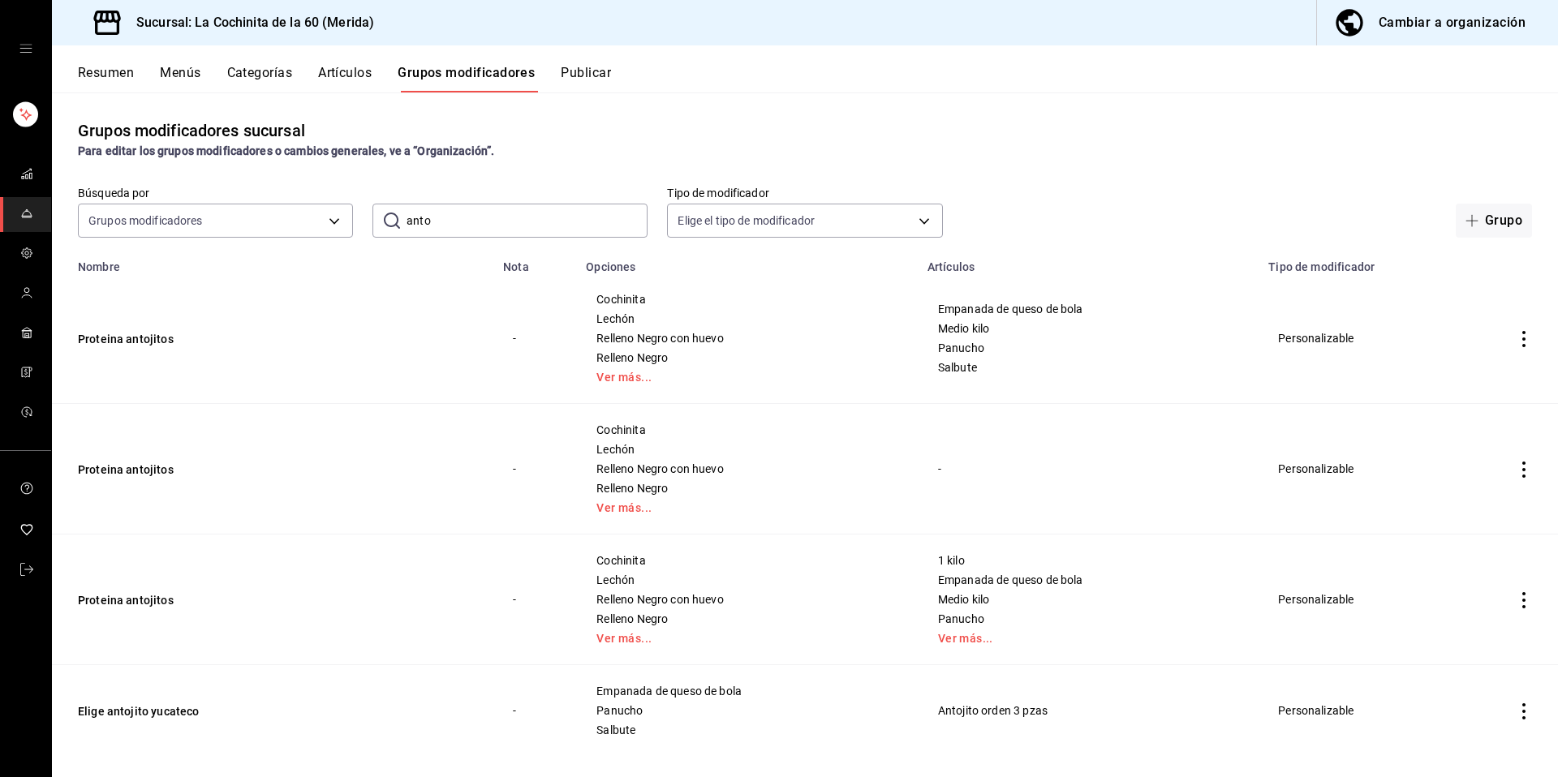
click at [618, 77] on div "Resumen Menús Categorías Artículos Grupos modificadores Publicar" at bounding box center [818, 79] width 1480 height 28
click at [600, 74] on button "Publicar" at bounding box center [586, 79] width 50 height 28
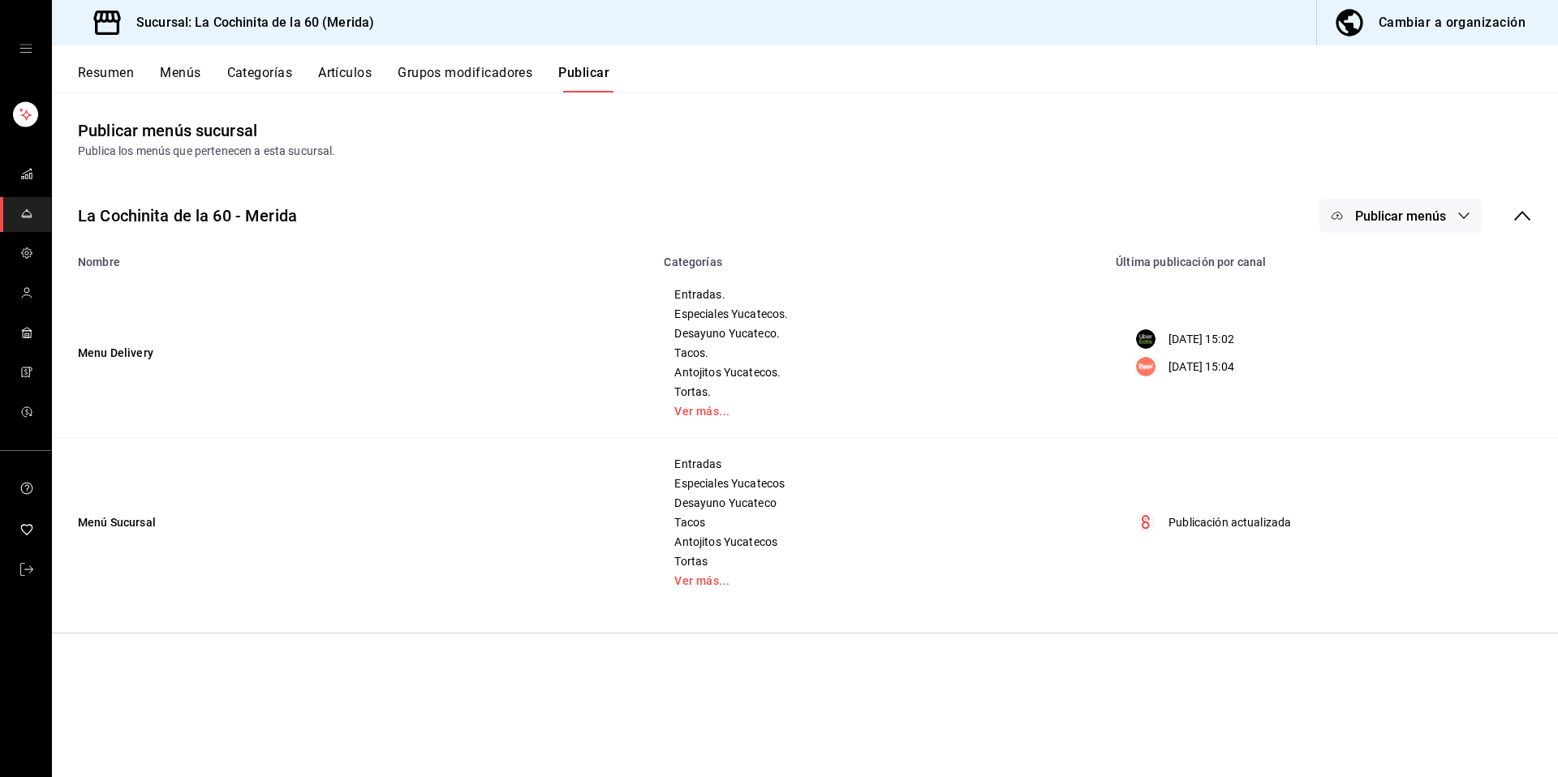
click at [1379, 218] on span "Publicar menús" at bounding box center [1400, 216] width 91 height 15
click at [1389, 263] on span "Uber Eats" at bounding box center [1424, 268] width 78 height 17
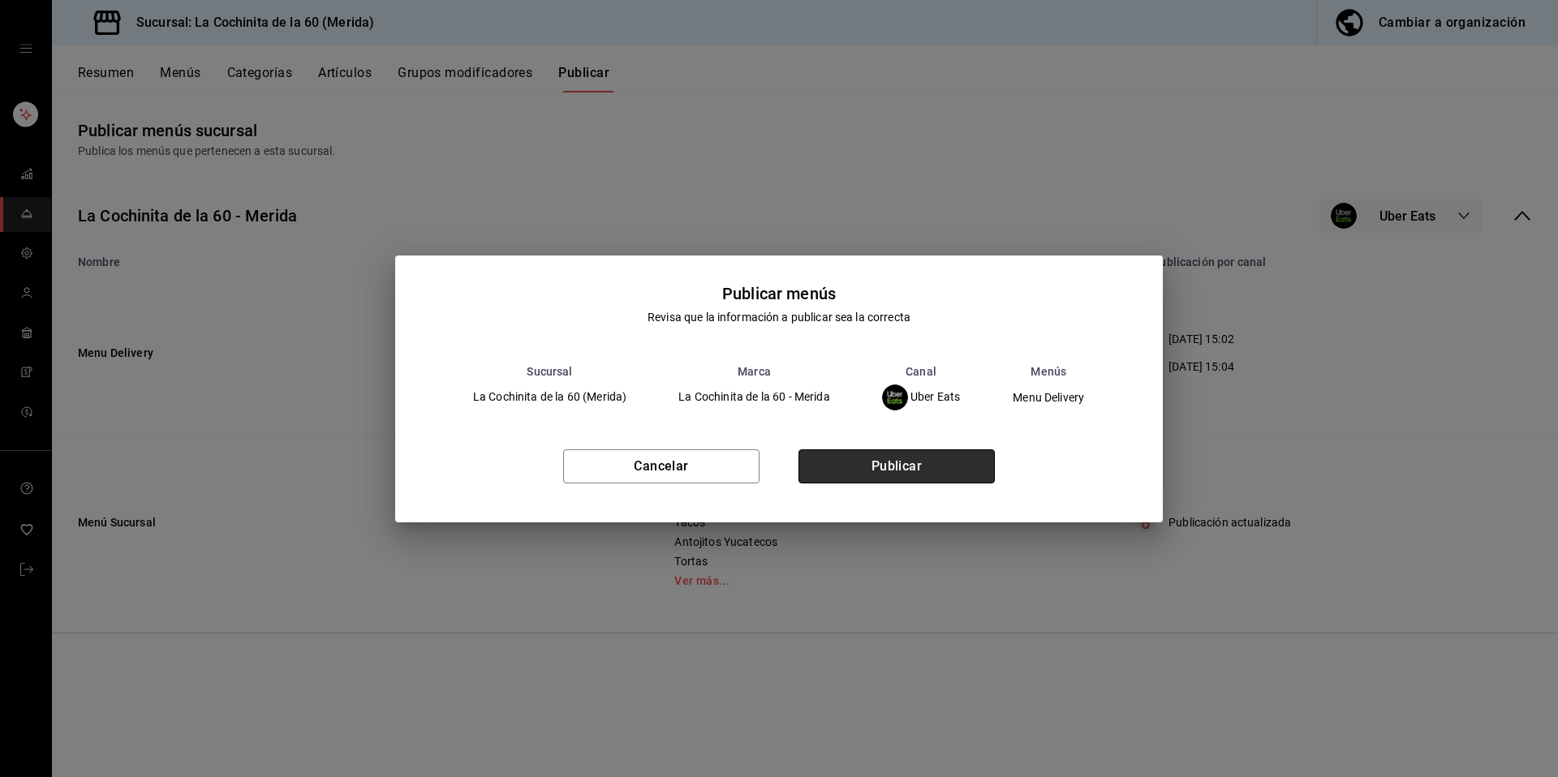
click at [932, 463] on button "Publicar" at bounding box center [896, 467] width 196 height 34
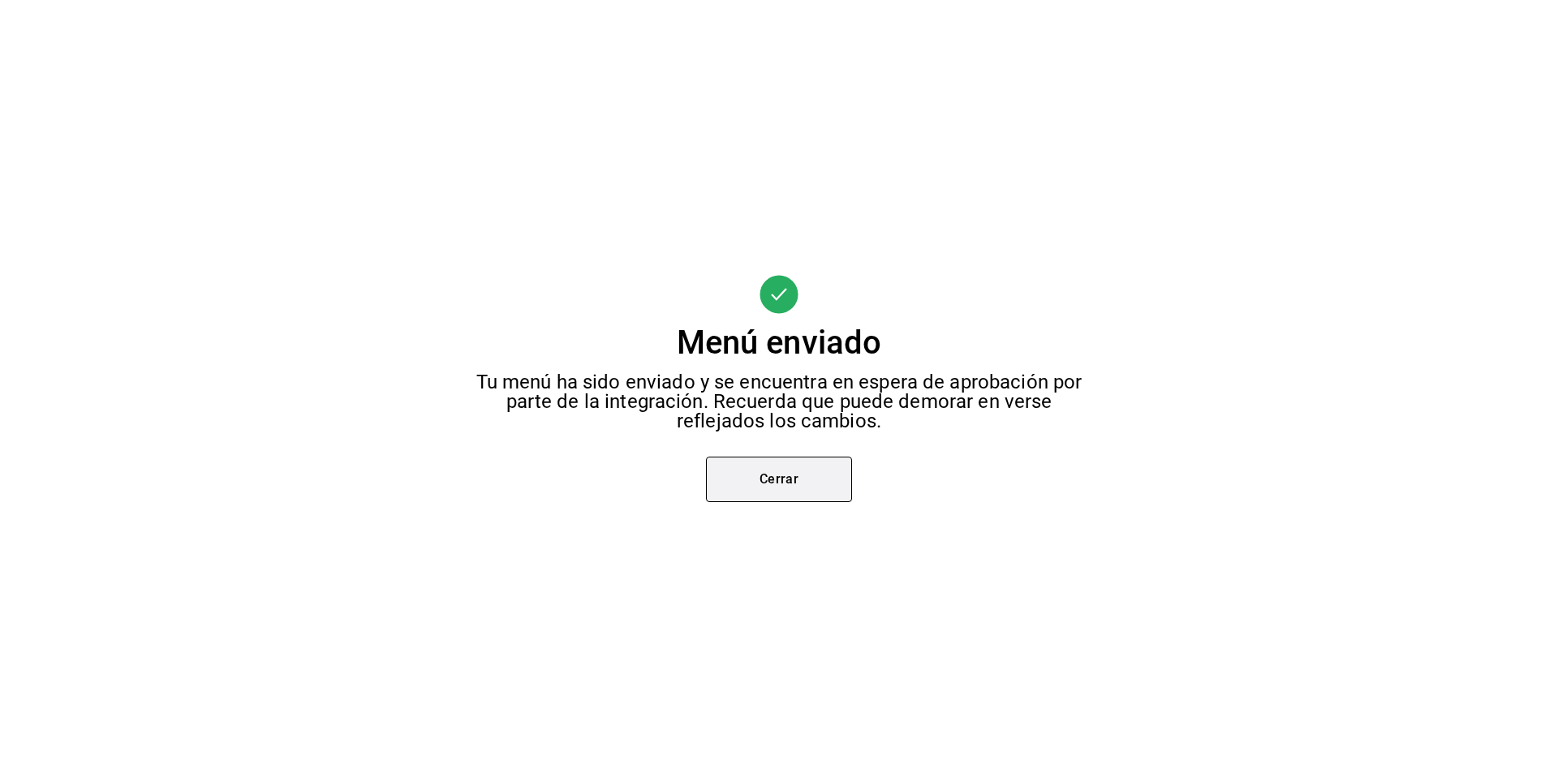
click at [824, 481] on button "Cerrar" at bounding box center [779, 479] width 146 height 45
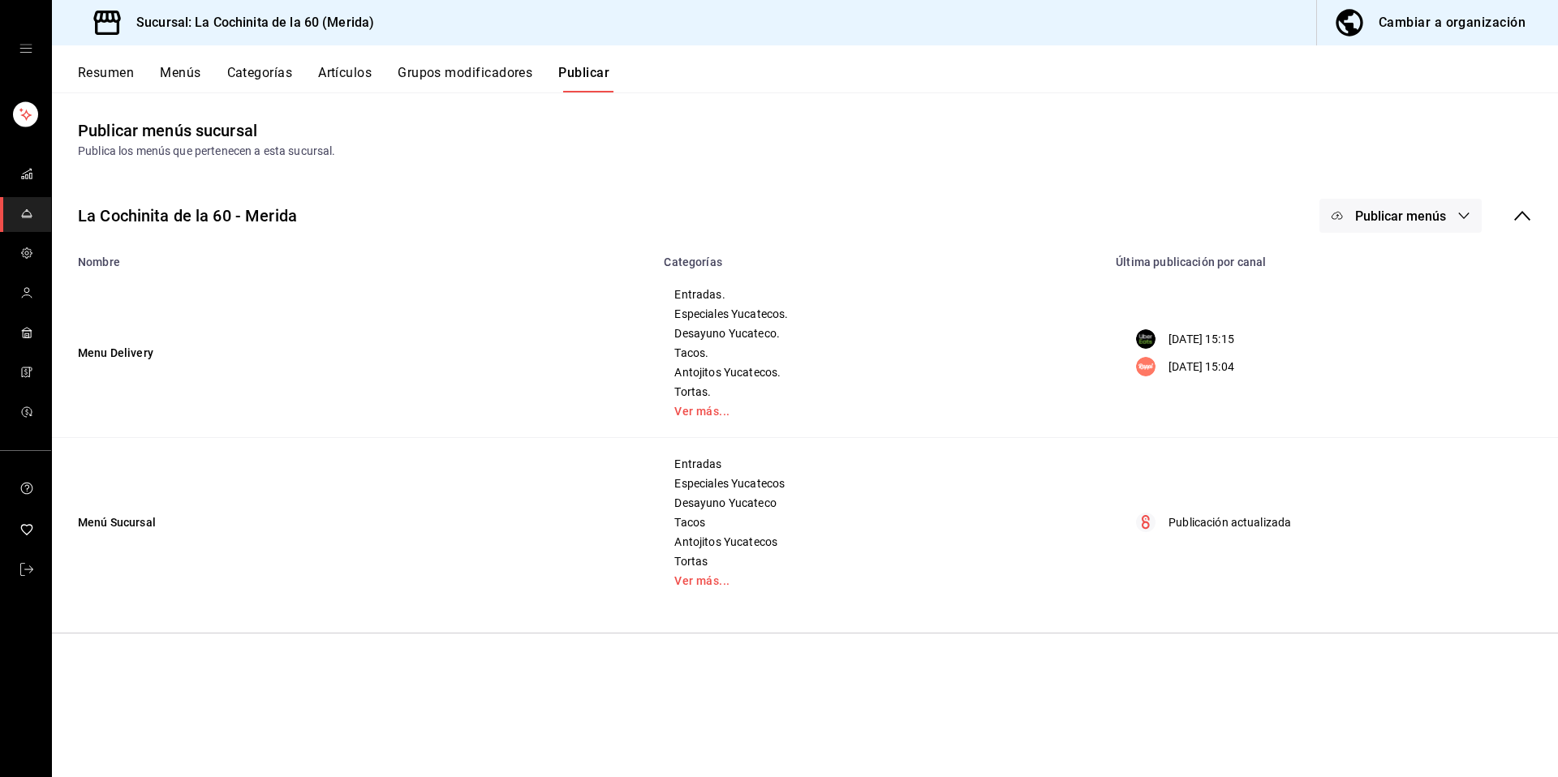
click at [1387, 223] on span "Publicar menús" at bounding box center [1400, 216] width 91 height 15
click at [1382, 306] on div at bounding box center [1362, 314] width 45 height 26
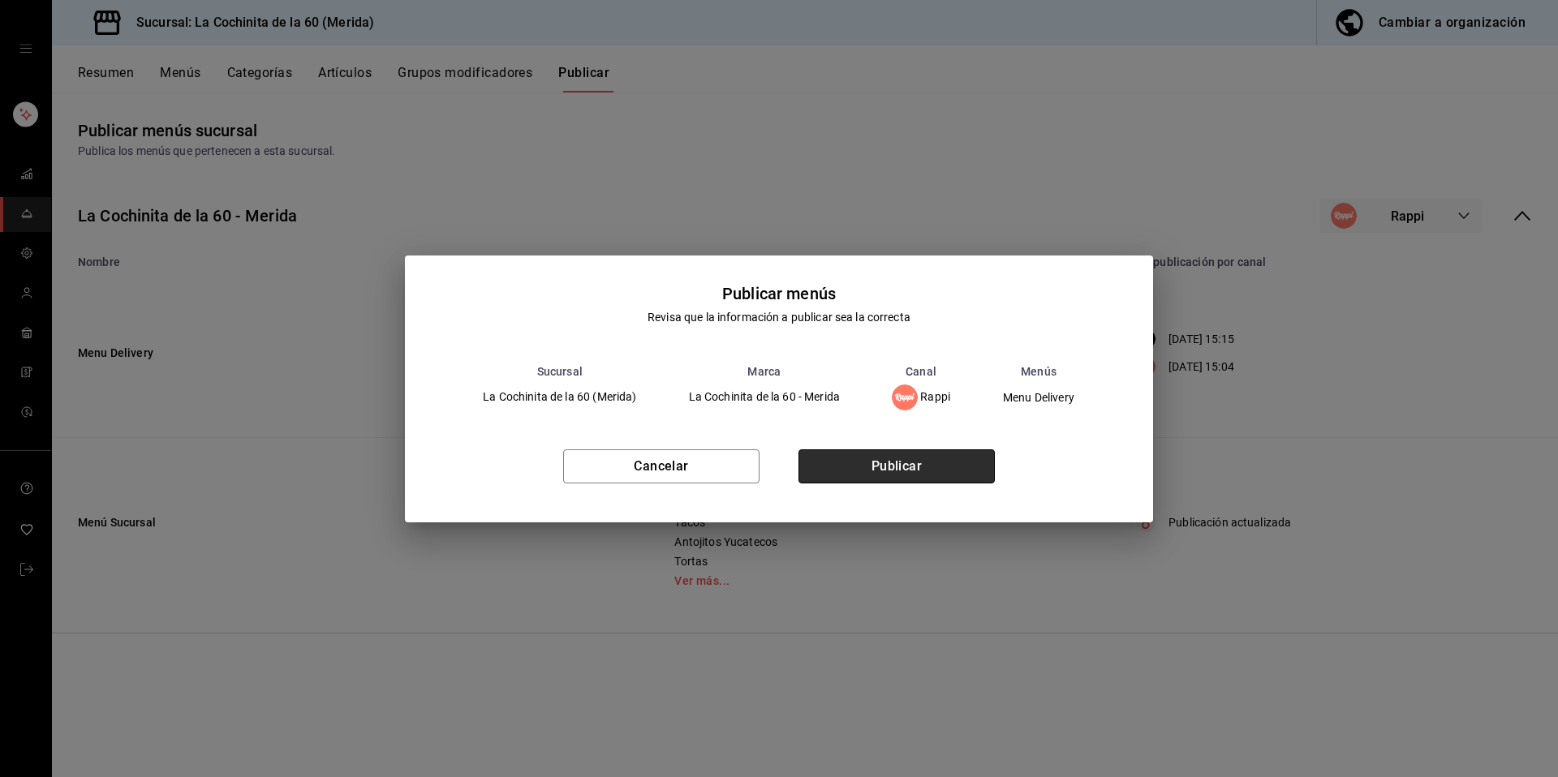
click at [956, 463] on button "Publicar" at bounding box center [896, 467] width 196 height 34
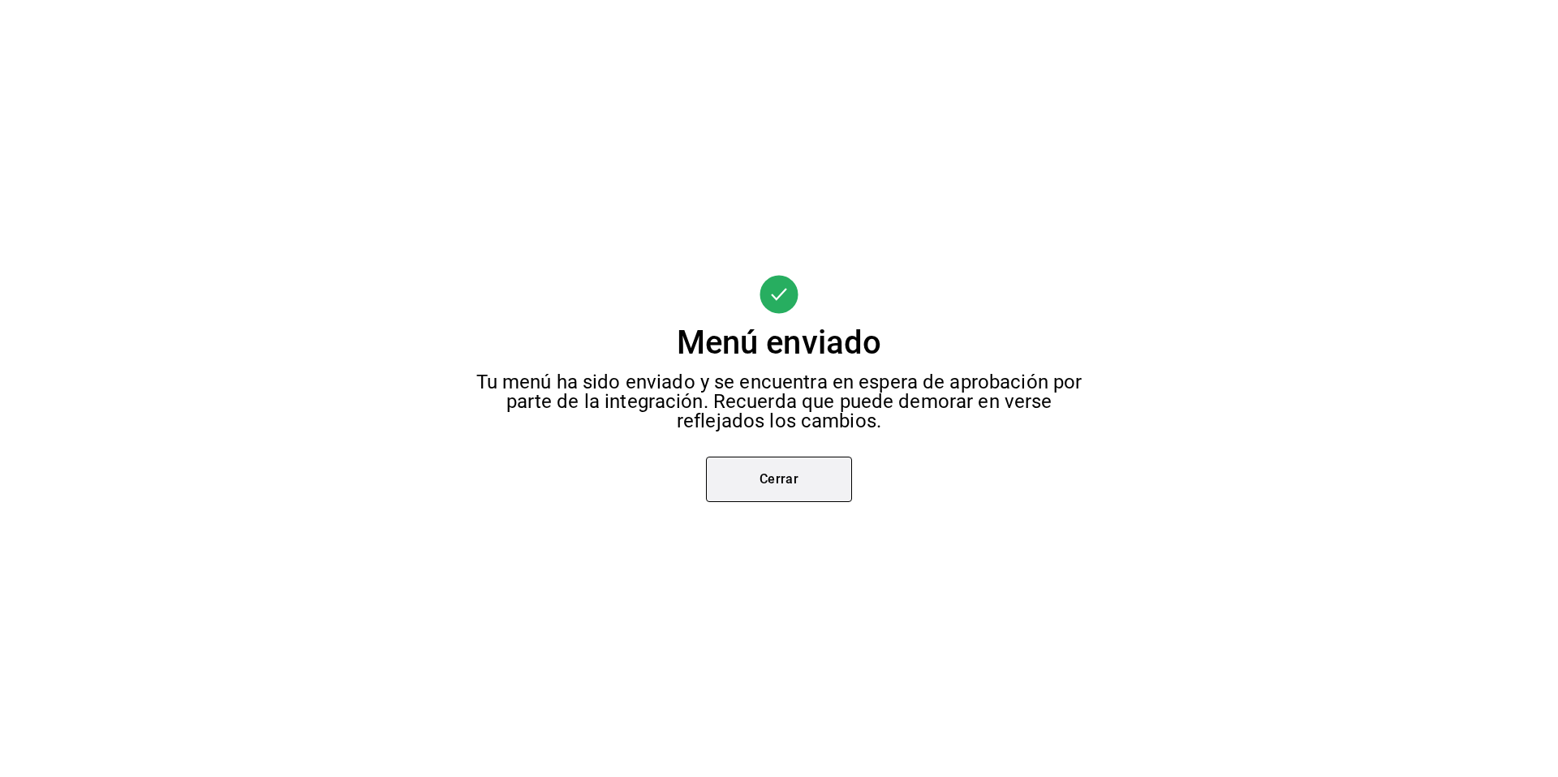
click at [790, 496] on button "Cerrar" at bounding box center [779, 479] width 146 height 45
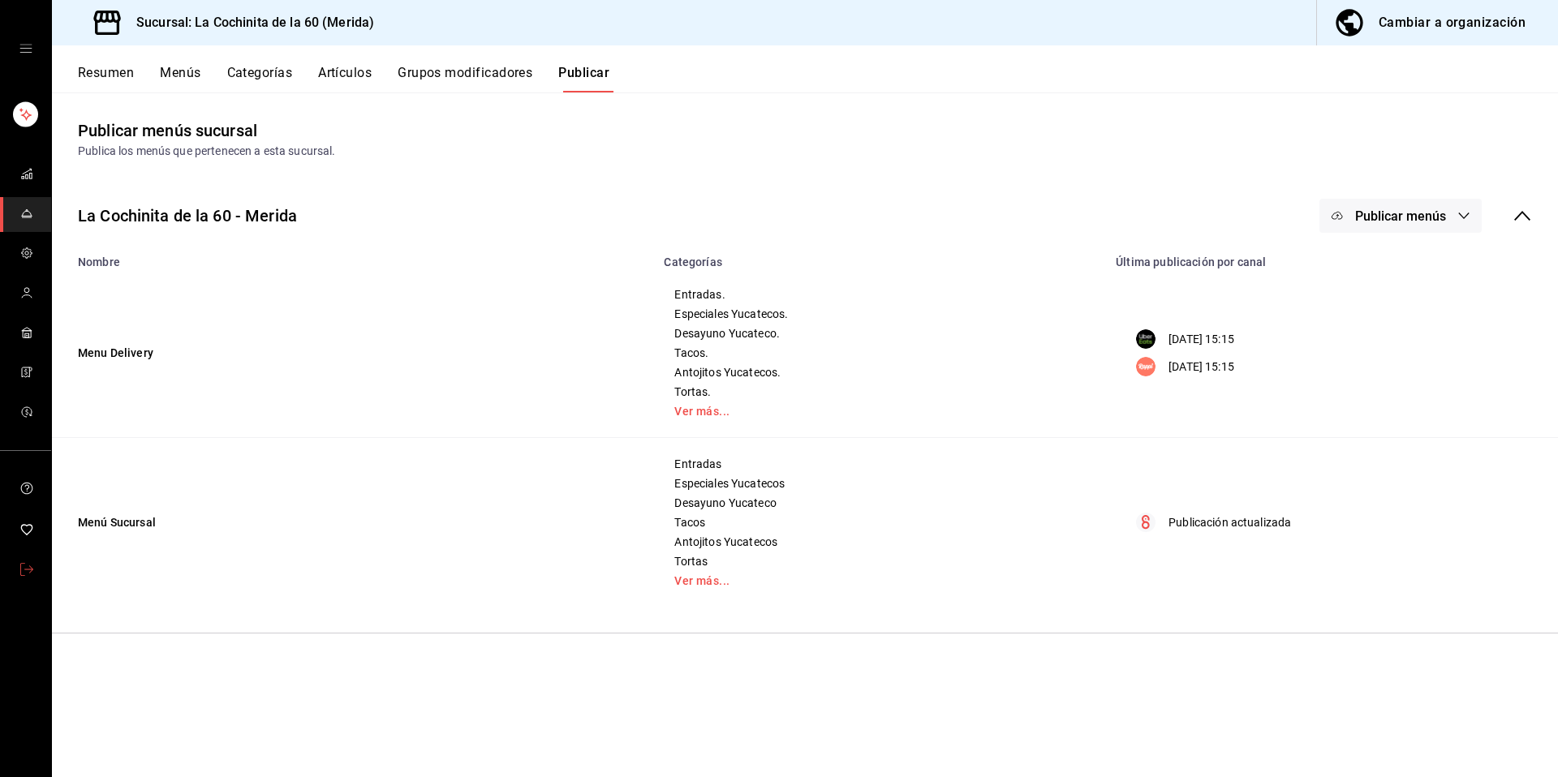
click at [26, 557] on link "mailbox folders" at bounding box center [25, 570] width 51 height 35
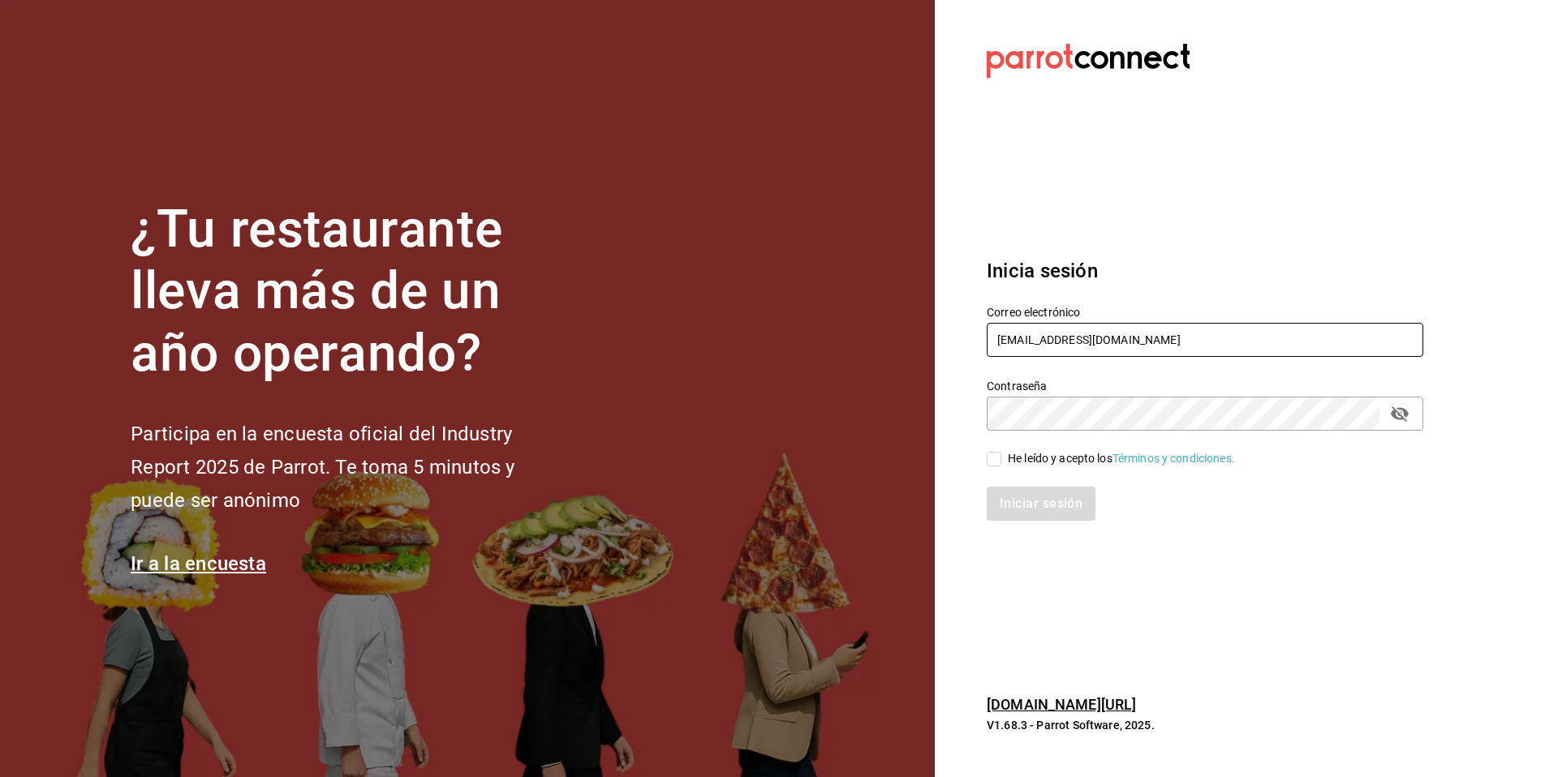
drag, startPoint x: 1125, startPoint y: 346, endPoint x: 951, endPoint y: 333, distance: 174.9
click at [951, 333] on section "Datos incorrectos. Verifica que tu Correo o Contraseña estén bien escritos. Ini…" at bounding box center [1198, 388] width 527 height 777
type input "gorditas@donadina.com"
click at [1056, 454] on div "He leído y acepto los Términos y condiciones." at bounding box center [1121, 458] width 227 height 17
click at [1001, 454] on input "He leído y acepto los Términos y condiciones." at bounding box center [994, 459] width 15 height 15
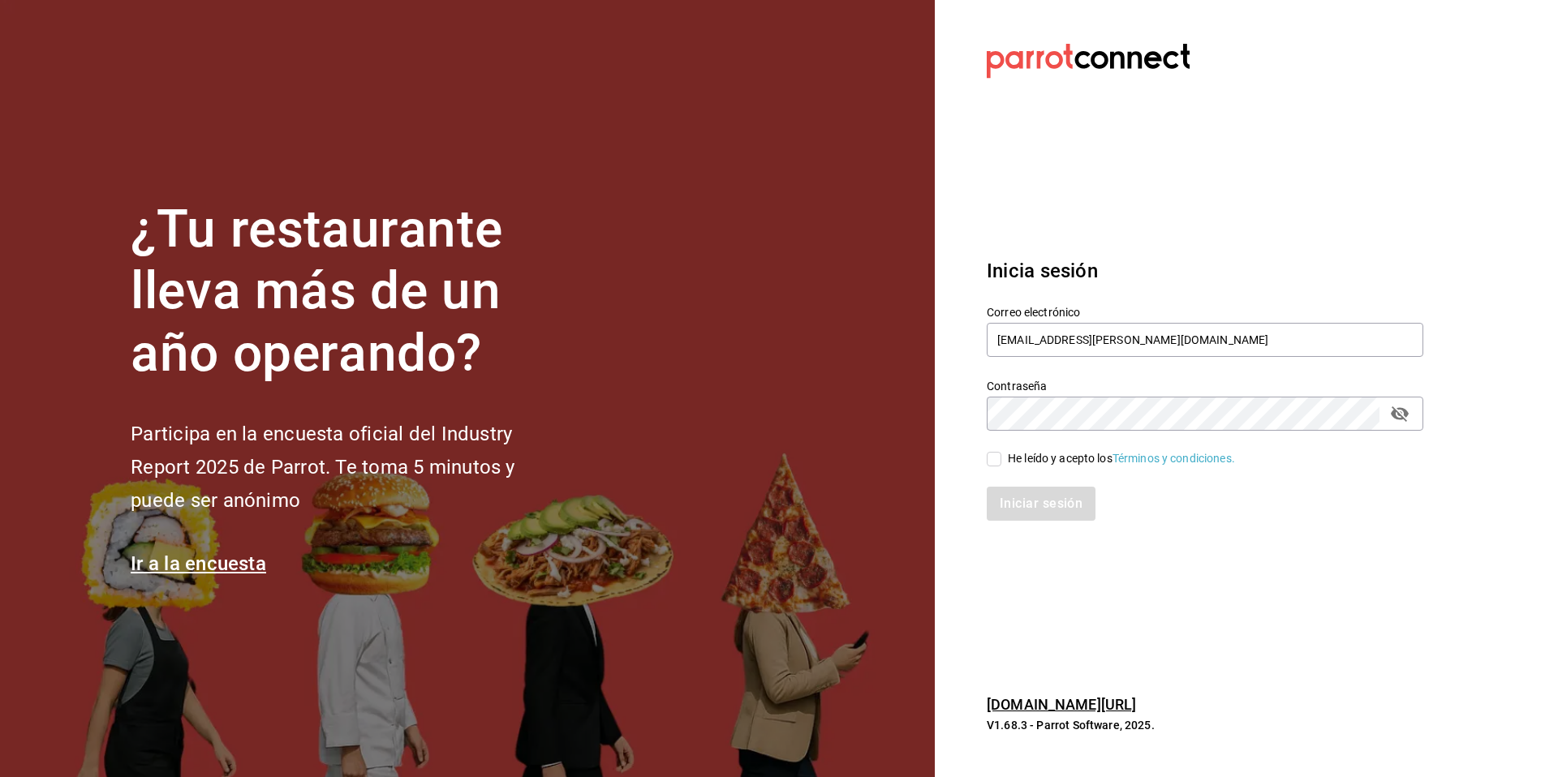
checkbox input "true"
click at [1031, 521] on div "Inicia sesión Correo electrónico gorditas@donadina.com Contraseña Contraseña He…" at bounding box center [1205, 389] width 437 height 304
click at [1067, 508] on button "Iniciar sesión" at bounding box center [1042, 504] width 110 height 34
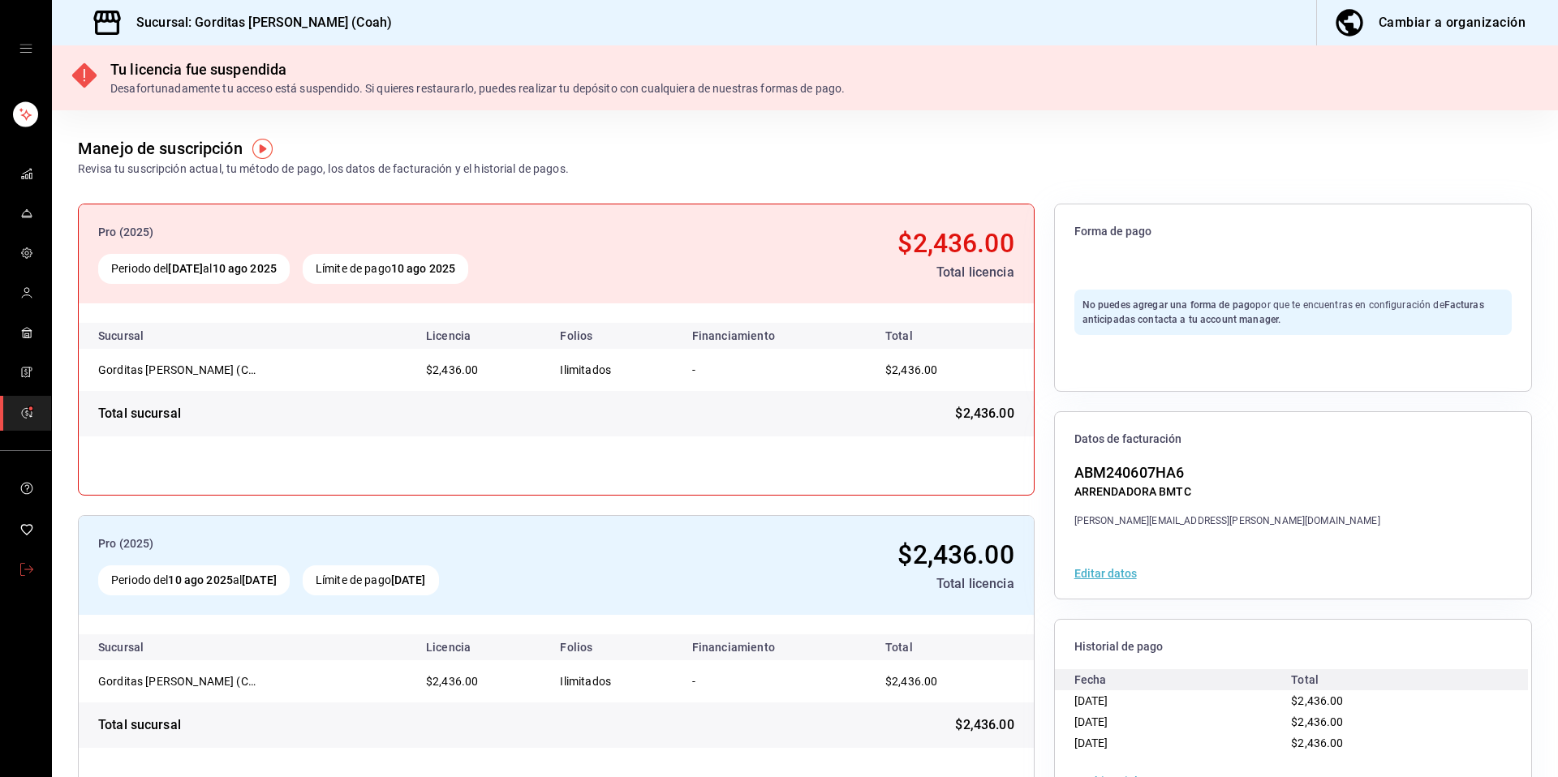
click at [20, 581] on span "mailbox folders" at bounding box center [26, 571] width 13 height 22
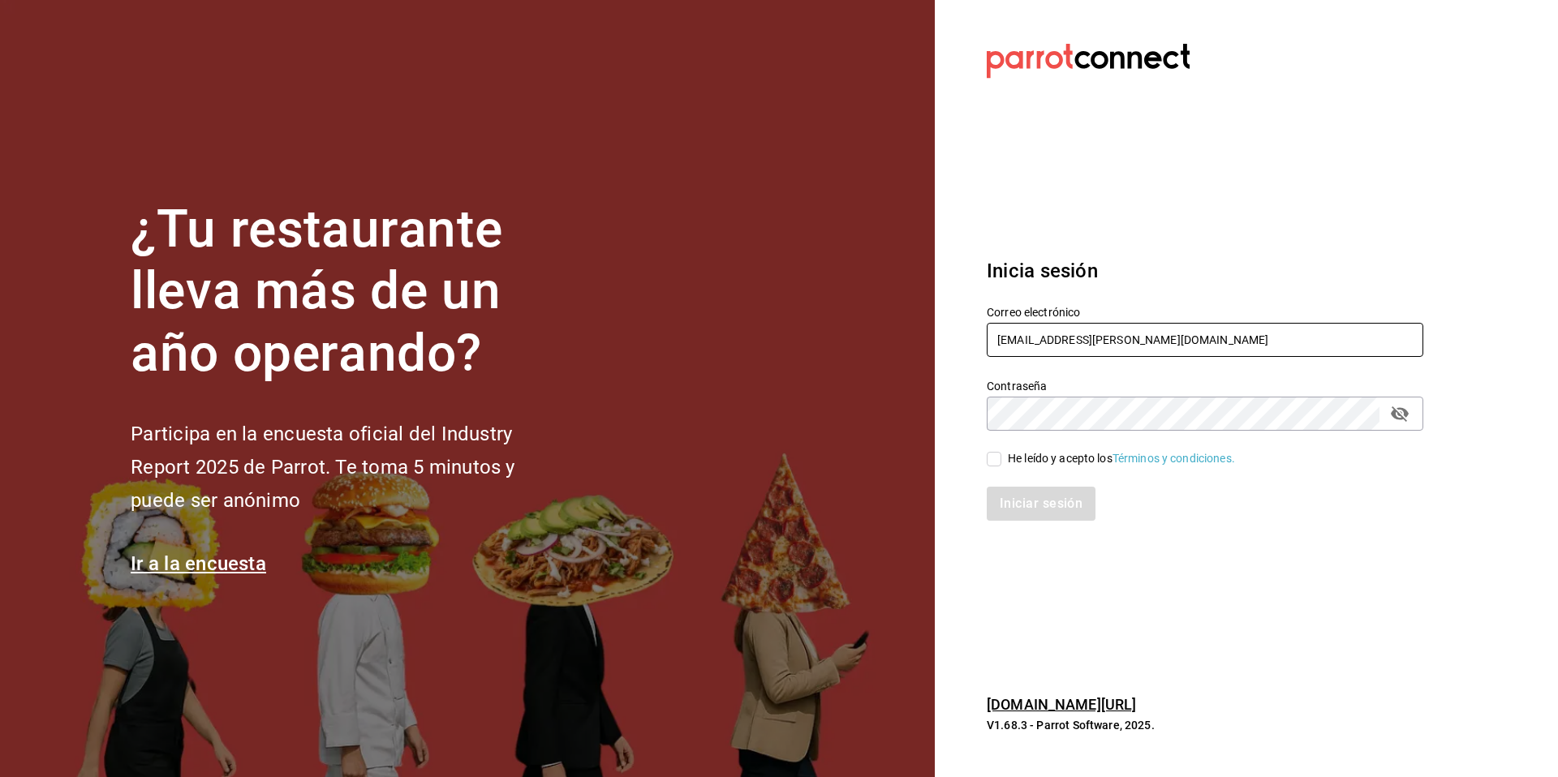
drag, startPoint x: 1173, startPoint y: 341, endPoint x: 975, endPoint y: 335, distance: 198.1
click at [975, 335] on div "Correo electrónico [EMAIL_ADDRESS][PERSON_NAME][DOMAIN_NAME]" at bounding box center [1195, 323] width 456 height 74
type input "[EMAIL_ADDRESS][DOMAIN_NAME]"
click at [1006, 454] on span "He leído y acepto los Términos y condiciones." at bounding box center [1118, 458] width 234 height 17
click at [1001, 454] on input "He leído y acepto los Términos y condiciones." at bounding box center [994, 459] width 15 height 15
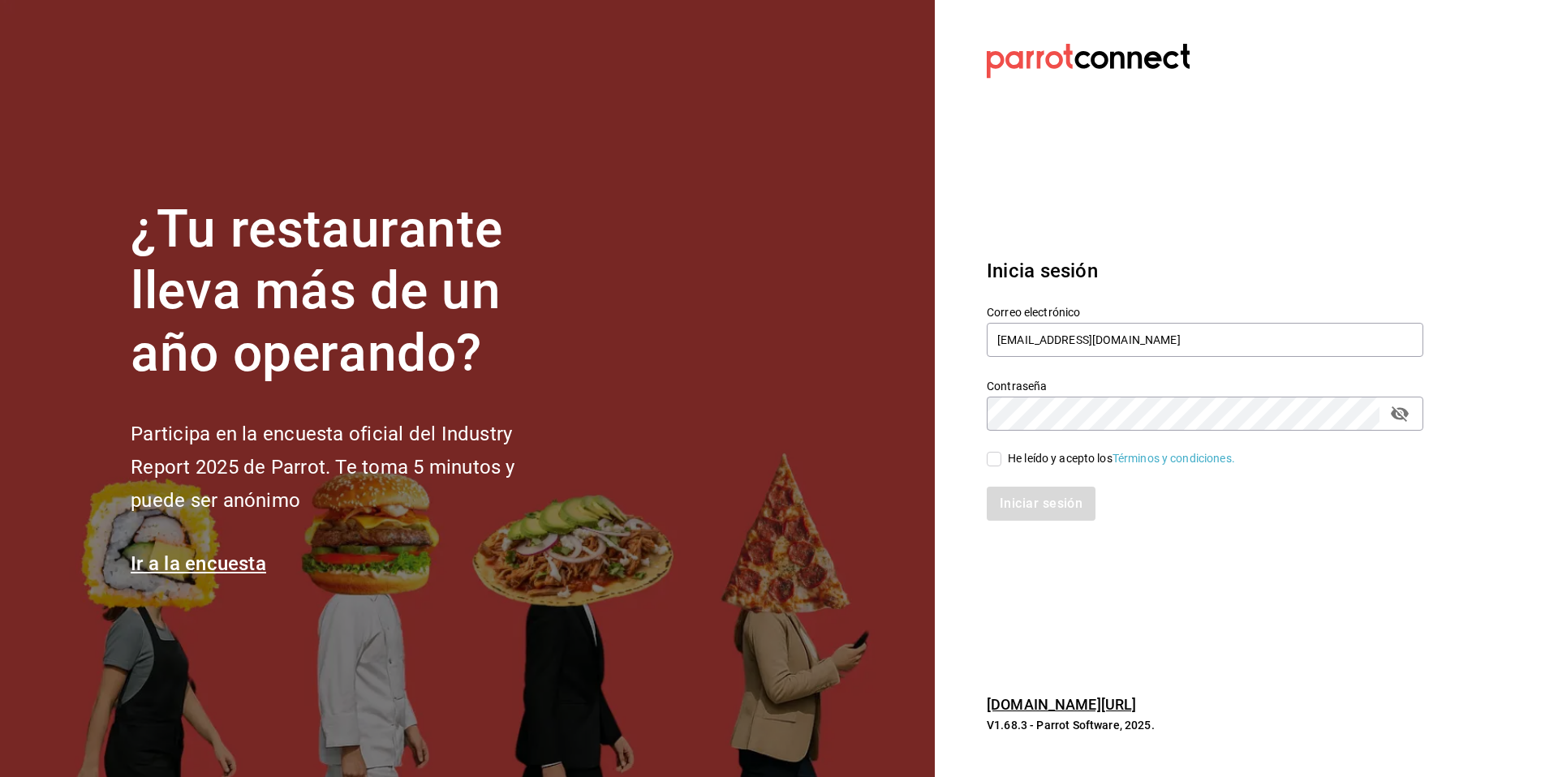
checkbox input "true"
click at [1041, 508] on button "Iniciar sesión" at bounding box center [1042, 504] width 110 height 34
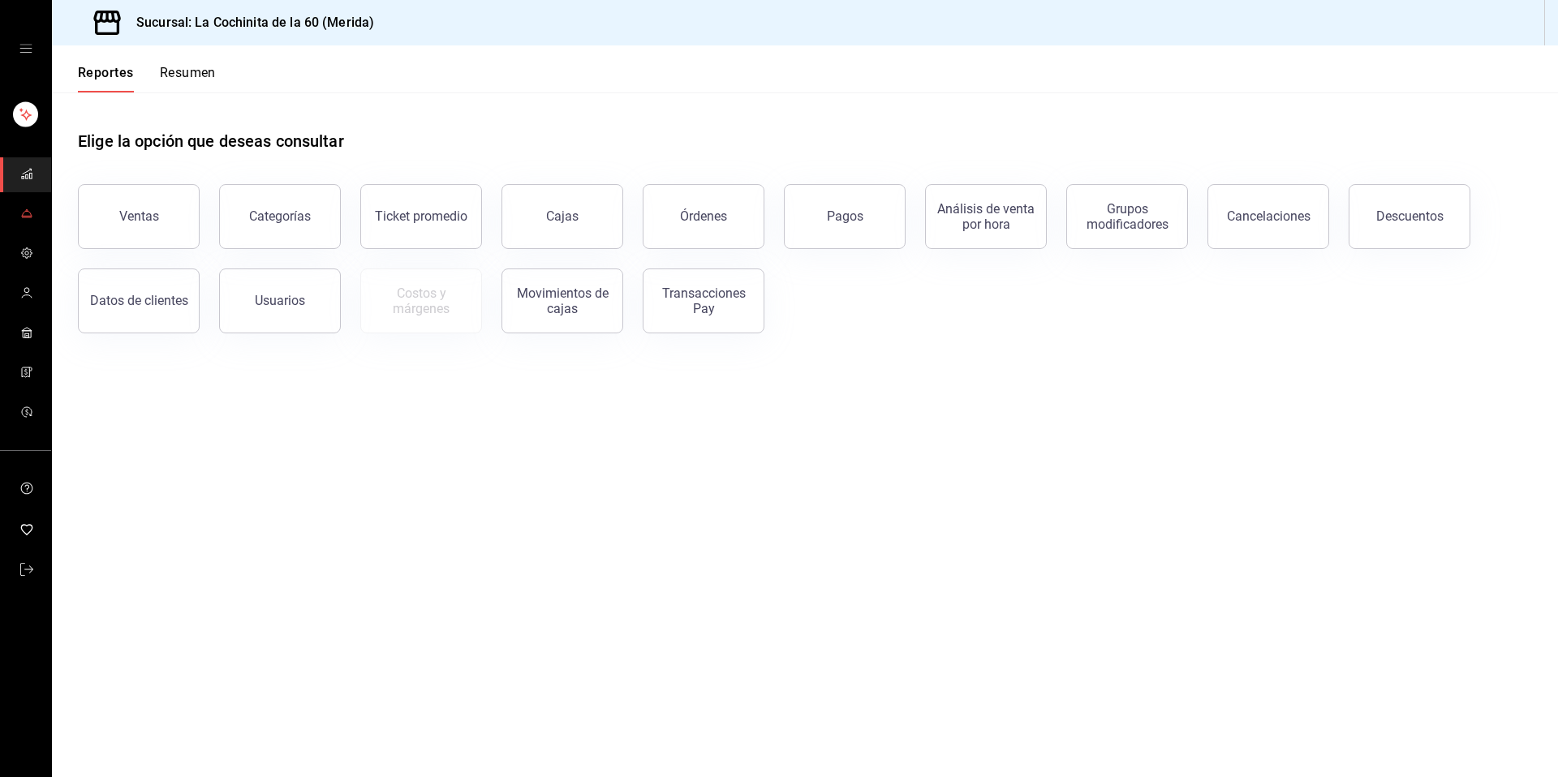
click at [21, 211] on icon "mailbox folders" at bounding box center [26, 213] width 13 height 13
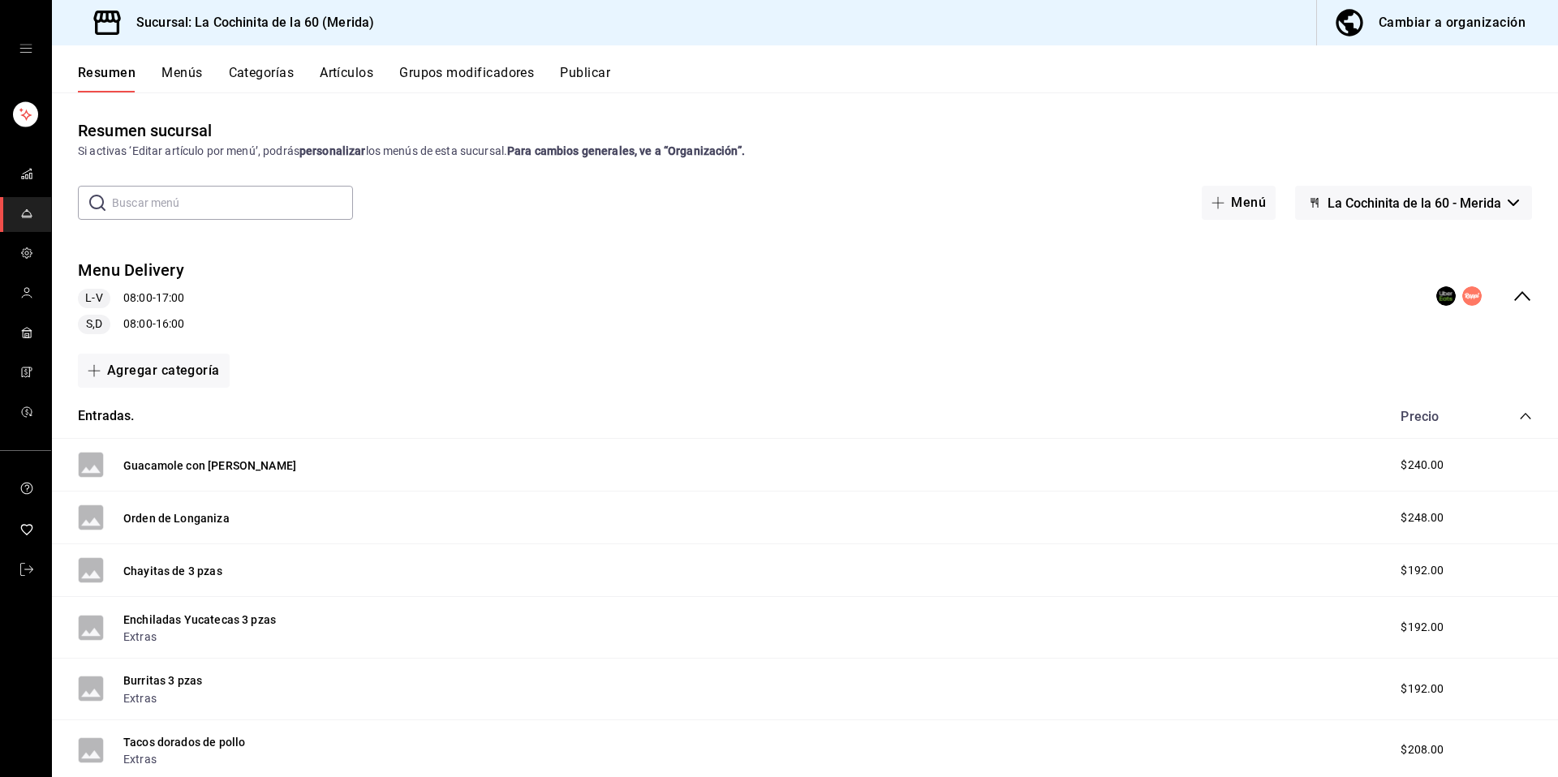
click at [439, 63] on div "Resumen Menús Categorías Artículos Grupos modificadores Publicar" at bounding box center [805, 68] width 1506 height 47
click at [462, 75] on button "Grupos modificadores" at bounding box center [466, 79] width 135 height 28
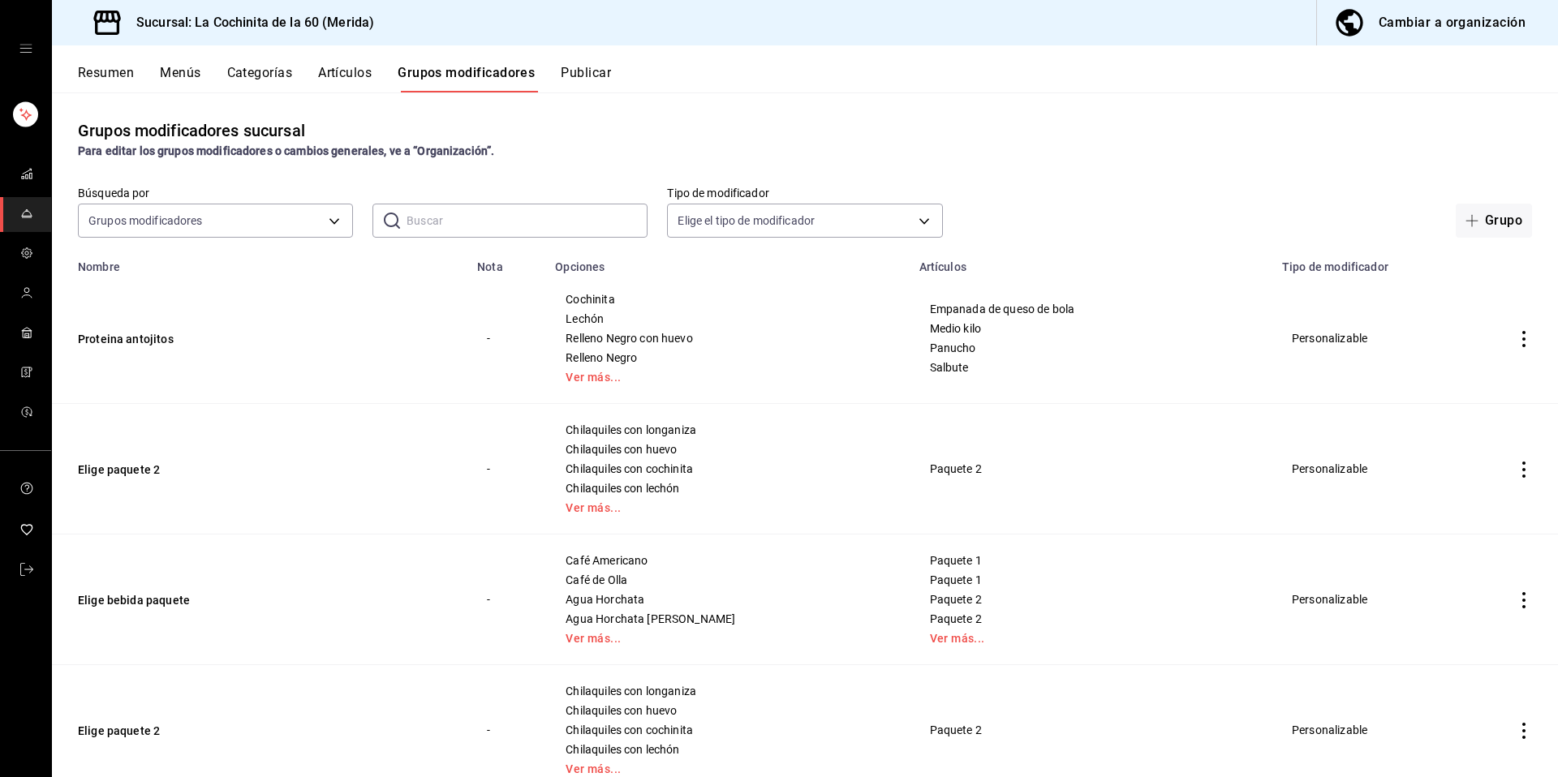
click at [346, 78] on button "Artículos" at bounding box center [345, 79] width 54 height 28
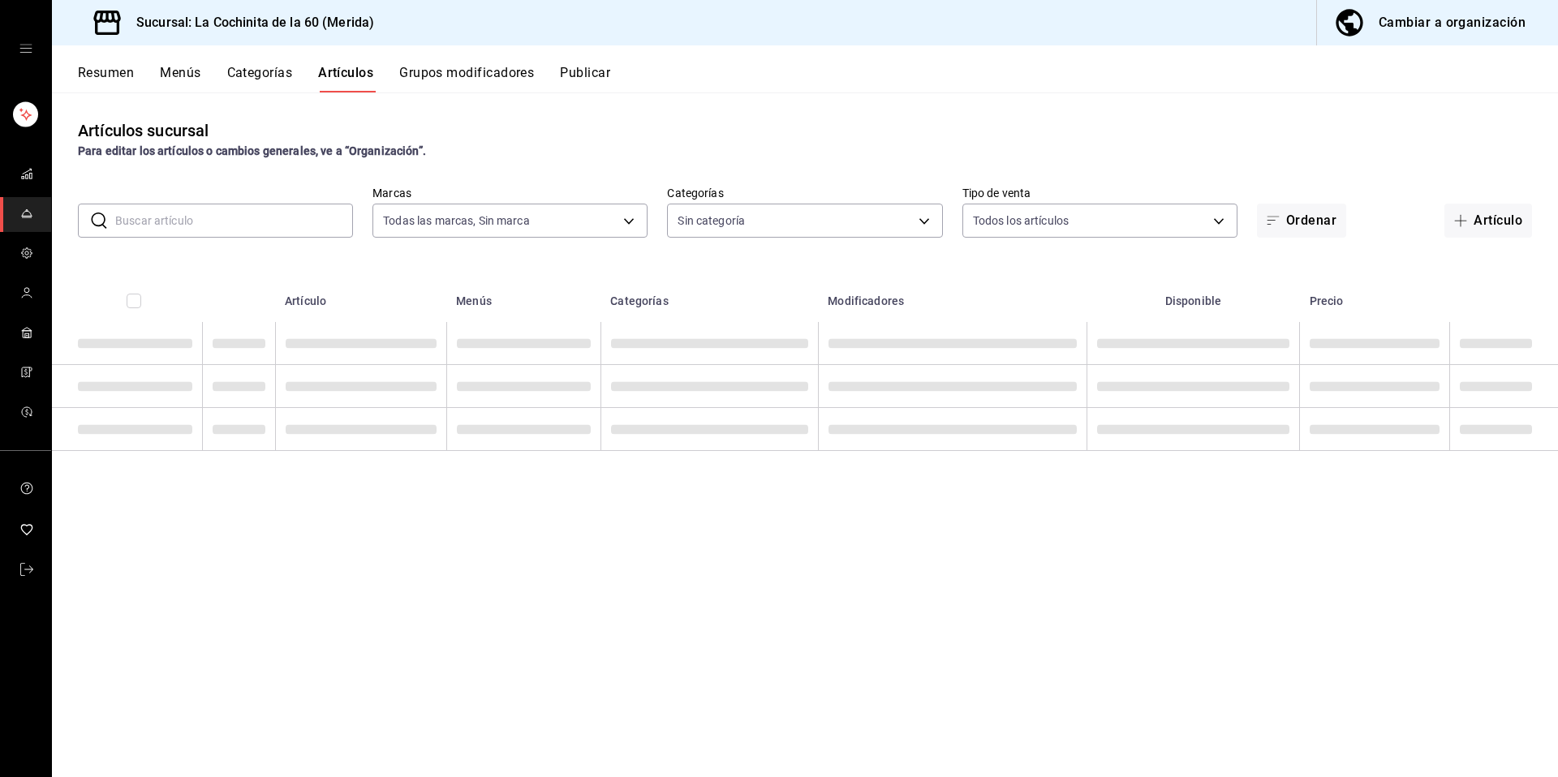
type input "268ce8d1-4722-4411-a626-51c418737468"
type input "cf8b5d9a-166c-4b97-a20e-5714138213e1,9b19a878-138e-43f8-8e93-308546fe6856,0650d…"
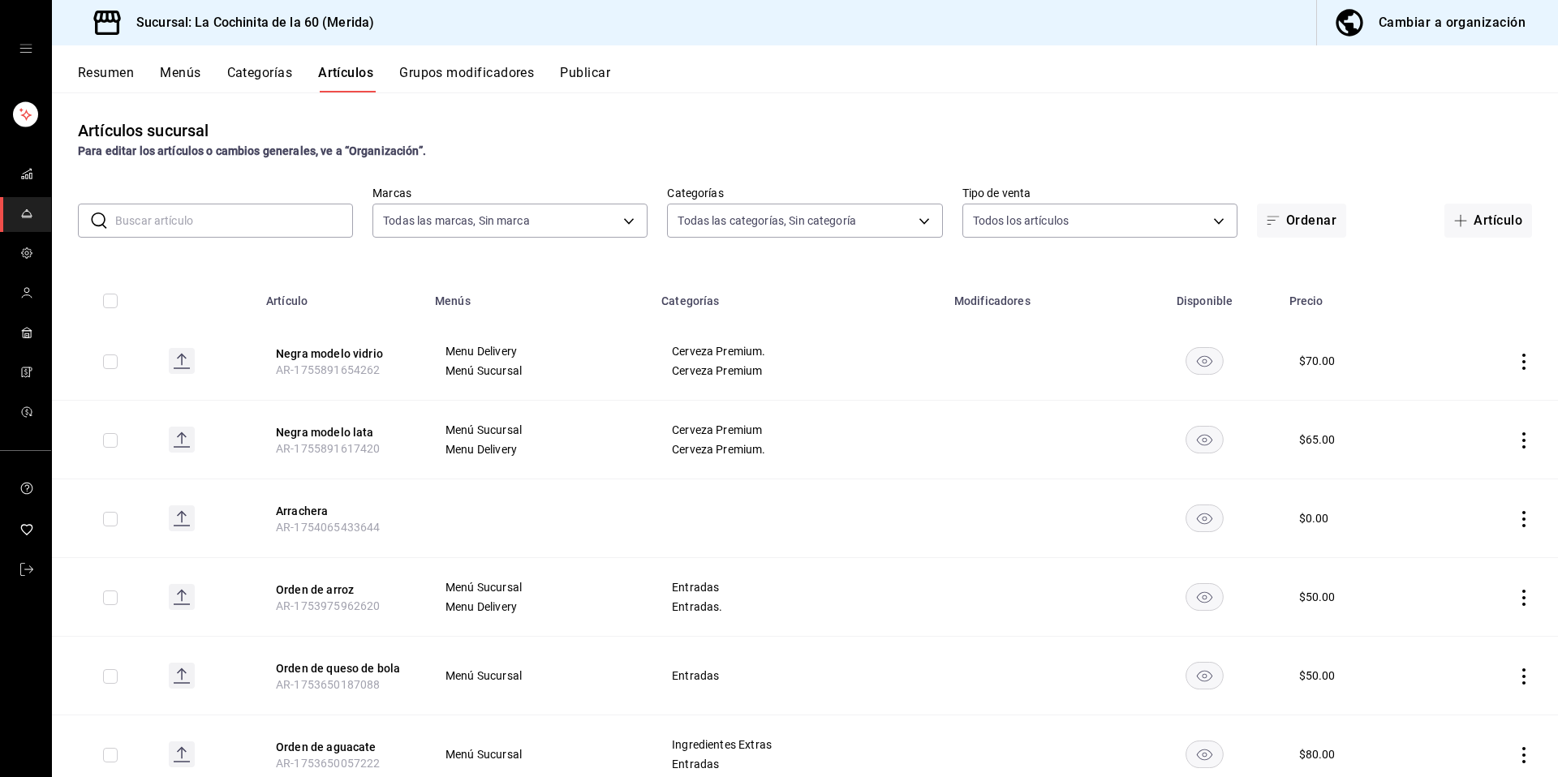
click at [286, 233] on input "text" at bounding box center [234, 220] width 238 height 32
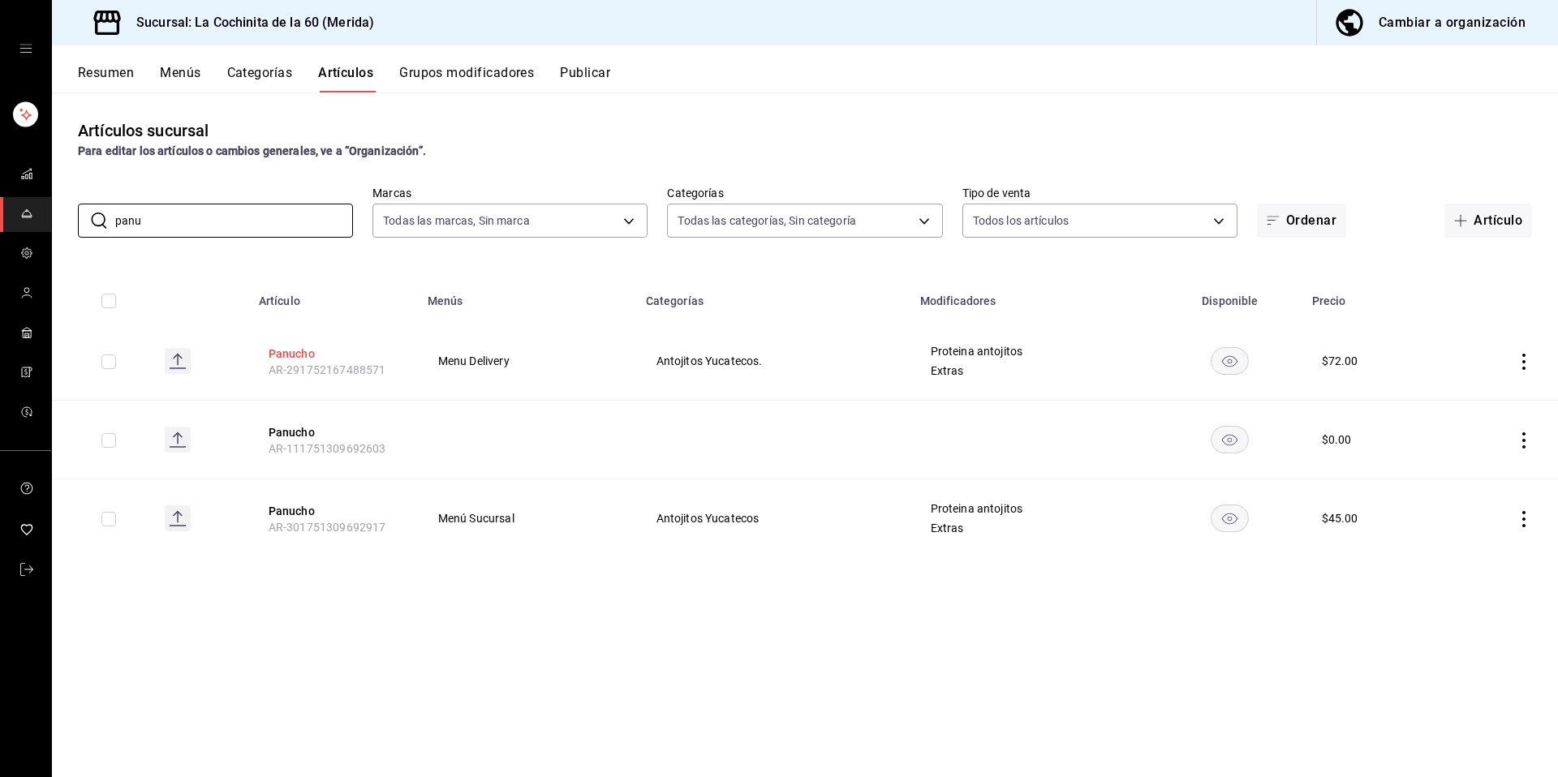
type input "panu"
click at [323, 357] on button "Panucho" at bounding box center [334, 354] width 130 height 16
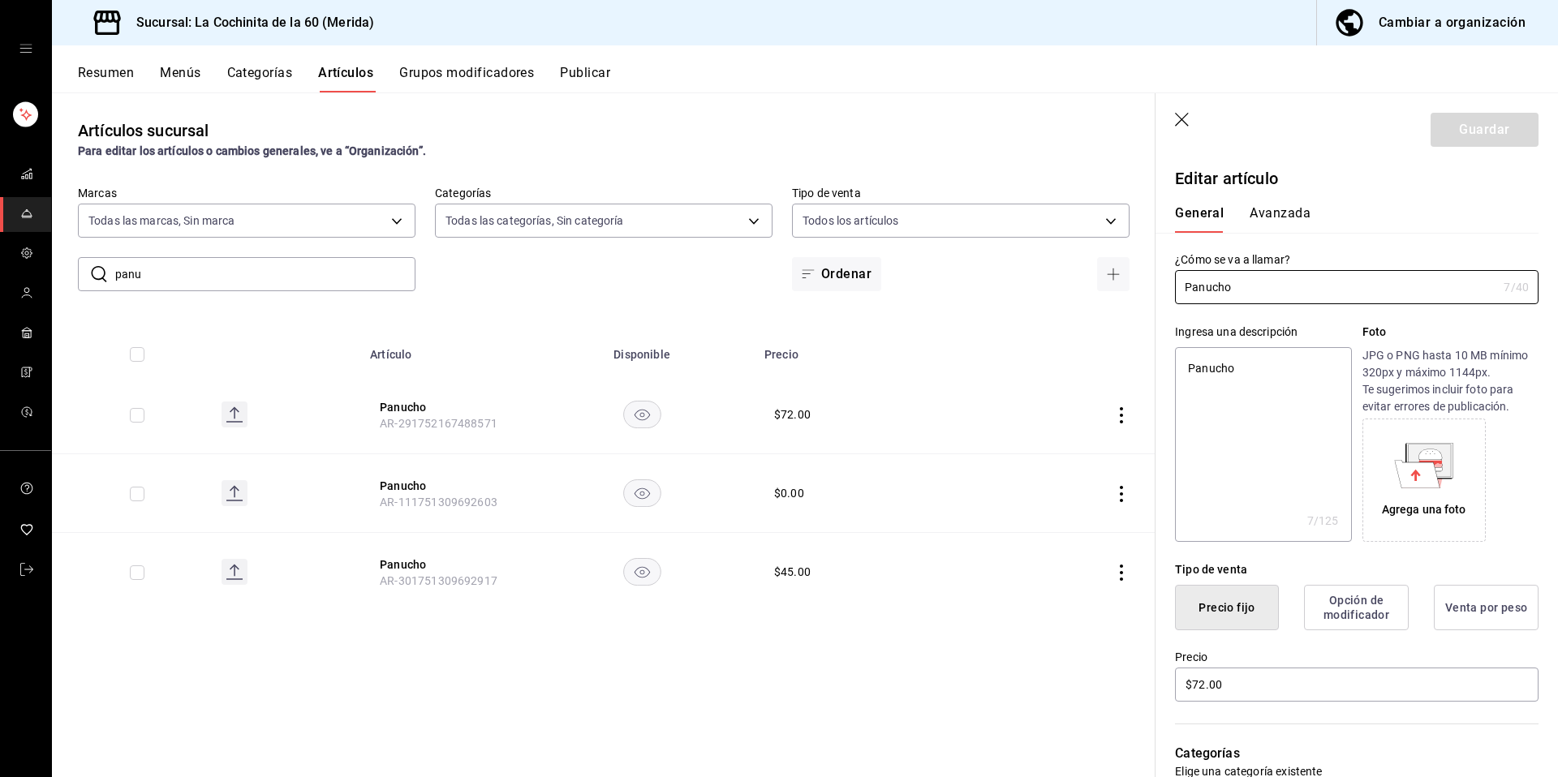
type input "Panucho."
type textarea "x"
type input "Panucho."
click at [1478, 140] on button "Guardar" at bounding box center [1485, 130] width 108 height 34
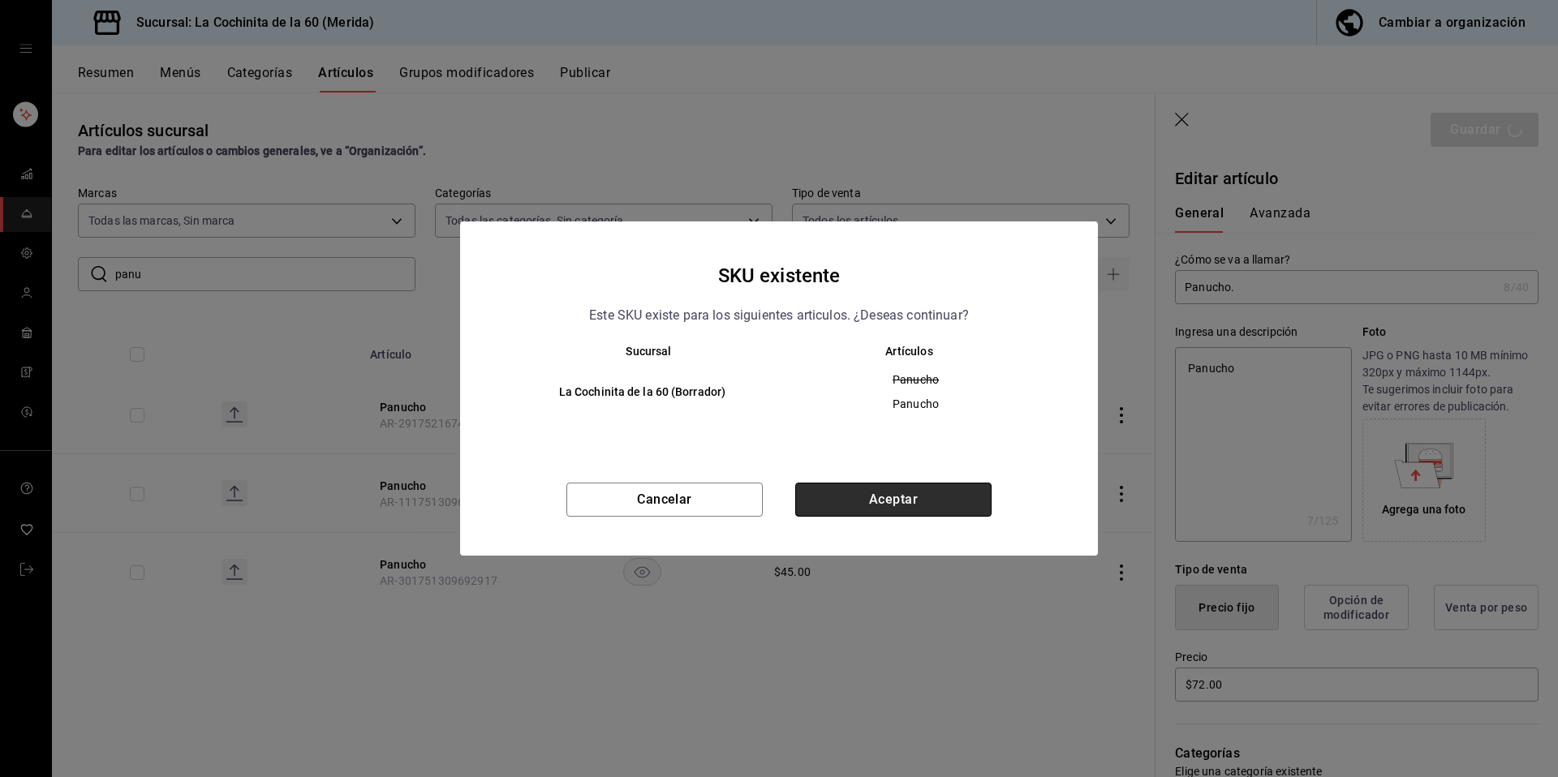
click at [873, 496] on button "Aceptar" at bounding box center [893, 500] width 196 height 34
type textarea "x"
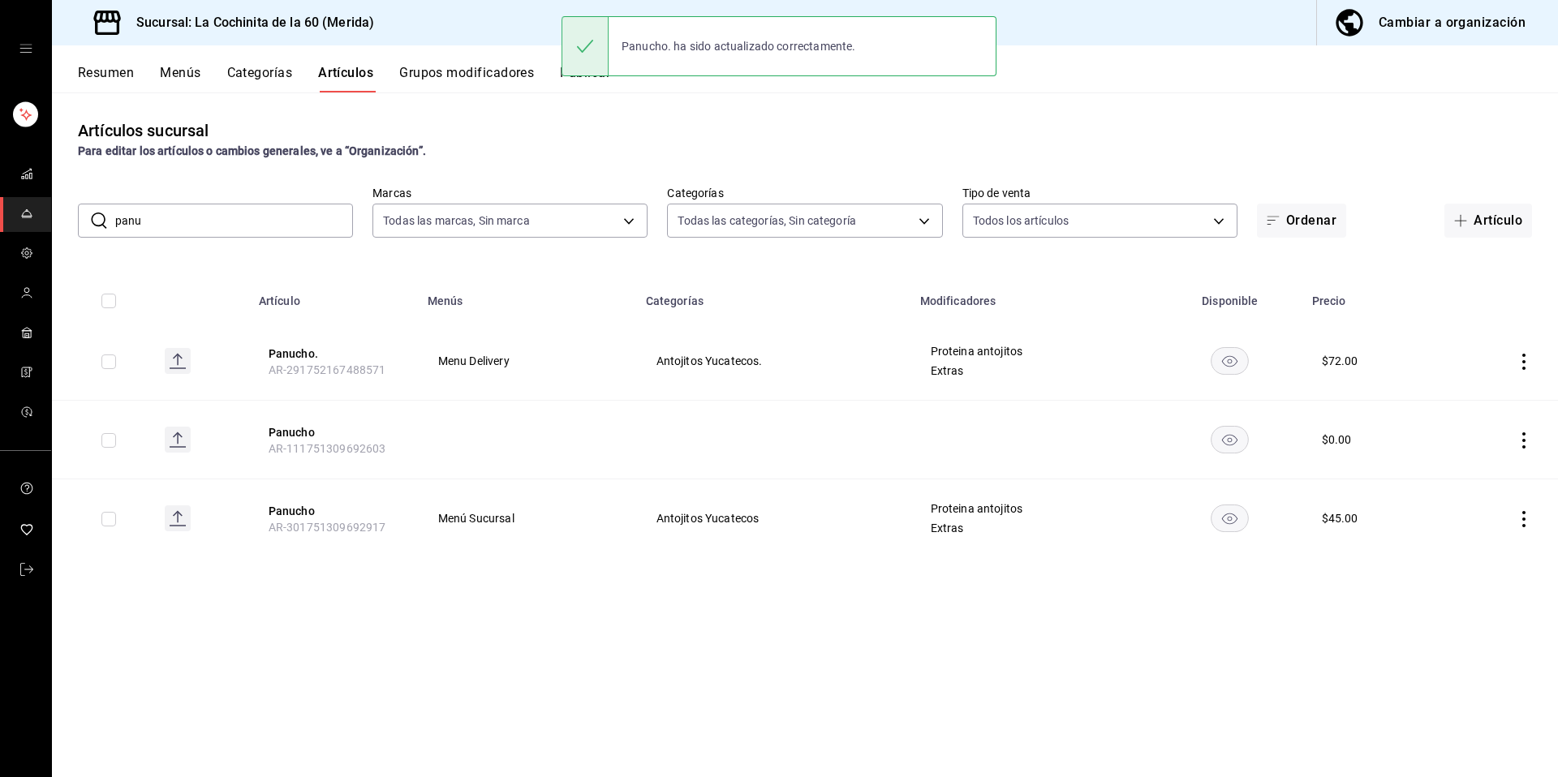
click at [476, 71] on button "Grupos modificadores" at bounding box center [466, 79] width 135 height 28
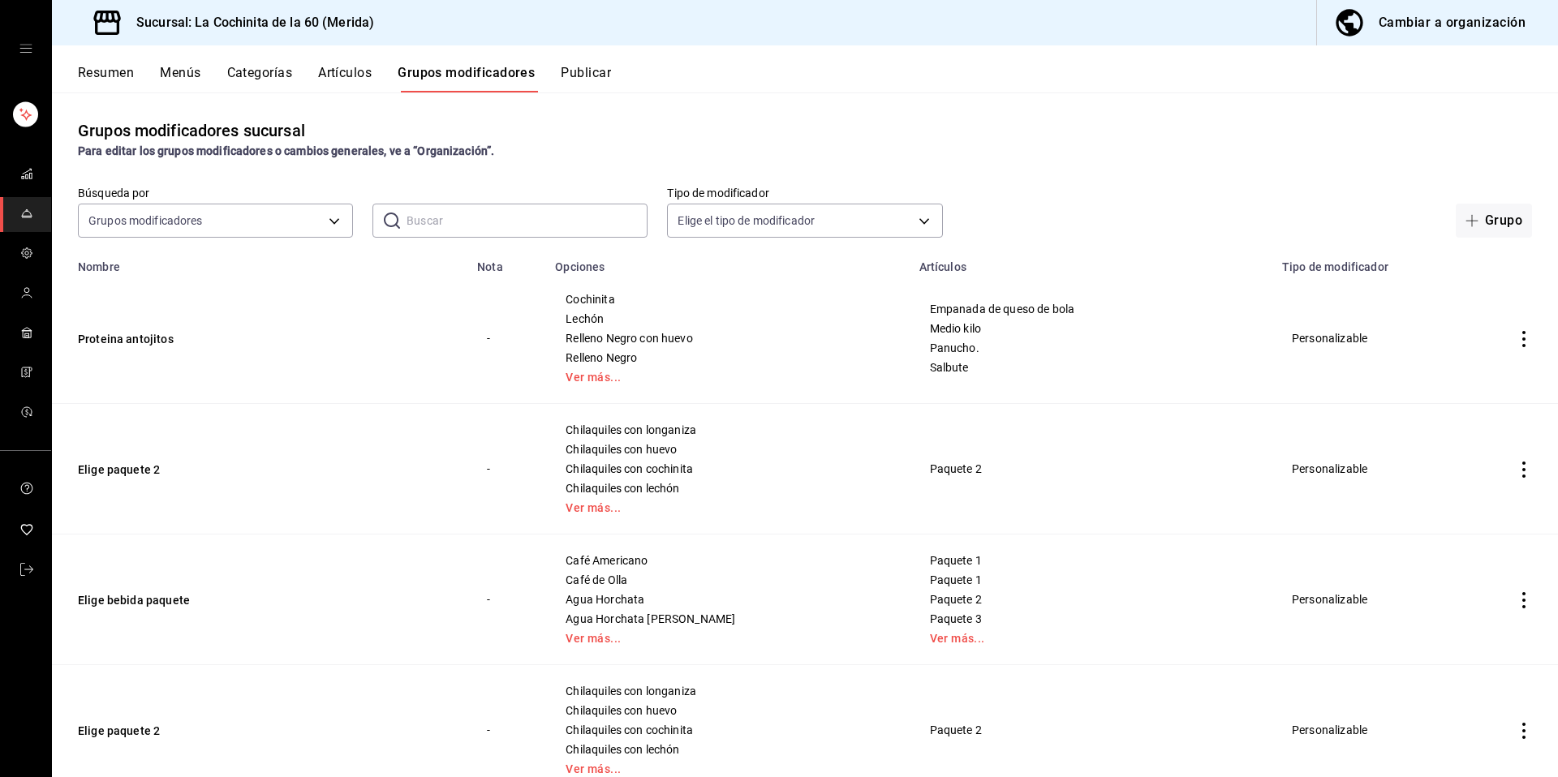
click at [531, 214] on input "text" at bounding box center [527, 220] width 241 height 32
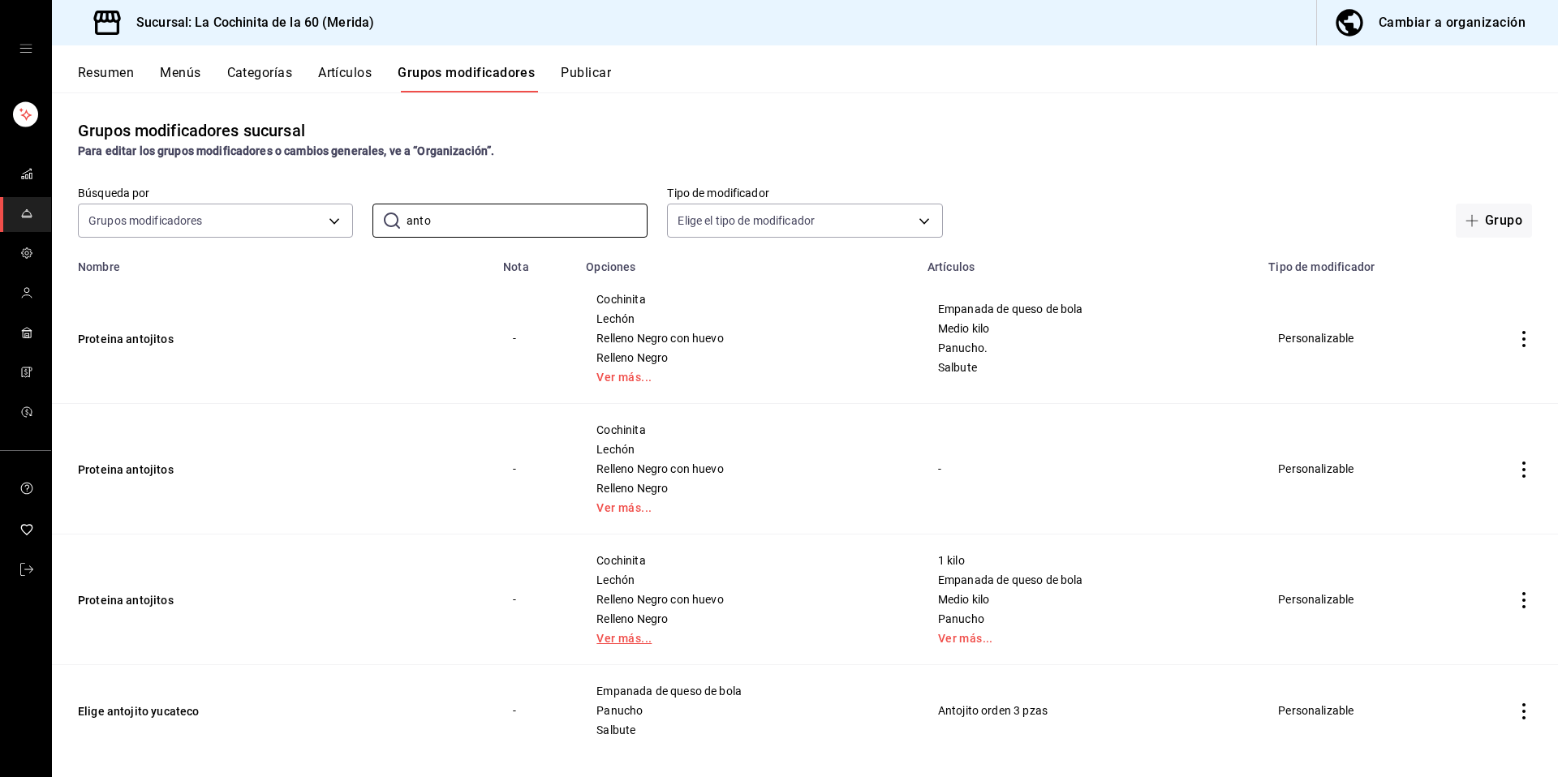
type input "anto"
click at [625, 643] on link "Ver más..." at bounding box center [746, 638] width 300 height 11
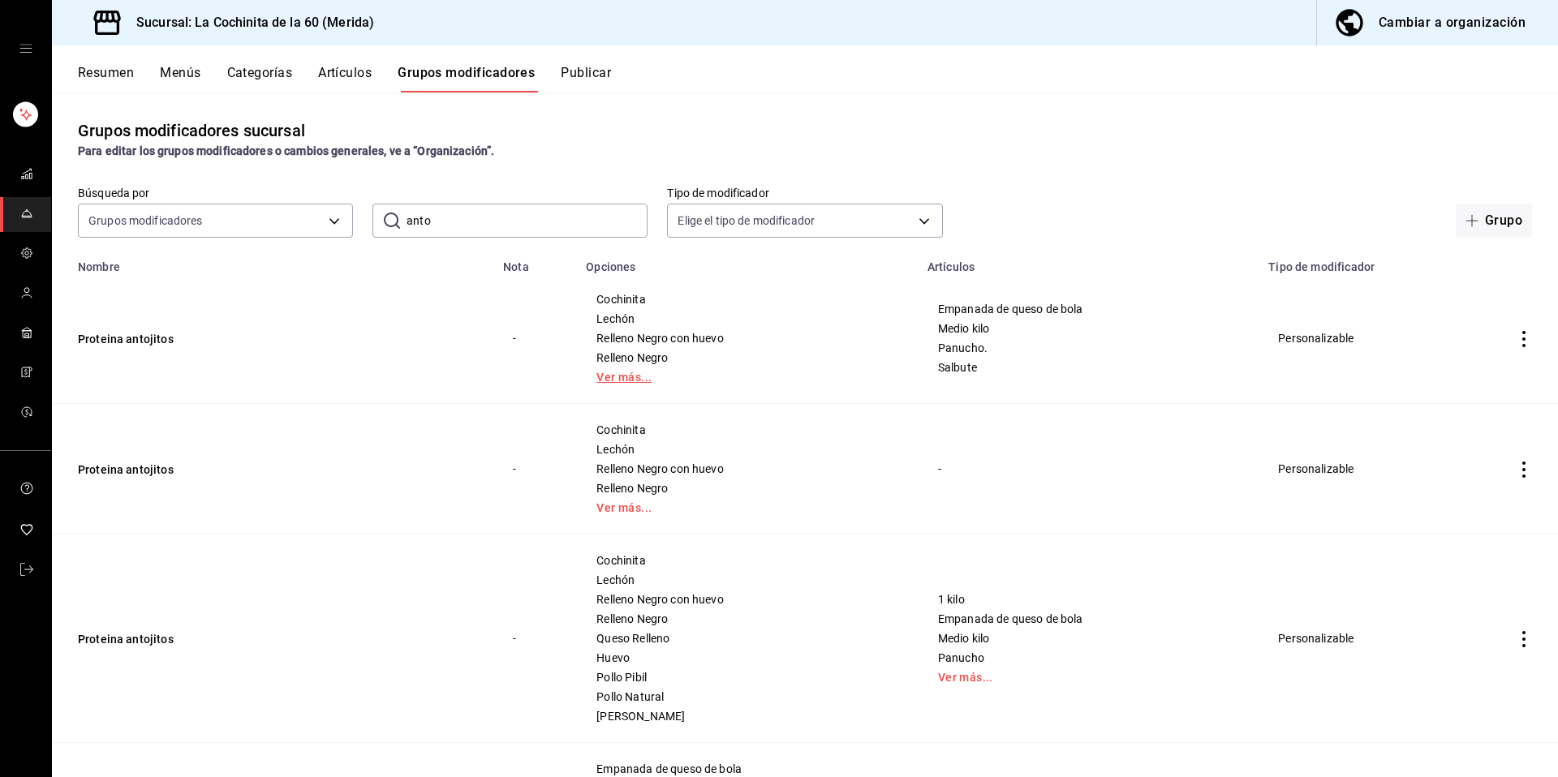
click at [605, 377] on link "Ver más..." at bounding box center [746, 377] width 300 height 11
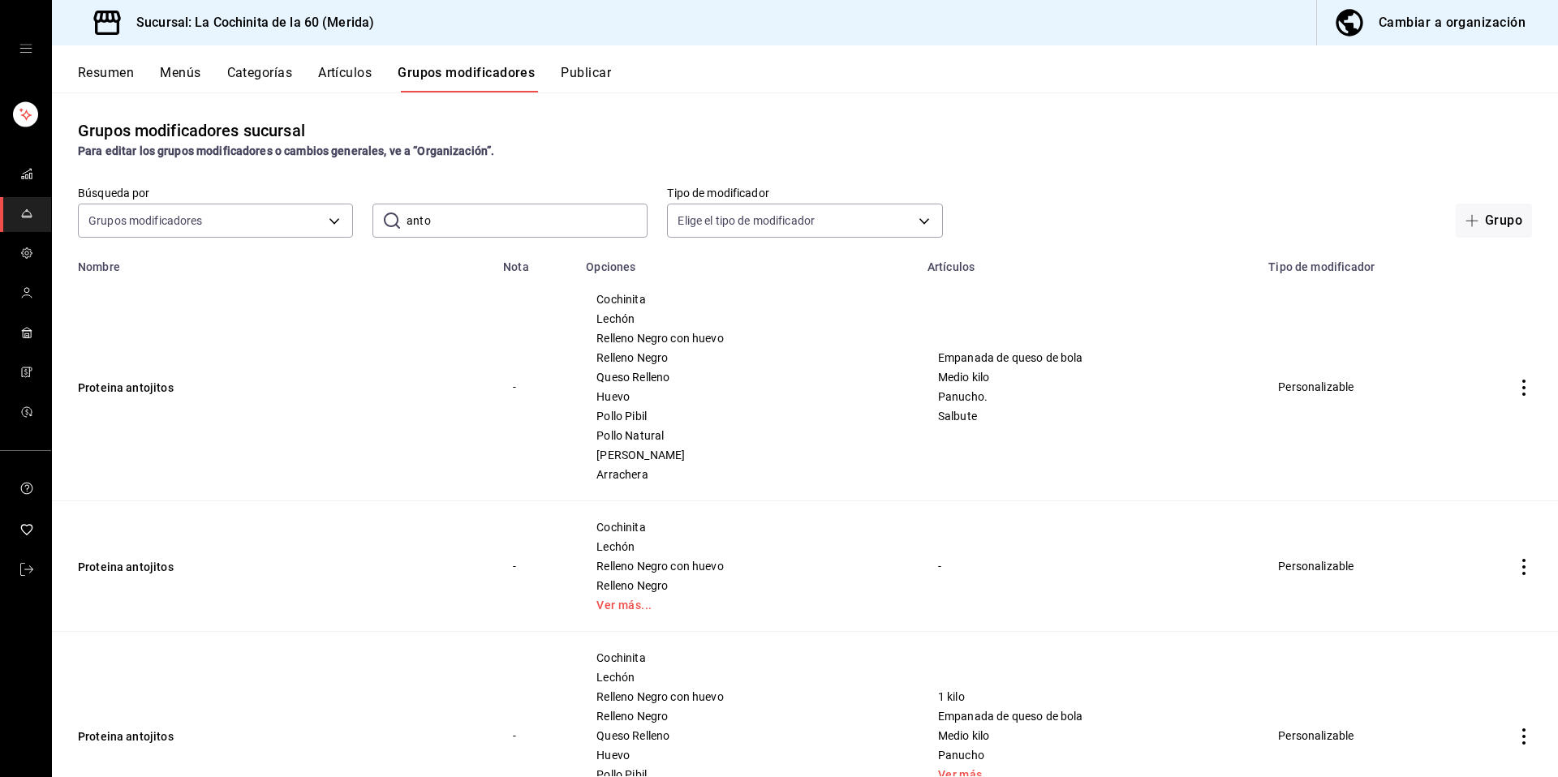
click at [458, 219] on input "anto" at bounding box center [527, 220] width 241 height 32
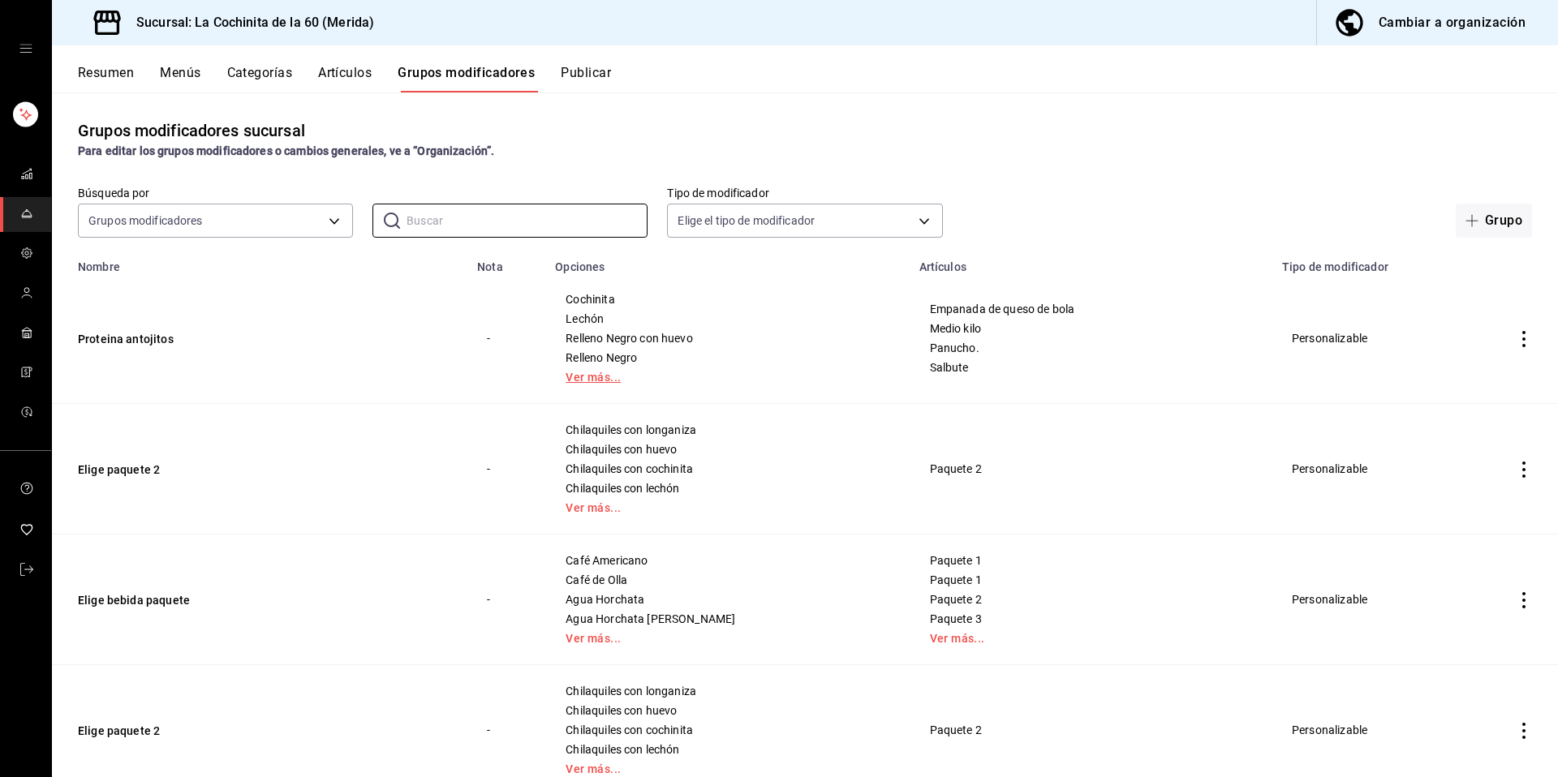
click at [613, 379] on link "Ver más..." at bounding box center [727, 377] width 323 height 11
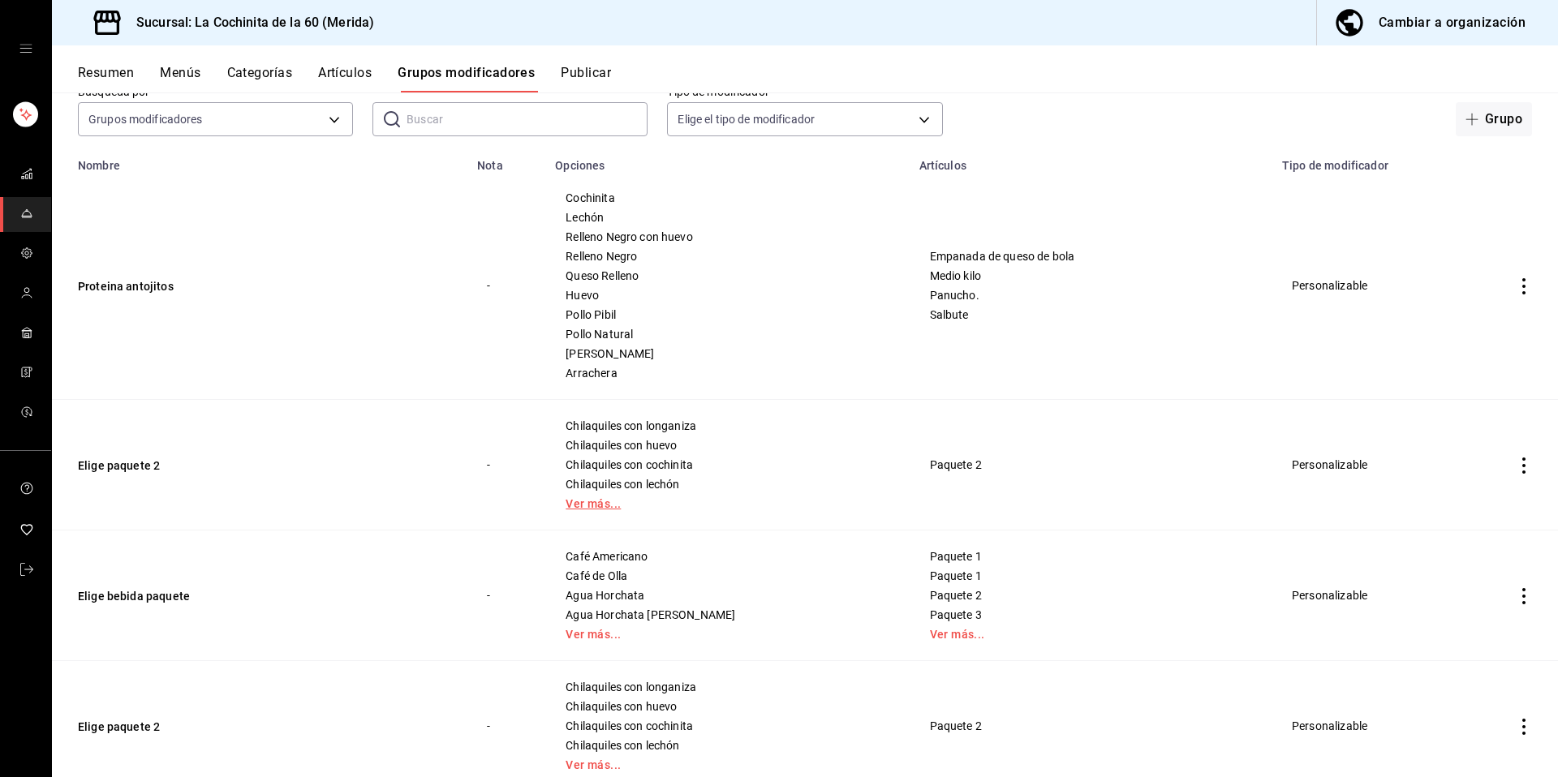
scroll to position [144, 0]
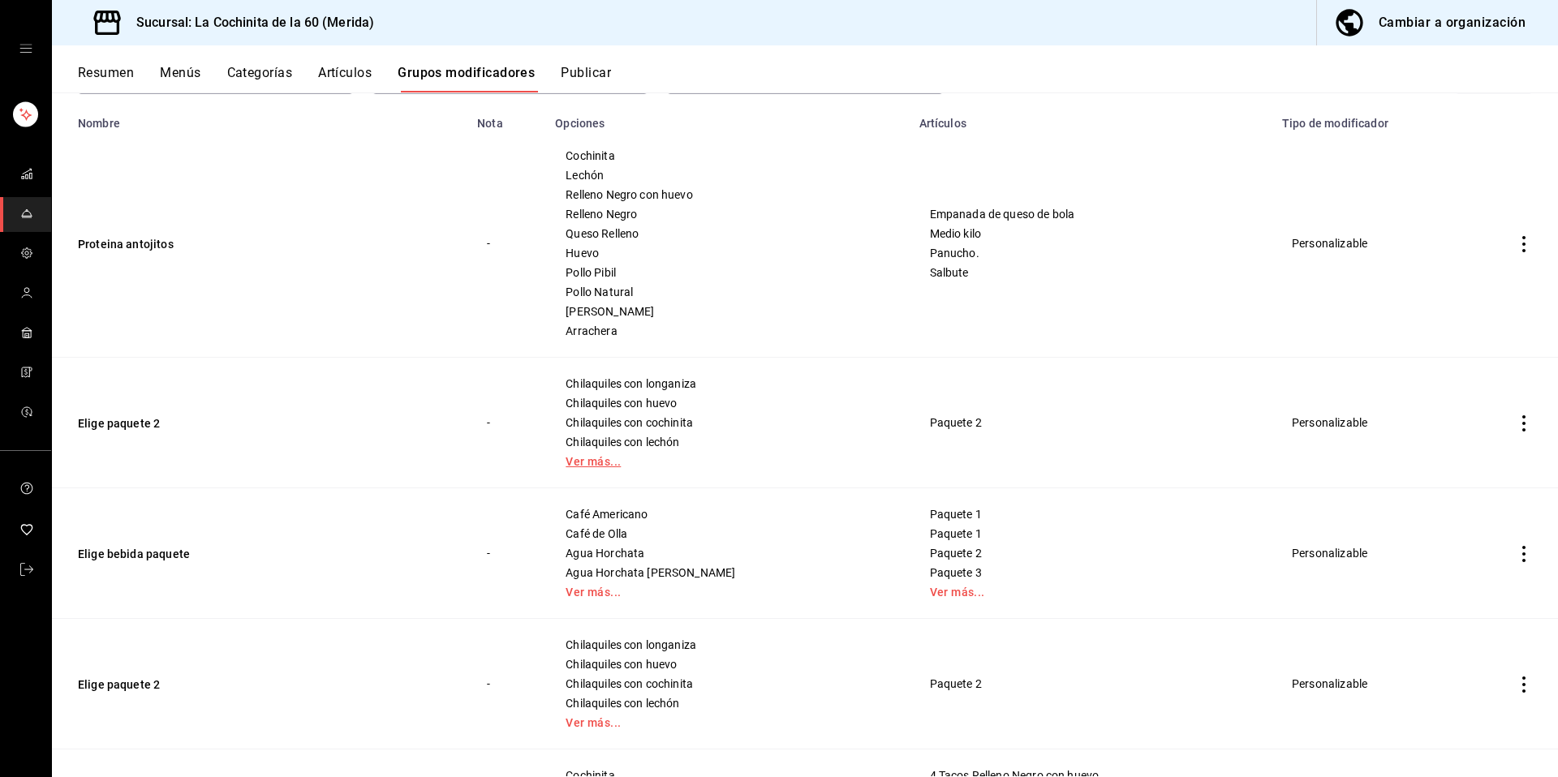
click at [600, 456] on link "Ver más..." at bounding box center [727, 461] width 323 height 11
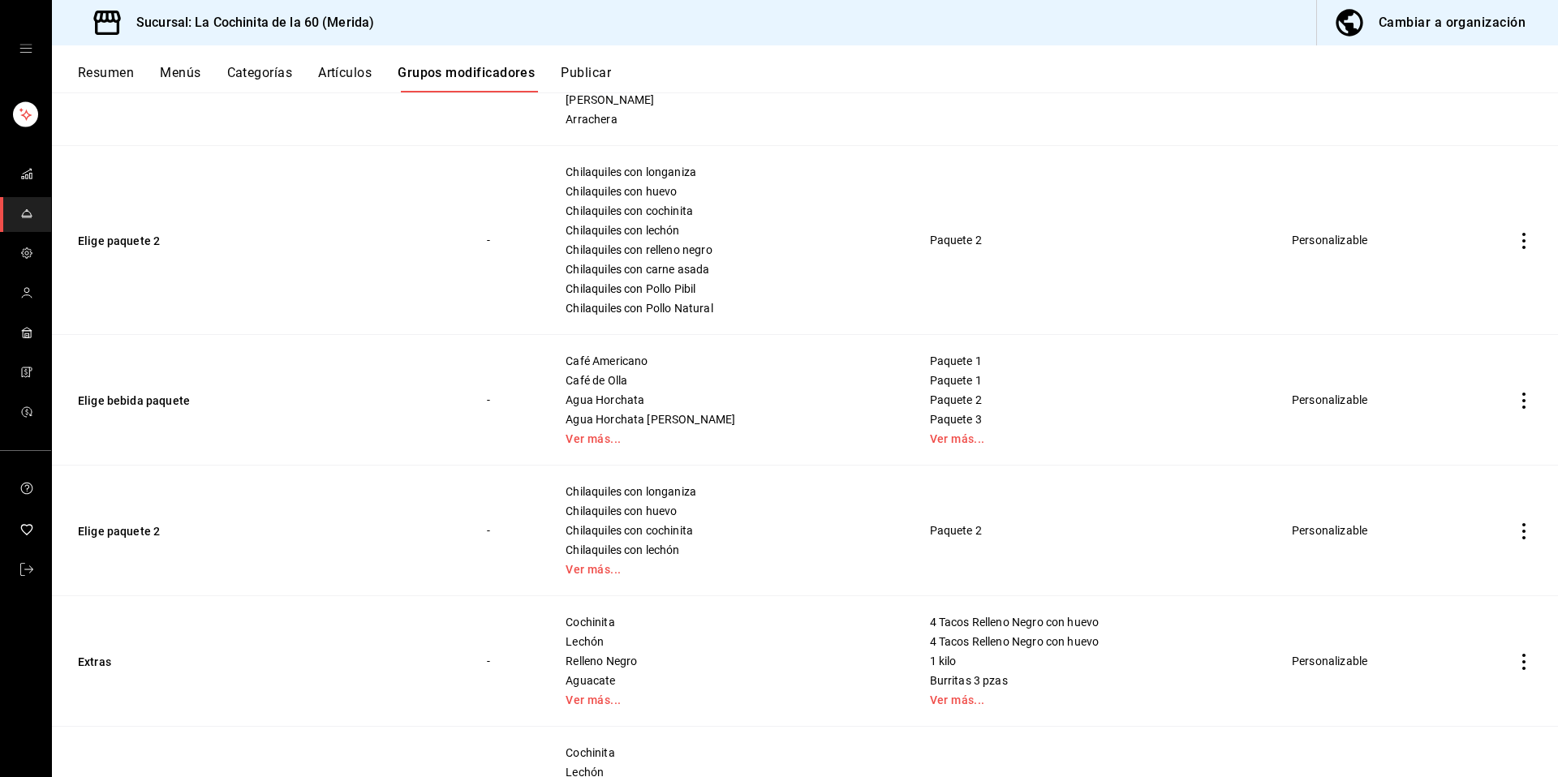
scroll to position [432, 0]
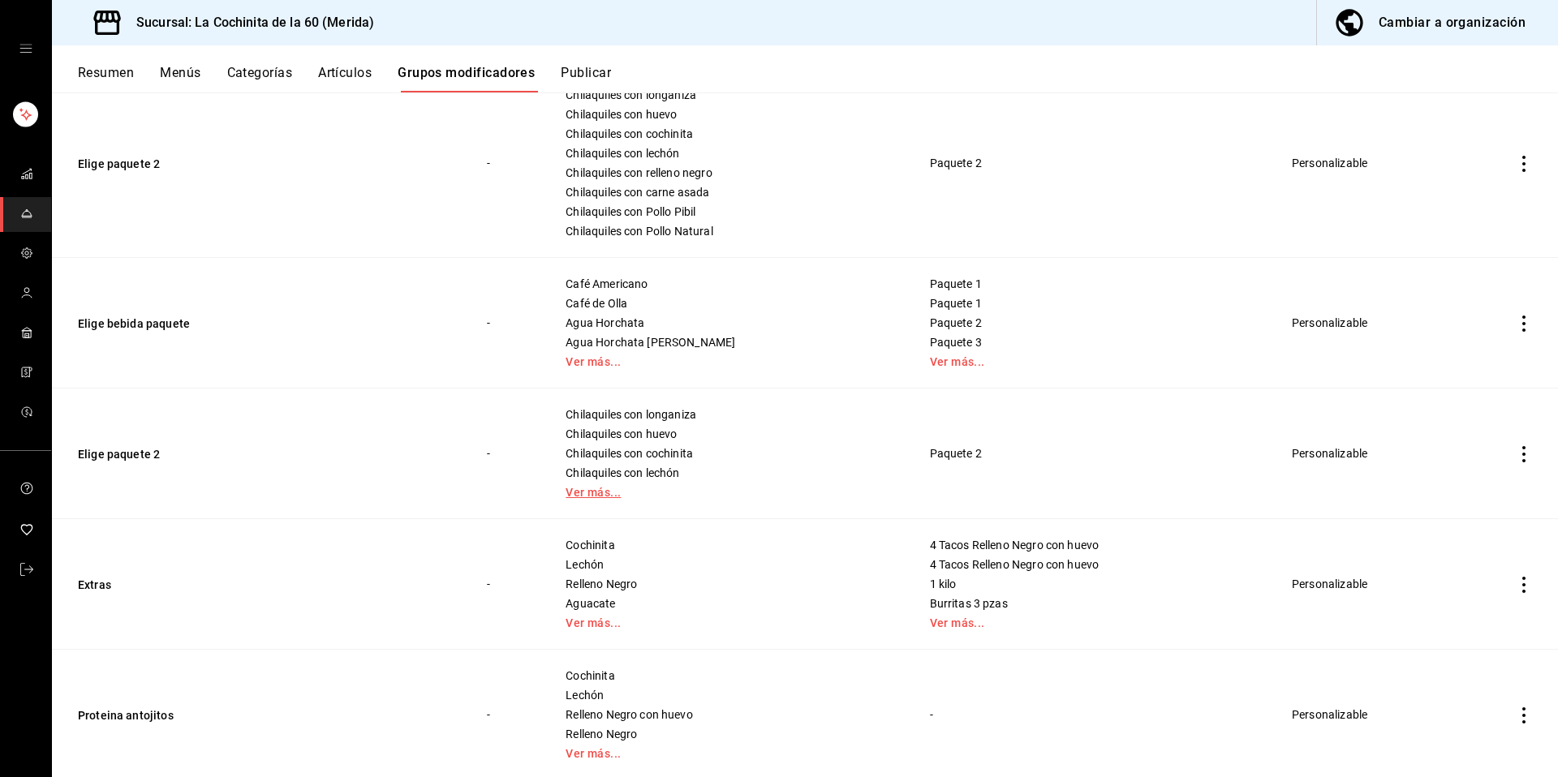
click at [591, 489] on link "Ver más..." at bounding box center [727, 492] width 323 height 11
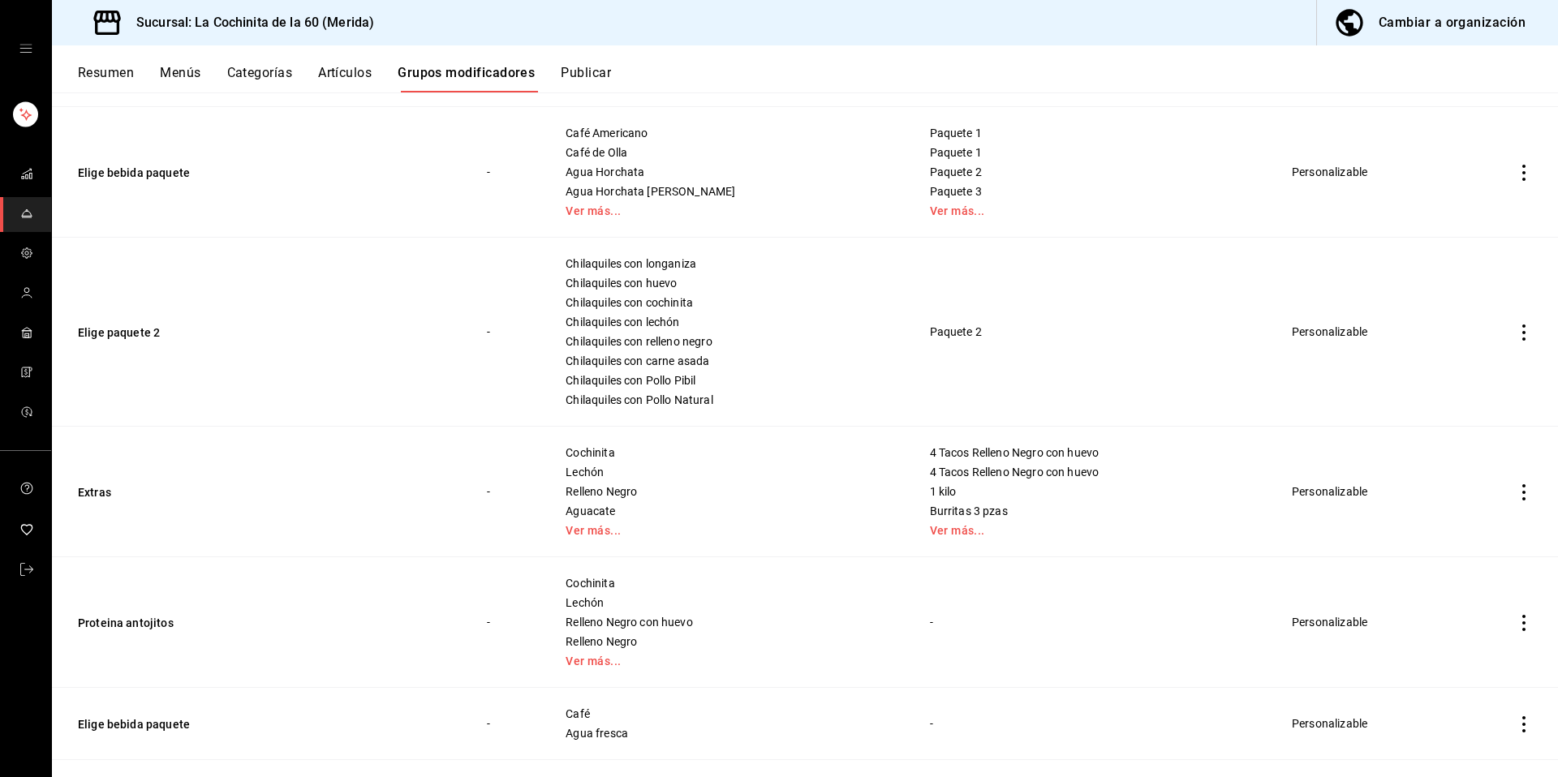
scroll to position [618, 0]
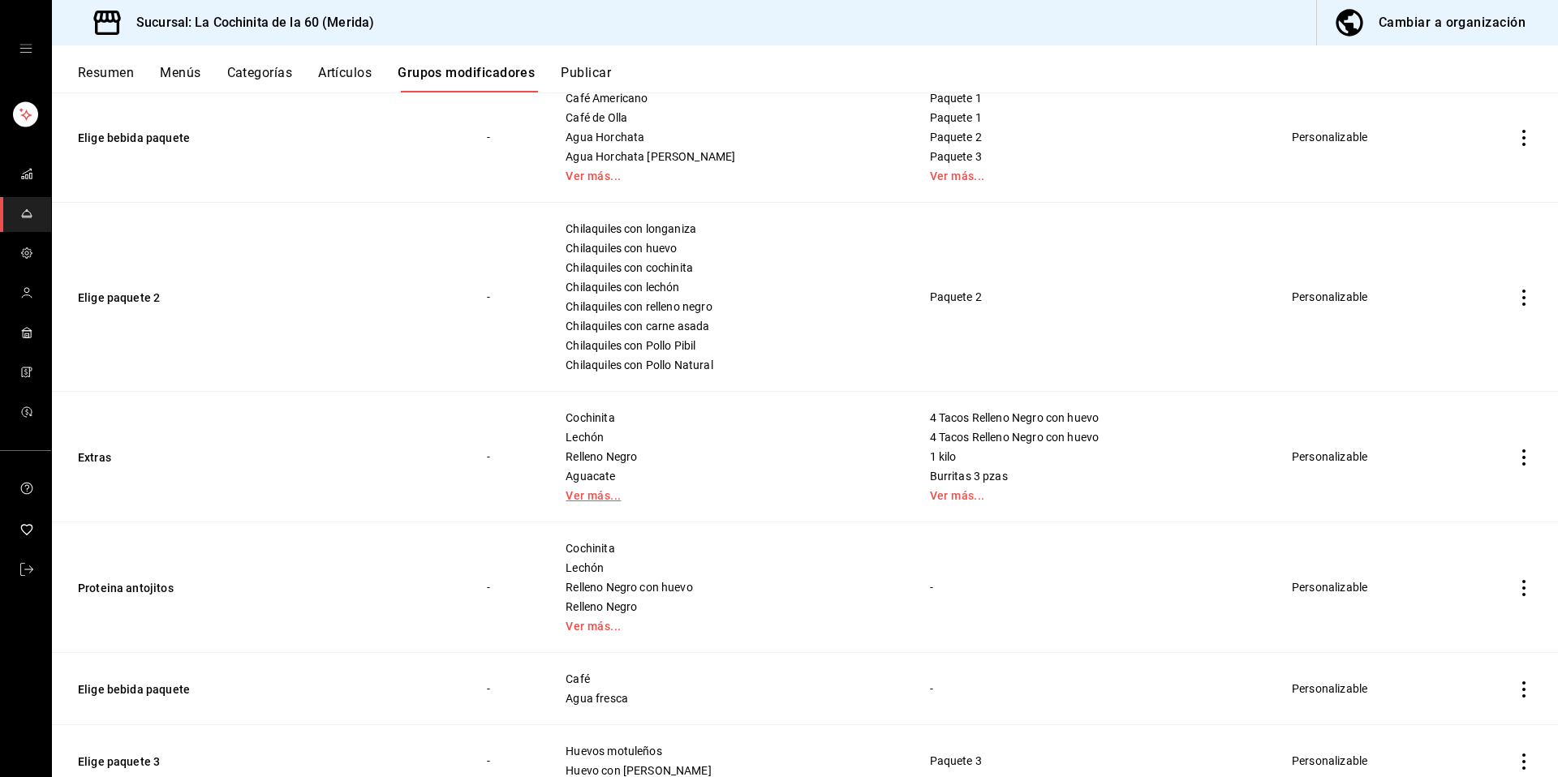
click at [600, 497] on link "Ver más..." at bounding box center [727, 495] width 323 height 11
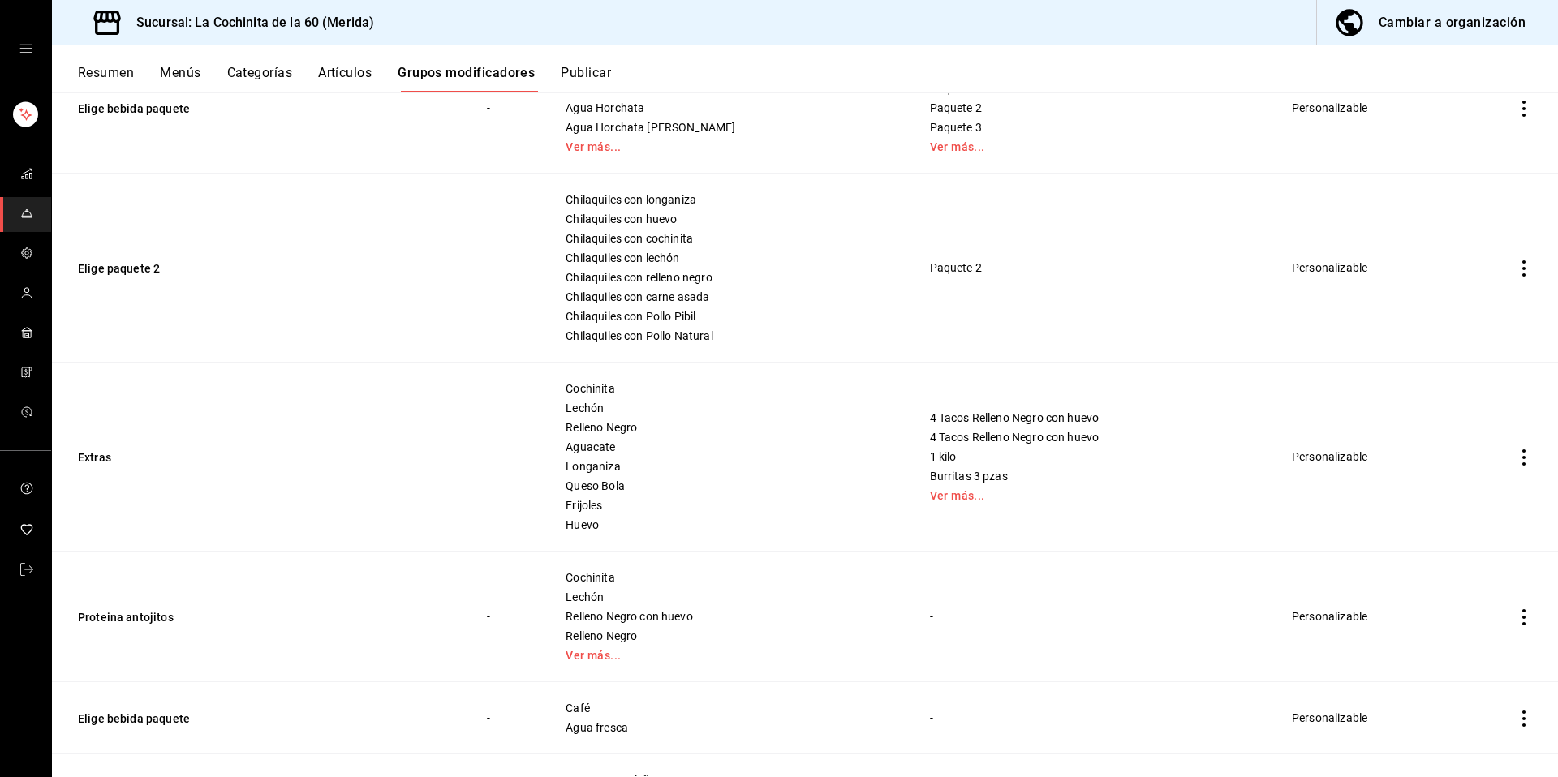
scroll to position [758, 0]
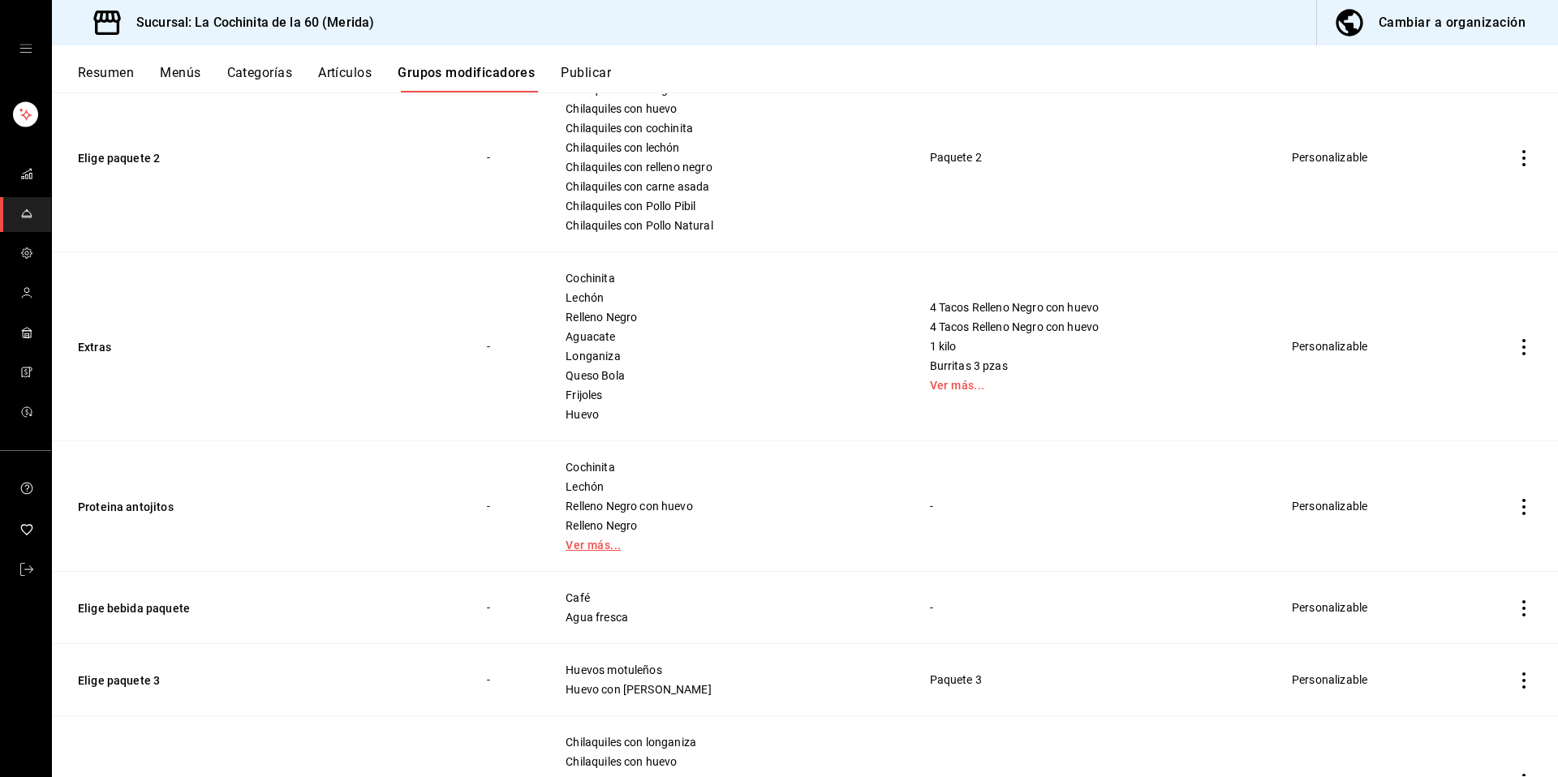
click at [605, 544] on link "Ver más..." at bounding box center [727, 545] width 323 height 11
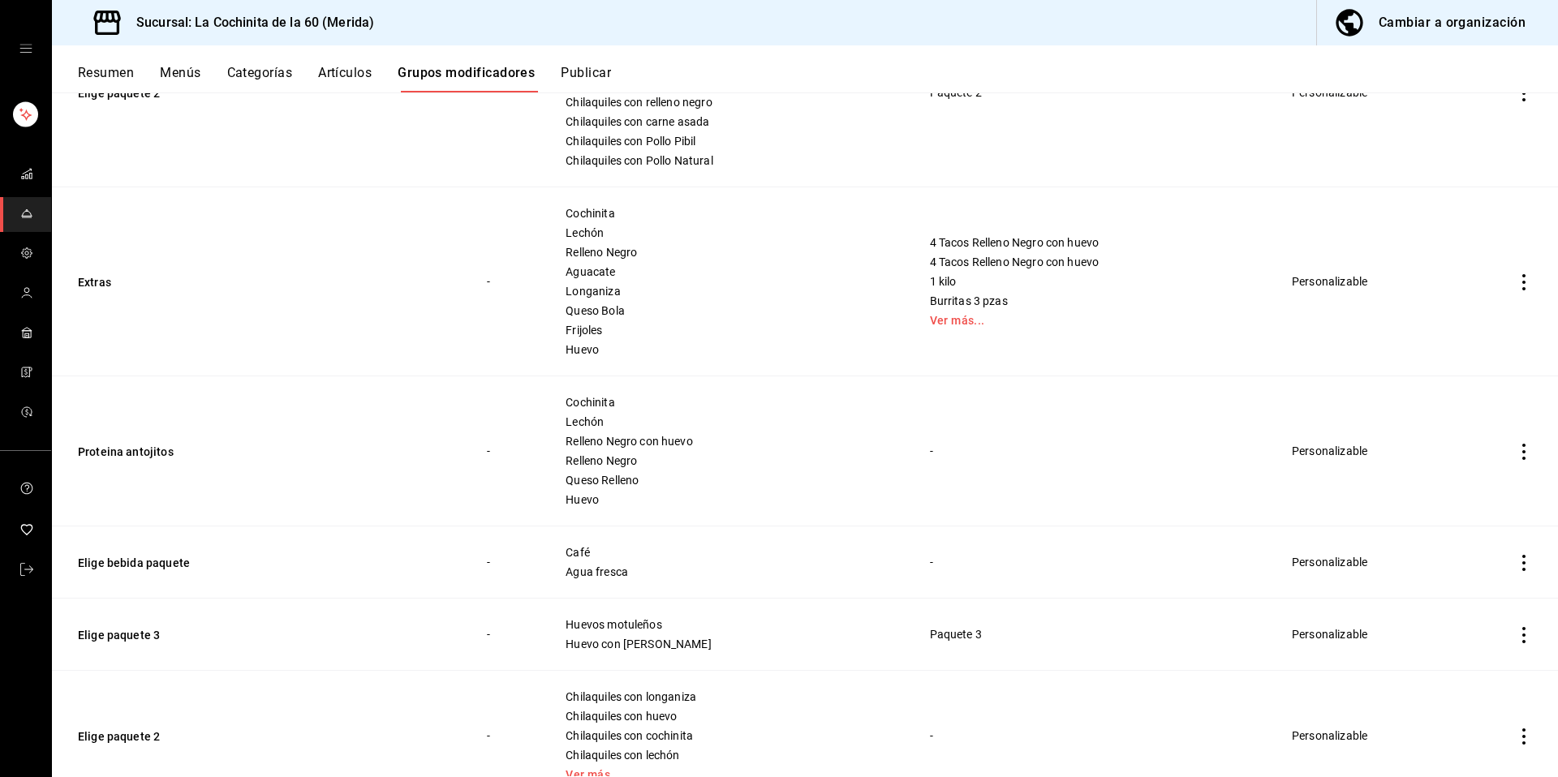
scroll to position [1009, 0]
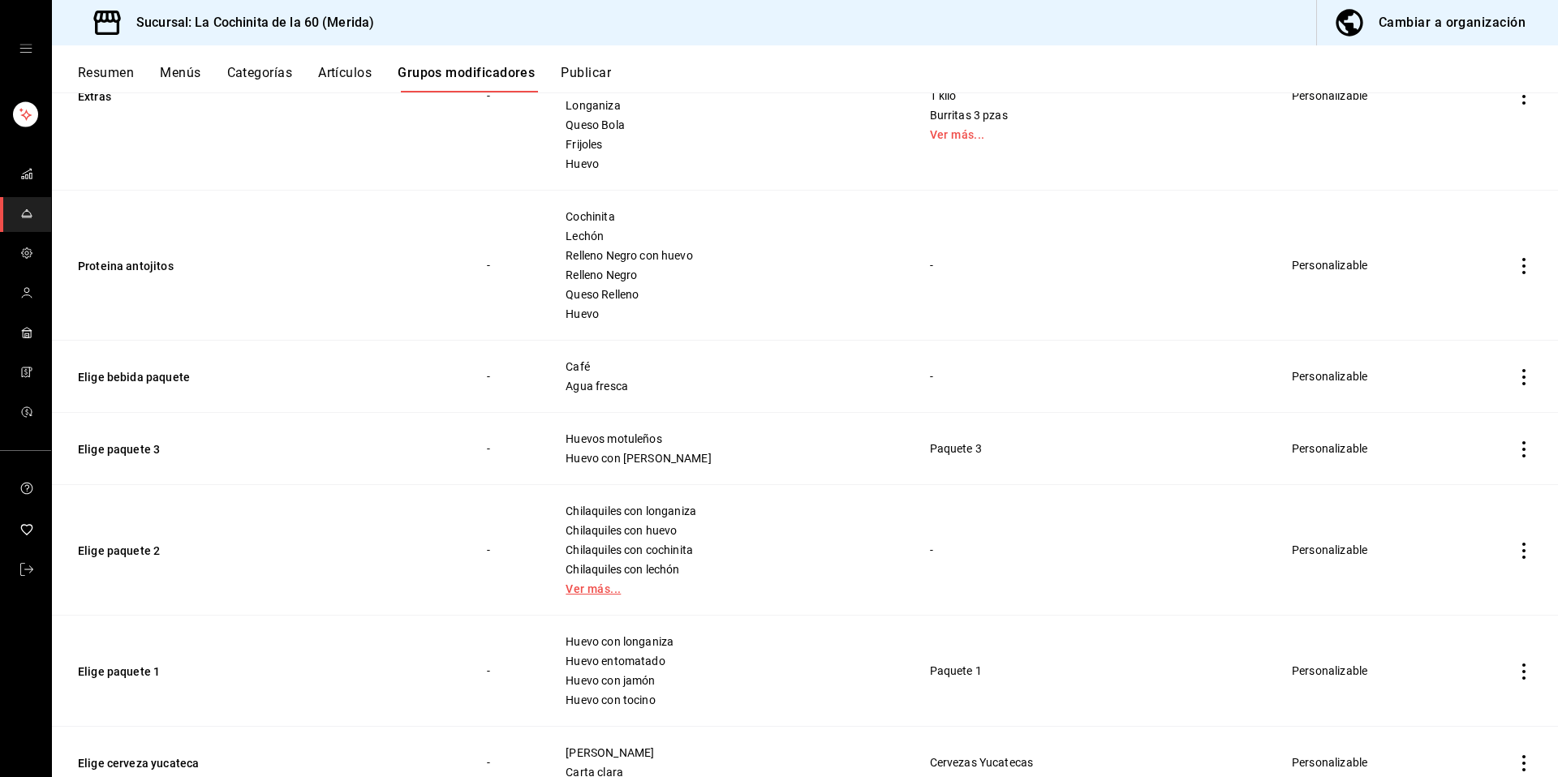
click at [608, 587] on link "Ver más..." at bounding box center [727, 588] width 323 height 11
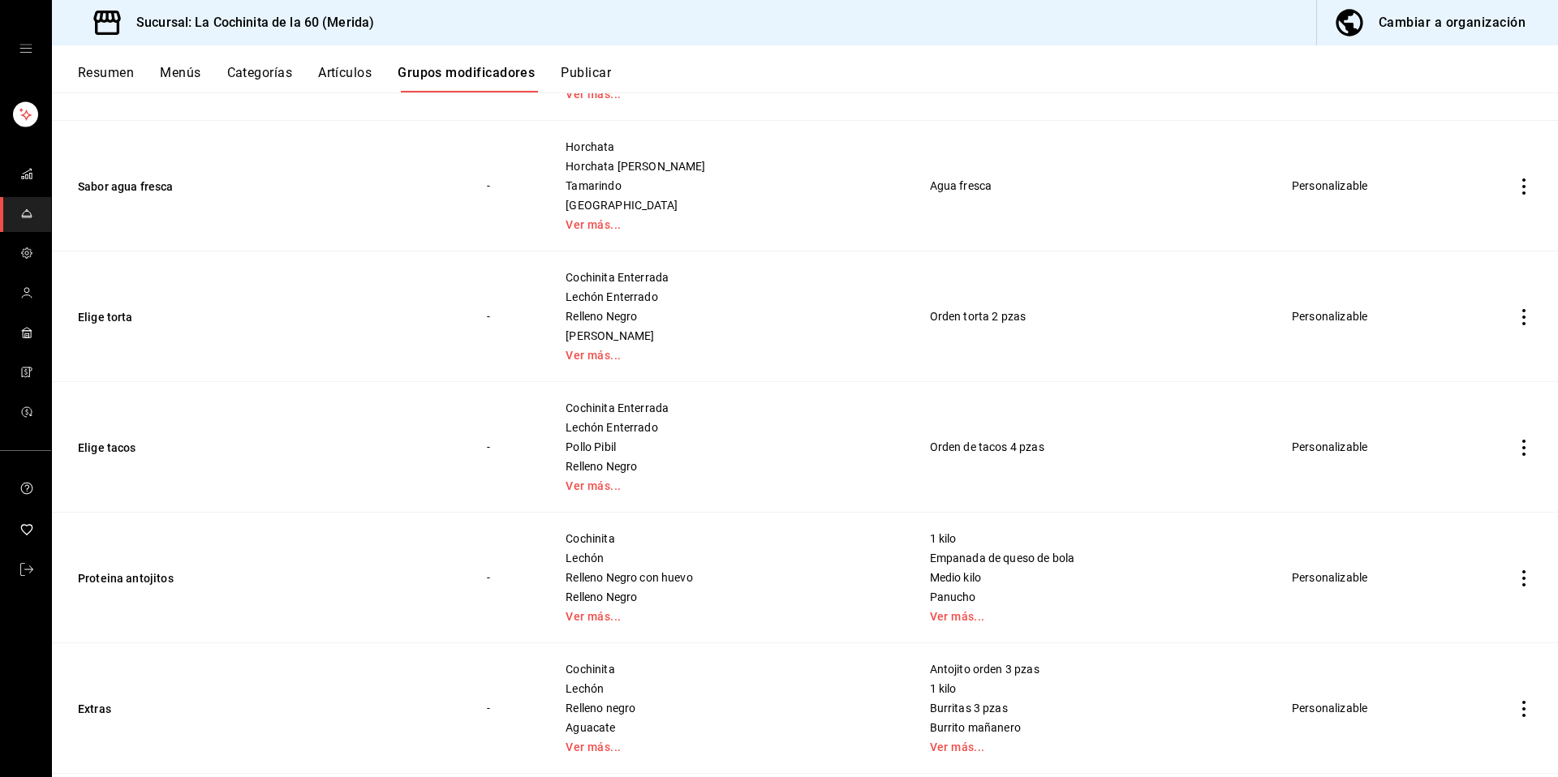
scroll to position [1951, 0]
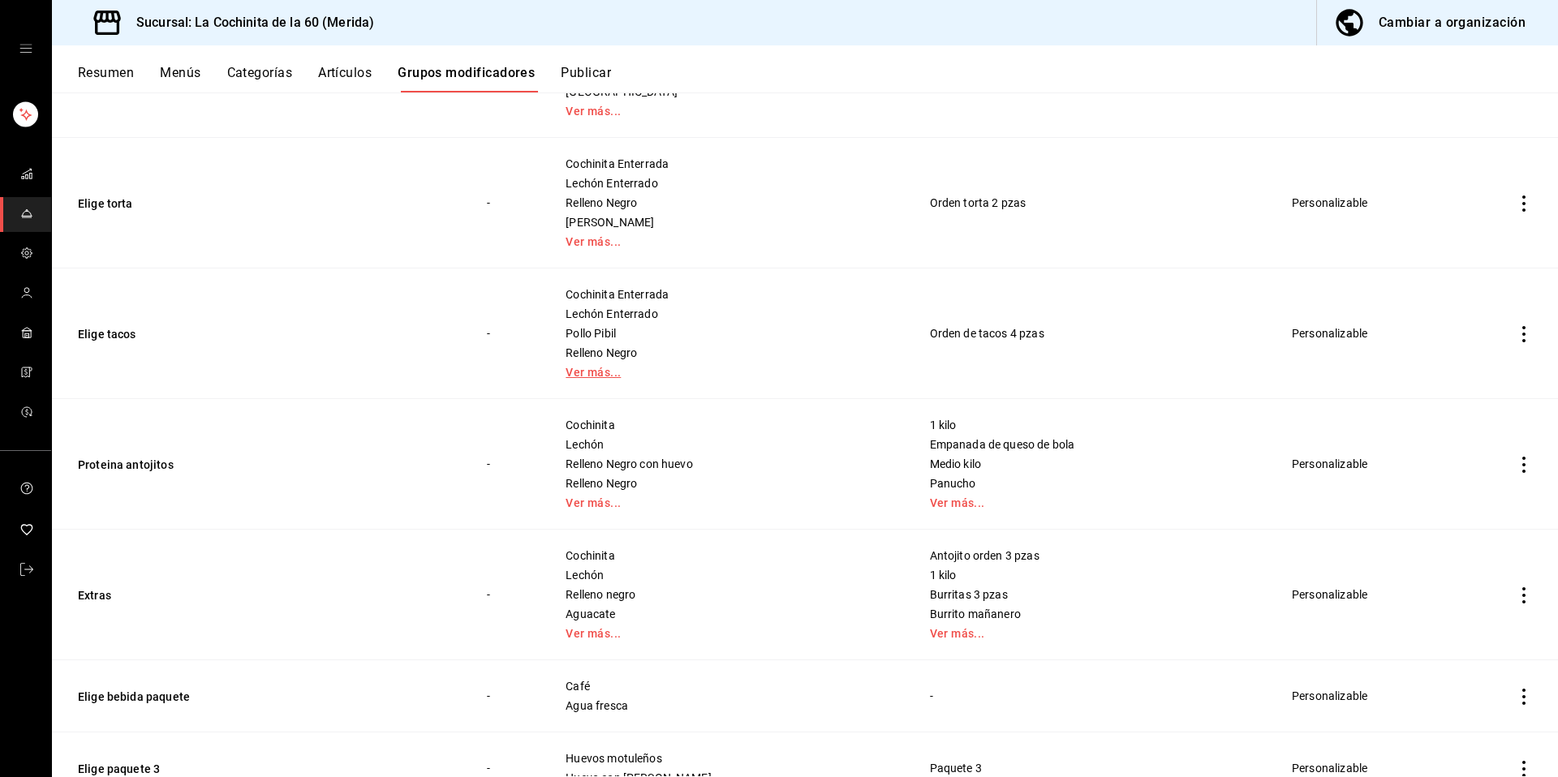
click at [602, 372] on link "Ver más..." at bounding box center [727, 372] width 323 height 11
click at [615, 508] on link "Ver más..." at bounding box center [727, 502] width 323 height 11
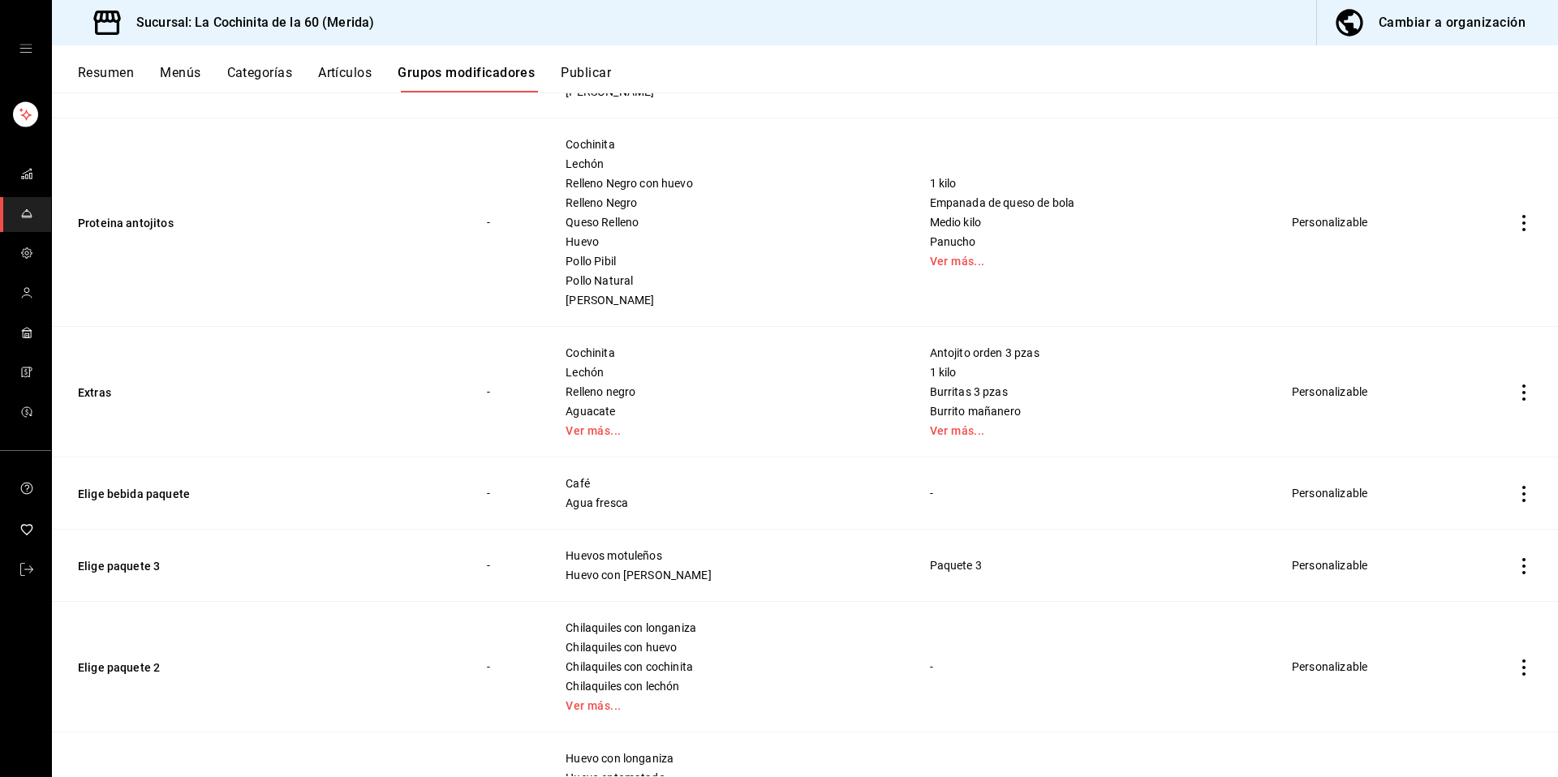
scroll to position [2321, 0]
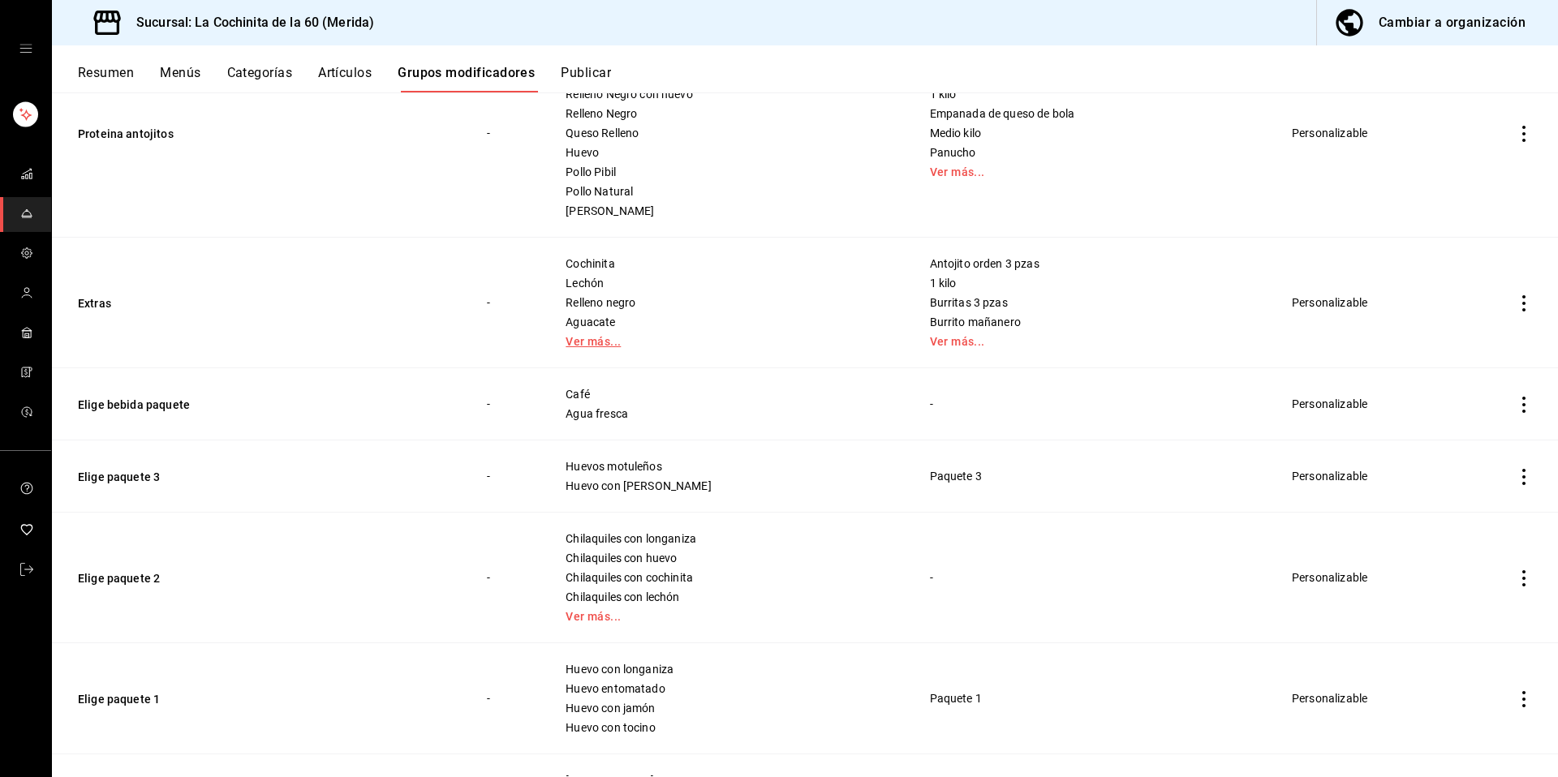
click at [583, 338] on link "Ver más..." at bounding box center [727, 341] width 323 height 11
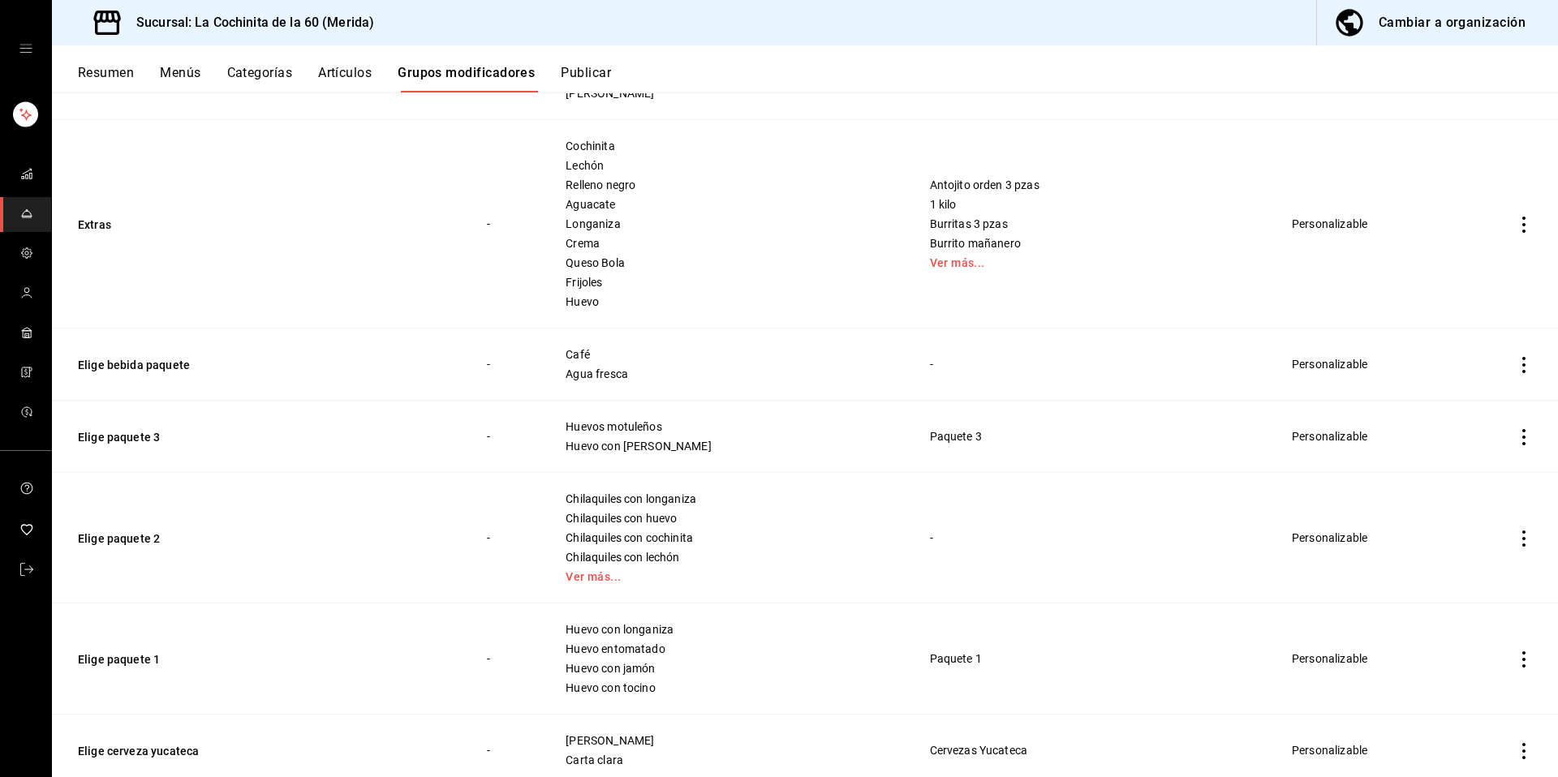
scroll to position [2545, 0]
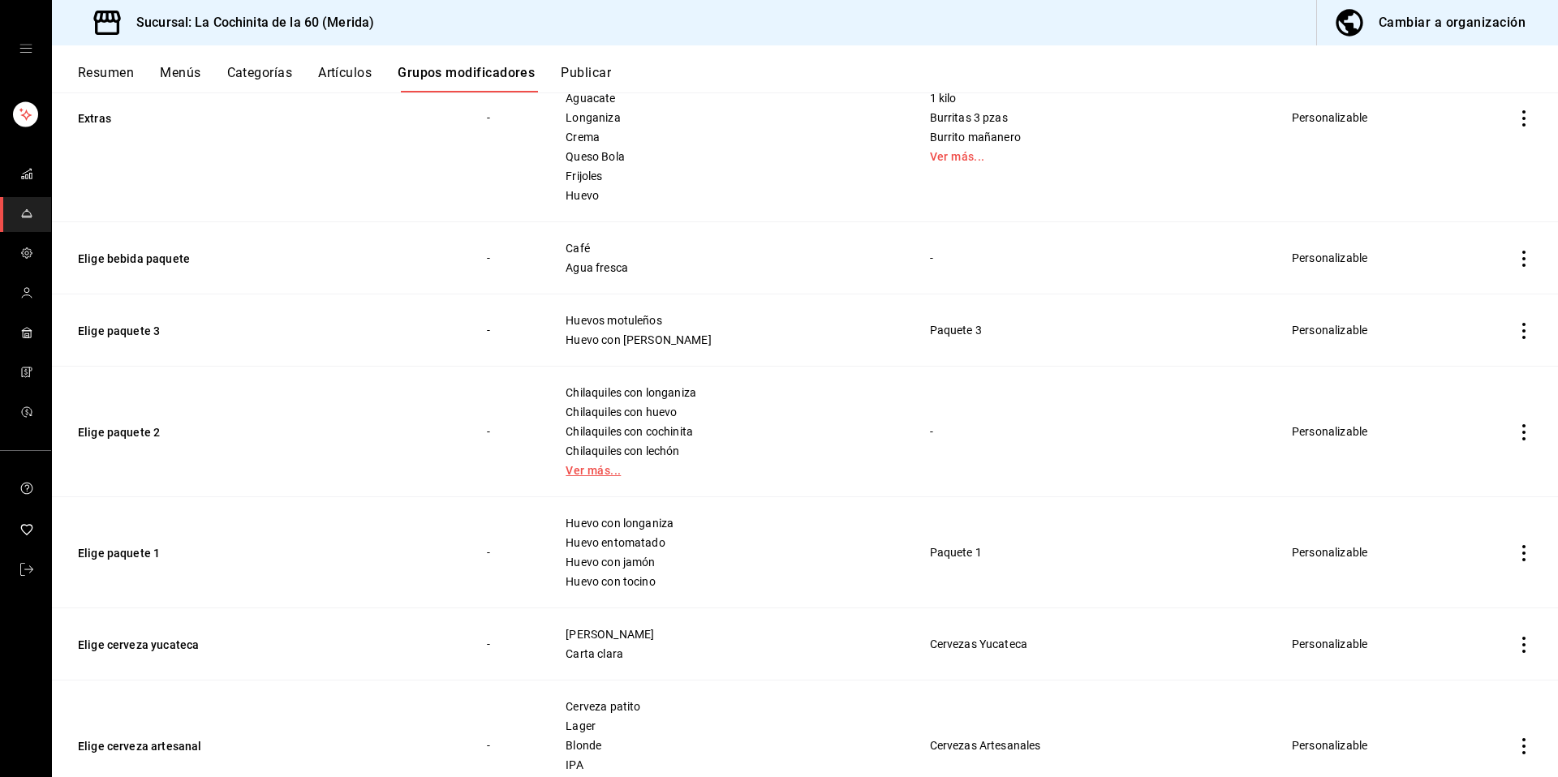
click at [592, 471] on link "Ver más..." at bounding box center [727, 470] width 323 height 11
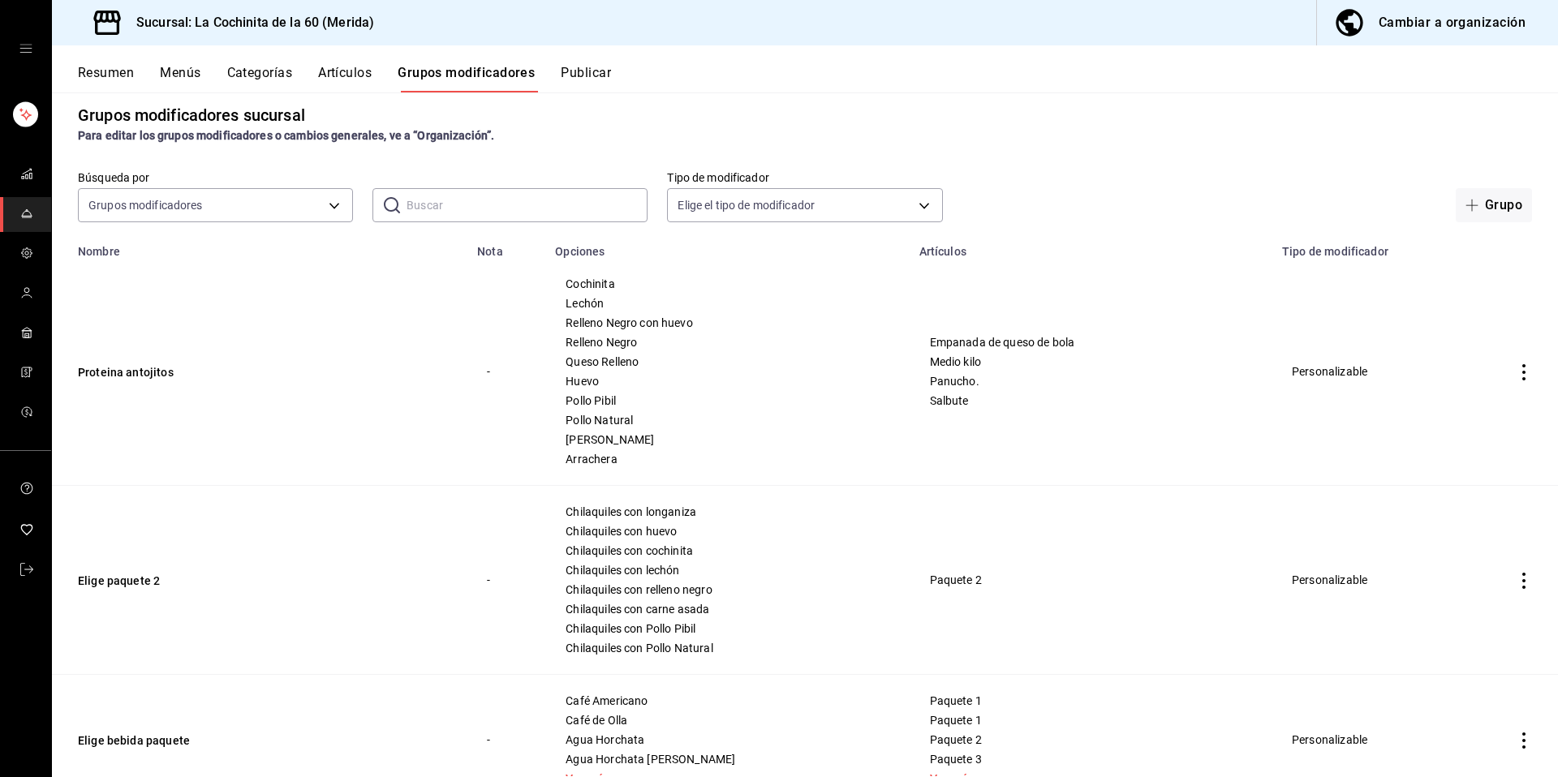
scroll to position [95, 0]
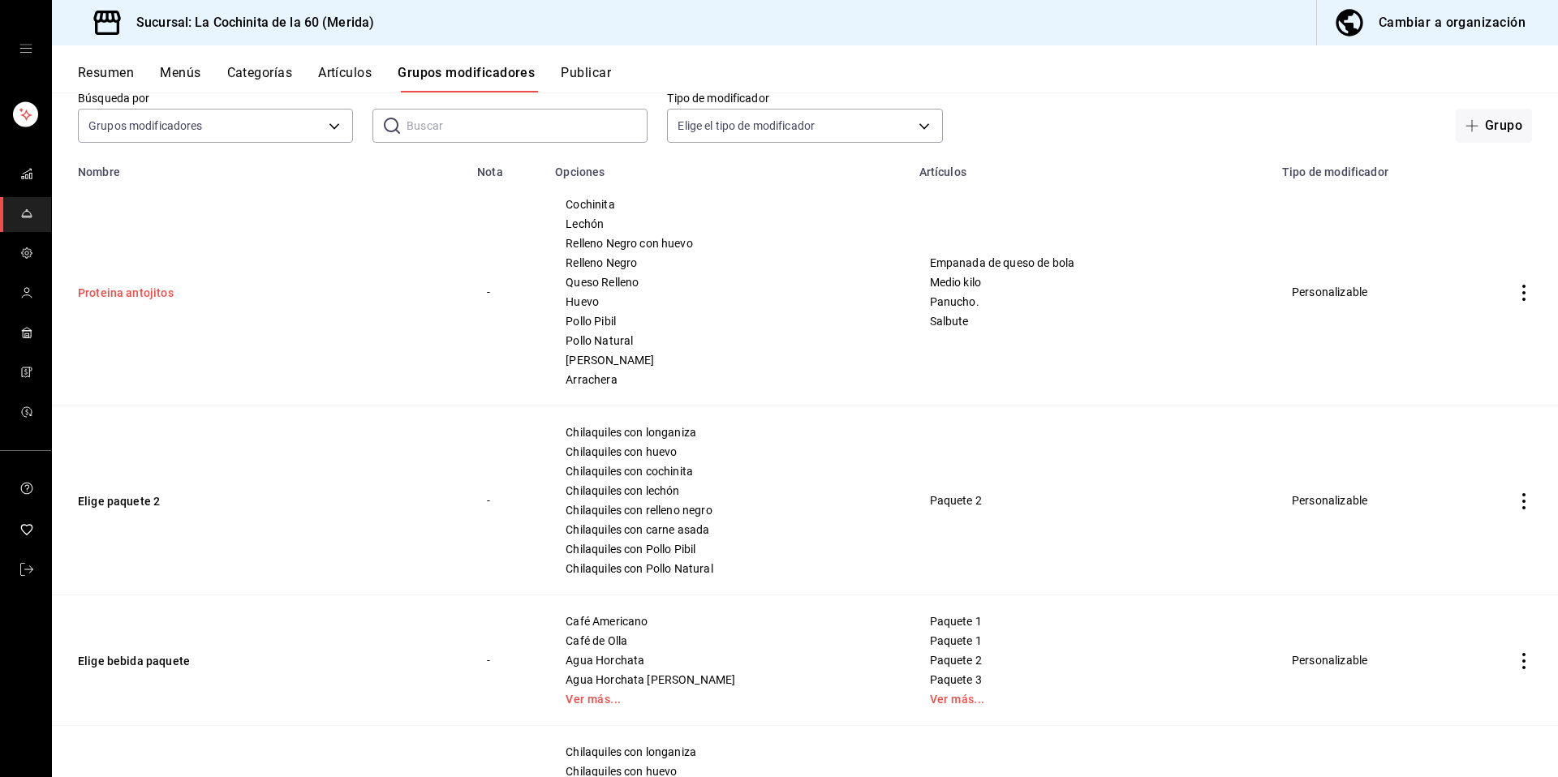
click at [137, 292] on button "Proteina antojitos" at bounding box center [175, 293] width 195 height 16
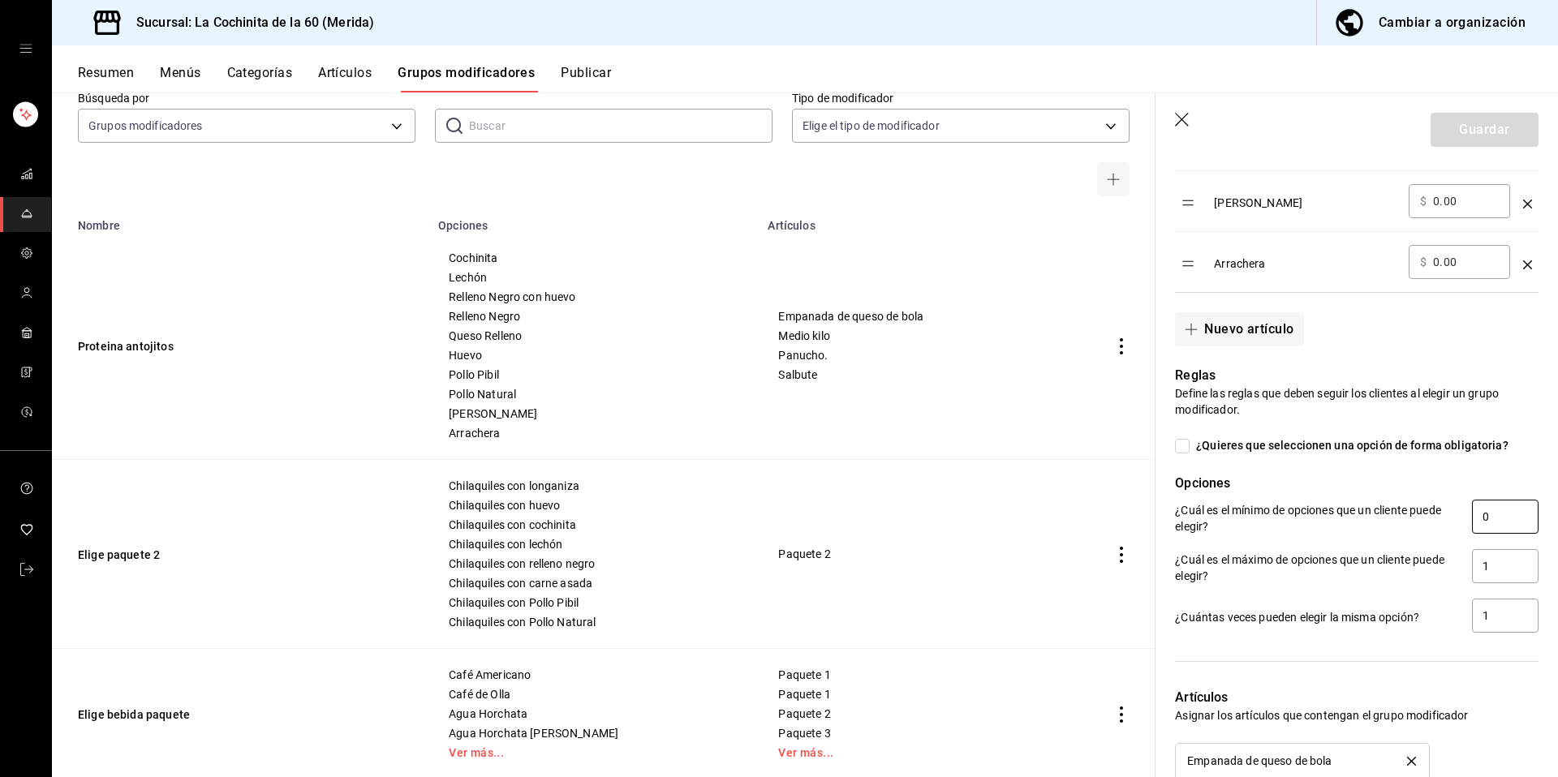
scroll to position [1051, 0]
click at [1184, 122] on icon "button" at bounding box center [1182, 120] width 14 height 14
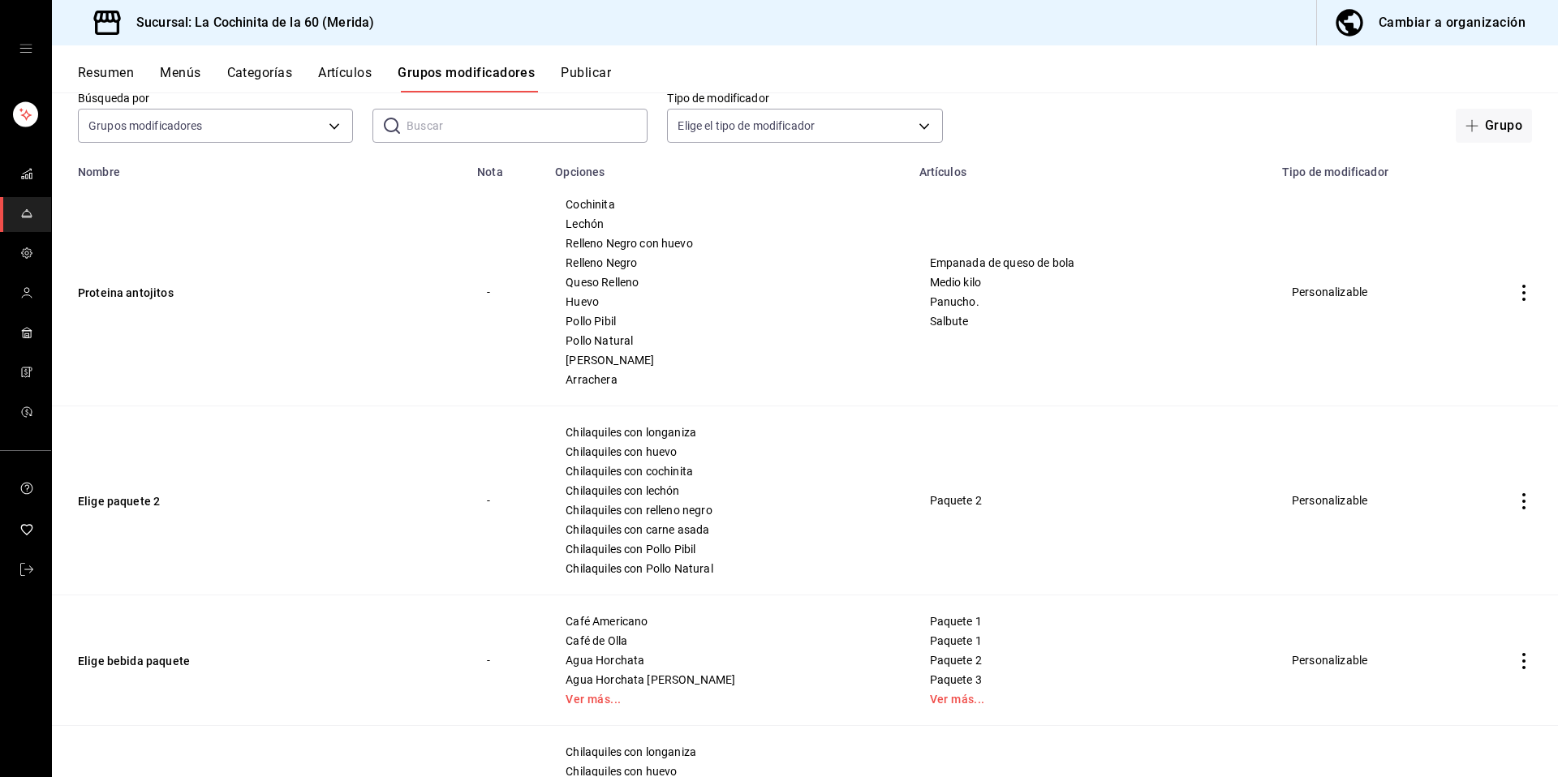
click at [488, 133] on input "text" at bounding box center [527, 126] width 241 height 32
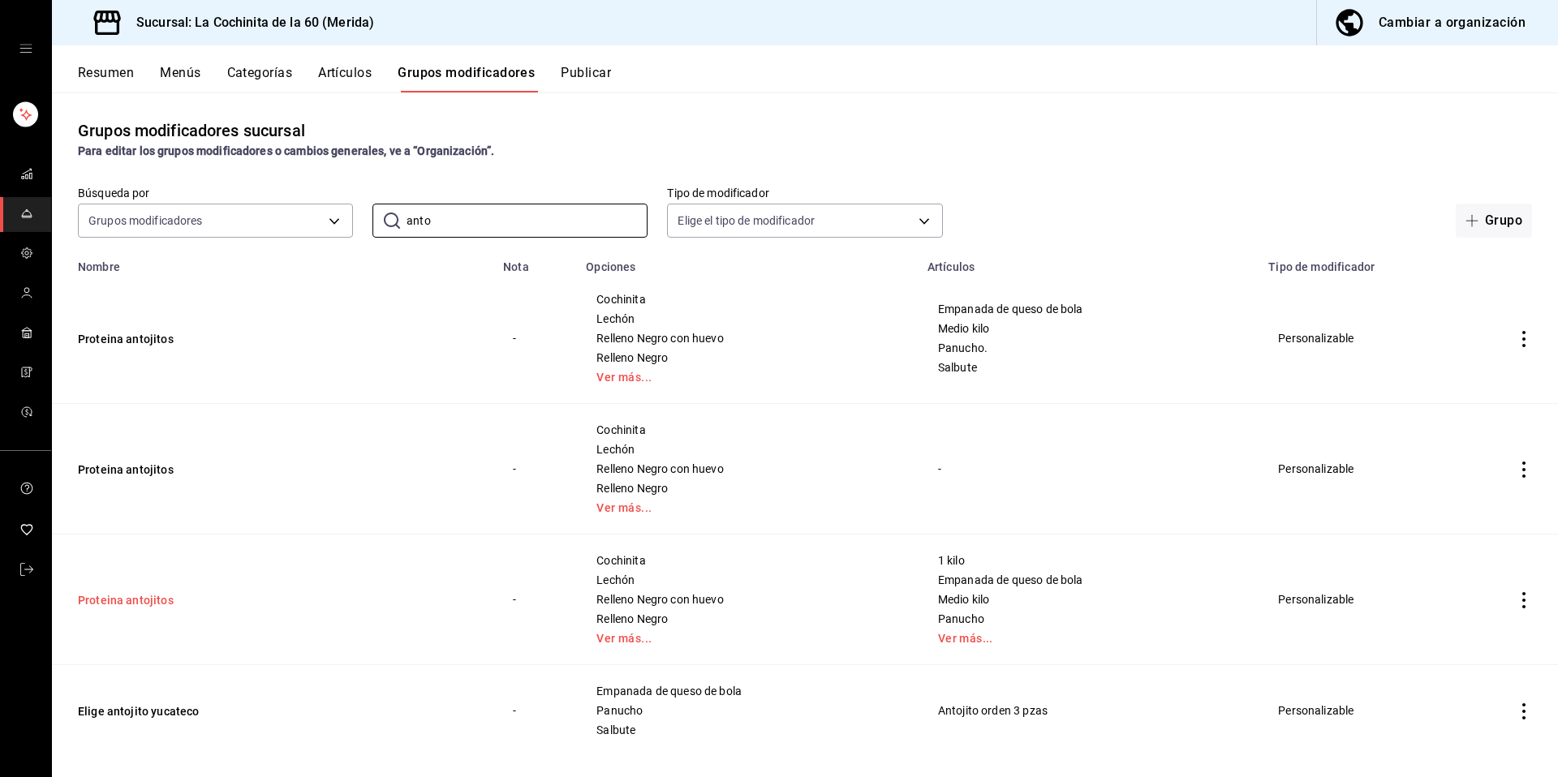
type input "anto"
click at [123, 603] on button "Proteina antojitos" at bounding box center [175, 600] width 195 height 16
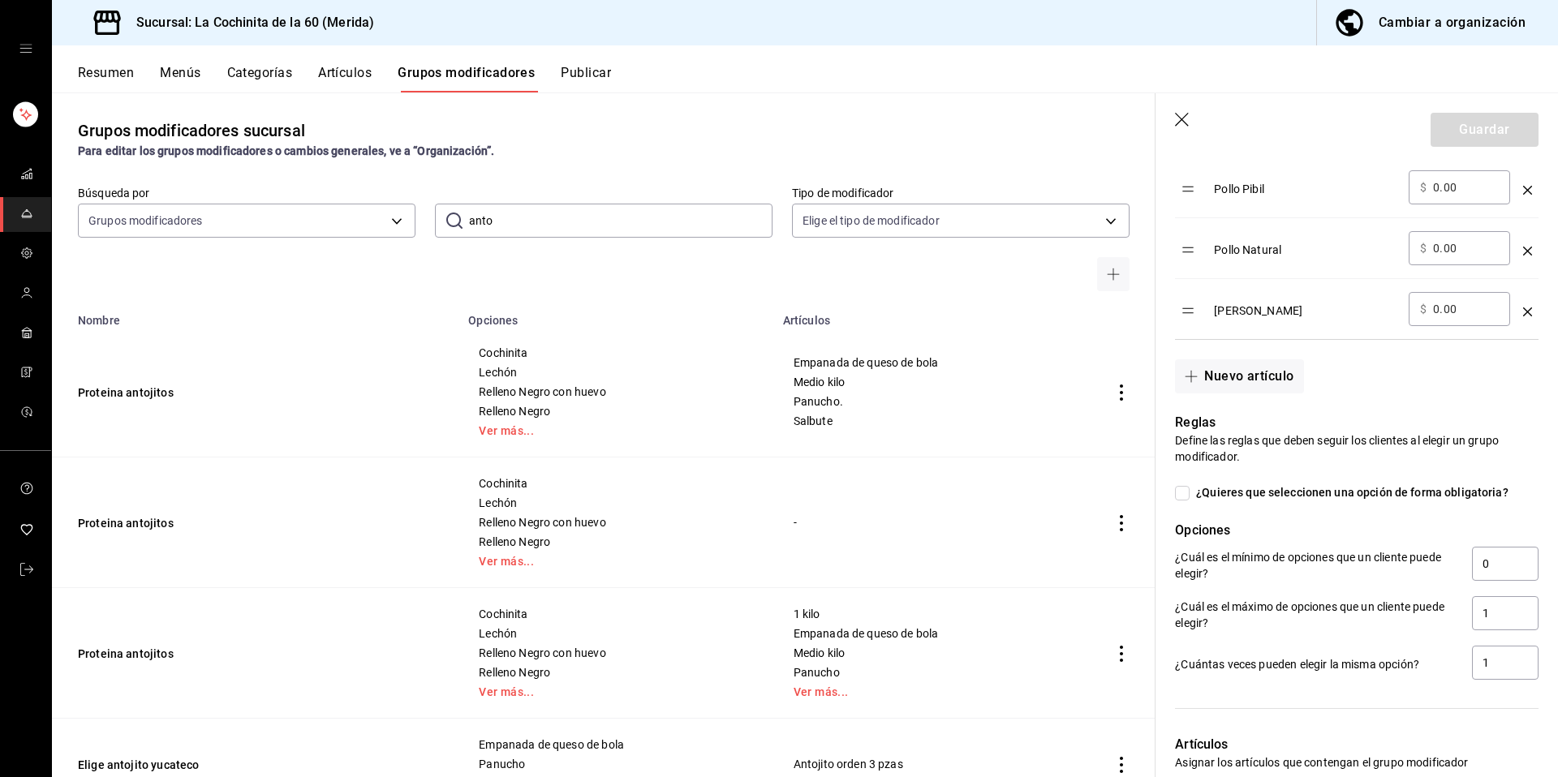
scroll to position [1053, 0]
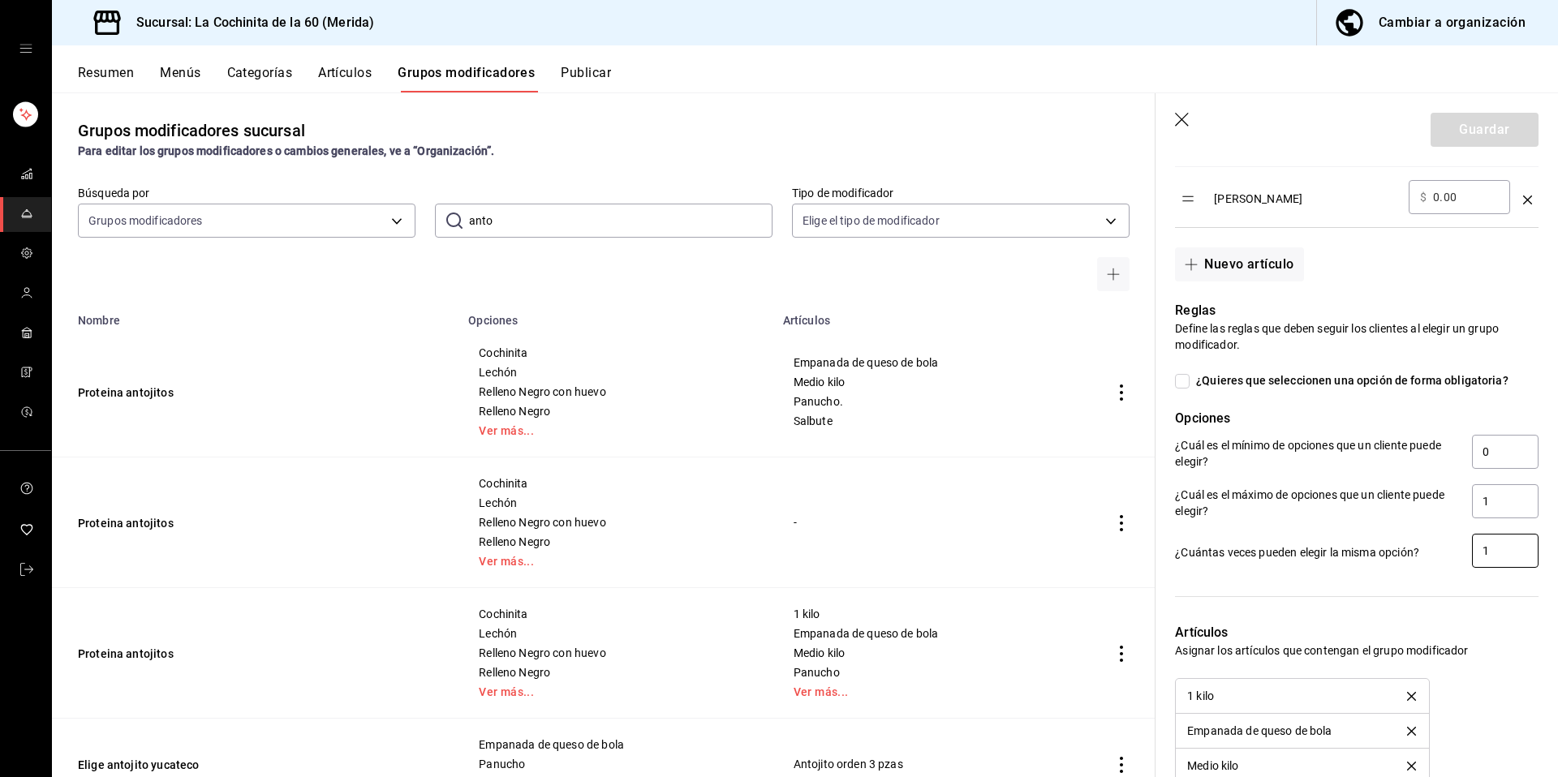
click at [1496, 553] on input "1" at bounding box center [1505, 551] width 67 height 34
drag, startPoint x: 1496, startPoint y: 554, endPoint x: 1450, endPoint y: 548, distance: 46.7
click at [1450, 548] on div "¿Cuántas veces pueden elegir la misma opción? 1" at bounding box center [1357, 552] width 364 height 37
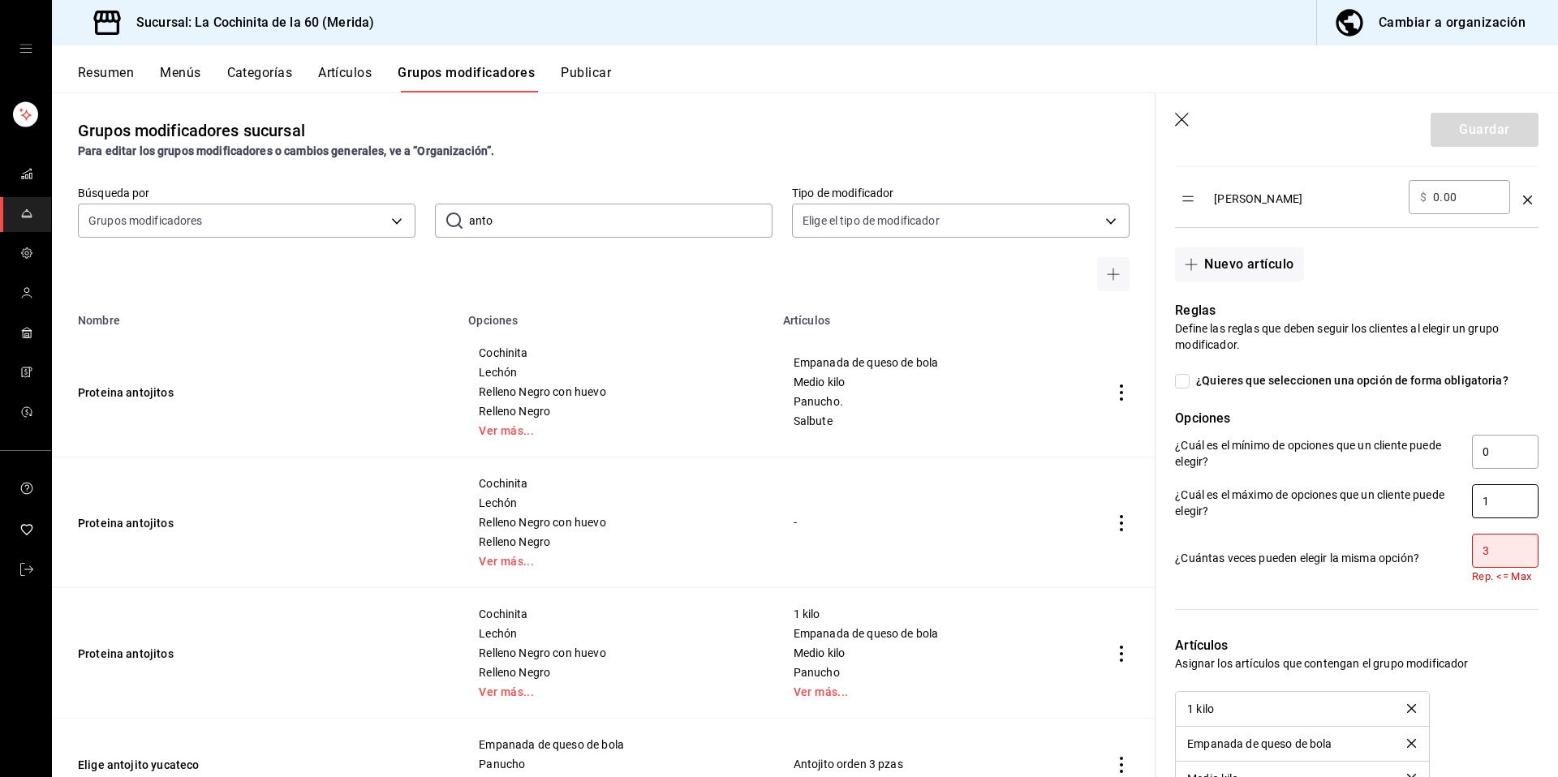
type input "3"
drag, startPoint x: 1503, startPoint y: 501, endPoint x: 1448, endPoint y: 504, distance: 55.2
click at [1448, 504] on div "¿Cuál es el máximo de opciones que un cliente puede elegir? 1" at bounding box center [1357, 502] width 364 height 37
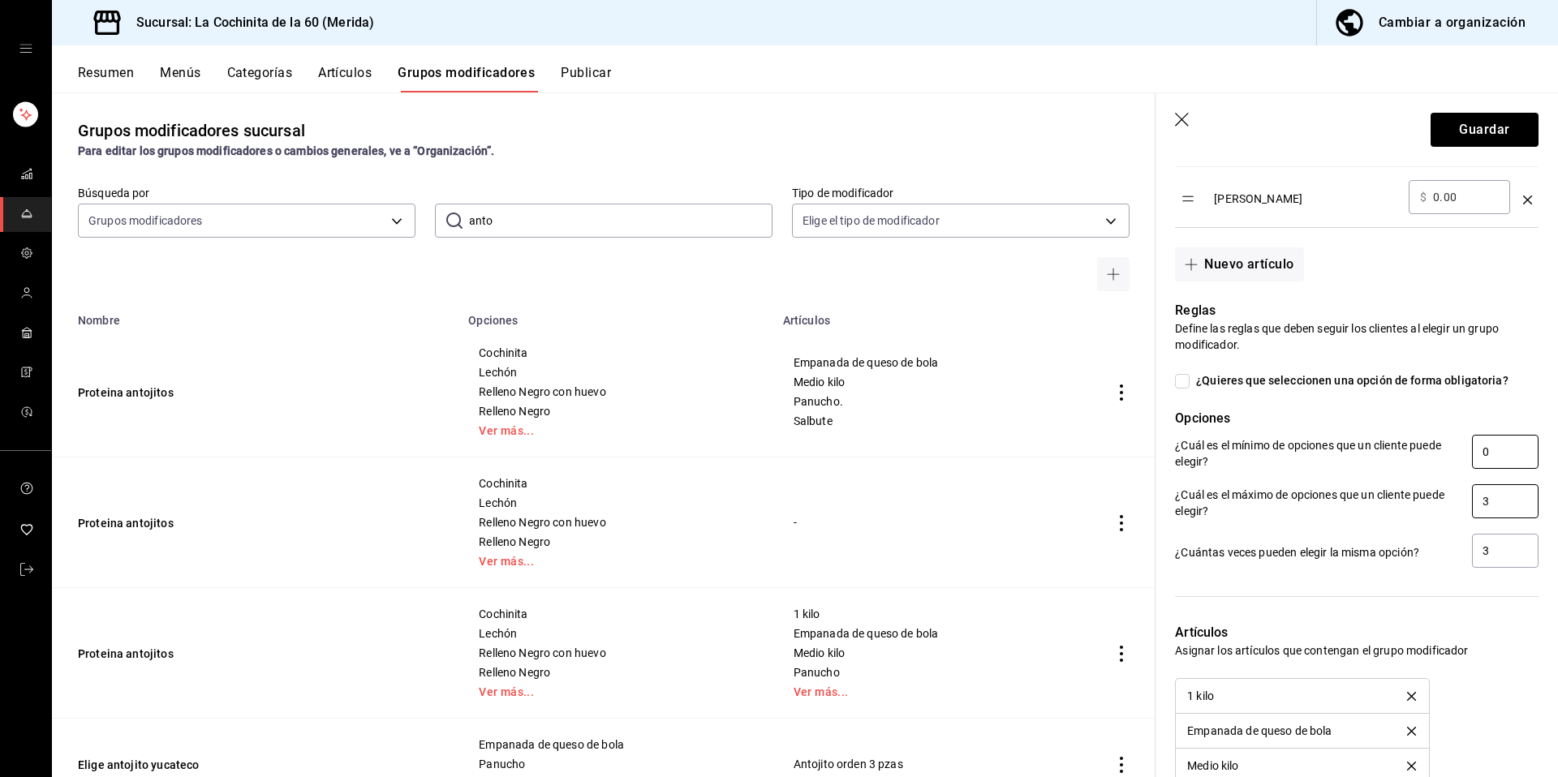
type input "3"
drag, startPoint x: 1499, startPoint y: 455, endPoint x: 1437, endPoint y: 441, distance: 63.4
click at [1437, 441] on div "¿Cuál es el mínimo de opciones que un cliente puede elegir? 0" at bounding box center [1357, 453] width 364 height 37
type input "1"
click at [1474, 127] on button "Guardar" at bounding box center [1485, 130] width 108 height 34
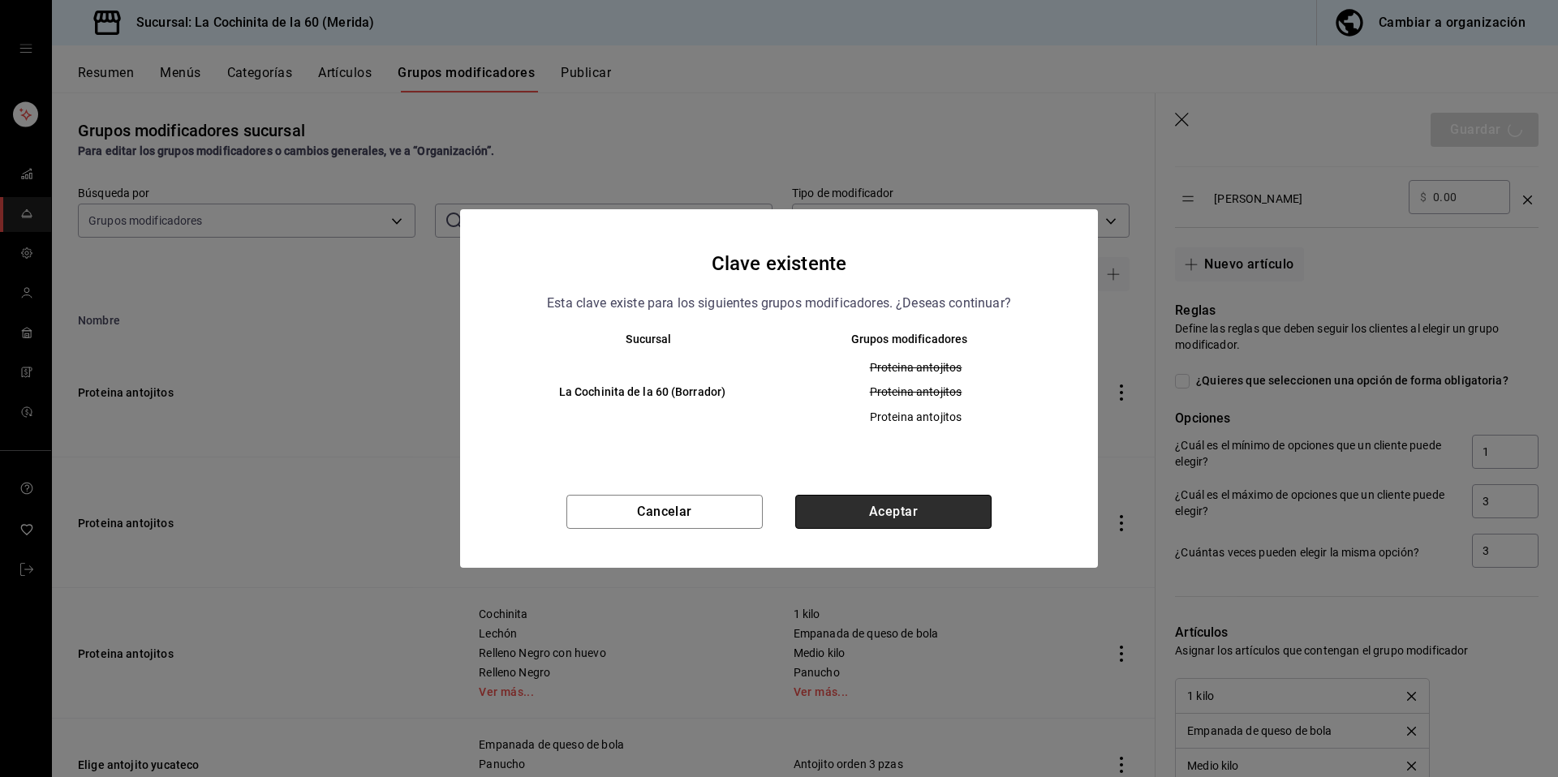
click at [931, 519] on button "Aceptar" at bounding box center [893, 512] width 196 height 34
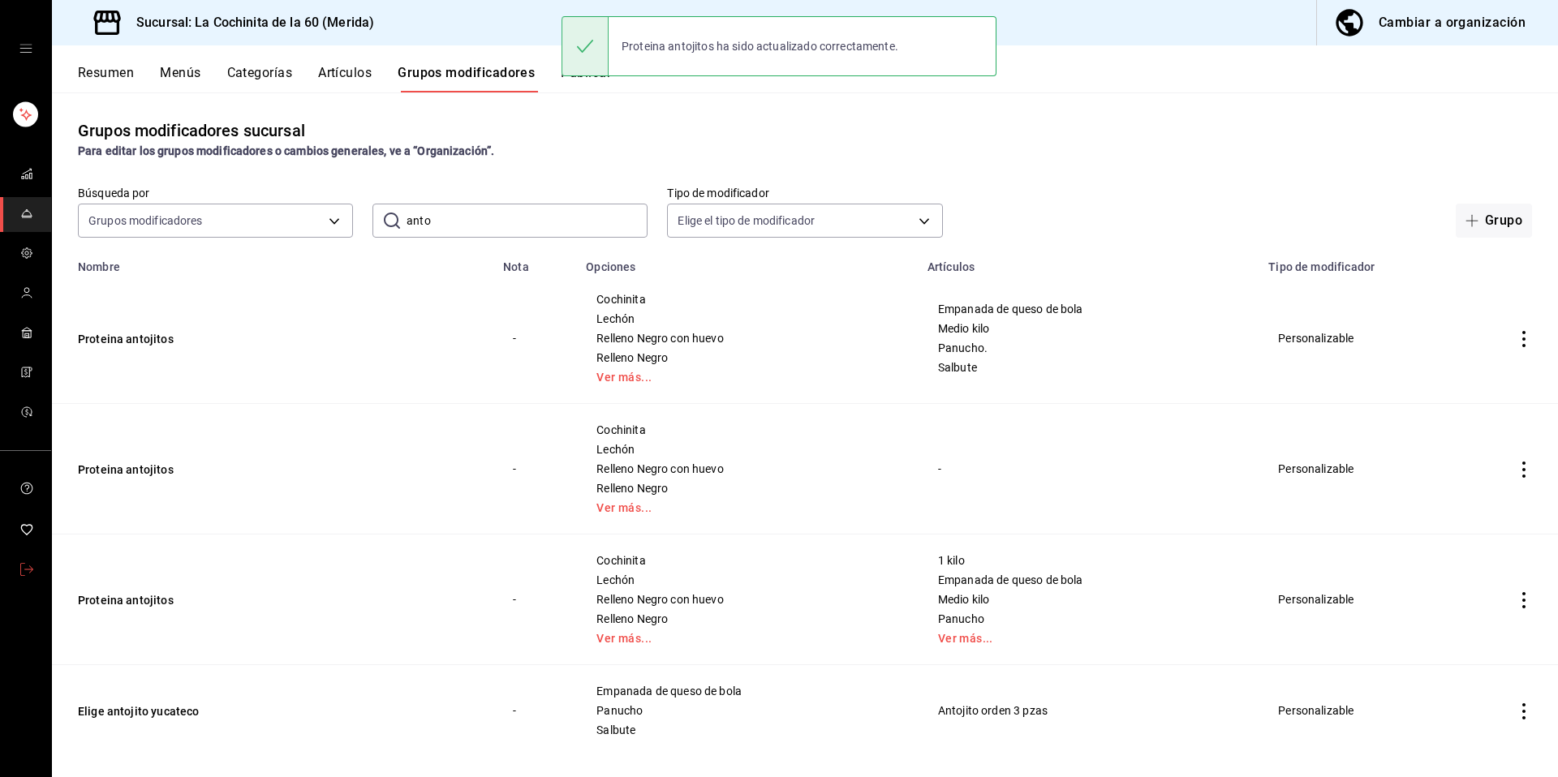
click at [15, 572] on link "mailbox folders" at bounding box center [25, 570] width 51 height 35
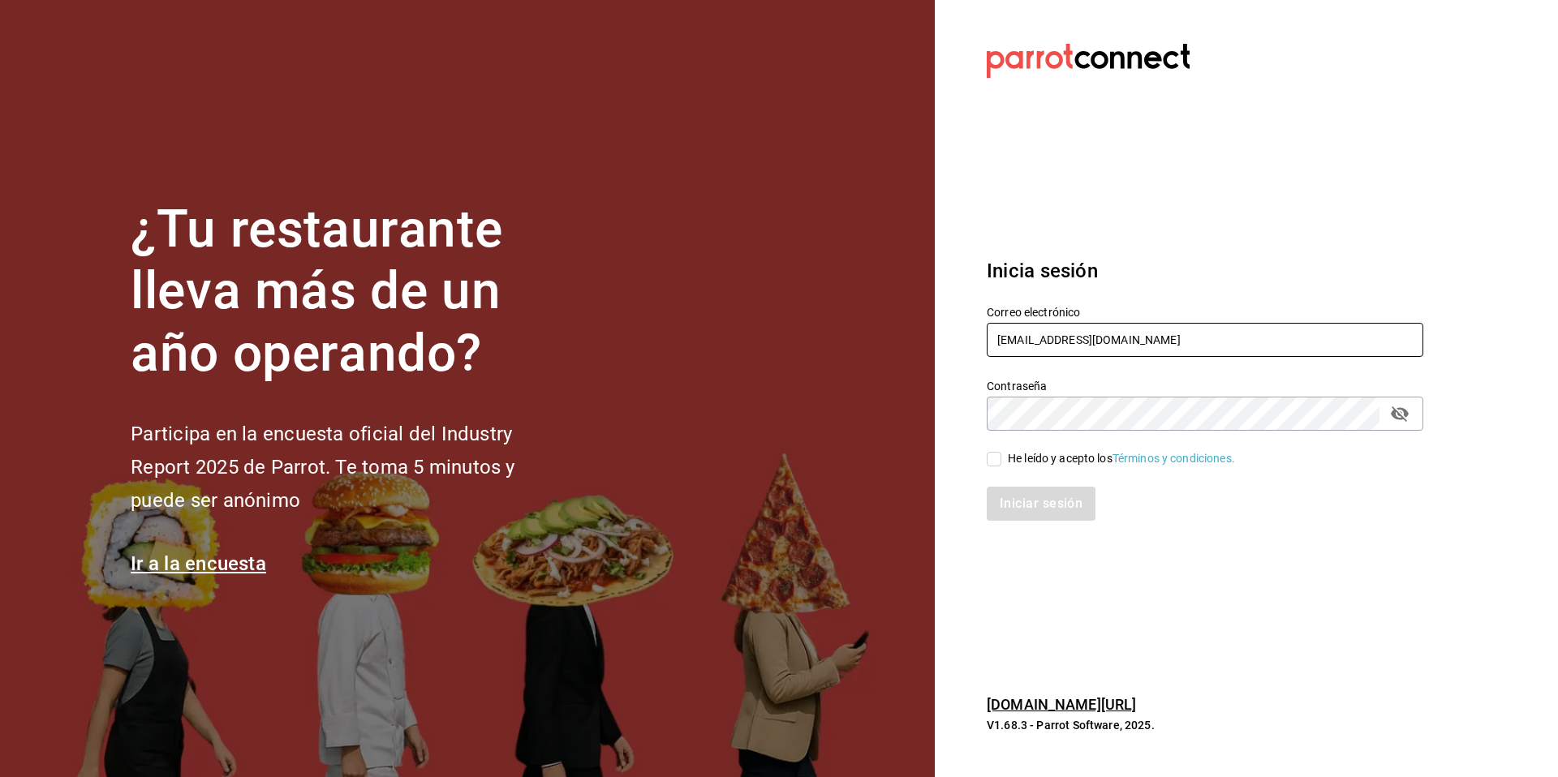
drag, startPoint x: 1163, startPoint y: 341, endPoint x: 972, endPoint y: 323, distance: 191.5
click at [972, 323] on div "Correo electrónico cochinita@merida.com" at bounding box center [1195, 323] width 456 height 74
type input "zolem@mx.com"
click at [1006, 463] on span "He leído y acepto los Términos y condiciones." at bounding box center [1118, 458] width 234 height 17
click at [1001, 463] on input "He leído y acepto los Términos y condiciones." at bounding box center [994, 459] width 15 height 15
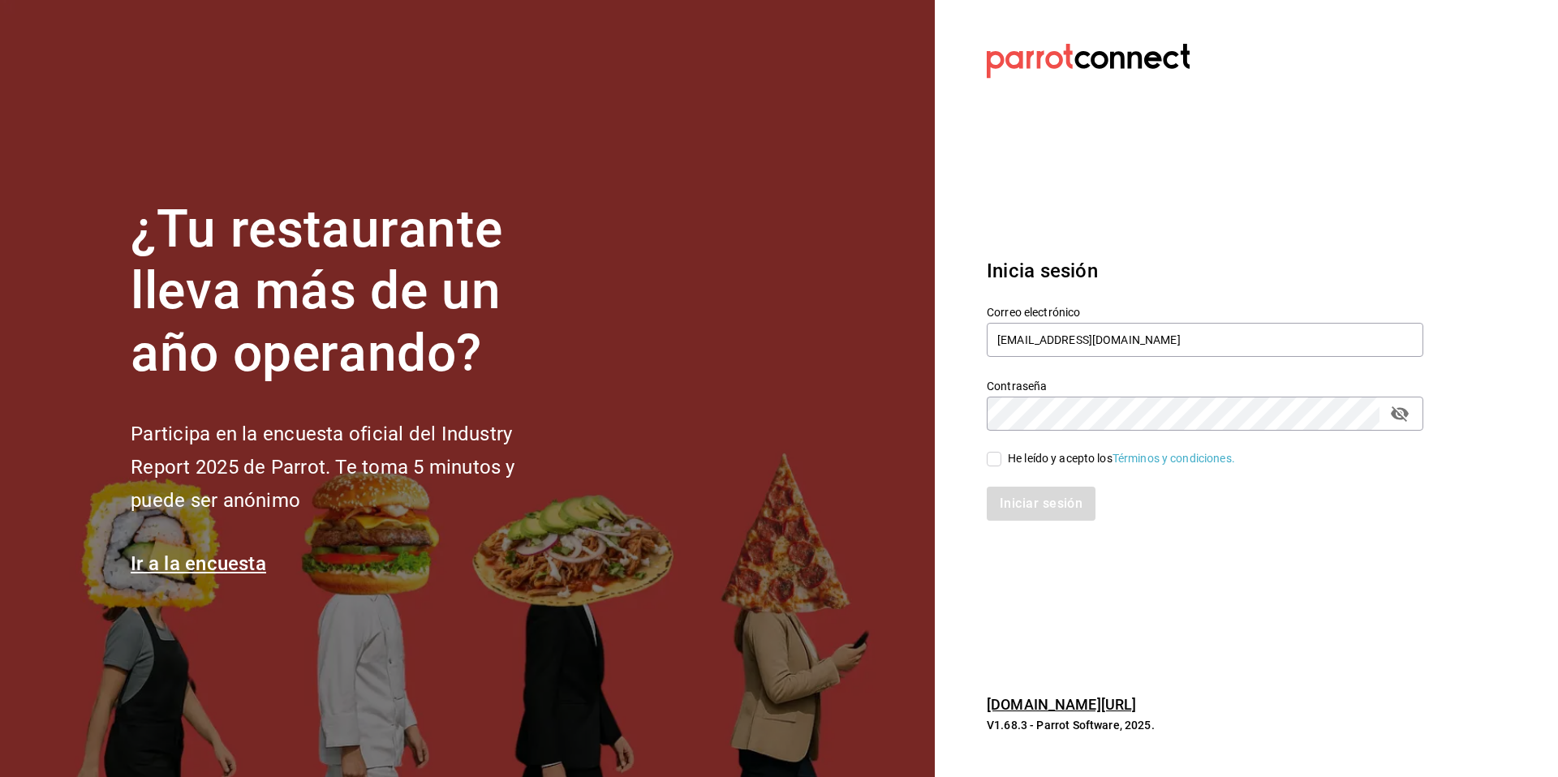
checkbox input "true"
click at [1068, 515] on button "Iniciar sesión" at bounding box center [1042, 504] width 110 height 34
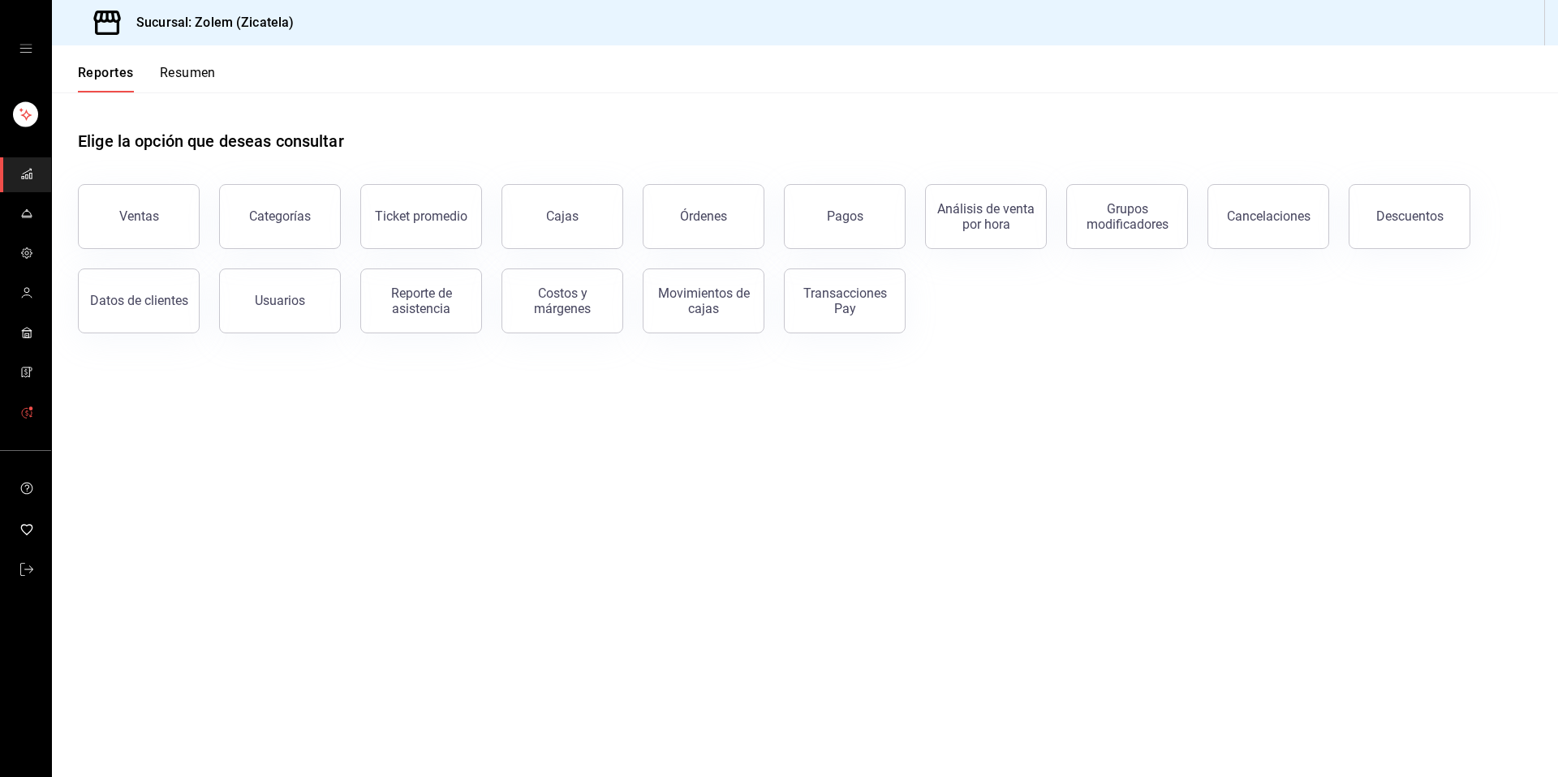
click at [15, 414] on link "mailbox folders" at bounding box center [25, 413] width 51 height 35
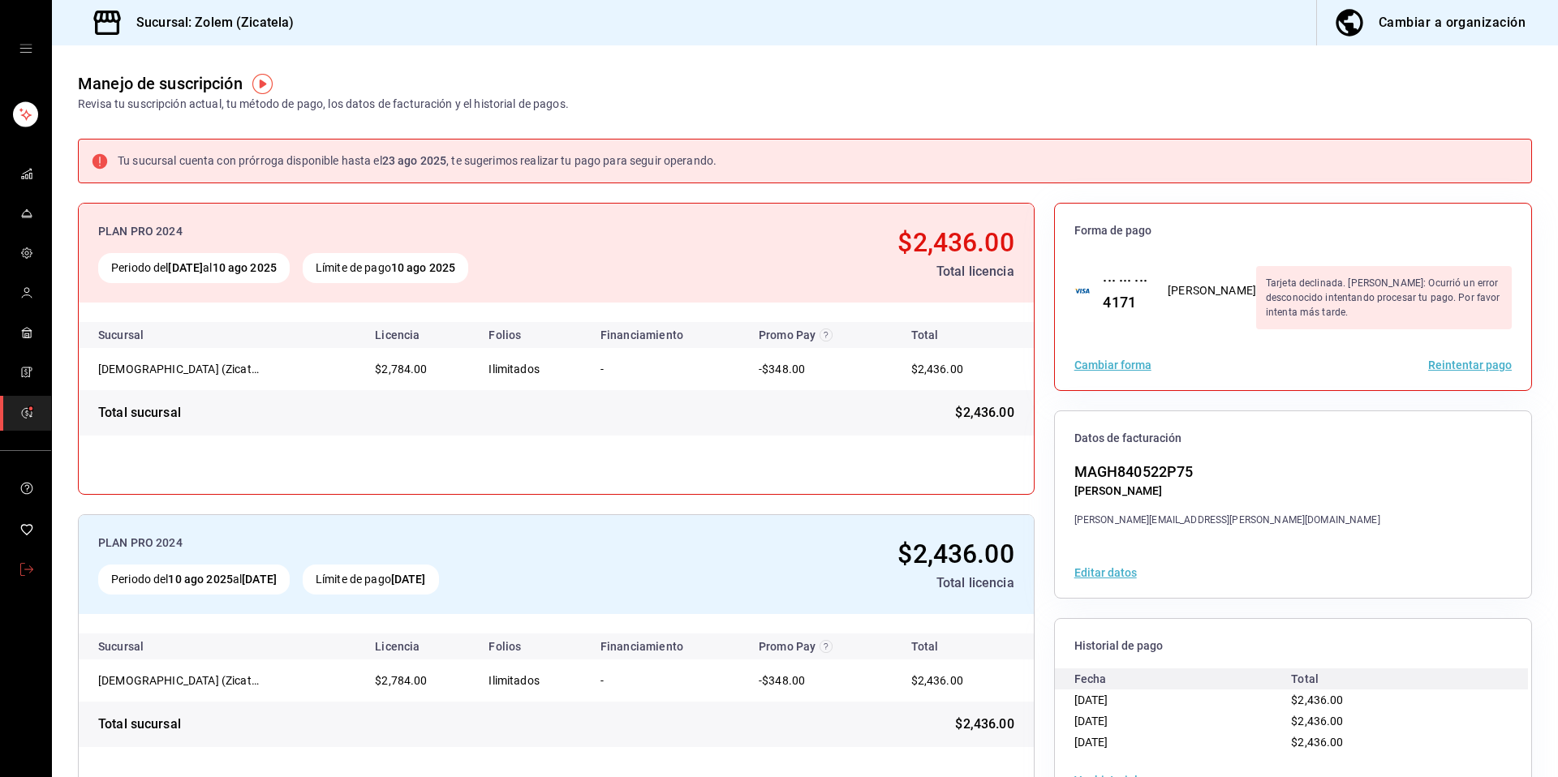
click at [36, 566] on link "mailbox folders" at bounding box center [25, 570] width 51 height 35
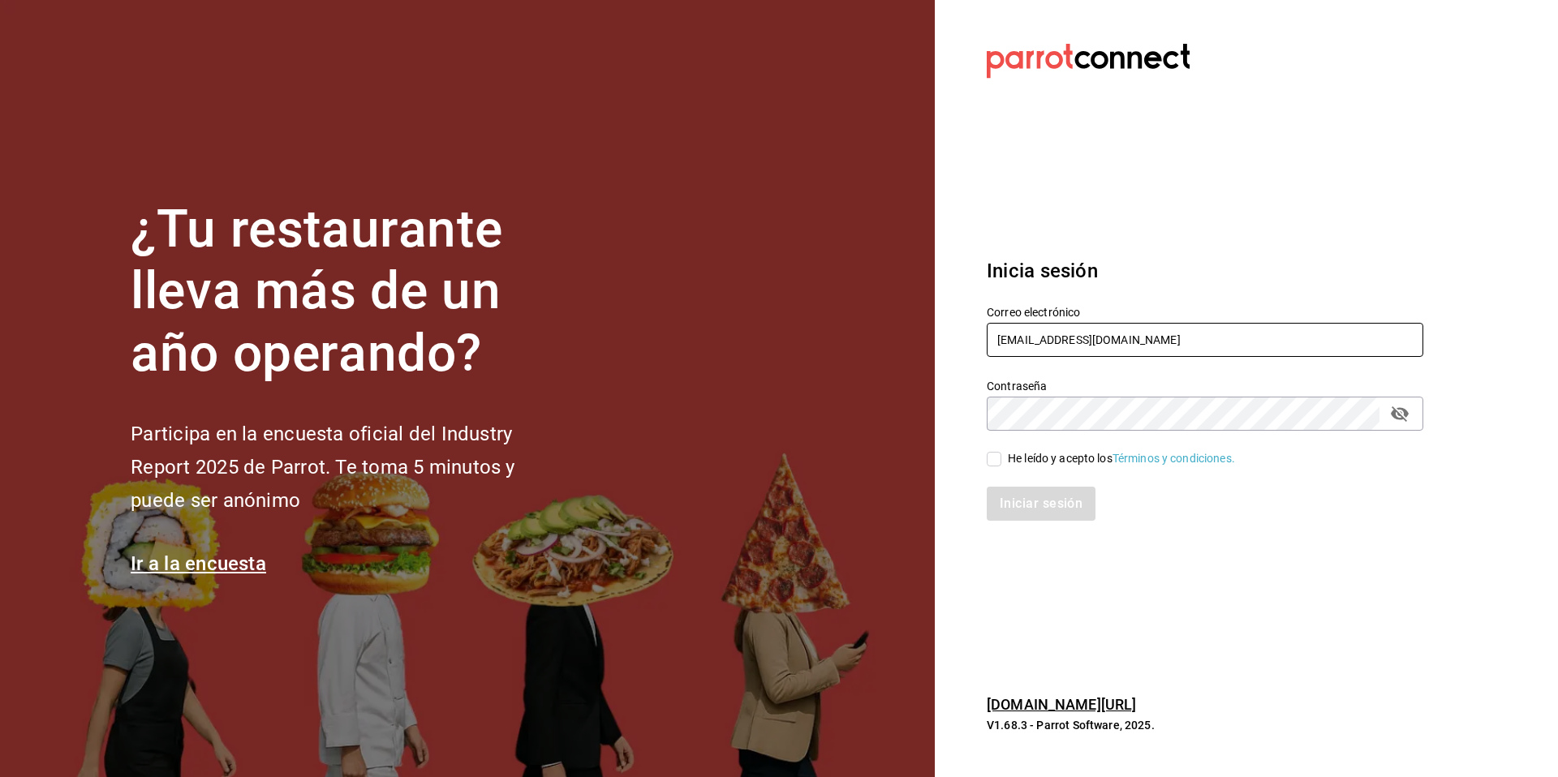
drag, startPoint x: 1108, startPoint y: 343, endPoint x: 963, endPoint y: 340, distance: 145.3
click at [963, 340] on section "Datos incorrectos. Verifica que tu Correo o Contraseña estén bien escritos. Ini…" at bounding box center [1198, 388] width 527 height 777
type input "fauna@yuc.com"
click at [992, 471] on div "Iniciar sesión" at bounding box center [1195, 494] width 456 height 54
click at [1006, 467] on div "Iniciar sesión" at bounding box center [1195, 494] width 456 height 54
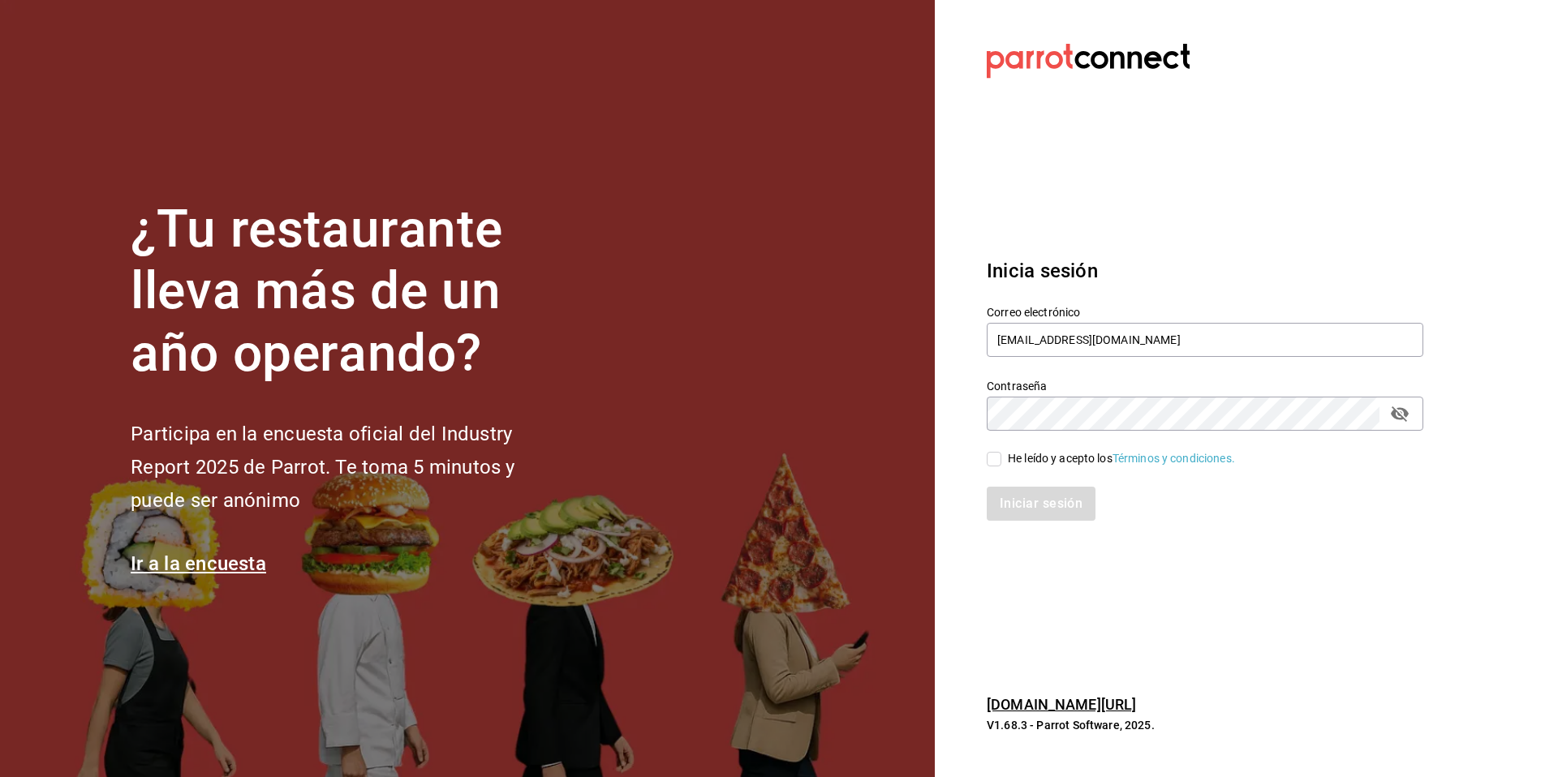
click at [1004, 458] on span "He leído y acepto los Términos y condiciones." at bounding box center [1118, 458] width 234 height 17
click at [1001, 458] on input "He leído y acepto los Términos y condiciones." at bounding box center [994, 459] width 15 height 15
checkbox input "true"
click at [1028, 503] on button "Iniciar sesión" at bounding box center [1042, 504] width 110 height 34
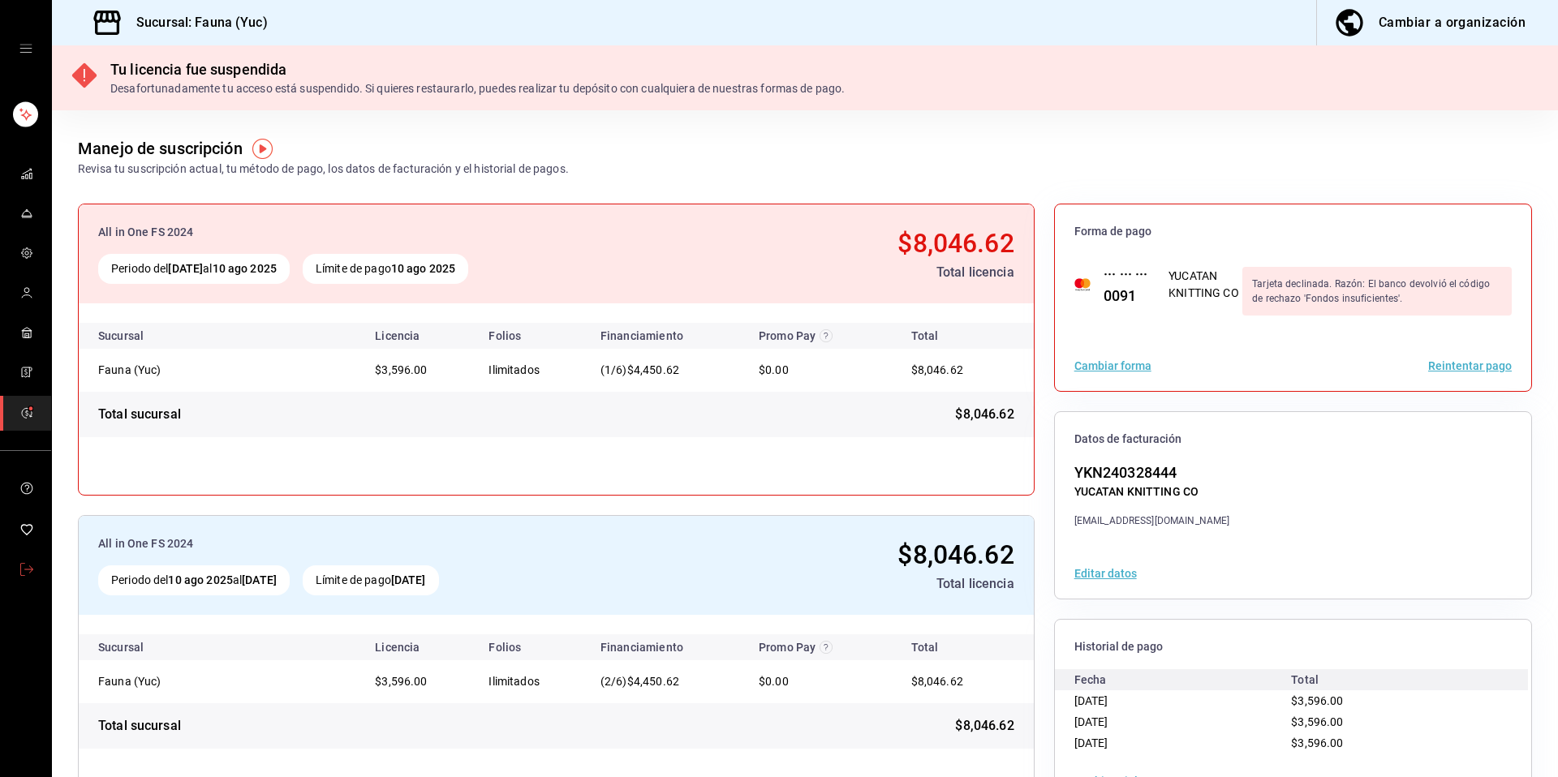
click at [32, 563] on icon "mailbox folders" at bounding box center [26, 569] width 13 height 13
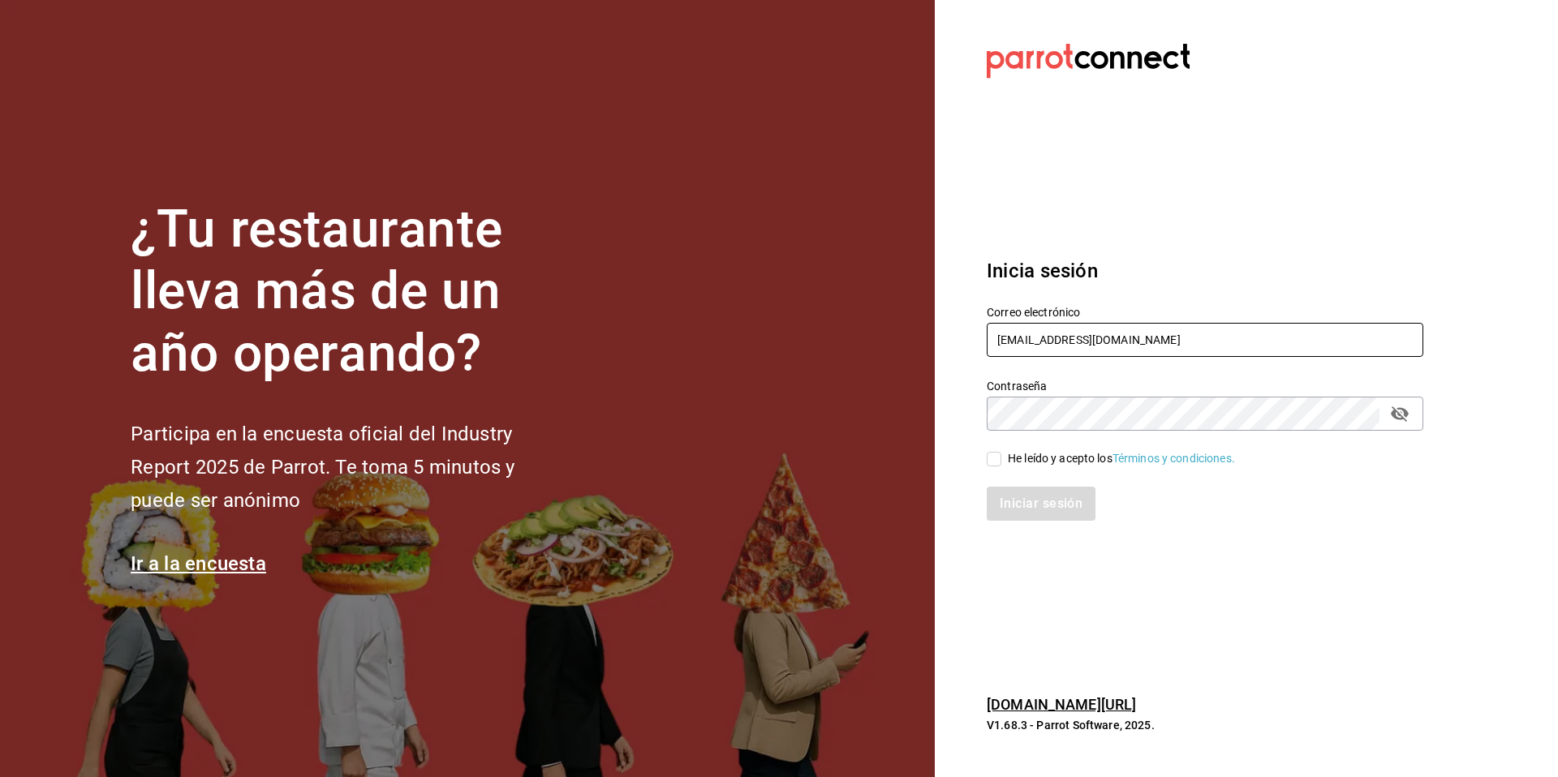
drag, startPoint x: 1121, startPoint y: 353, endPoint x: 953, endPoint y: 331, distance: 169.4
click at [953, 331] on section "Datos incorrectos. Verifica que tu Correo o Contraseña estén bien escritos. Ini…" at bounding box center [1198, 388] width 527 height 777
drag, startPoint x: 1136, startPoint y: 348, endPoint x: 979, endPoint y: 336, distance: 157.1
click at [979, 336] on div "Correo electrónico taque" at bounding box center [1195, 323] width 456 height 74
type input "[EMAIL_ADDRESS][DOMAIN_NAME]"
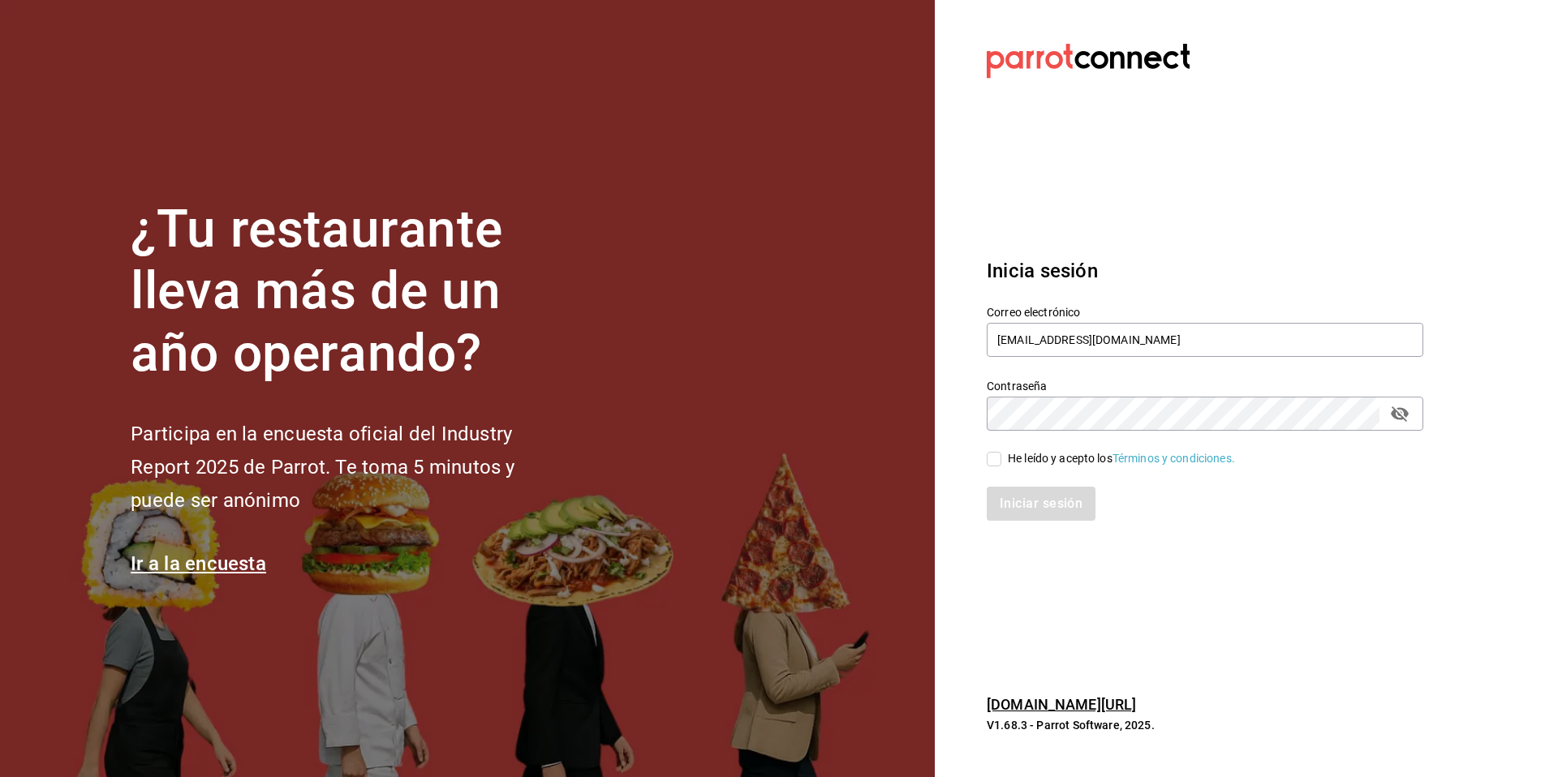
click at [1014, 463] on div "He leído y acepto los Términos y condiciones." at bounding box center [1121, 458] width 227 height 17
click at [1001, 463] on input "He leído y acepto los Términos y condiciones." at bounding box center [994, 459] width 15 height 15
checkbox input "true"
click at [1014, 492] on button "Iniciar sesión" at bounding box center [1042, 504] width 110 height 34
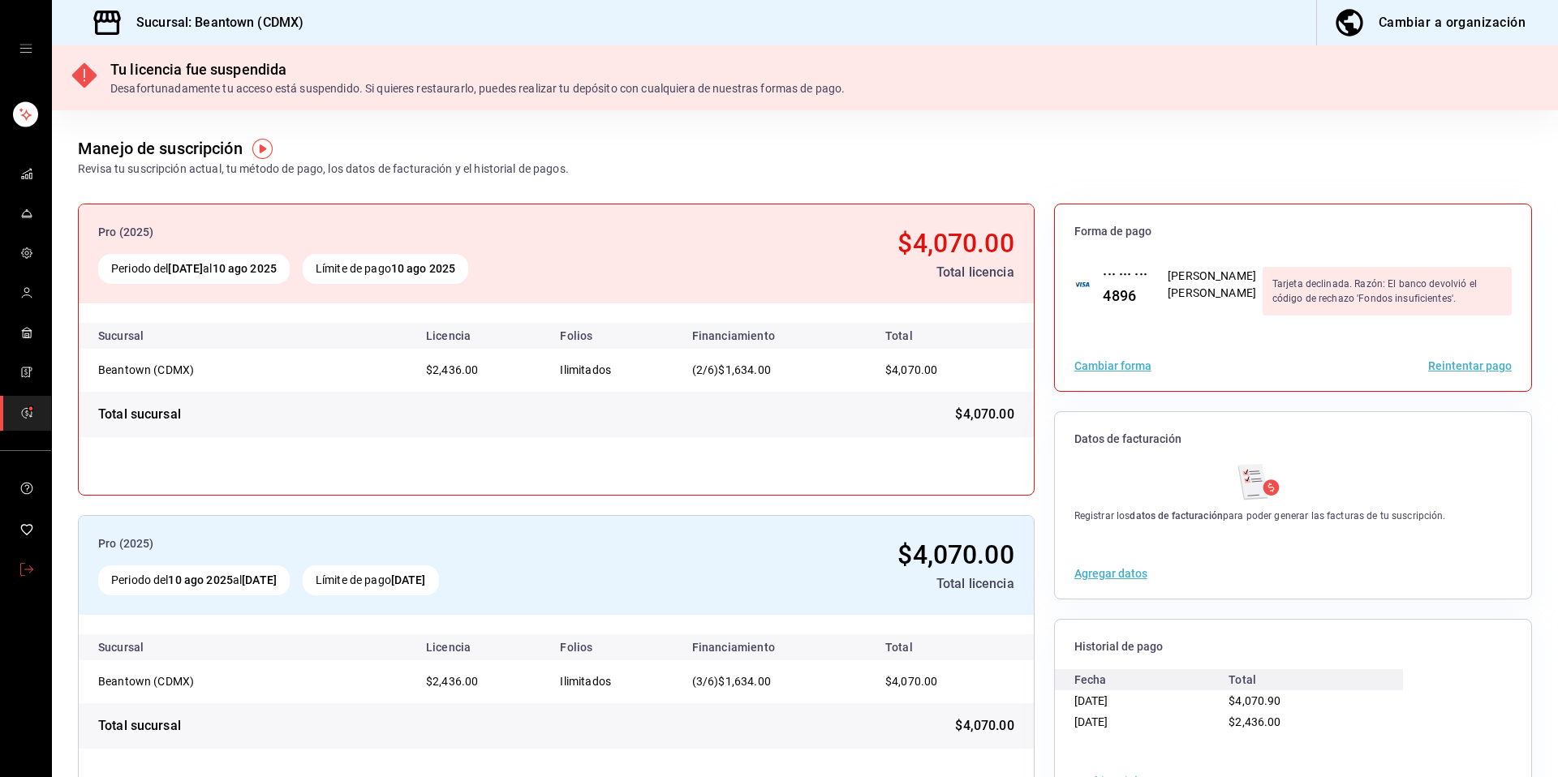
click at [11, 568] on link "mailbox folders" at bounding box center [25, 570] width 51 height 35
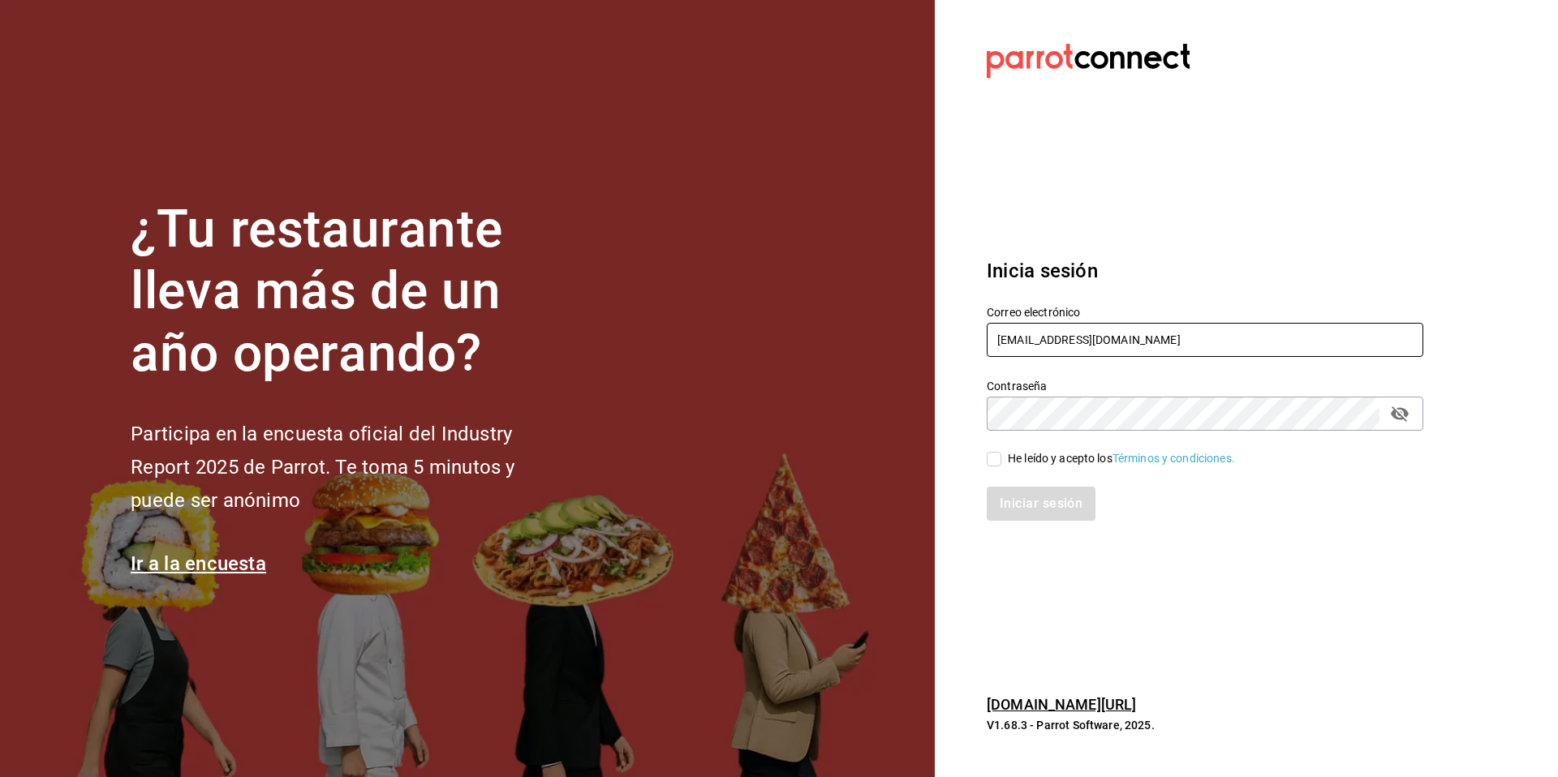
drag, startPoint x: 1131, startPoint y: 345, endPoint x: 1016, endPoint y: 330, distance: 116.1
click at [1016, 330] on input "[EMAIL_ADDRESS][DOMAIN_NAME]" at bounding box center [1205, 340] width 437 height 34
type input "e"
type input "[EMAIL_ADDRESS][DOMAIN_NAME]"
click at [1029, 461] on div "He leído y acepto los Términos y condiciones." at bounding box center [1121, 458] width 227 height 17
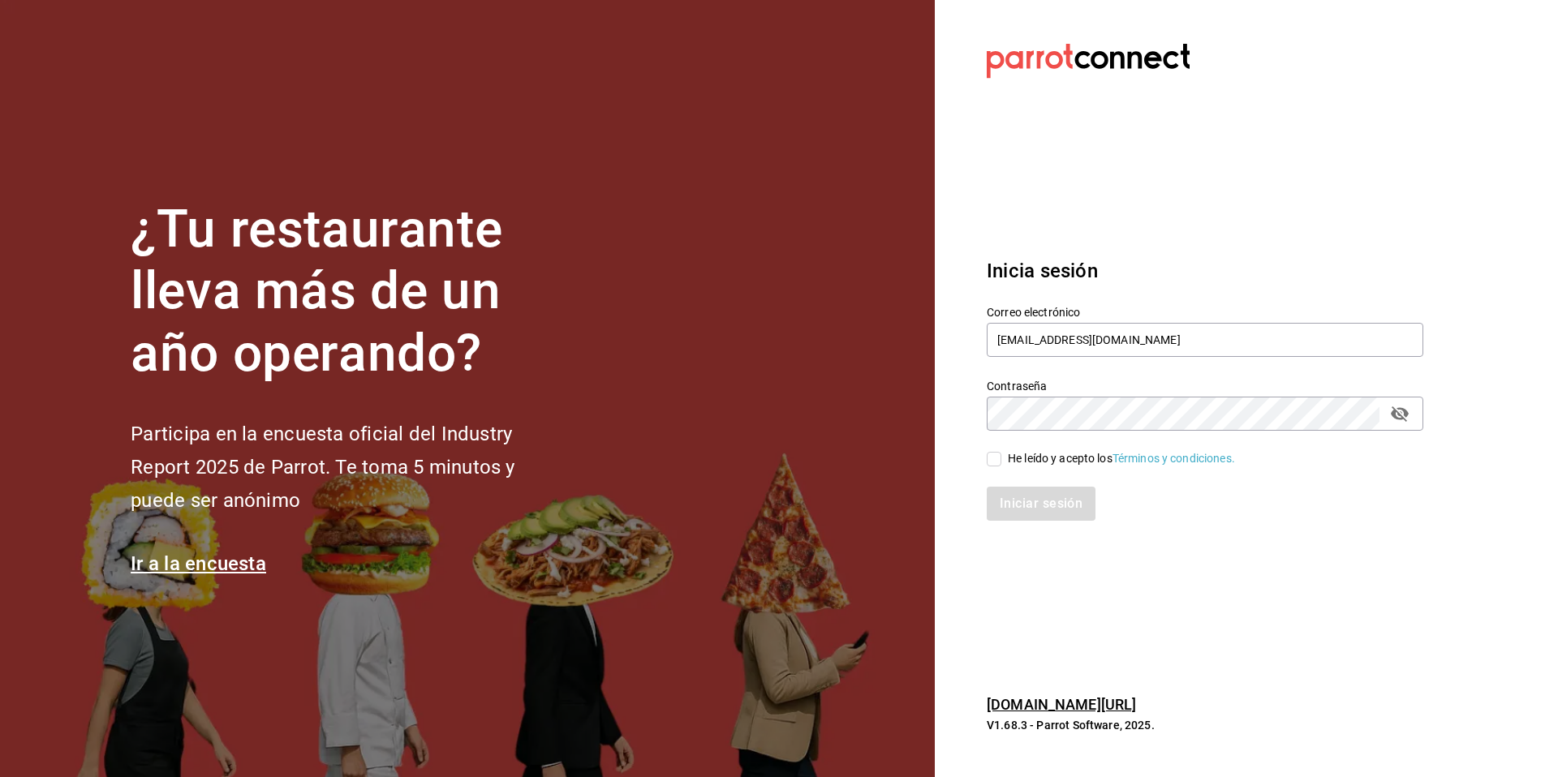
click at [1001, 461] on input "He leído y acepto los Términos y condiciones." at bounding box center [994, 459] width 15 height 15
checkbox input "true"
click at [1038, 493] on button "Iniciar sesión" at bounding box center [1042, 504] width 110 height 34
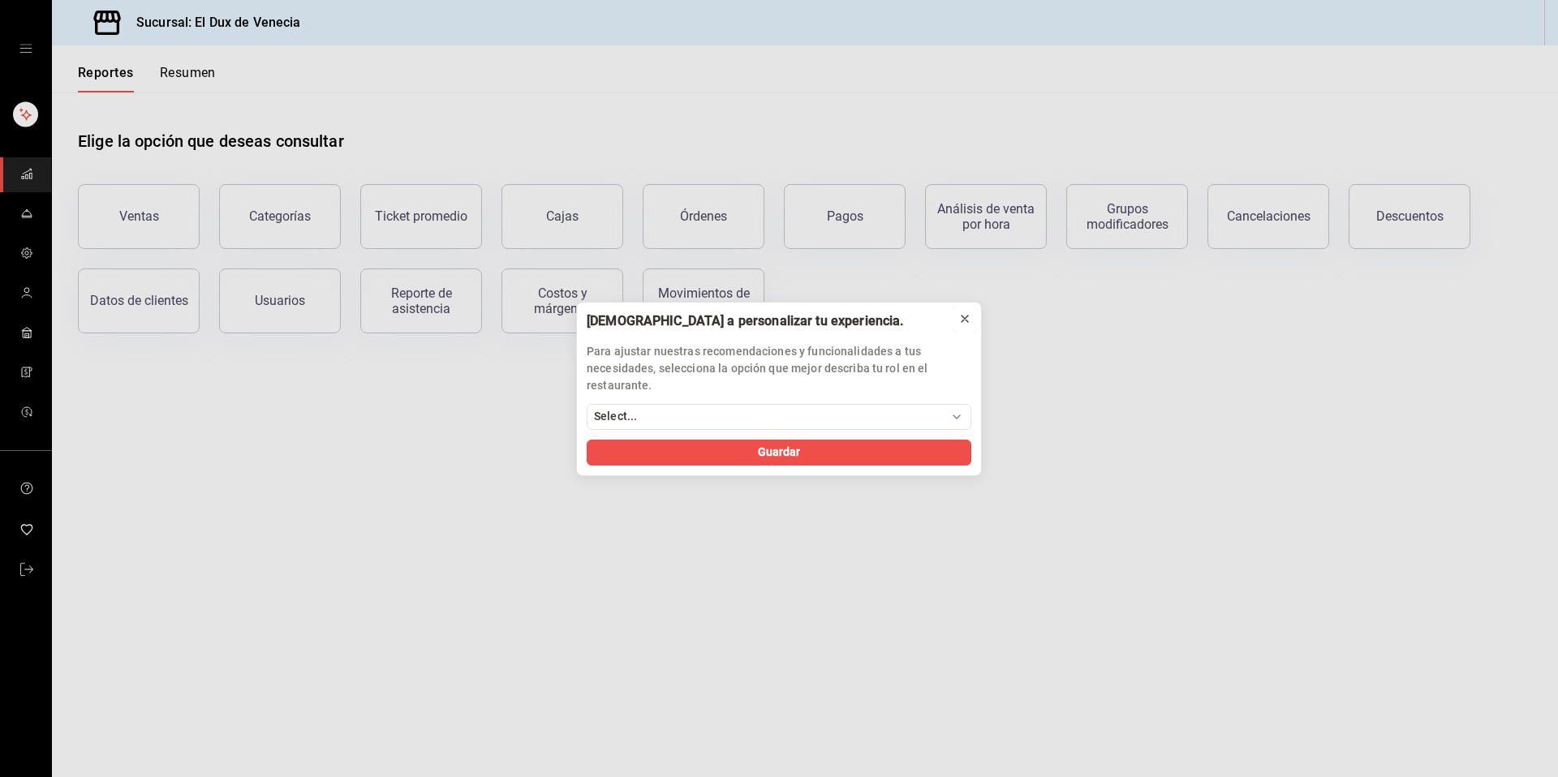
click at [962, 316] on icon at bounding box center [964, 318] width 13 height 13
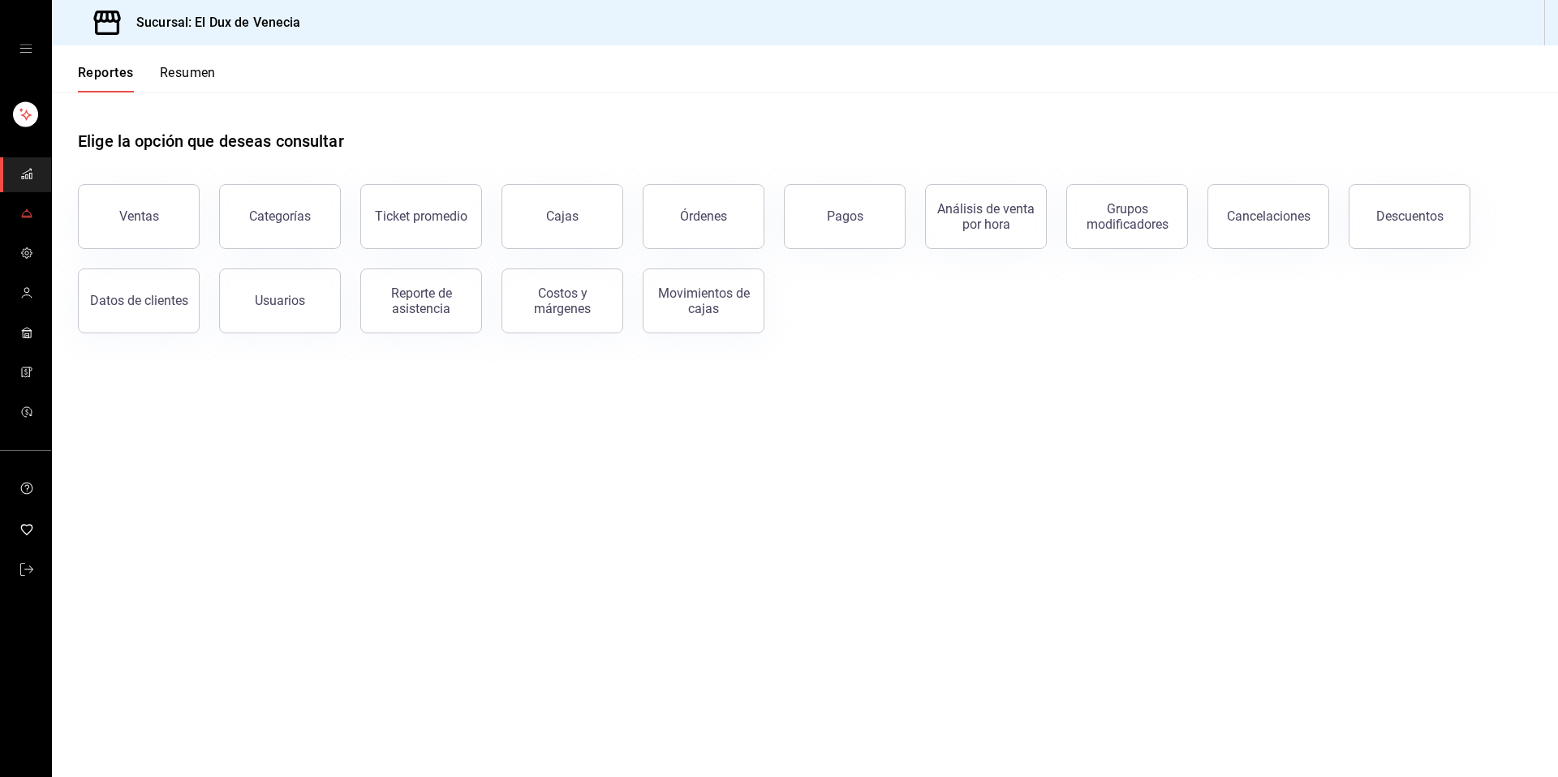
click at [35, 215] on link "mailbox folders" at bounding box center [25, 214] width 51 height 35
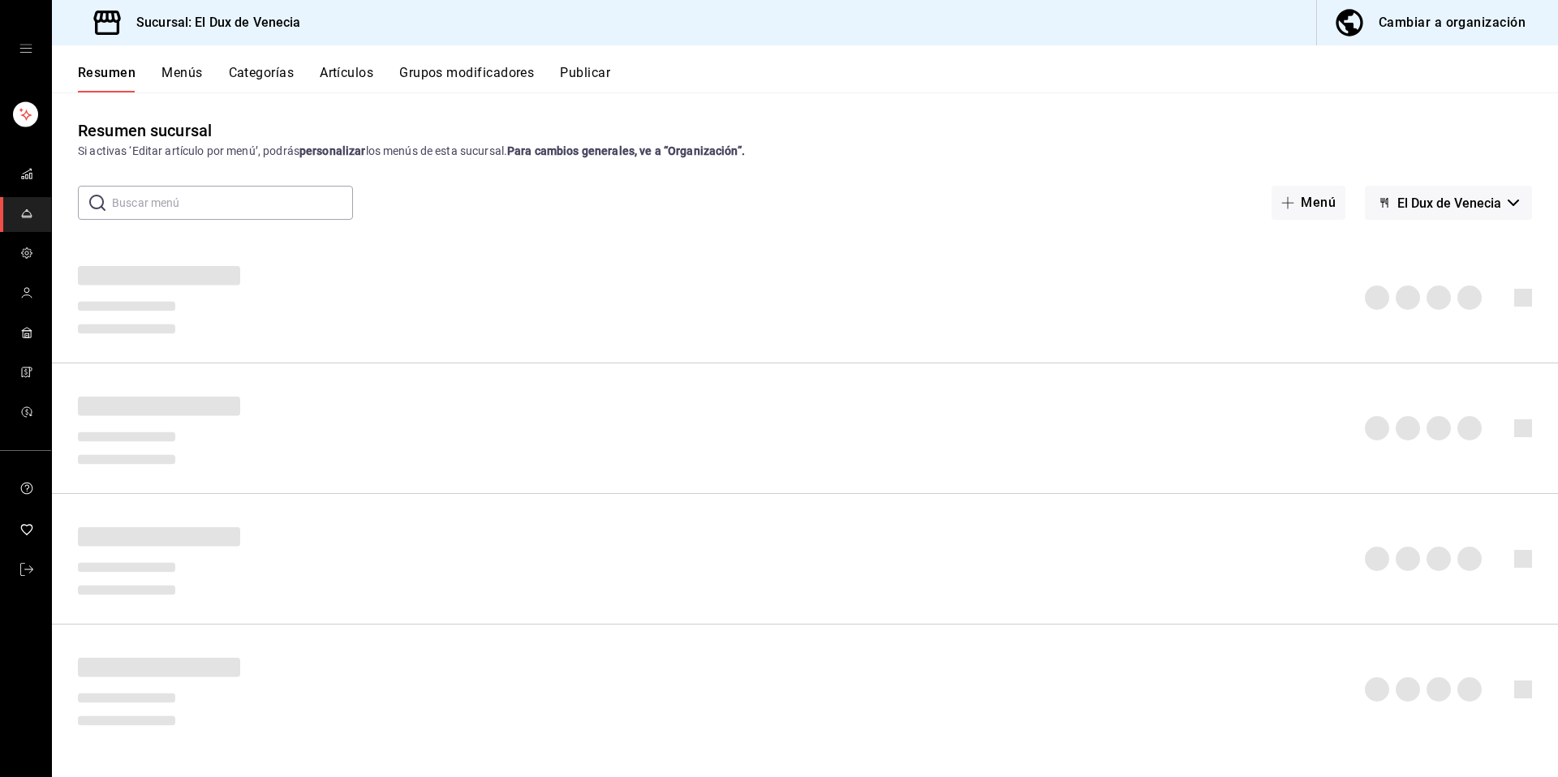
click at [430, 69] on button "Grupos modificadores" at bounding box center [466, 79] width 135 height 28
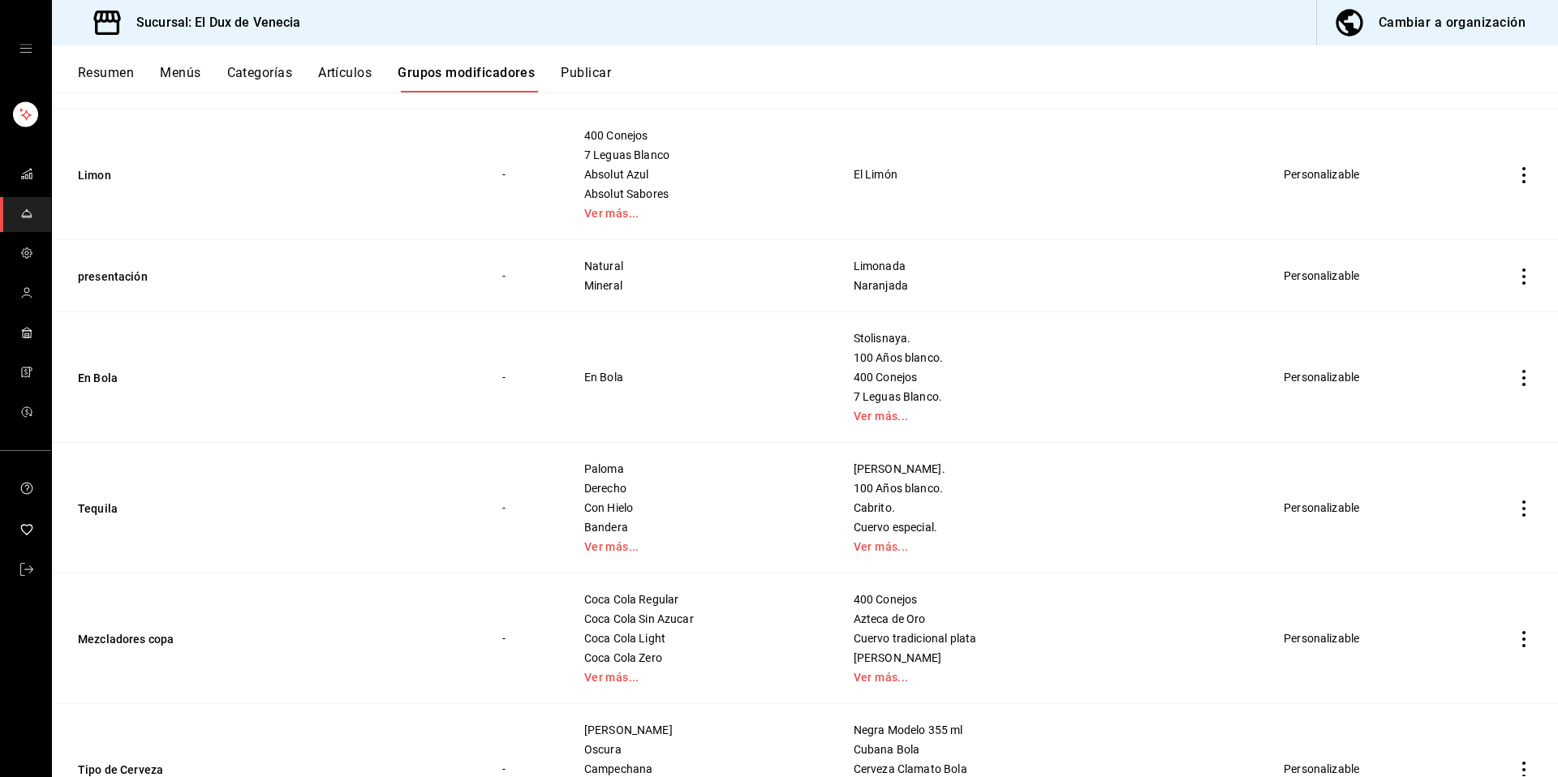
scroll to position [322, 0]
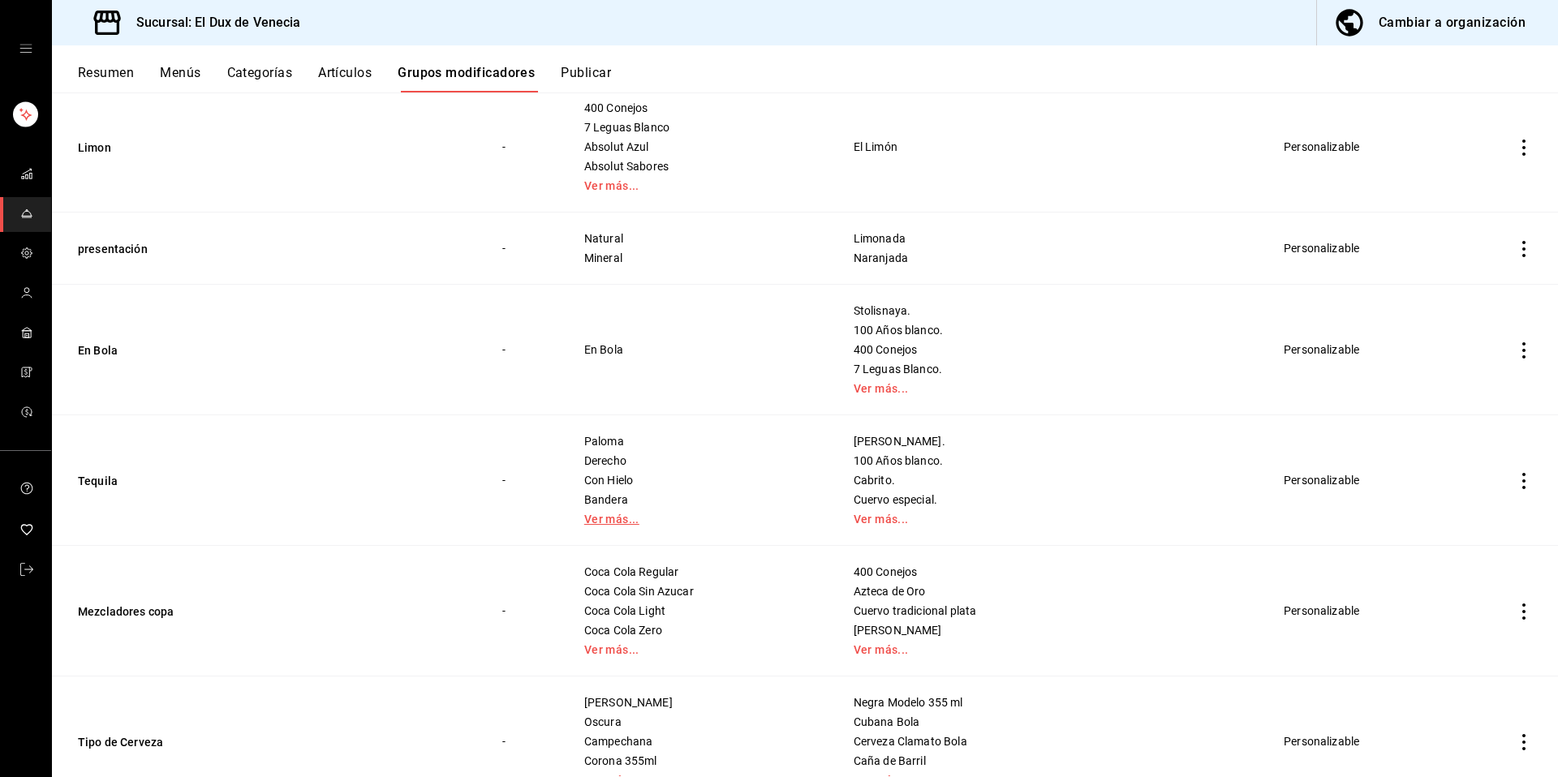
click at [666, 514] on link "Ver más..." at bounding box center [698, 519] width 229 height 11
click at [951, 520] on link "Ver más..." at bounding box center [1049, 519] width 390 height 11
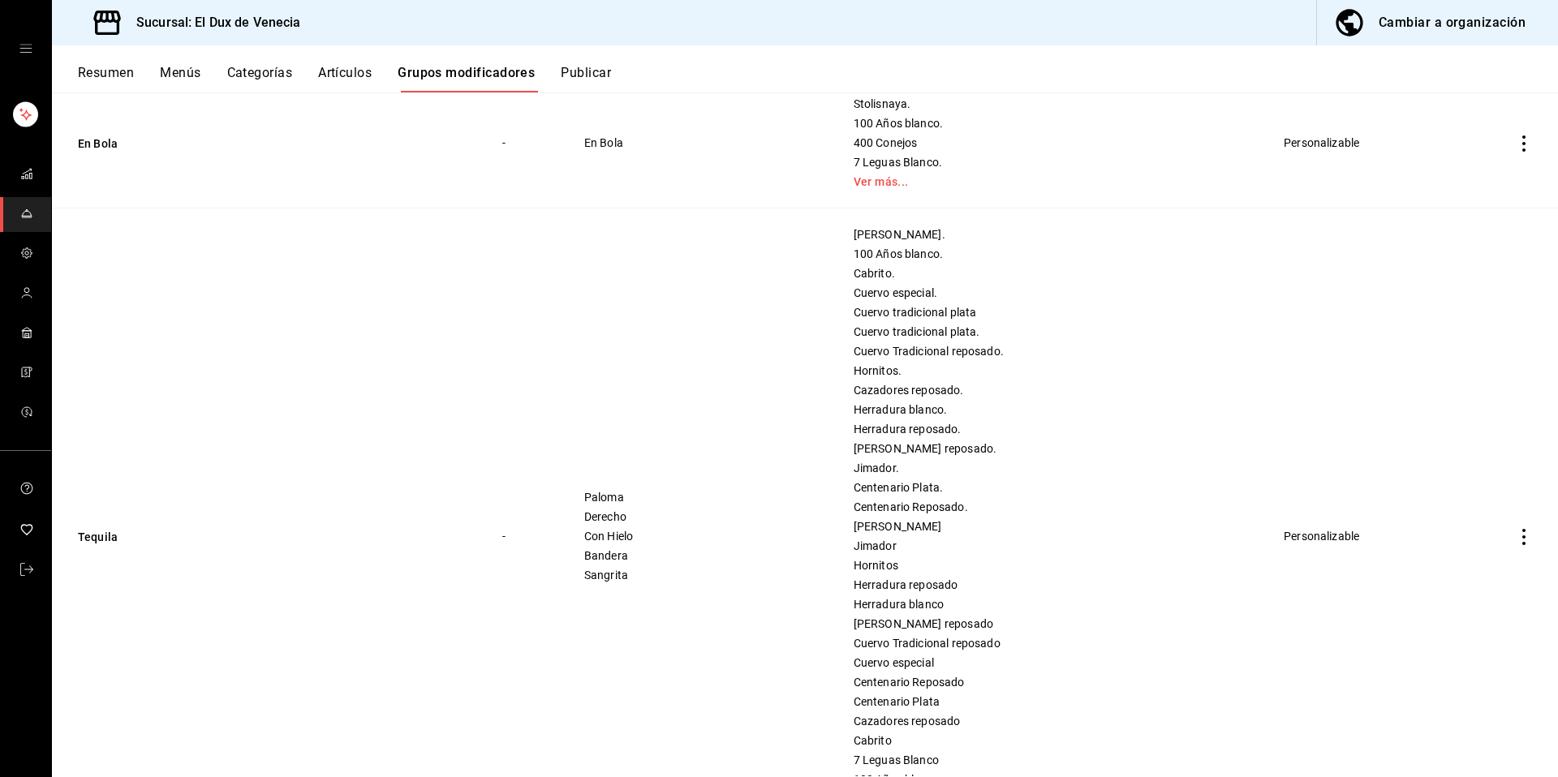
scroll to position [1120, 0]
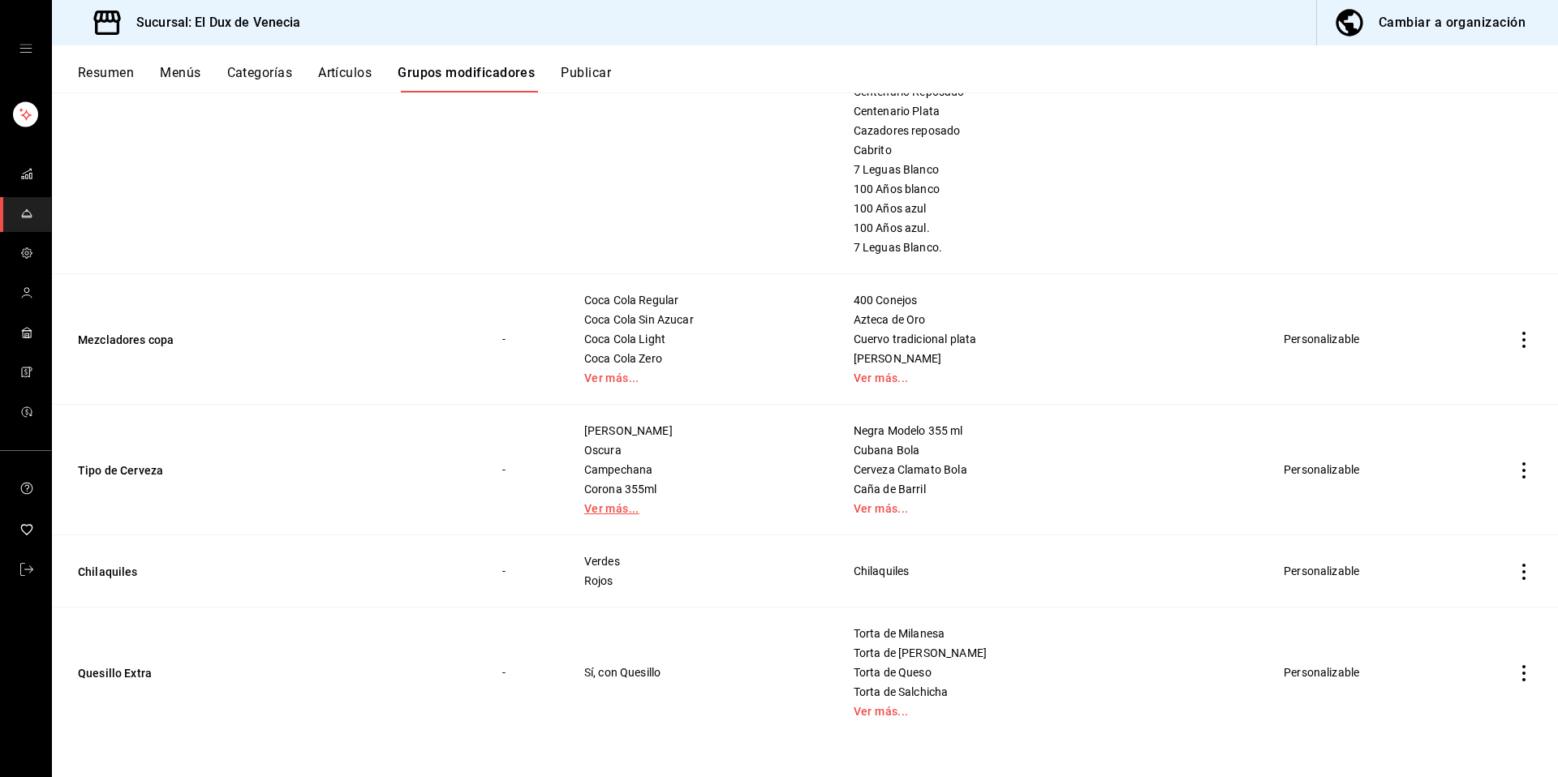
click at [641, 507] on link "Ver más..." at bounding box center [698, 508] width 229 height 11
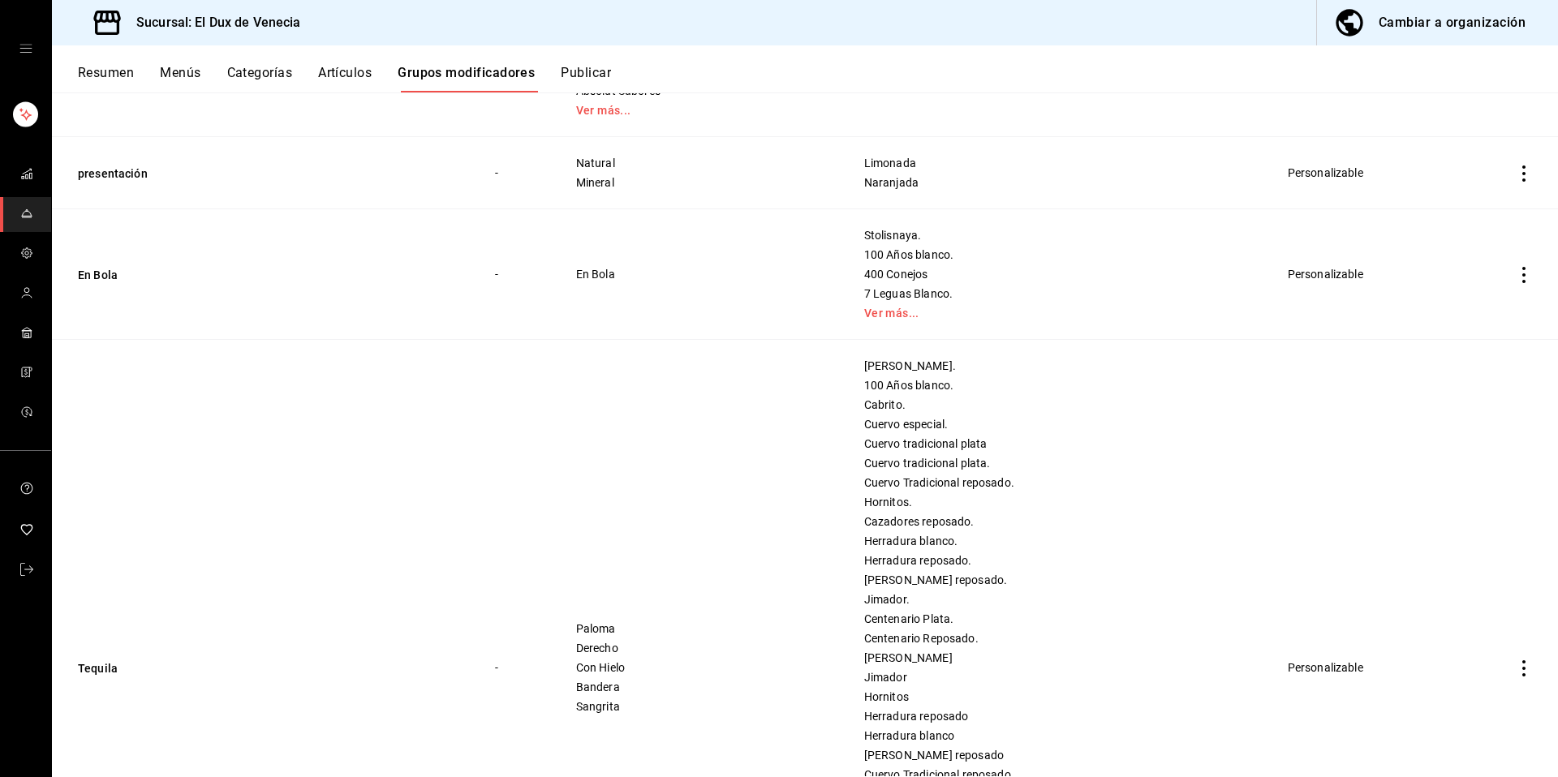
scroll to position [386, 0]
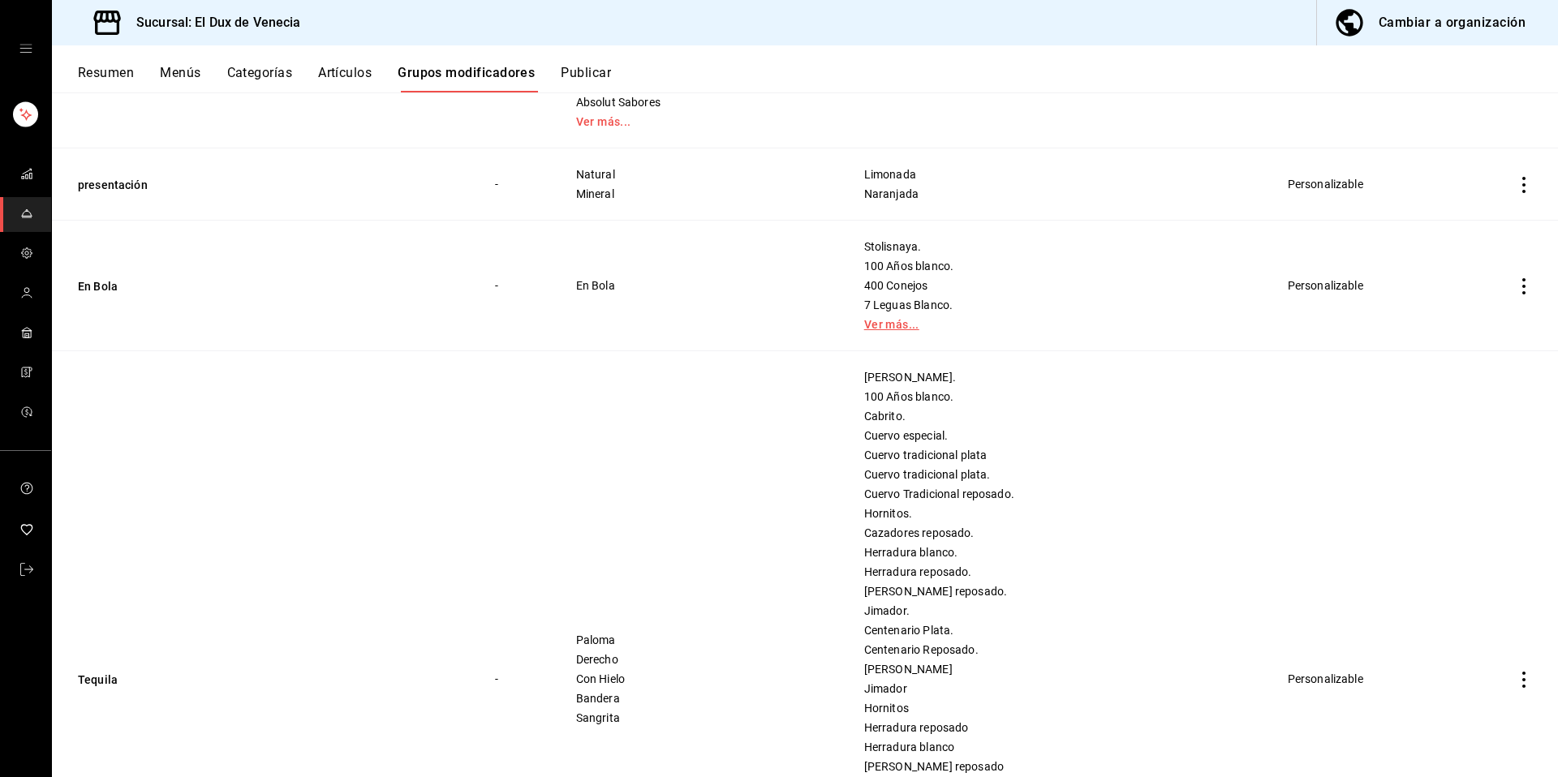
click at [945, 321] on link "Ver más..." at bounding box center [1056, 324] width 384 height 11
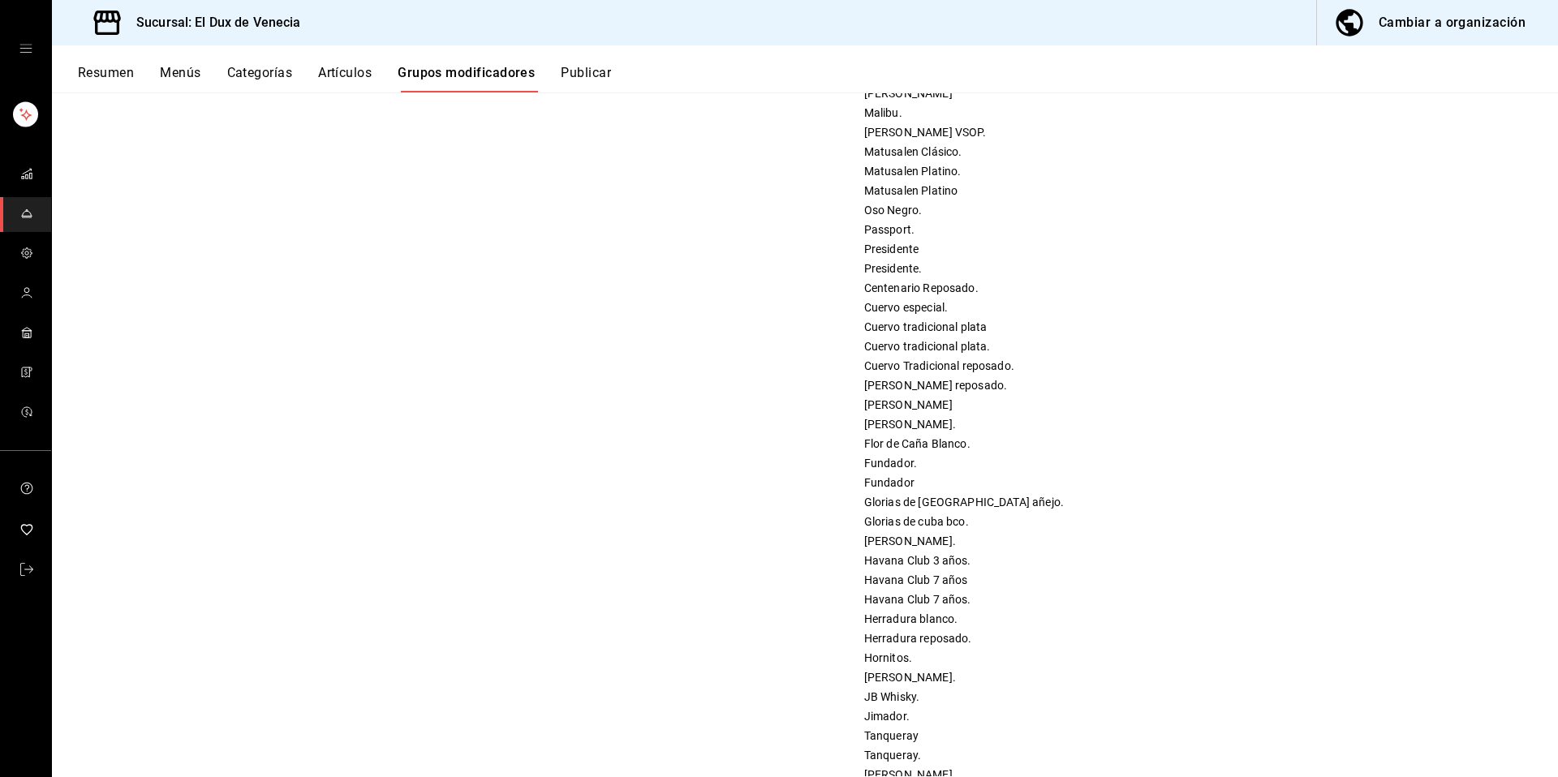
scroll to position [1060, 0]
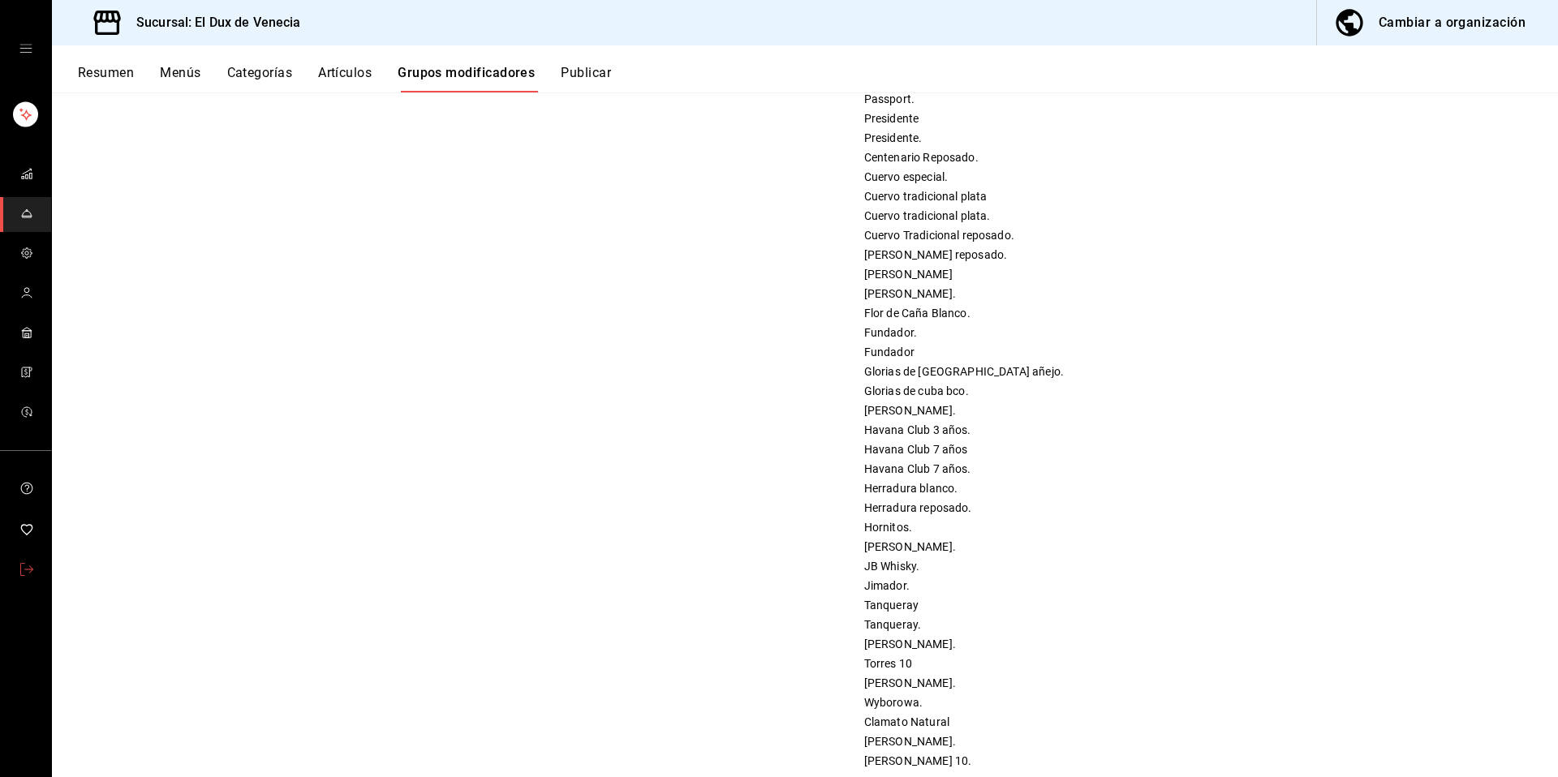
click at [32, 570] on icon "mailbox folders" at bounding box center [26, 569] width 13 height 13
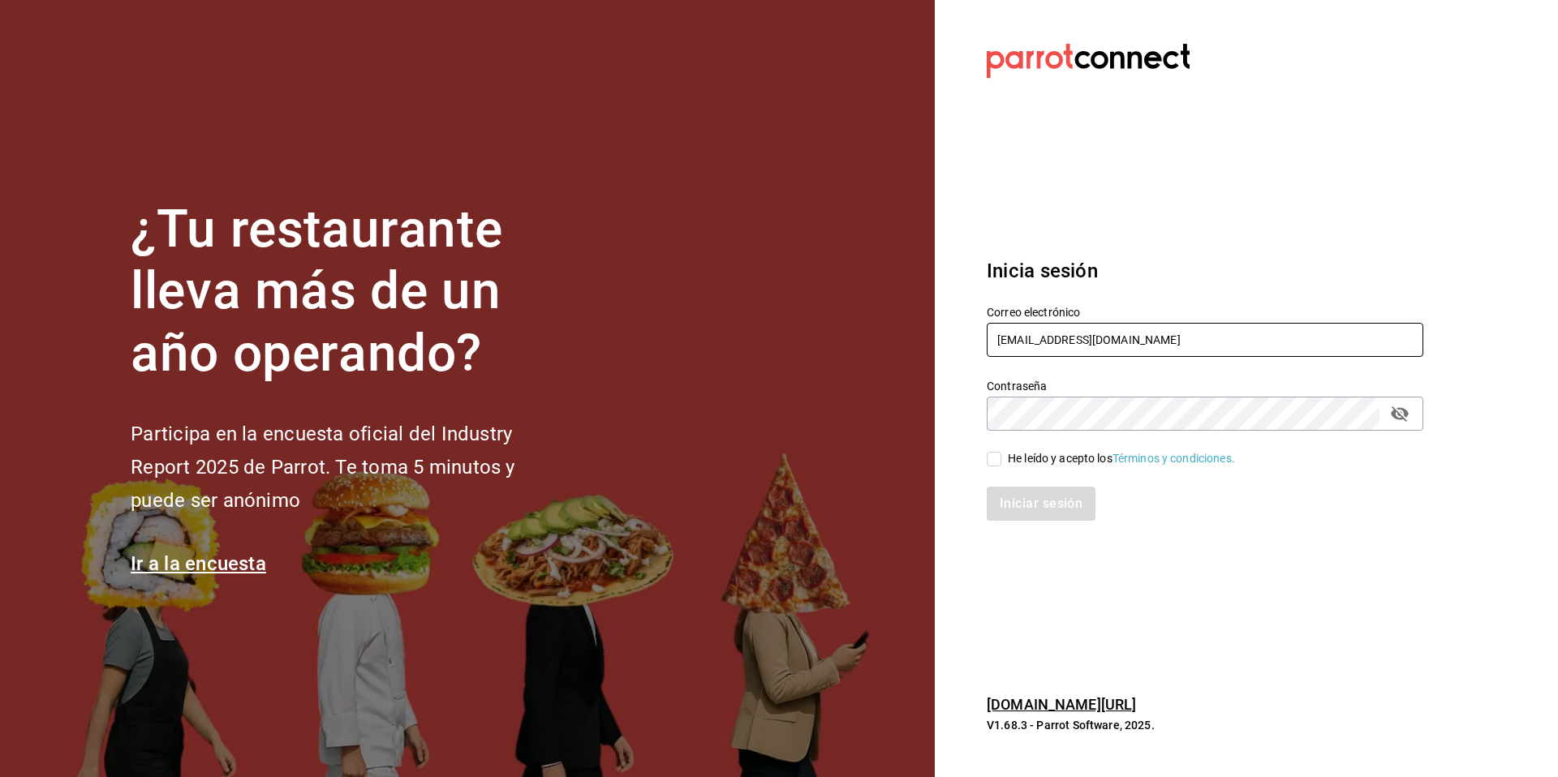
drag, startPoint x: 1168, startPoint y: 348, endPoint x: 979, endPoint y: 333, distance: 188.9
click at [979, 333] on div "Correo electrónico duxdevenecia@cdmx.com" at bounding box center [1195, 323] width 456 height 74
type input "[EMAIL_ADDRESS][DOMAIN_NAME]"
click at [1012, 462] on div "He leído y acepto los Términos y condiciones." at bounding box center [1121, 458] width 227 height 17
click at [1001, 462] on input "He leído y acepto los Términos y condiciones." at bounding box center [994, 459] width 15 height 15
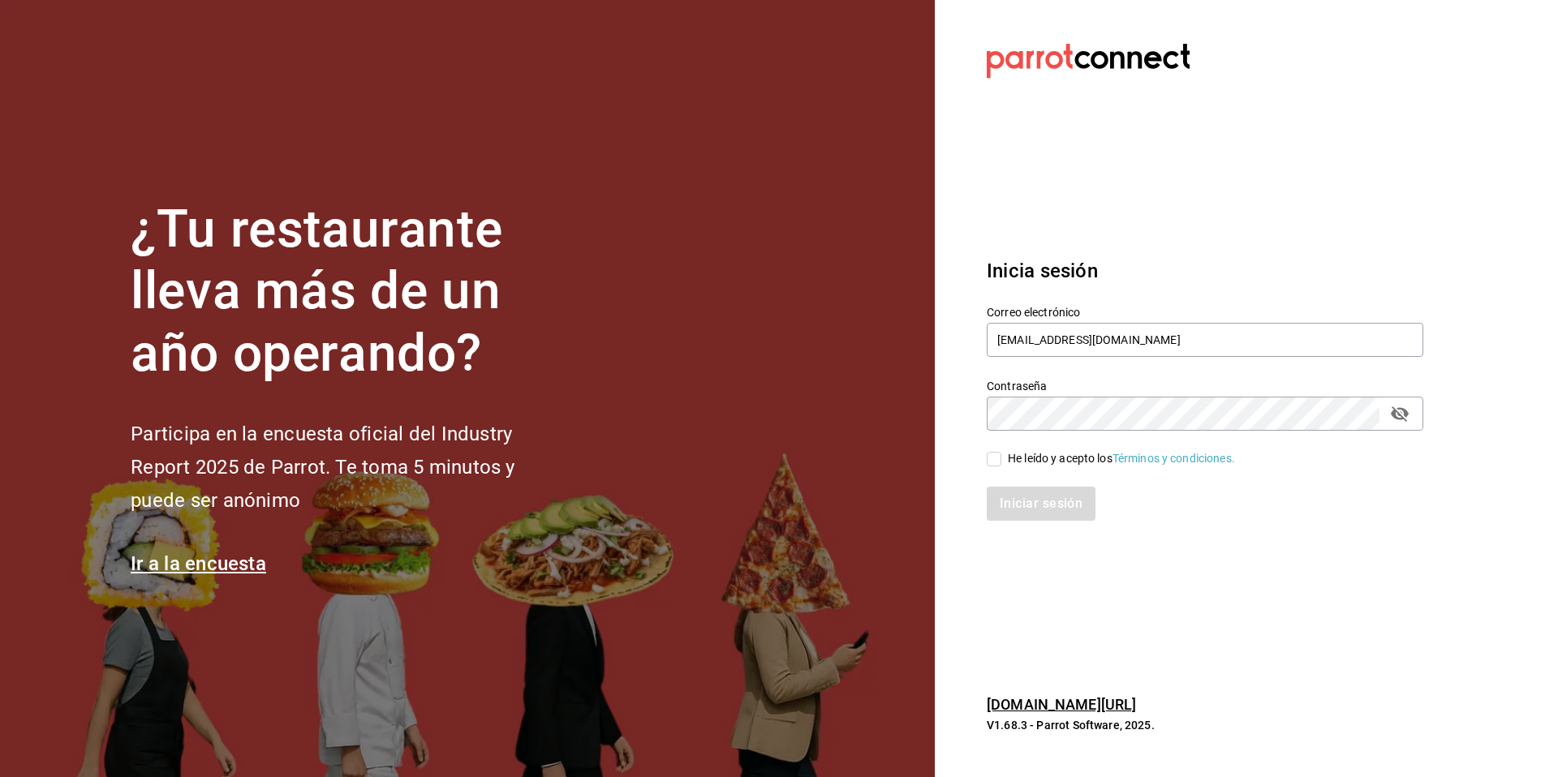
checkbox input "true"
click at [1039, 508] on button "Iniciar sesión" at bounding box center [1042, 504] width 110 height 34
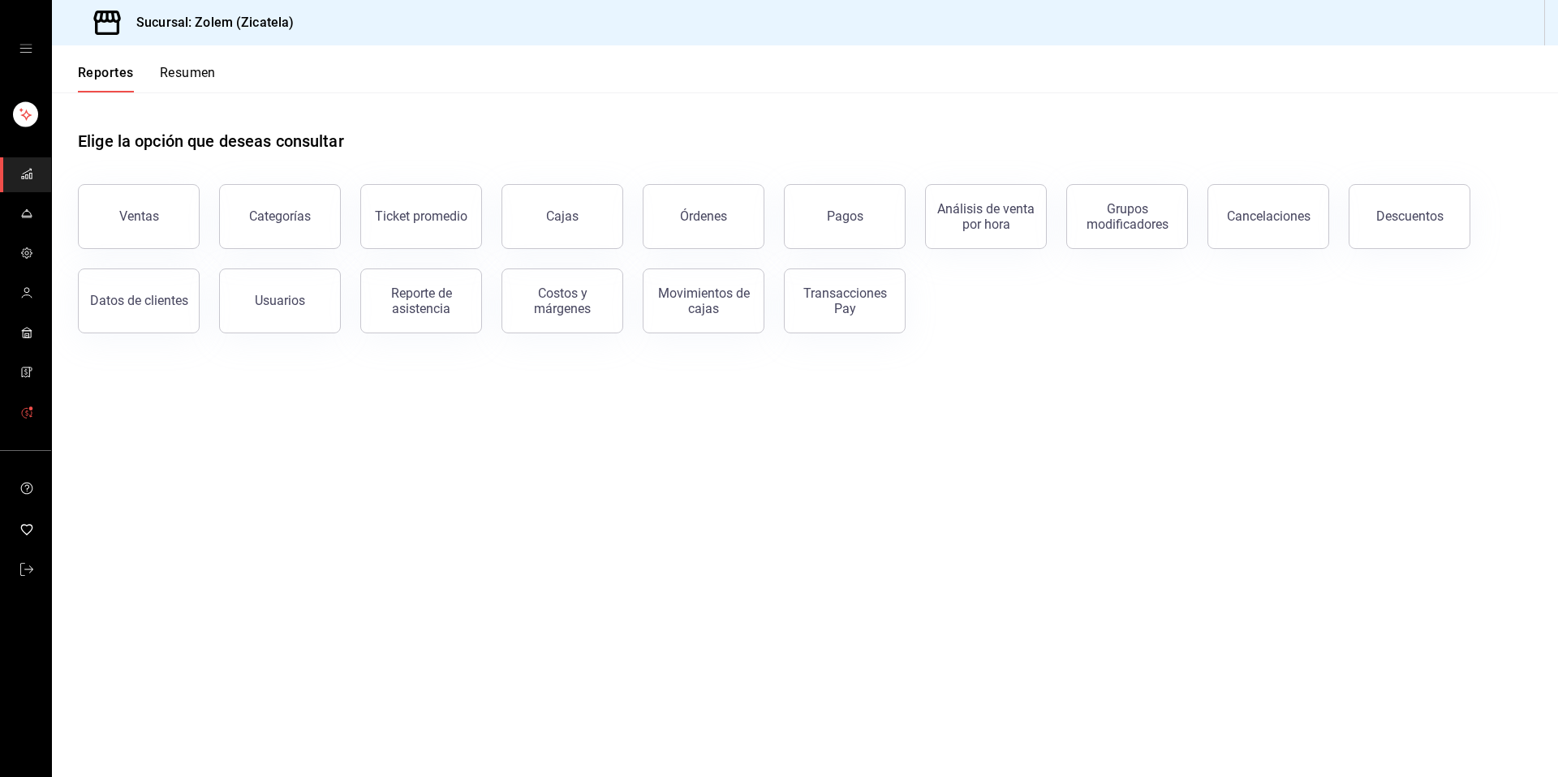
click at [31, 420] on span "mailbox folders" at bounding box center [26, 413] width 13 height 22
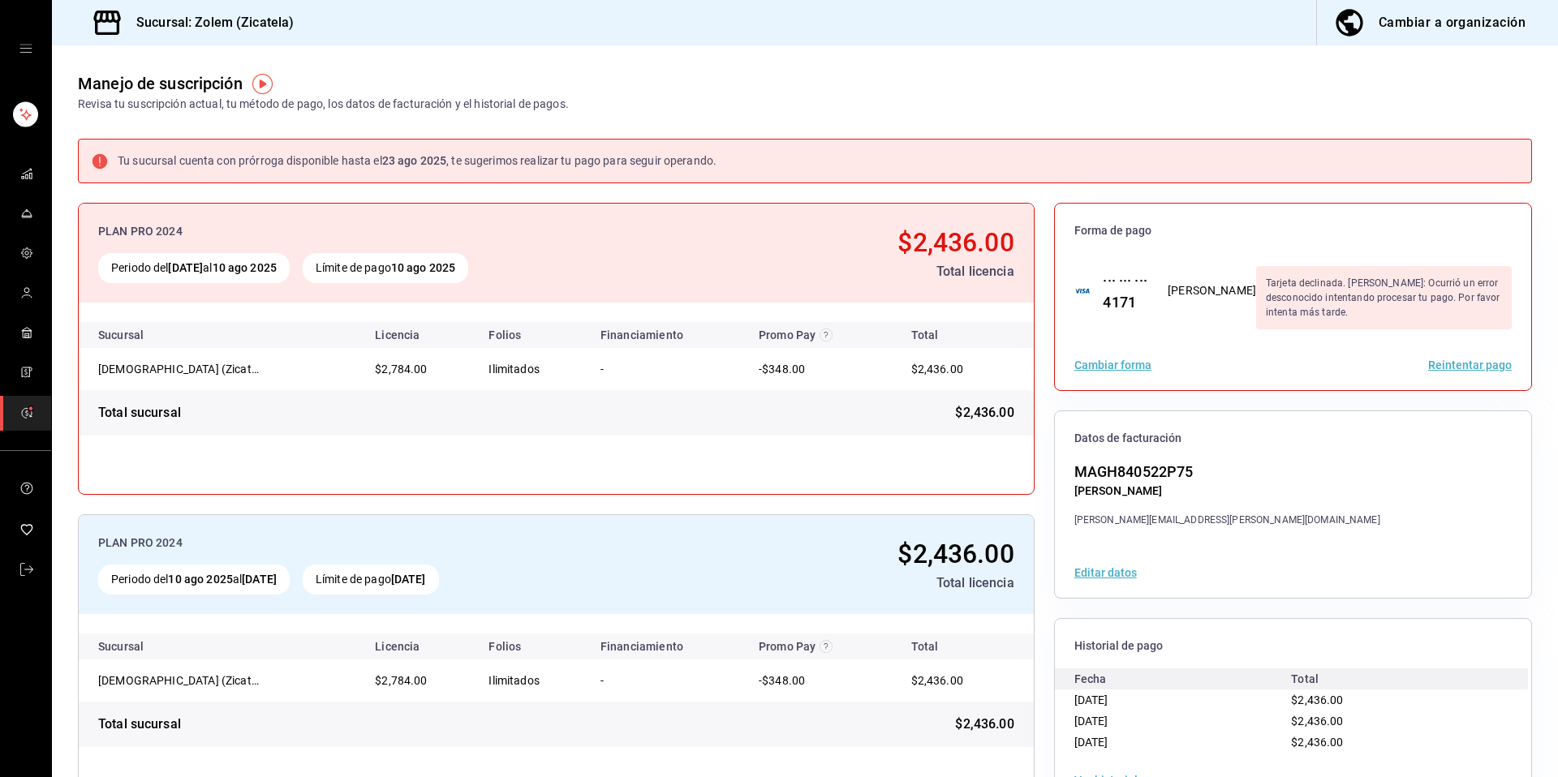
click at [1454, 365] on button "Reintentar pago" at bounding box center [1470, 364] width 84 height 11
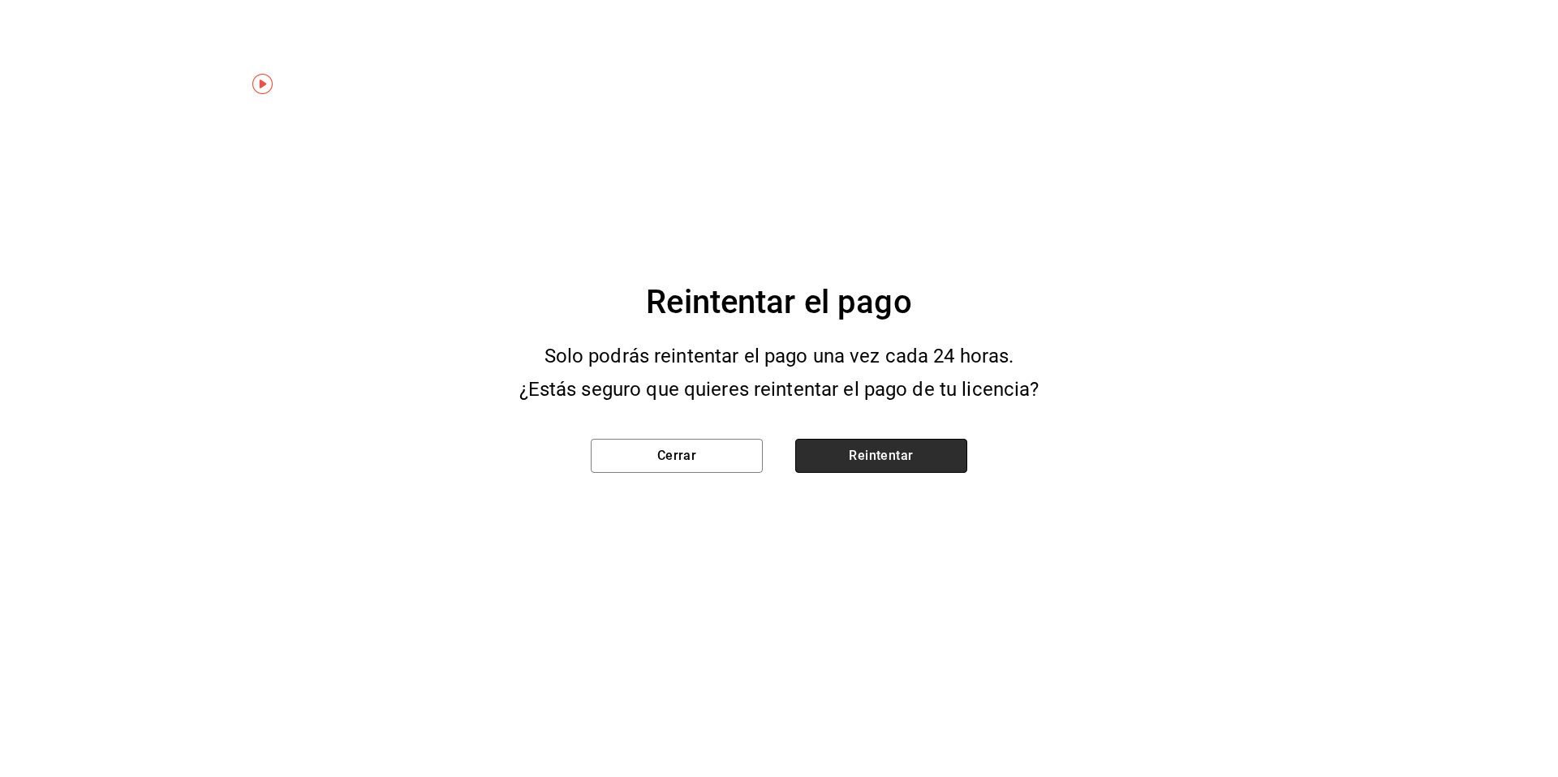
click at [880, 450] on button "Reintentar" at bounding box center [881, 456] width 172 height 34
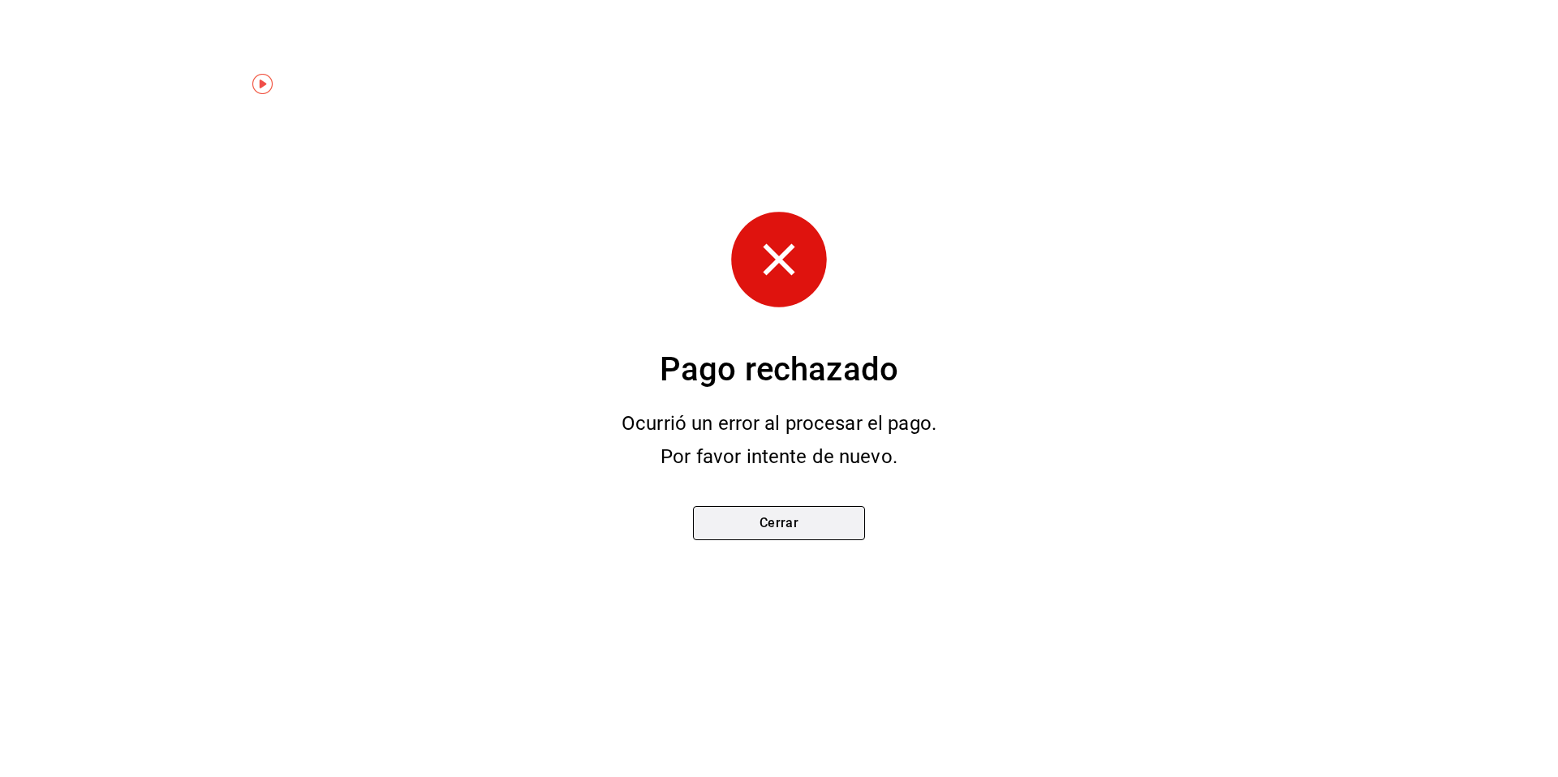
click at [804, 540] on button "Cerrar" at bounding box center [779, 523] width 172 height 34
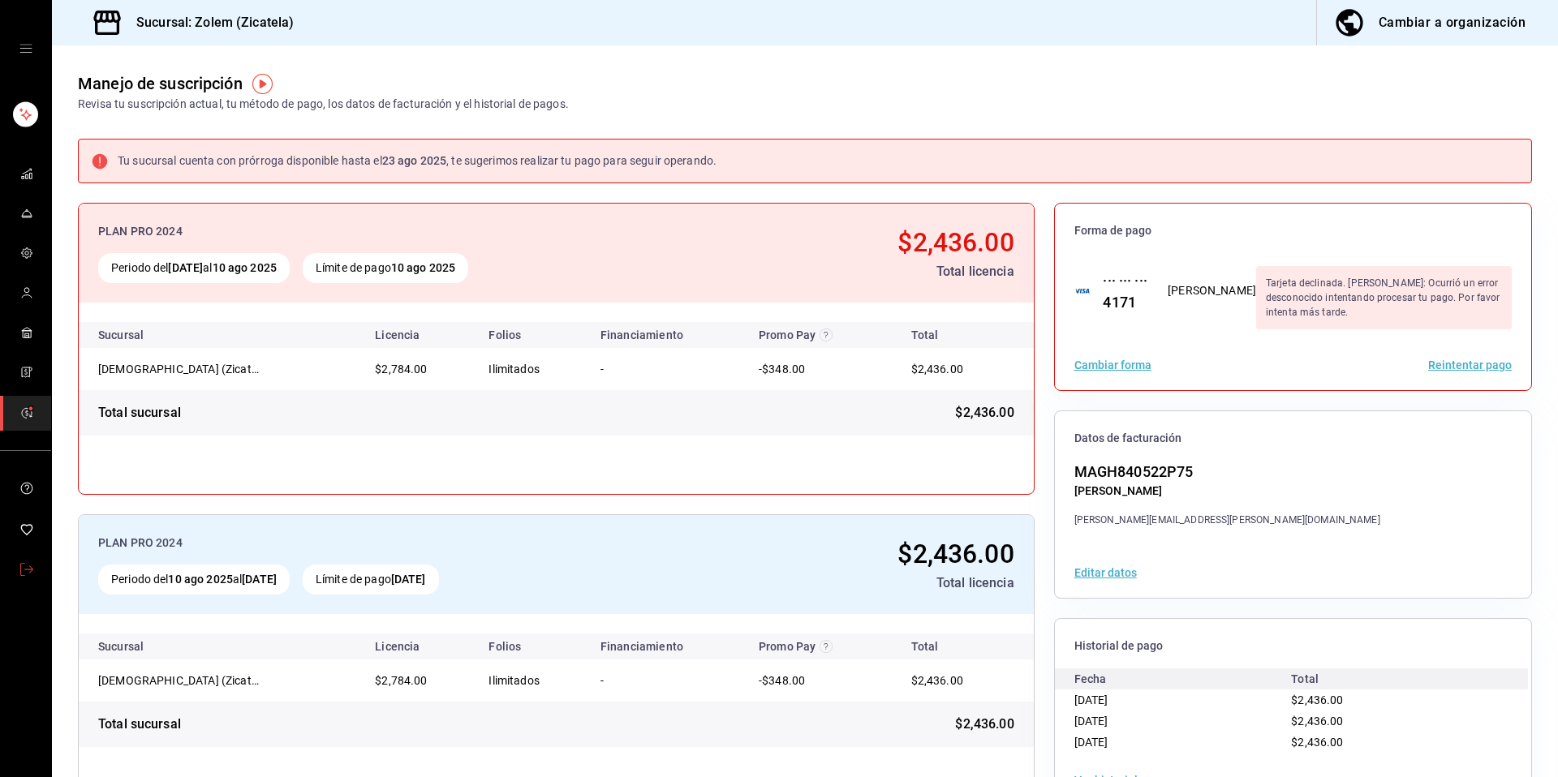
click at [20, 570] on icon "mailbox folders" at bounding box center [26, 569] width 13 height 13
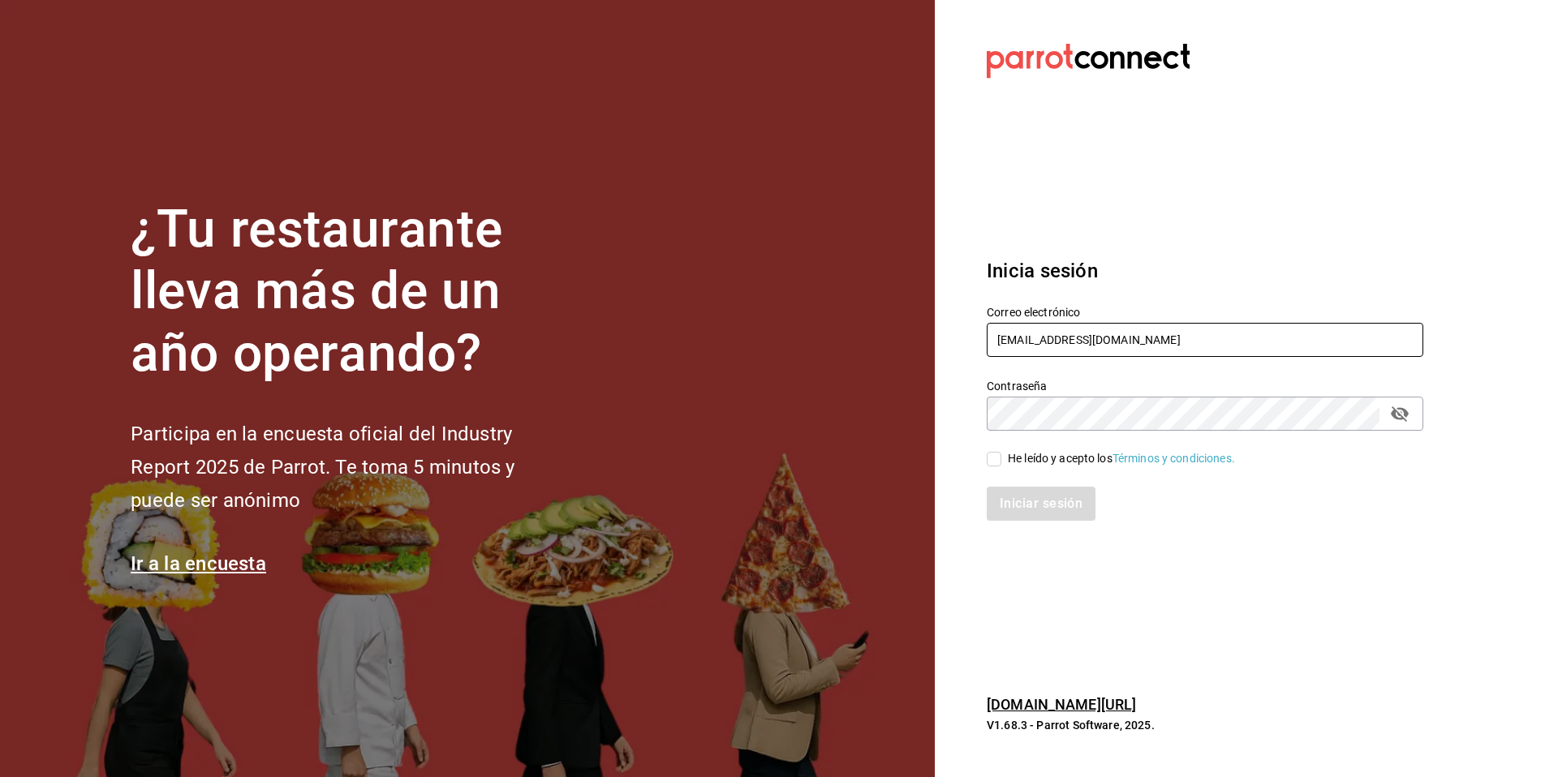
drag, startPoint x: 1128, startPoint y: 347, endPoint x: 948, endPoint y: 342, distance: 180.2
click at [948, 342] on section "Datos incorrectos. Verifica que tu Correo o Contraseña estén bien escritos. Ini…" at bounding box center [1198, 388] width 527 height 777
type input "[PERSON_NAME][EMAIL_ADDRESS][DOMAIN_NAME]"
click at [1018, 457] on div "He leído y acepto los Términos y condiciones." at bounding box center [1121, 458] width 227 height 17
click at [1001, 457] on input "He leído y acepto los Términos y condiciones." at bounding box center [994, 459] width 15 height 15
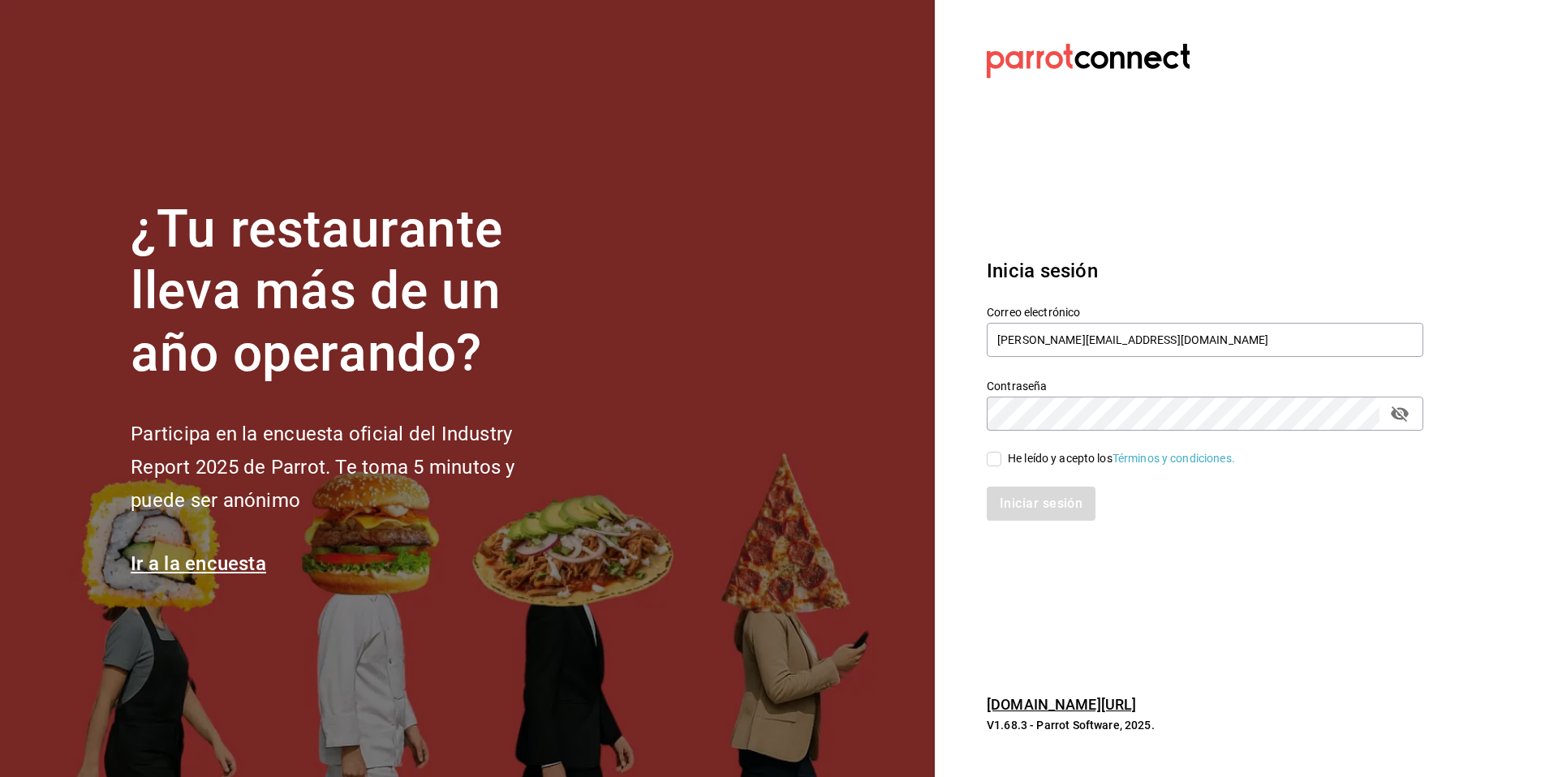
checkbox input "true"
click at [1025, 493] on button "Iniciar sesión" at bounding box center [1042, 504] width 110 height 34
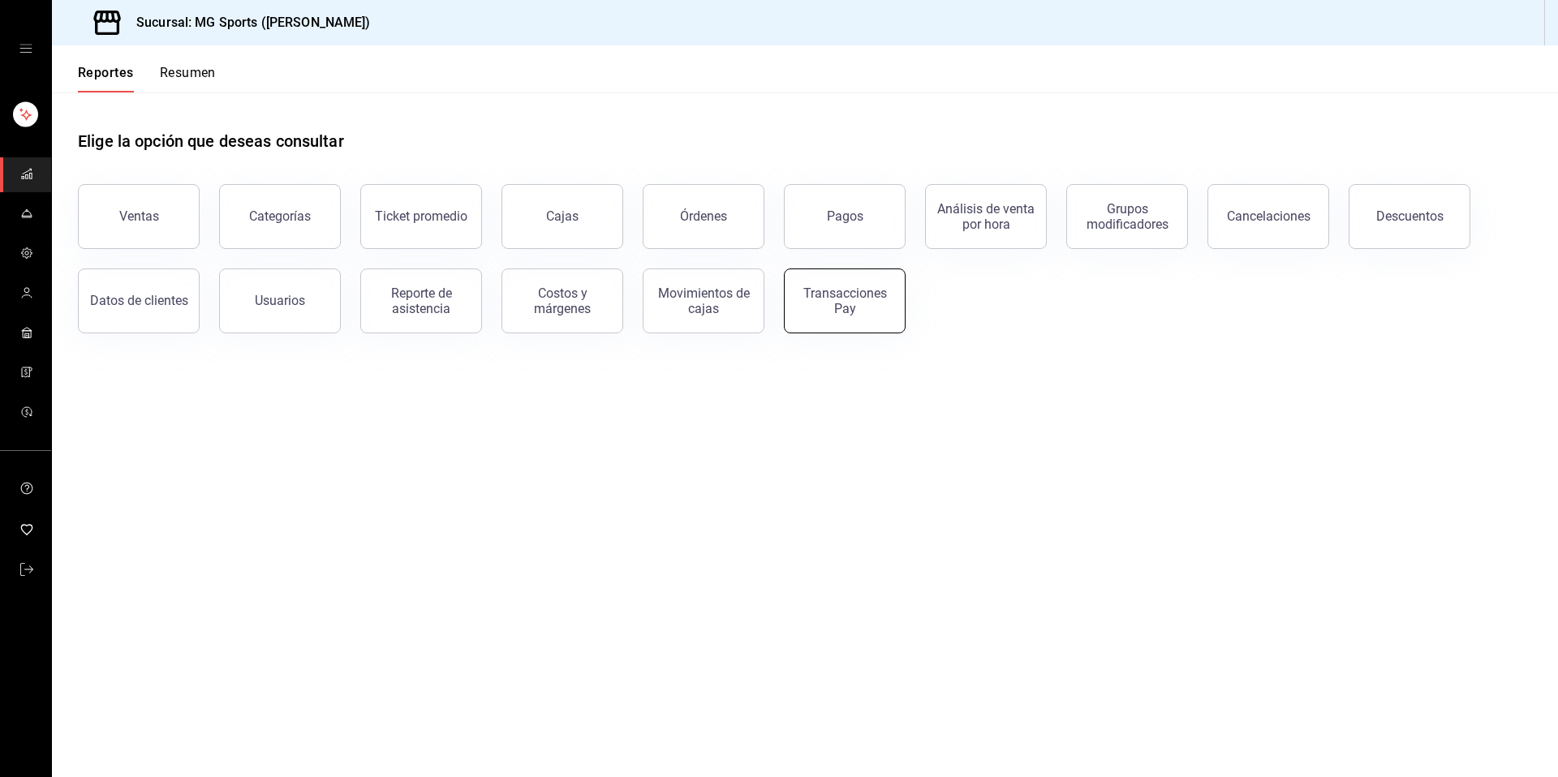
click at [867, 303] on div "Transacciones Pay" at bounding box center [844, 301] width 101 height 31
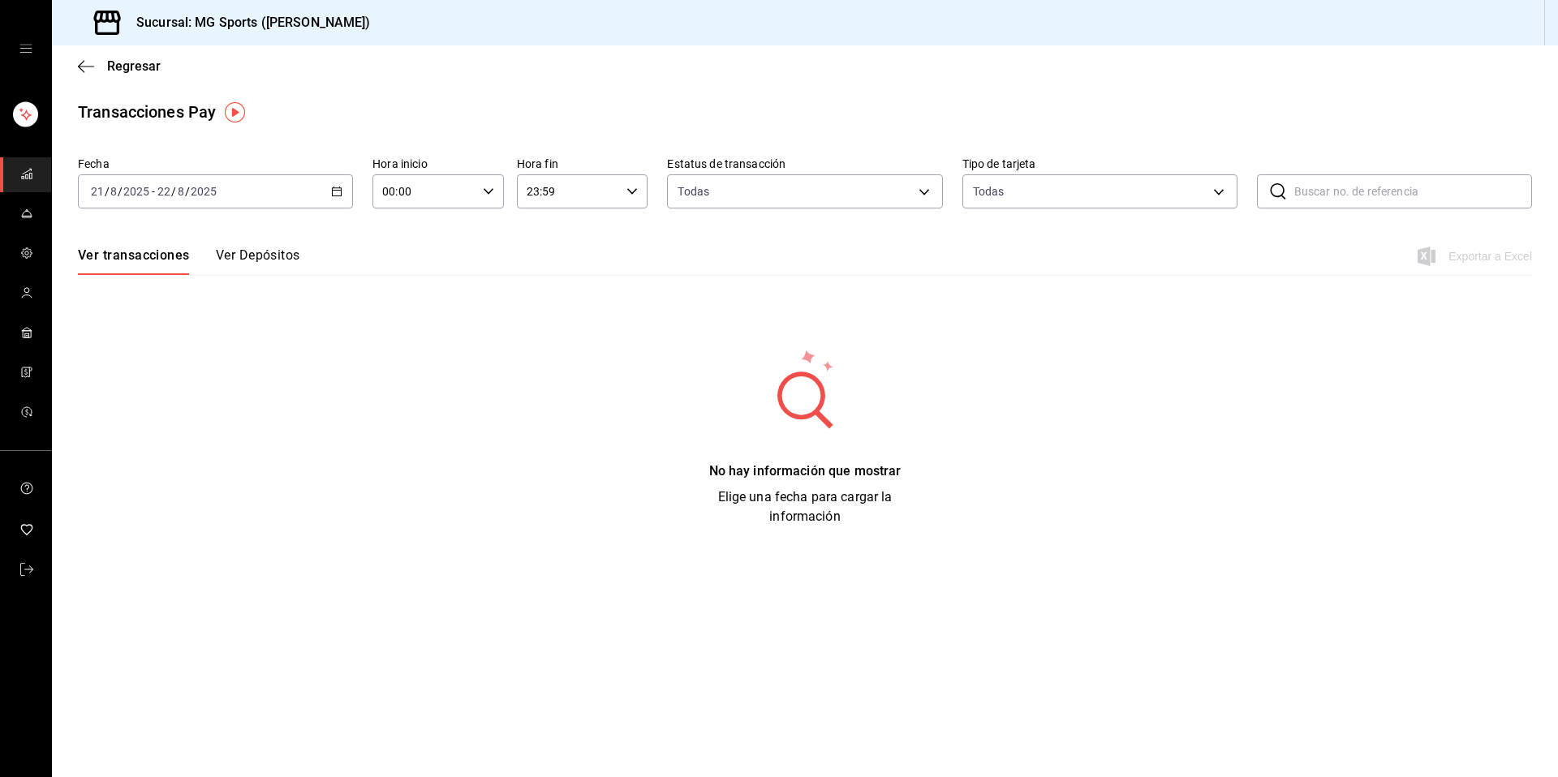
click at [246, 266] on button "Ver Depósitos" at bounding box center [258, 261] width 84 height 28
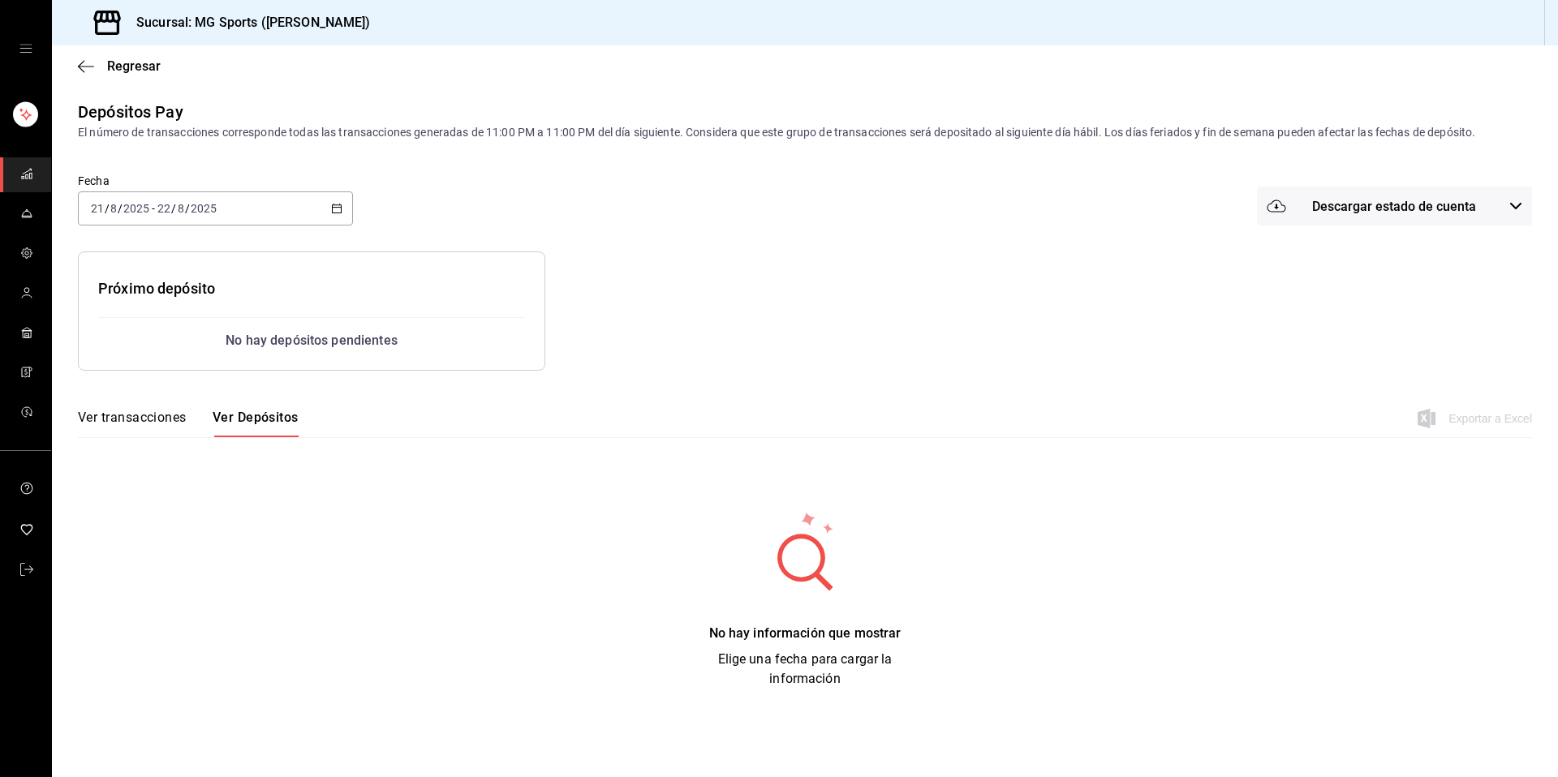
click at [149, 410] on button "Ver transacciones" at bounding box center [132, 424] width 109 height 28
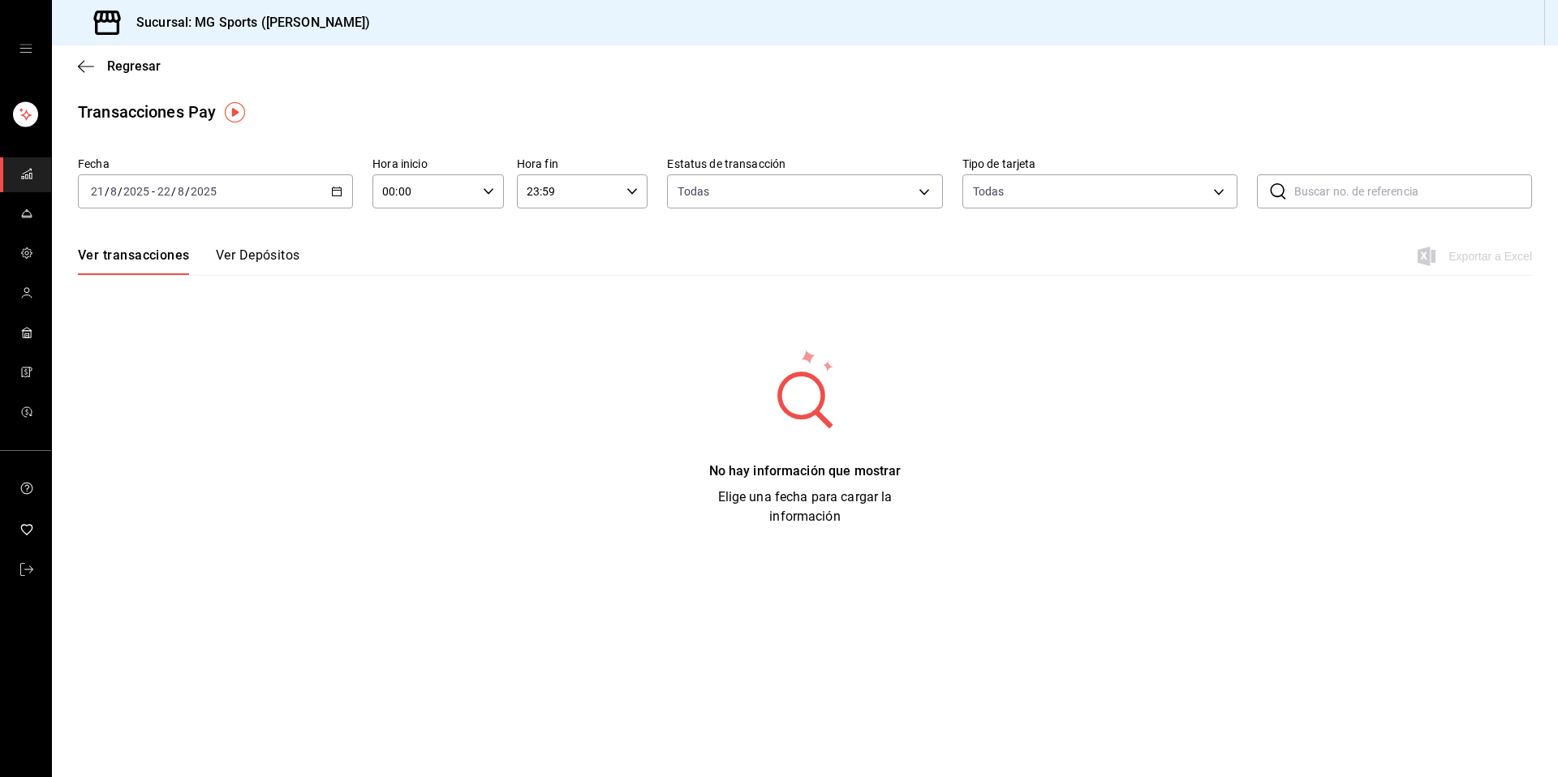
click at [259, 265] on button "Ver Depósitos" at bounding box center [258, 261] width 84 height 28
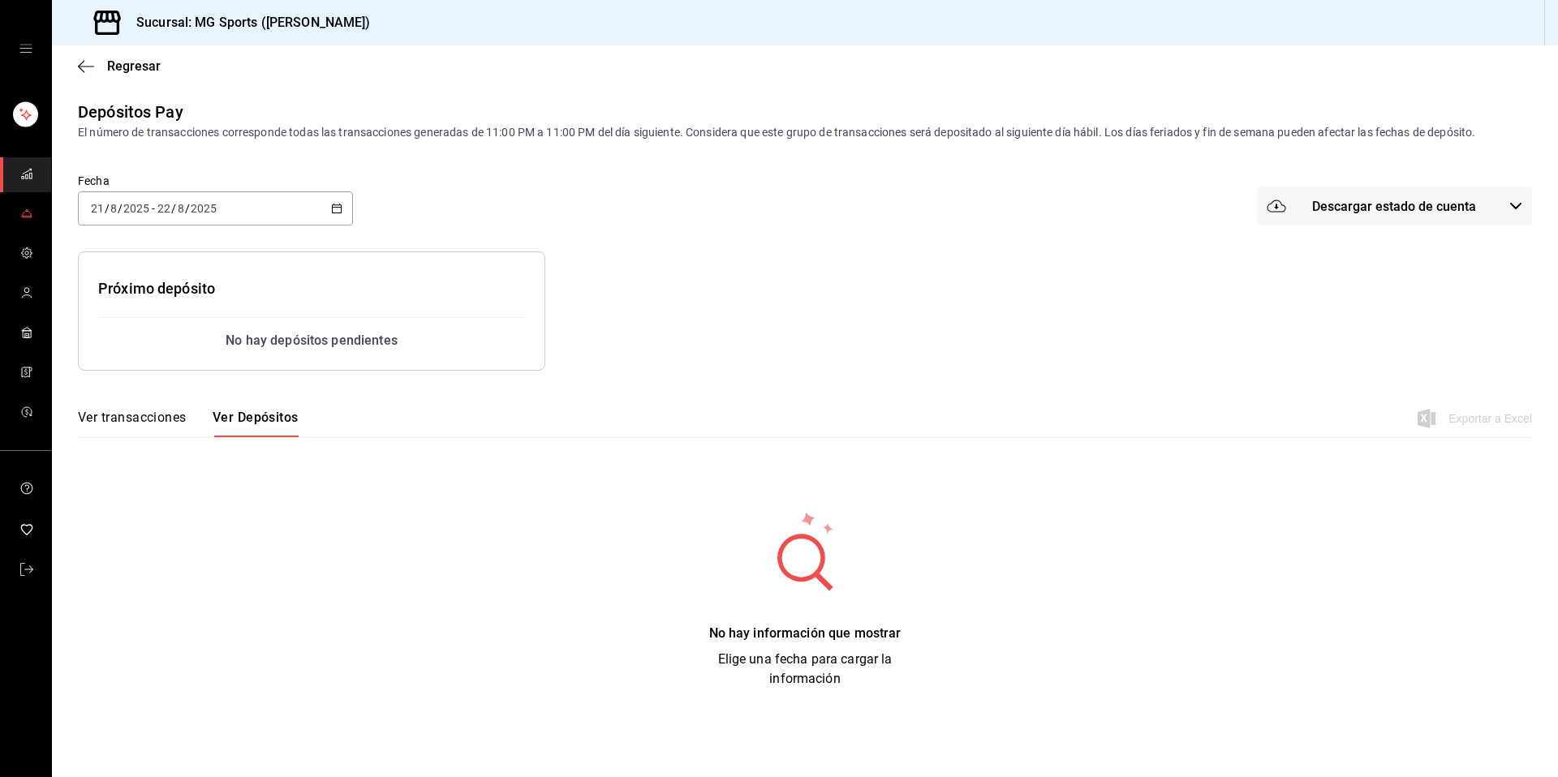
click at [37, 208] on link "mailbox folders" at bounding box center [25, 214] width 51 height 35
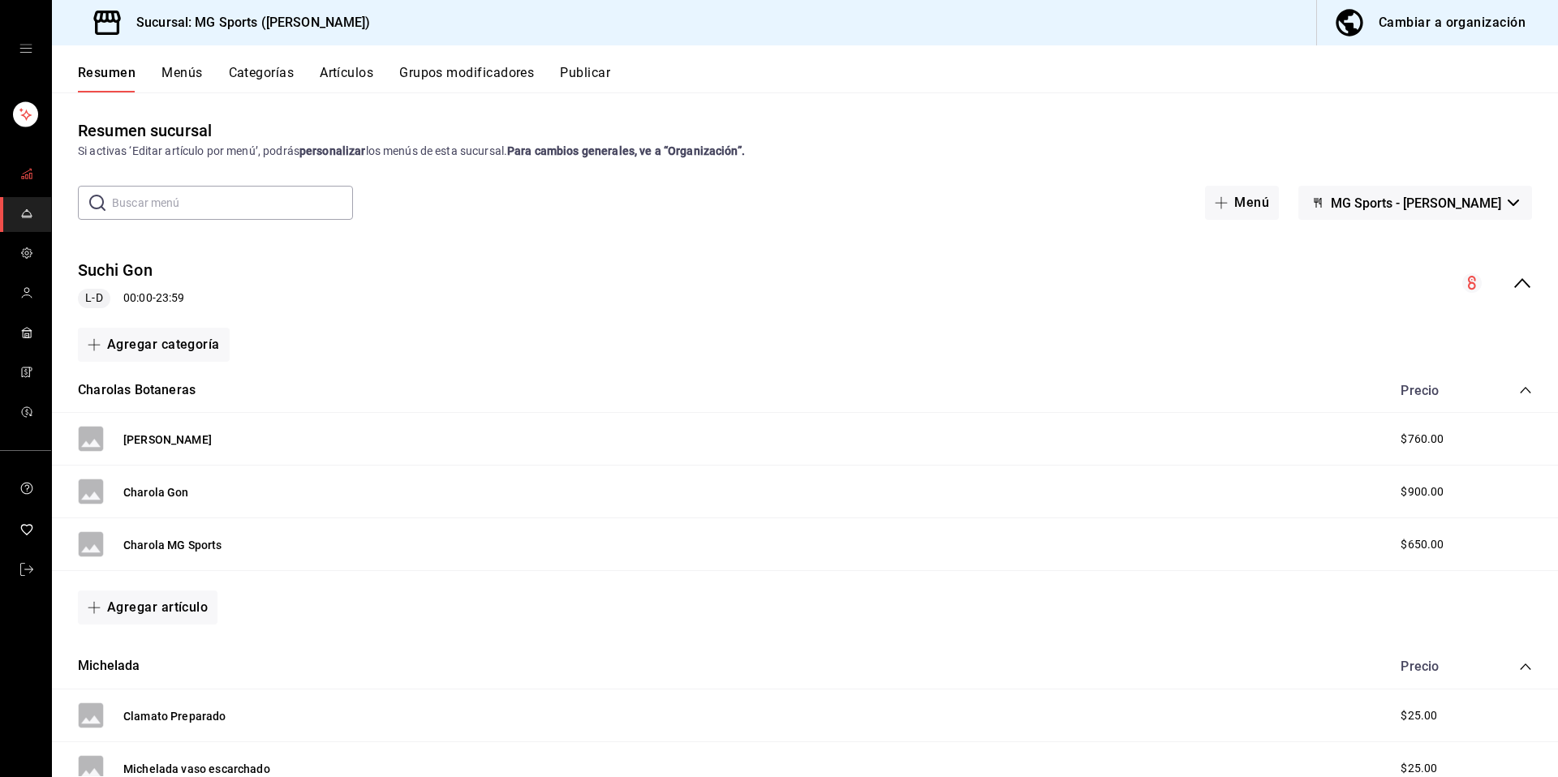
click at [10, 169] on link "mailbox folders" at bounding box center [25, 174] width 51 height 35
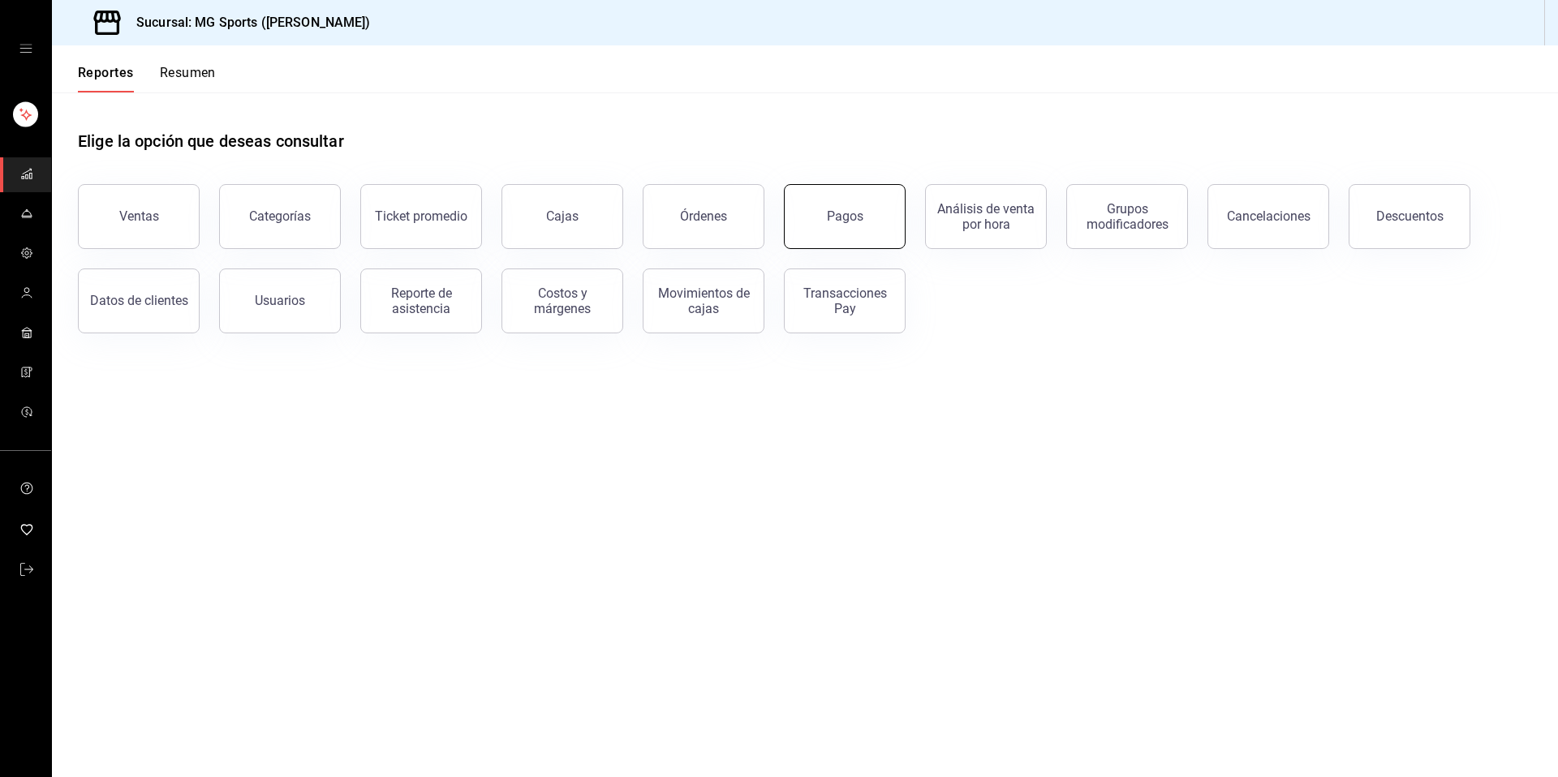
click at [841, 220] on div "Pagos" at bounding box center [845, 216] width 37 height 15
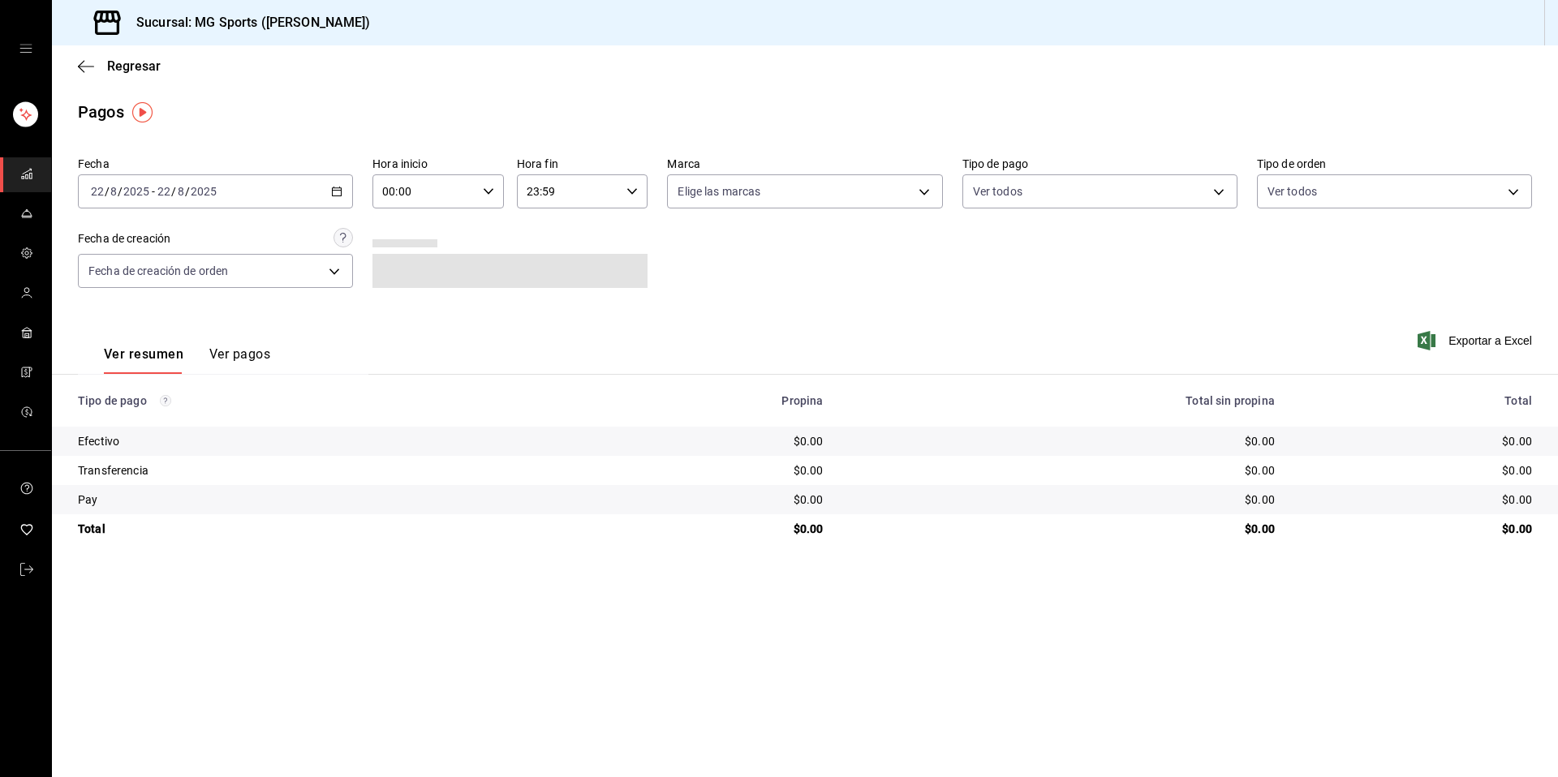
click at [331, 193] on icon "button" at bounding box center [336, 191] width 11 height 11
click at [137, 277] on span "Ayer" at bounding box center [155, 277] width 126 height 17
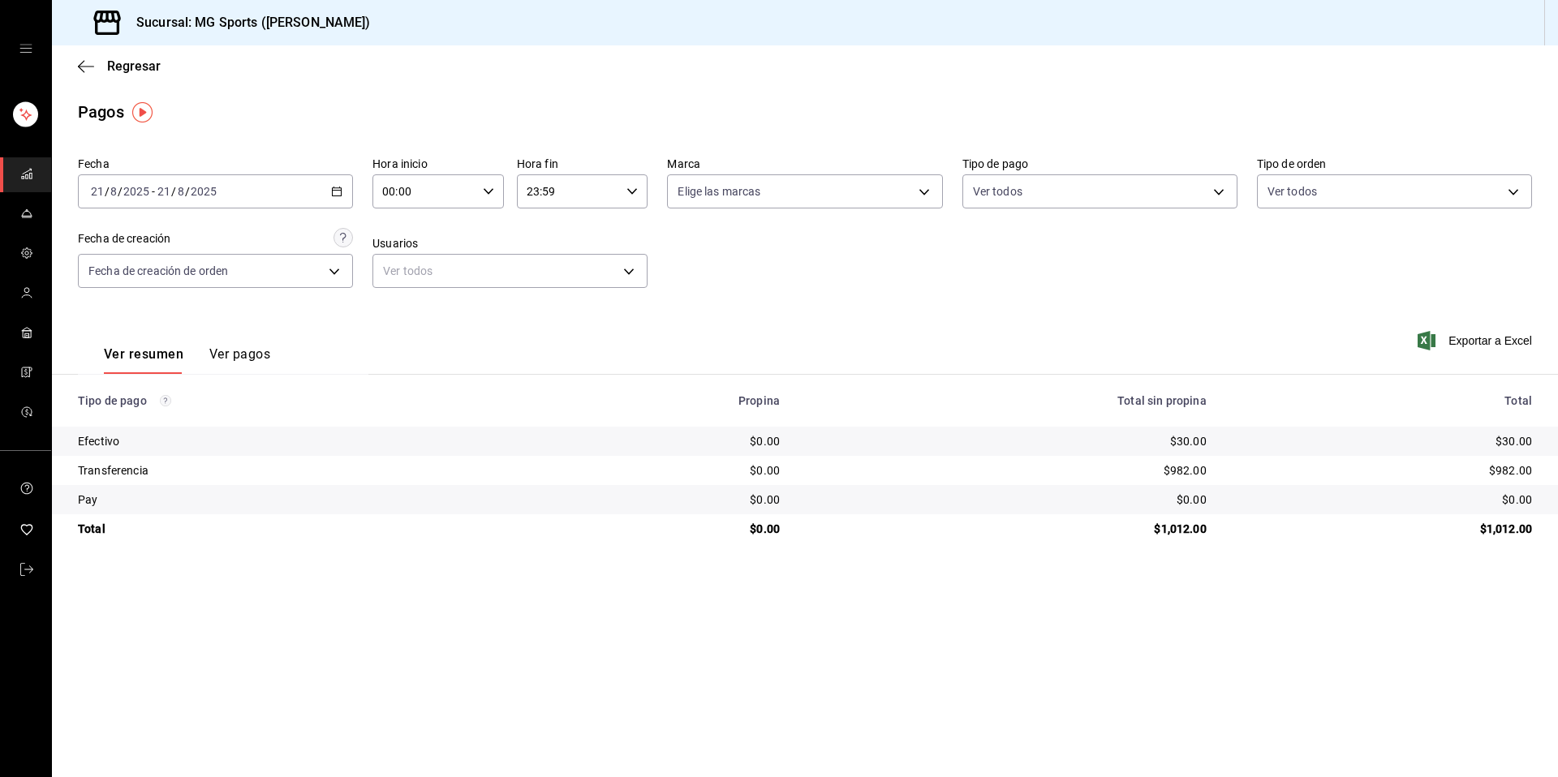
click at [329, 187] on div "2025-08-21 21 / 8 / 2025 - 2025-08-21 21 / 8 / 2025" at bounding box center [215, 191] width 275 height 34
click at [159, 312] on span "Semana actual" at bounding box center [155, 313] width 126 height 17
click at [333, 200] on div "2025-08-17 17 / 8 / 2025 - 2025-08-22 22 / 8 / 2025" at bounding box center [215, 191] width 275 height 34
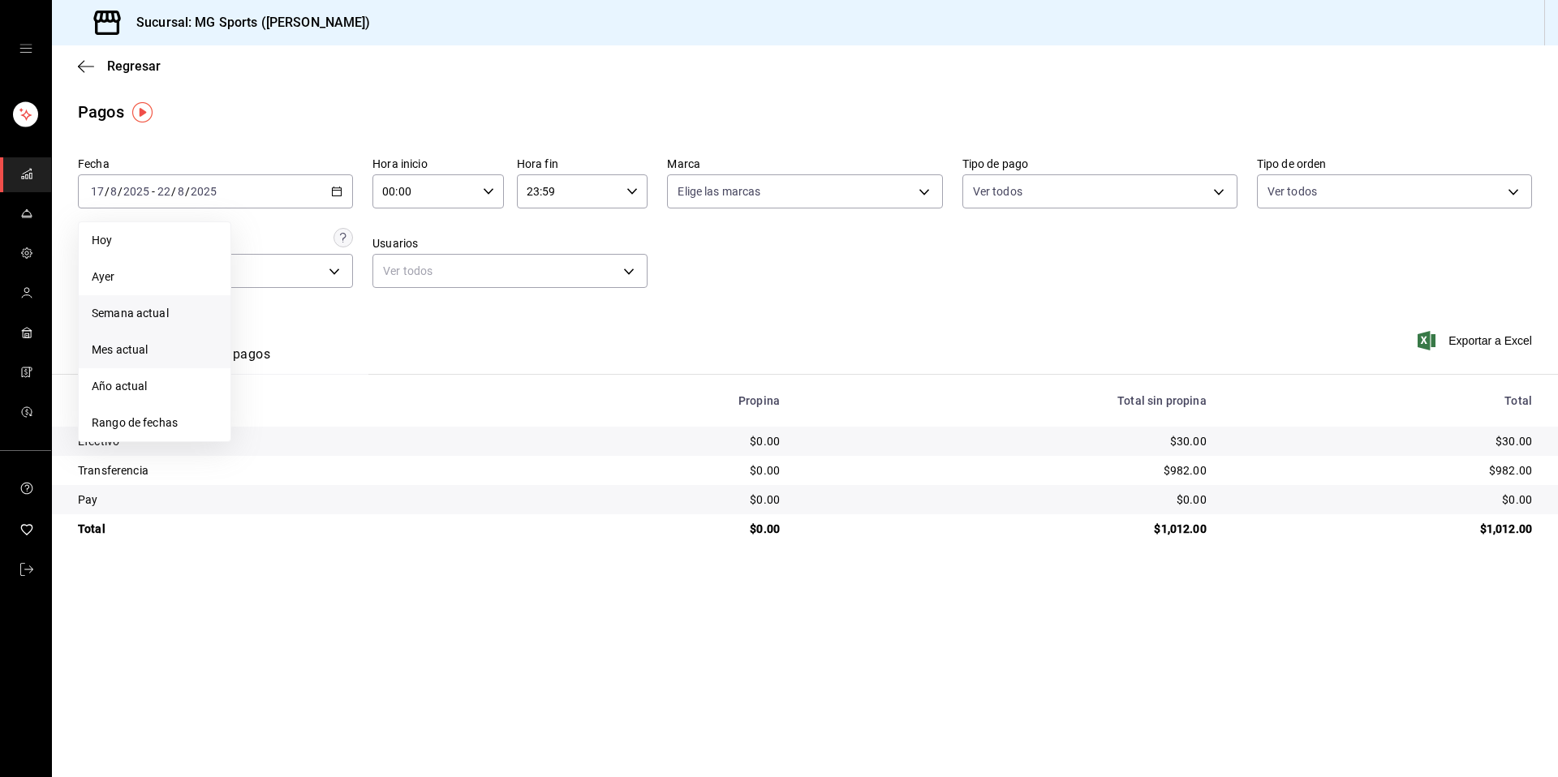
click at [157, 349] on span "Mes actual" at bounding box center [155, 350] width 126 height 17
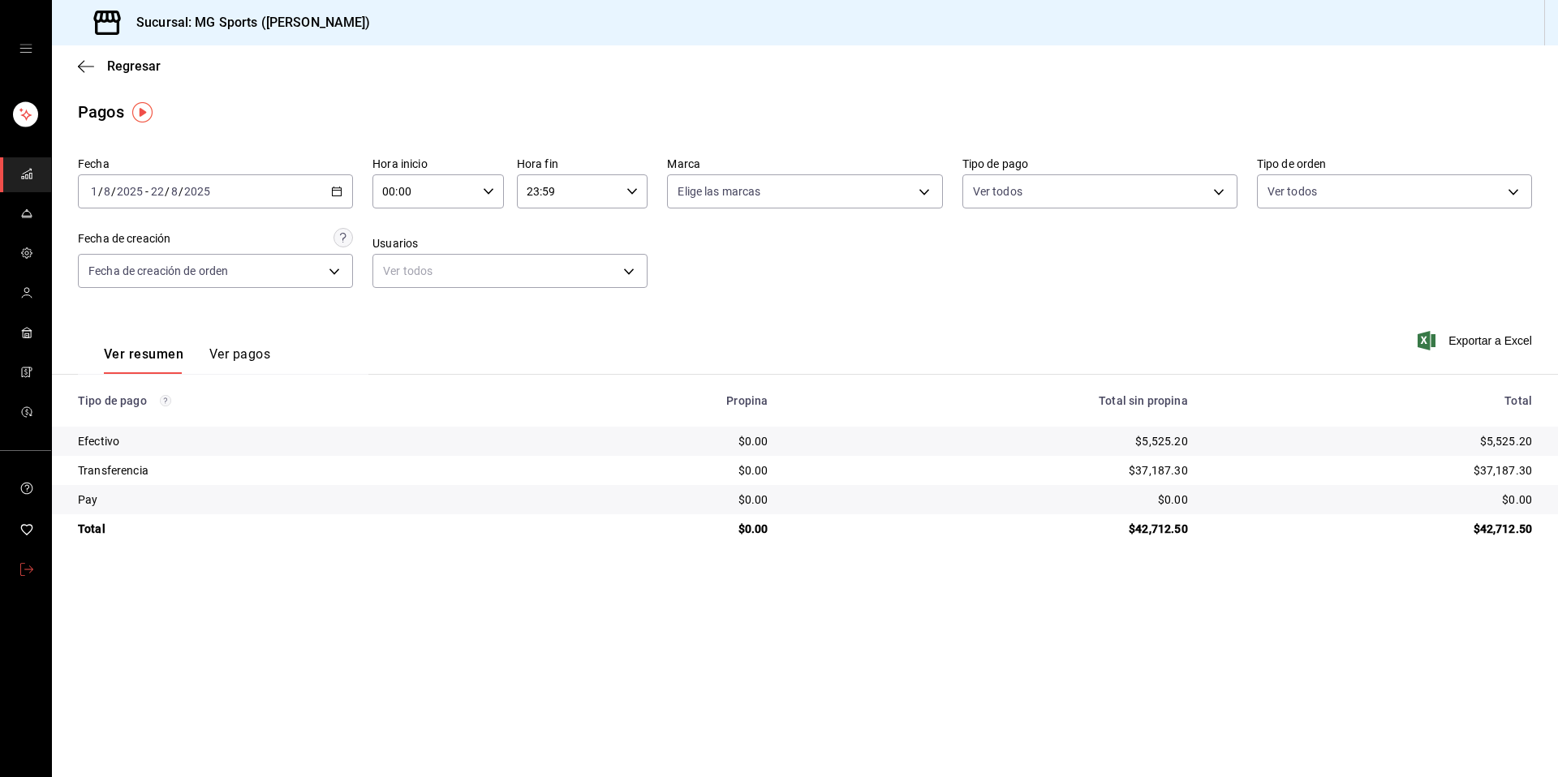
click at [6, 571] on link "mailbox folders" at bounding box center [25, 570] width 51 height 35
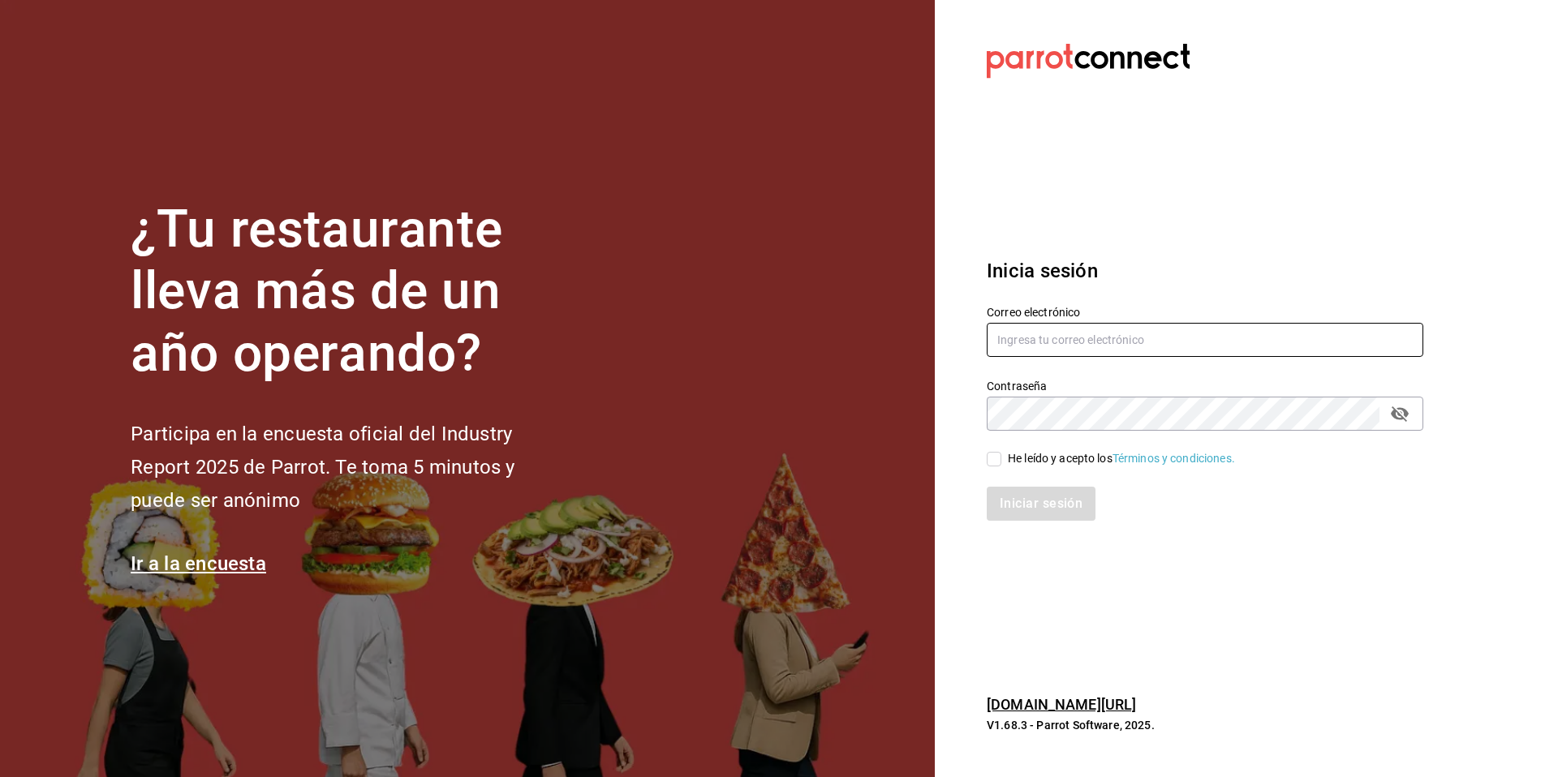
type input "[PERSON_NAME][EMAIL_ADDRESS][DOMAIN_NAME]"
